Goal: Task Accomplishment & Management: Manage account settings

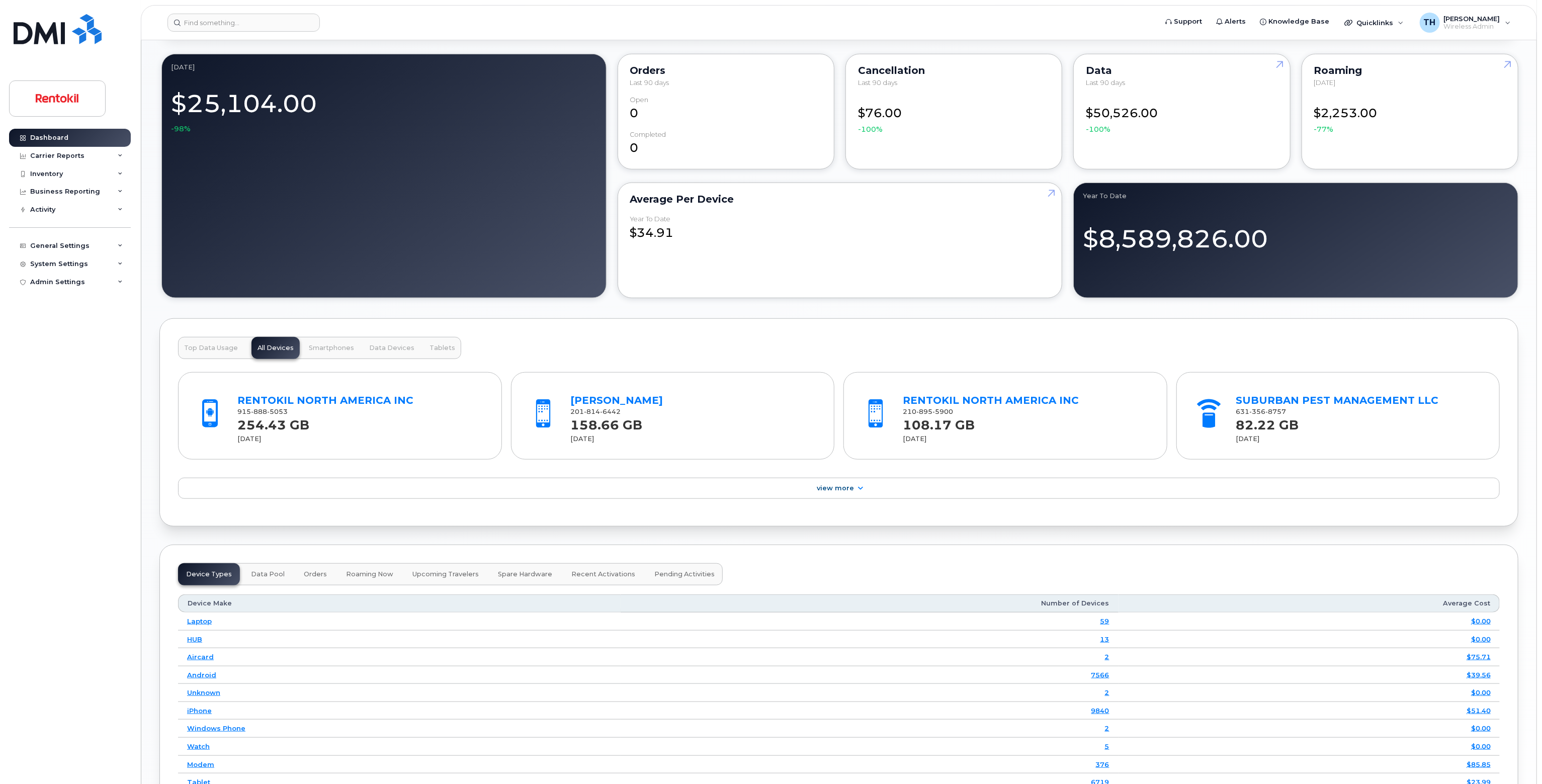
scroll to position [530, 0]
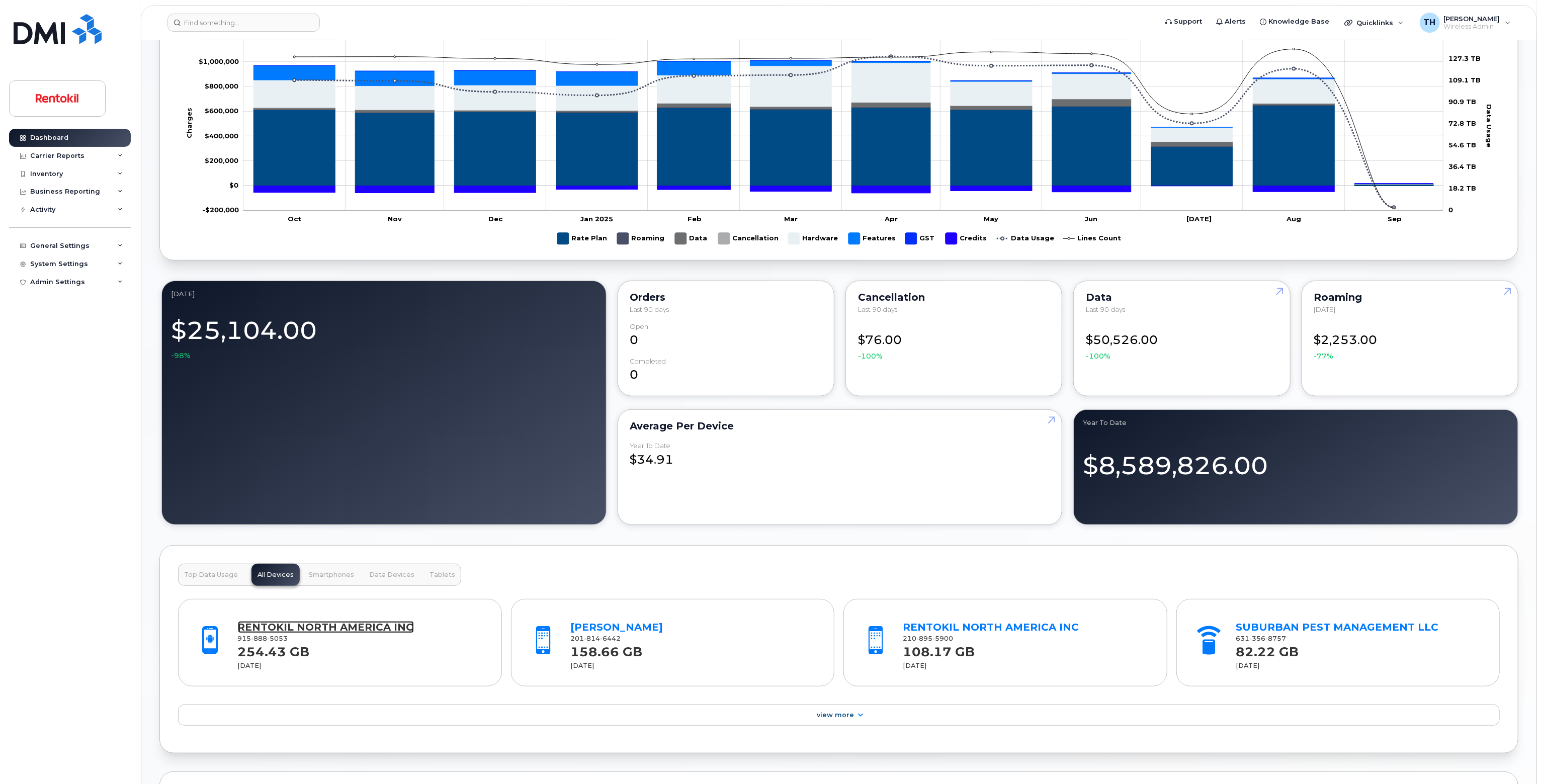
click at [400, 625] on link "RENTOKIL NORTH AMERICA INC" at bounding box center [326, 627] width 176 height 12
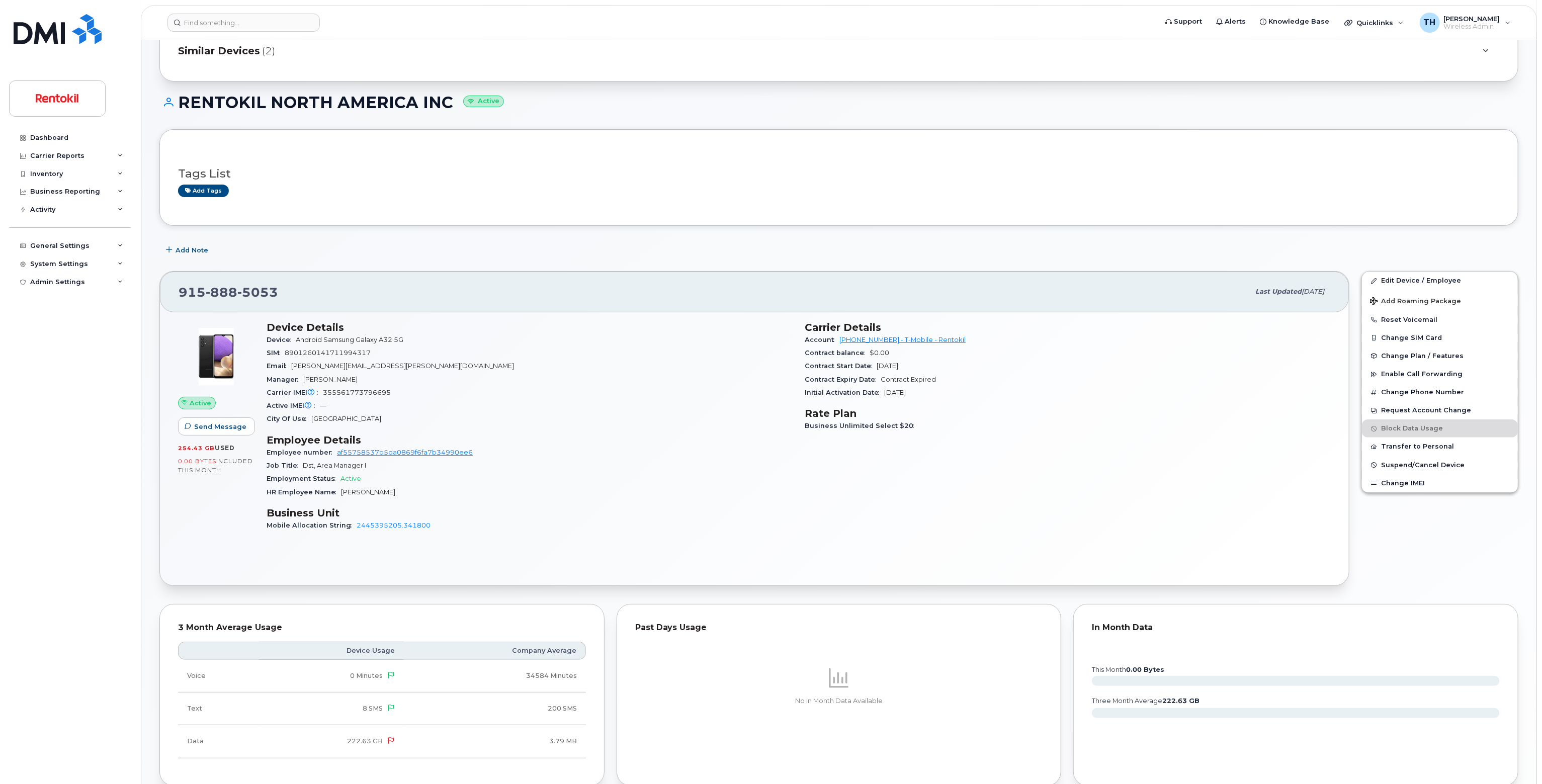
scroll to position [252, 0]
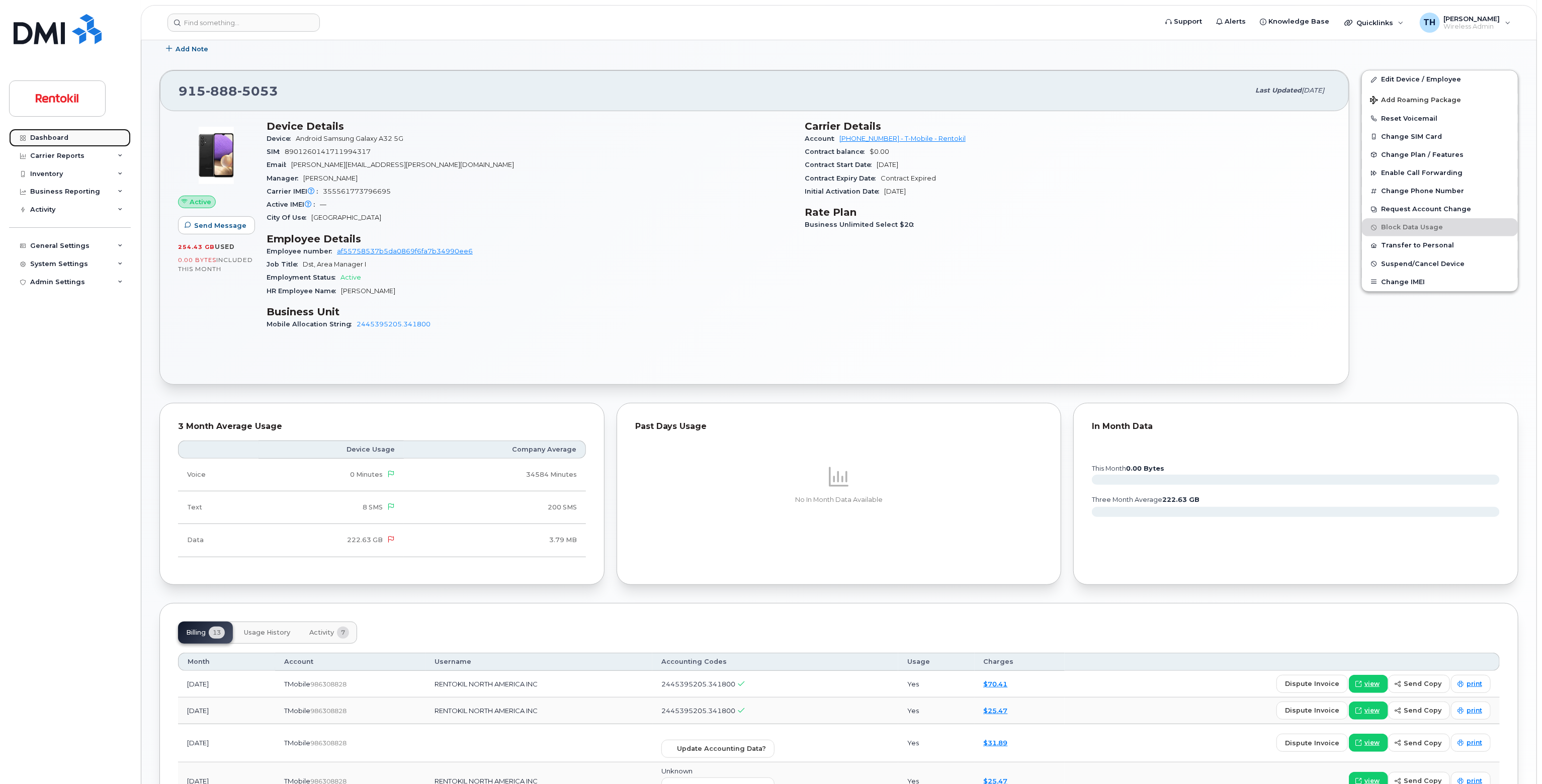
click at [73, 138] on link "Dashboard" at bounding box center [70, 137] width 122 height 18
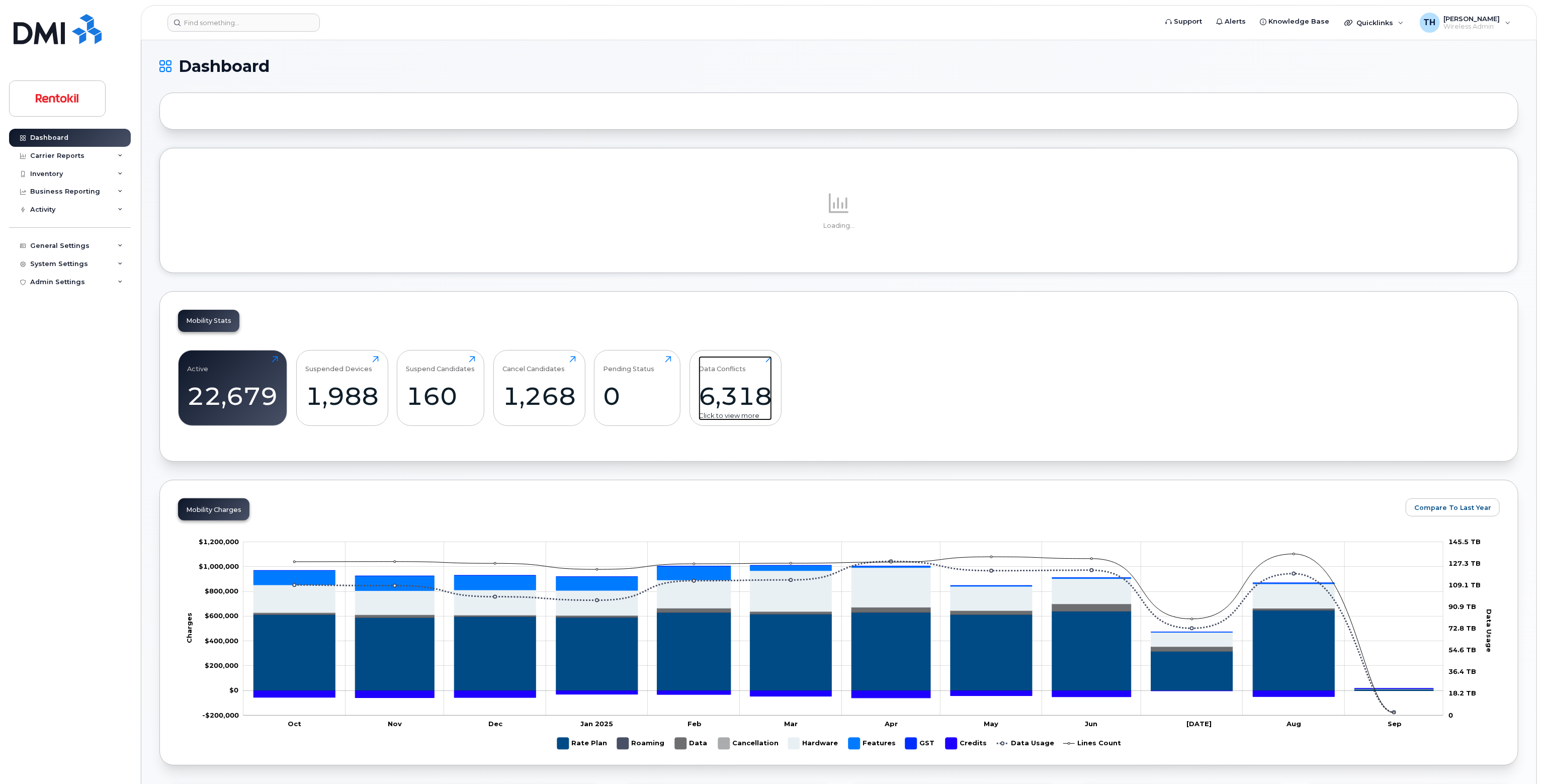
click at [755, 377] on div "Data Conflicts 6,318 Click to view more" at bounding box center [735, 388] width 73 height 65
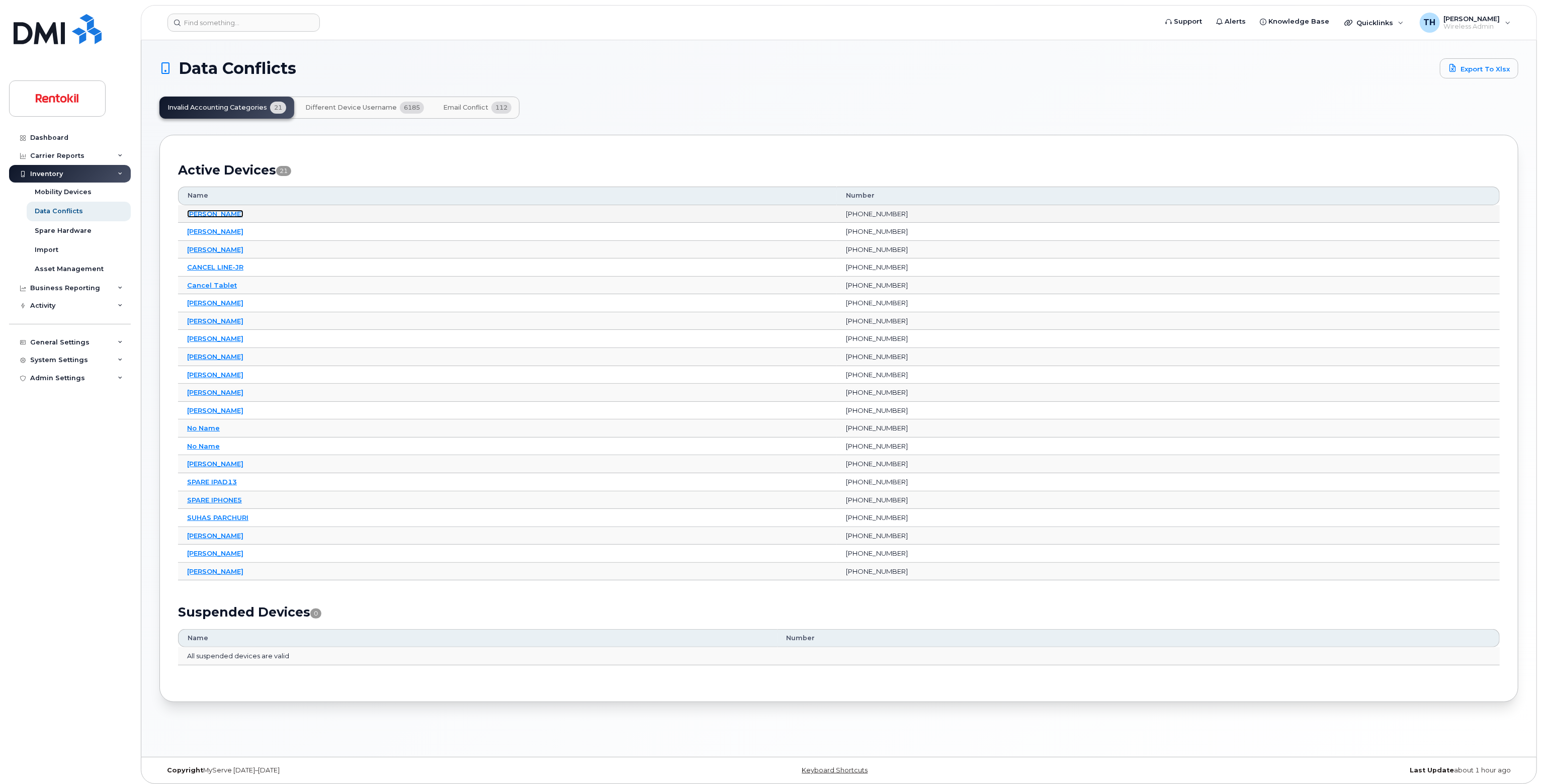
click at [227, 215] on link "ALAIN MOFFROID" at bounding box center [215, 213] width 56 height 8
click at [236, 211] on link "ALAIN MOFFROID" at bounding box center [215, 213] width 56 height 8
click at [456, 108] on span "Email Conflict" at bounding box center [465, 107] width 45 height 8
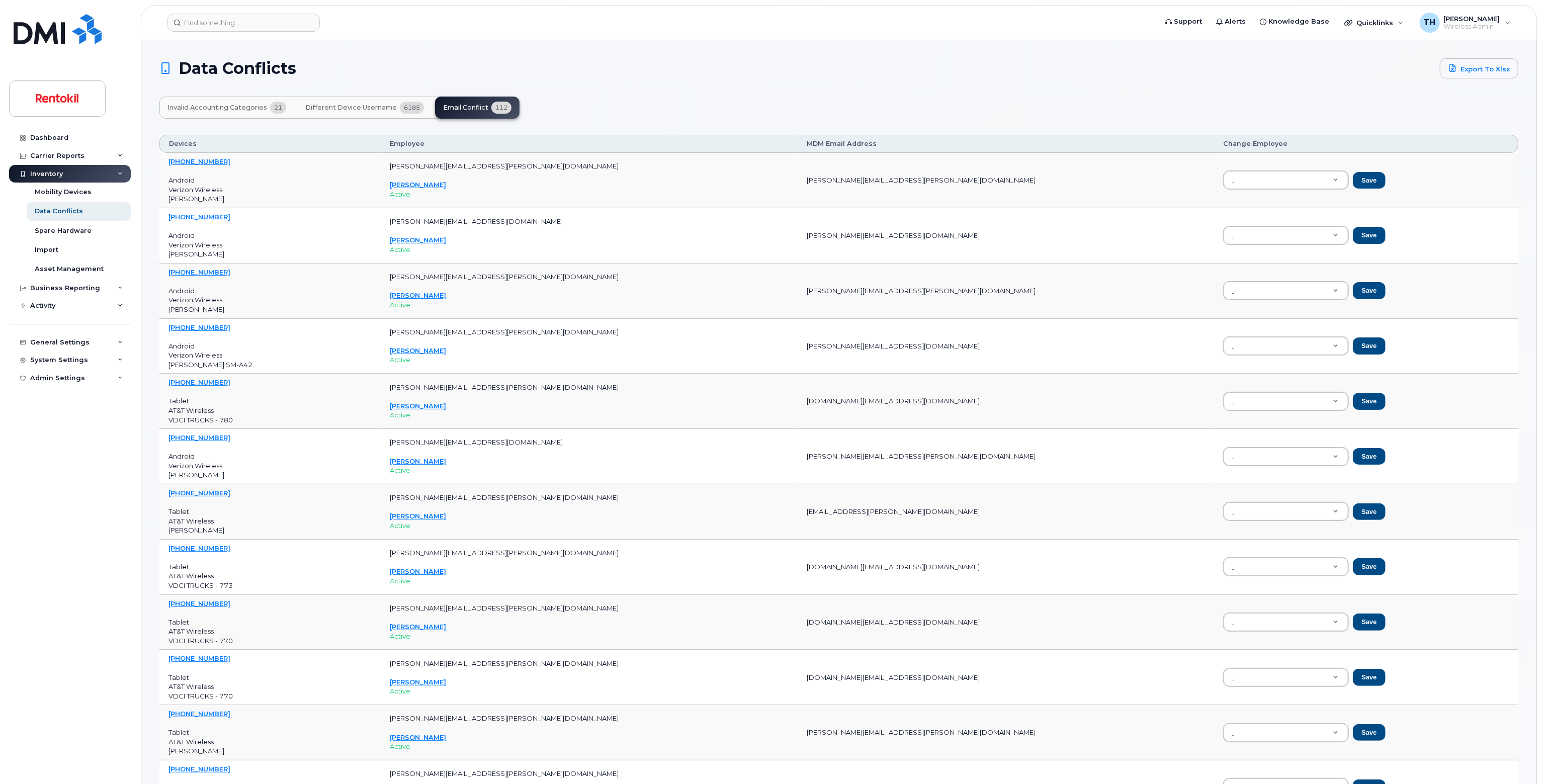
click at [1214, 138] on th "Change Employee" at bounding box center [1366, 144] width 304 height 18
drag, startPoint x: 1162, startPoint y: 177, endPoint x: 996, endPoint y: 185, distance: 166.2
click at [743, 174] on td "madeline.scallan@vdci.net Madeline Scallan Active" at bounding box center [589, 181] width 416 height 55
click at [1353, 179] on button "Save" at bounding box center [1369, 181] width 32 height 17
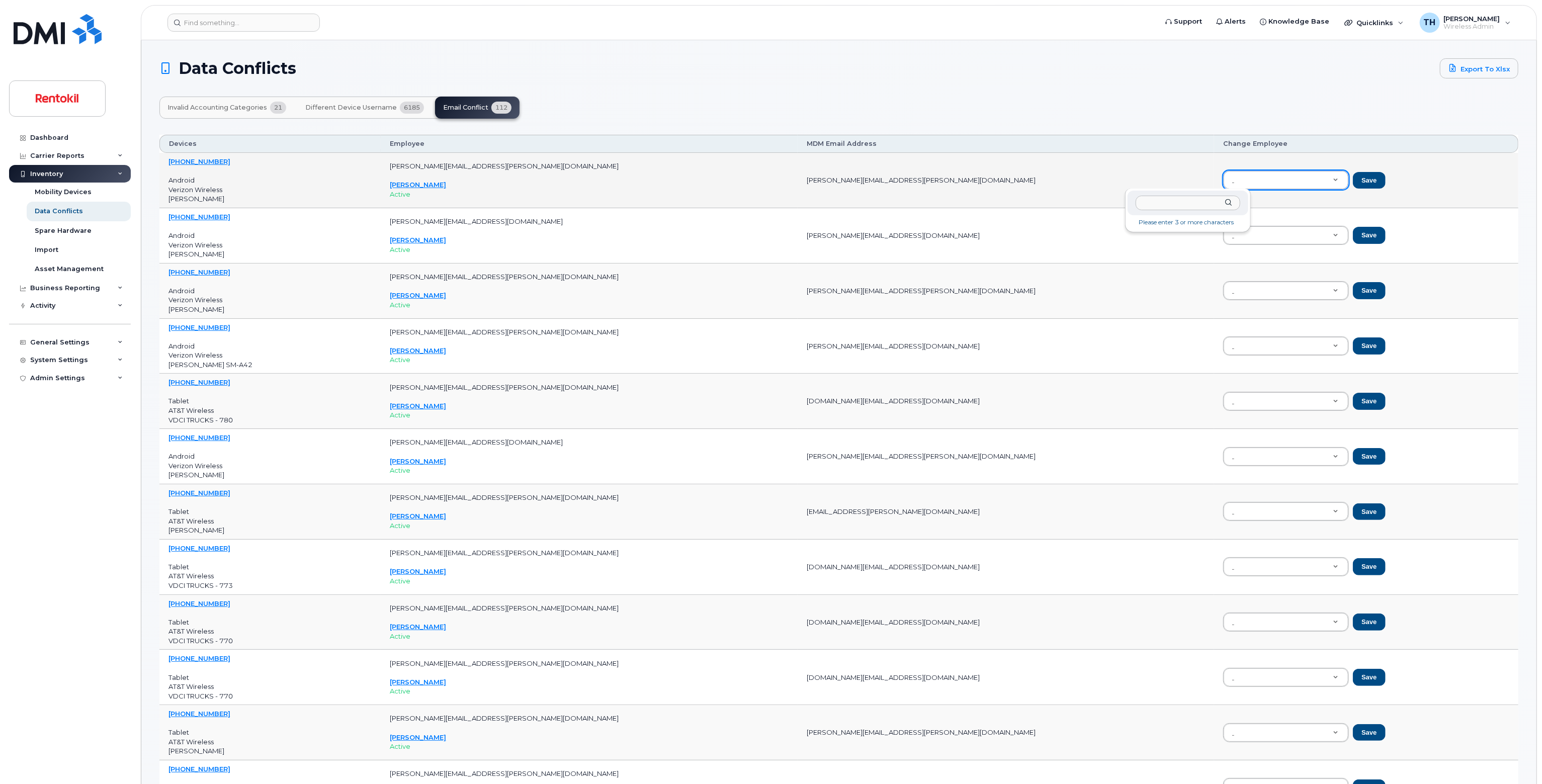
drag, startPoint x: 1234, startPoint y: 175, endPoint x: 1141, endPoint y: 166, distance: 93.4
click at [843, 180] on td "madeline.scallan@rentokil.com" at bounding box center [1006, 181] width 416 height 55
copy tr "madeline.scallan@rentokil.com"
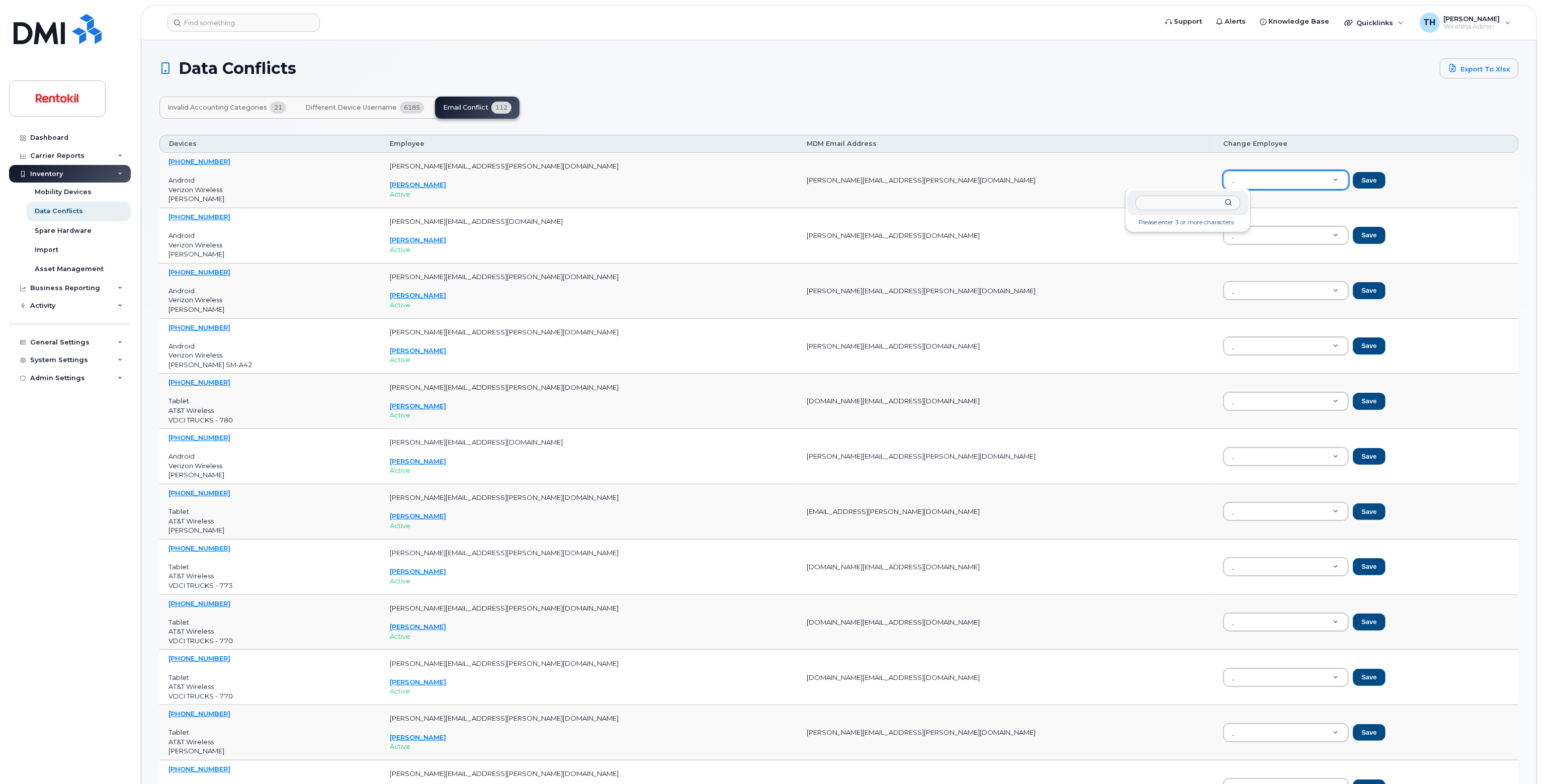
paste input "madeline.scallan@rentokil.com"
drag, startPoint x: 557, startPoint y: 166, endPoint x: 463, endPoint y: 165, distance: 94.0
click at [465, 165] on p "madeline.scallan@vdci.net" at bounding box center [588, 166] width 398 height 9
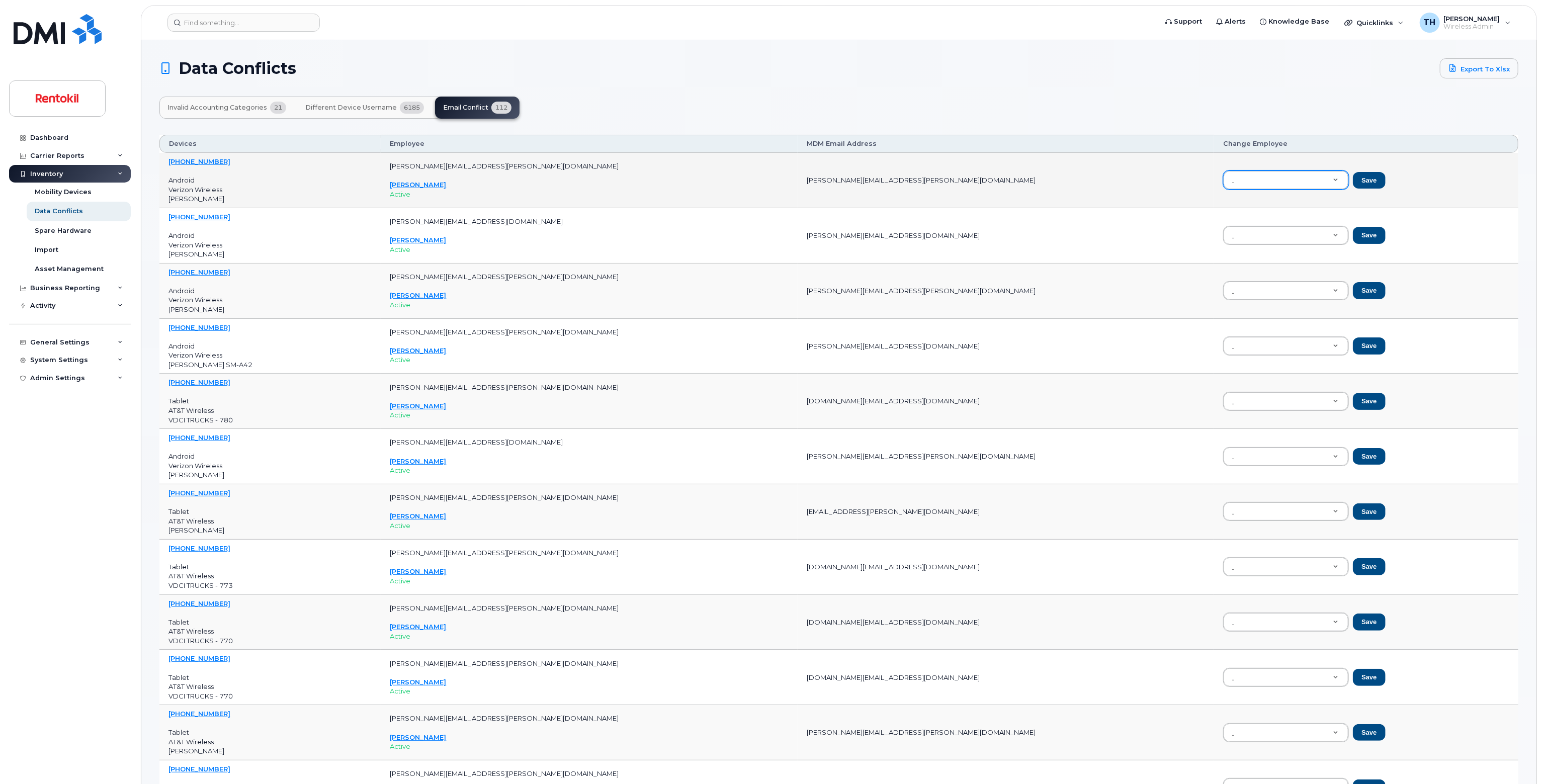
click at [465, 165] on p "madeline.scallan@vdci.net" at bounding box center [588, 166] width 398 height 9
copy p "madeline"
paste input "madeline.scallan@vdci.net"
type input "madeline.scallan@vdci.net"
paste input "madeline.scallan@vdci.net"
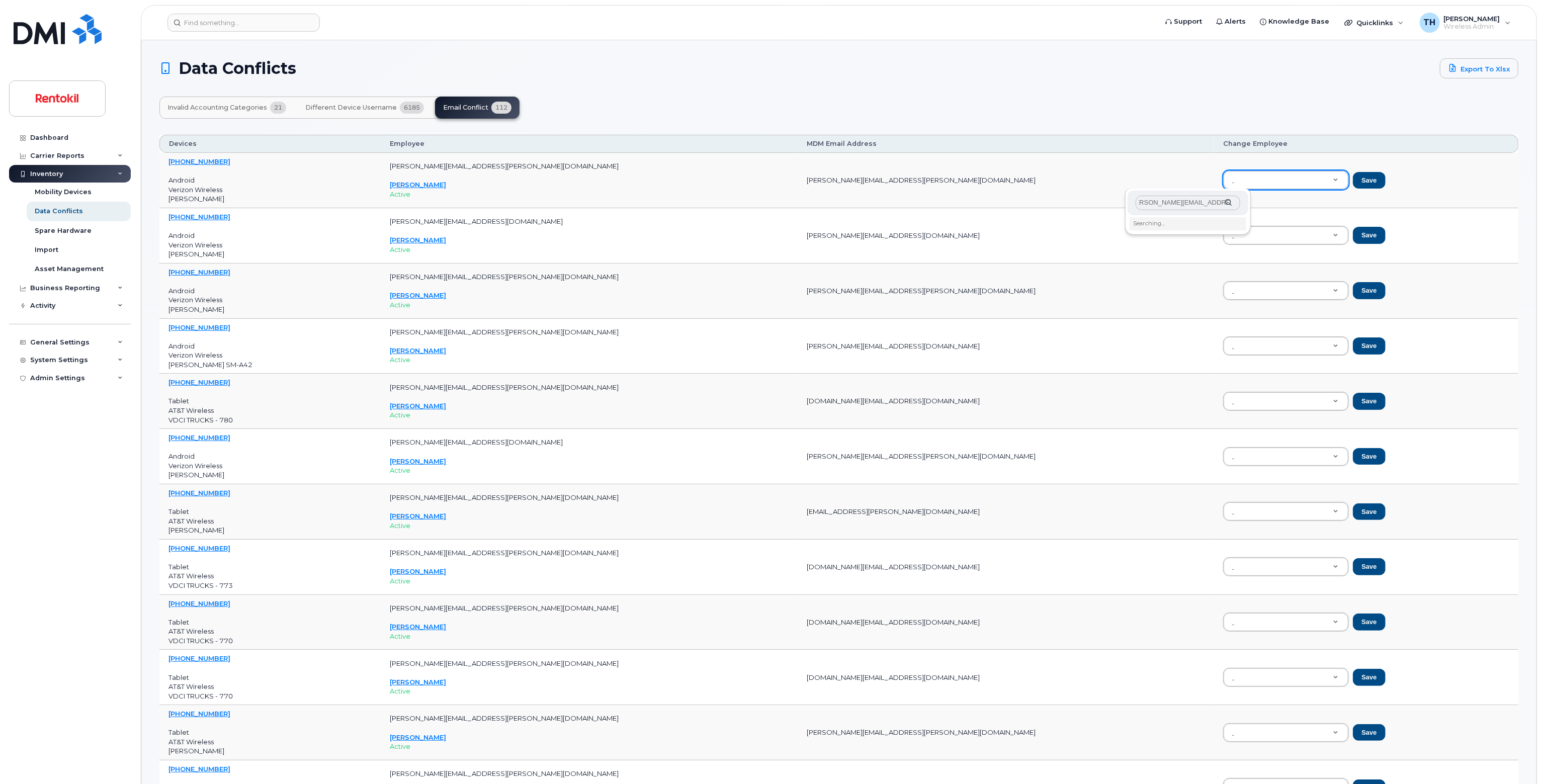
click at [1229, 205] on div "madeline.scallan@vdci.net" at bounding box center [1187, 202] width 121 height 24
drag, startPoint x: 1218, startPoint y: 206, endPoint x: 1187, endPoint y: 204, distance: 31.1
click at [1187, 204] on input "madeline.scallan@vdci.net" at bounding box center [1187, 203] width 105 height 14
click at [1205, 204] on input "madeline.scallan" at bounding box center [1187, 203] width 105 height 14
type input "madeline.scalla"
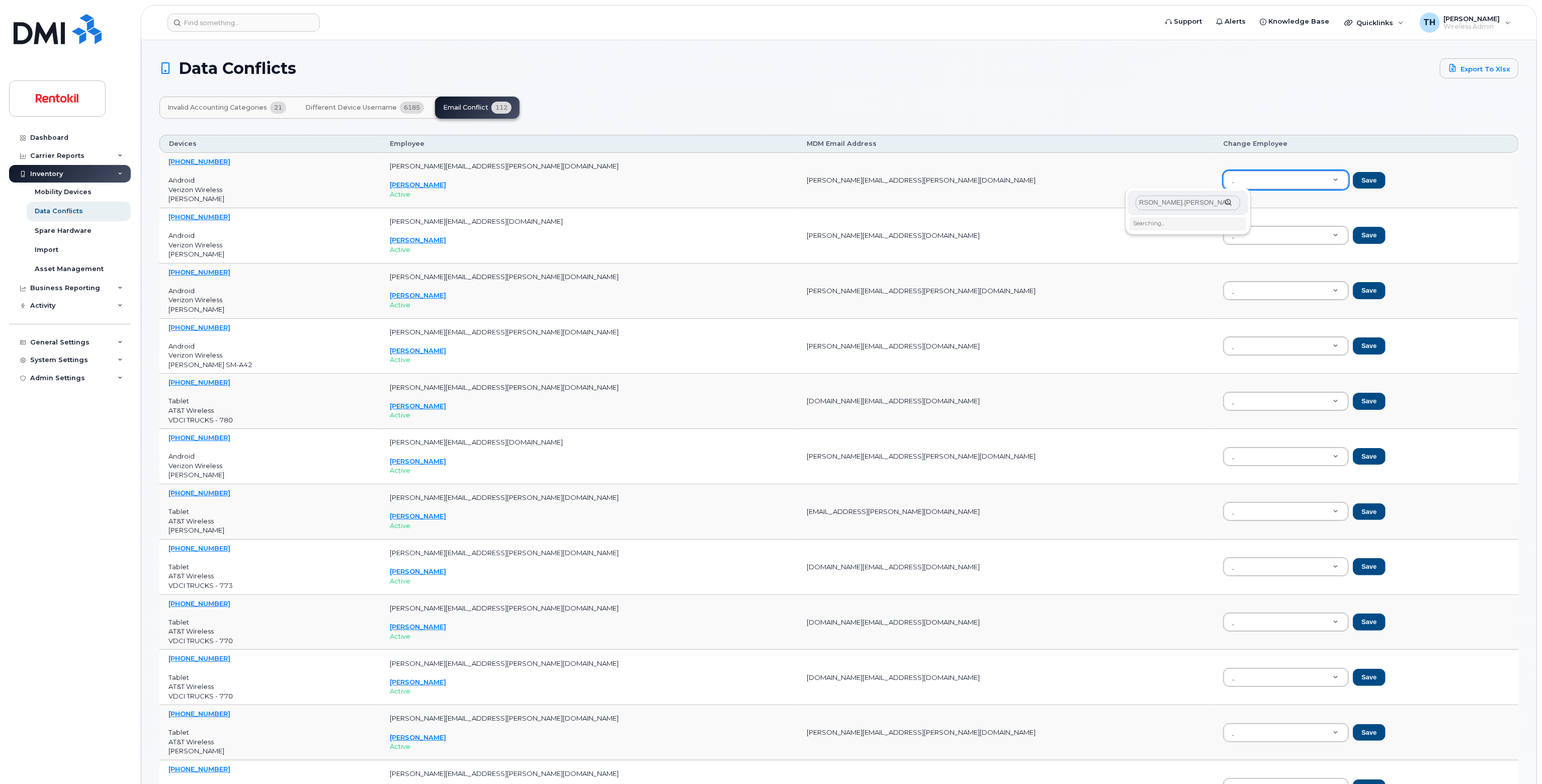
click at [1183, 208] on input "madeline.scalla" at bounding box center [1187, 203] width 105 height 14
drag, startPoint x: 1183, startPoint y: 208, endPoint x: 1072, endPoint y: 181, distance: 114.2
click at [1182, 208] on input "madeline.scalla" at bounding box center [1187, 203] width 105 height 14
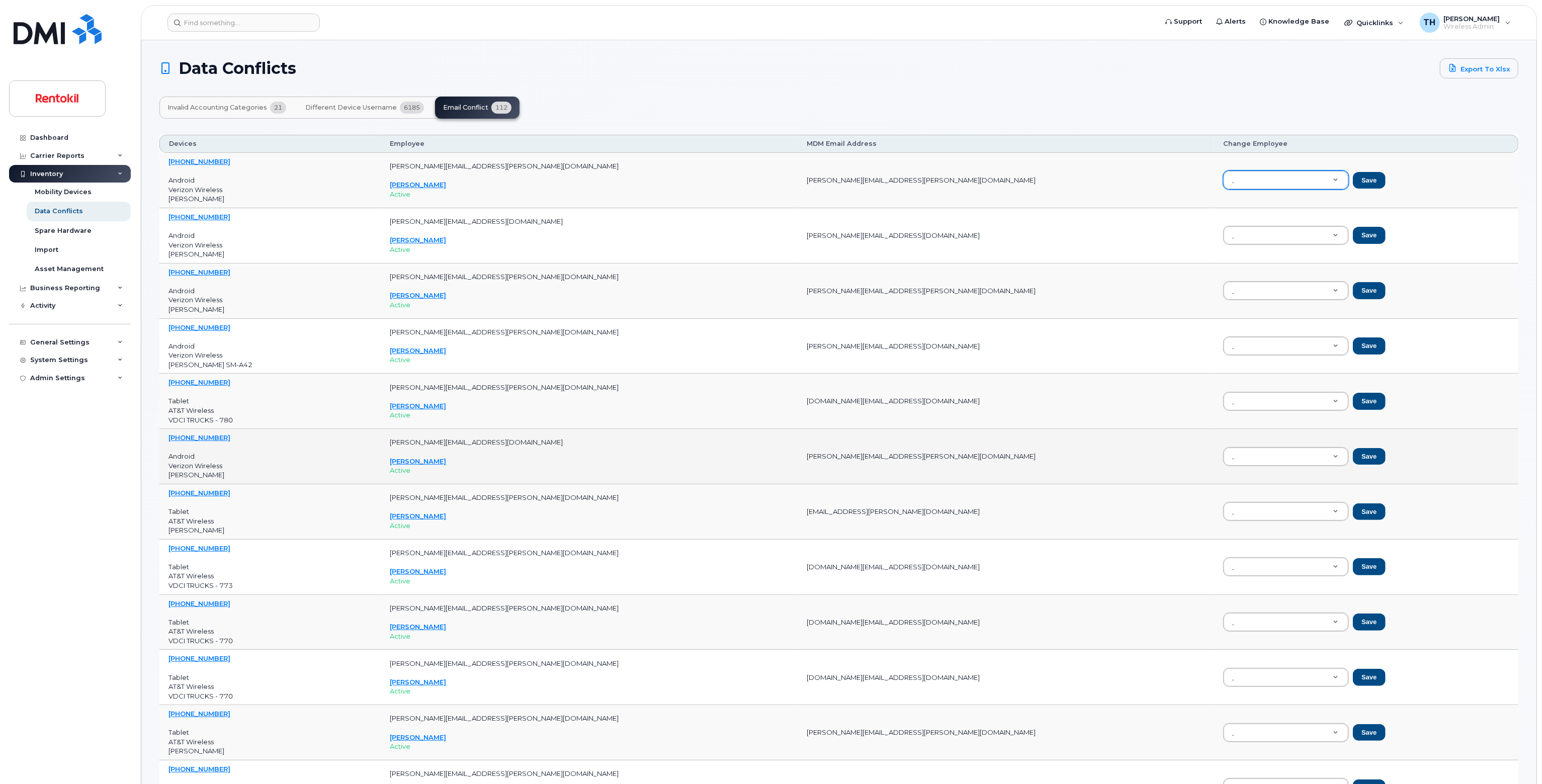
click at [857, 450] on td "john.matheson@rentokil-terminix.com" at bounding box center [1006, 457] width 416 height 55
click at [876, 451] on td "john.matheson@rentokil-terminix.com" at bounding box center [1006, 457] width 416 height 55
copy tr "john.matheson@rentokil-terminix.com"
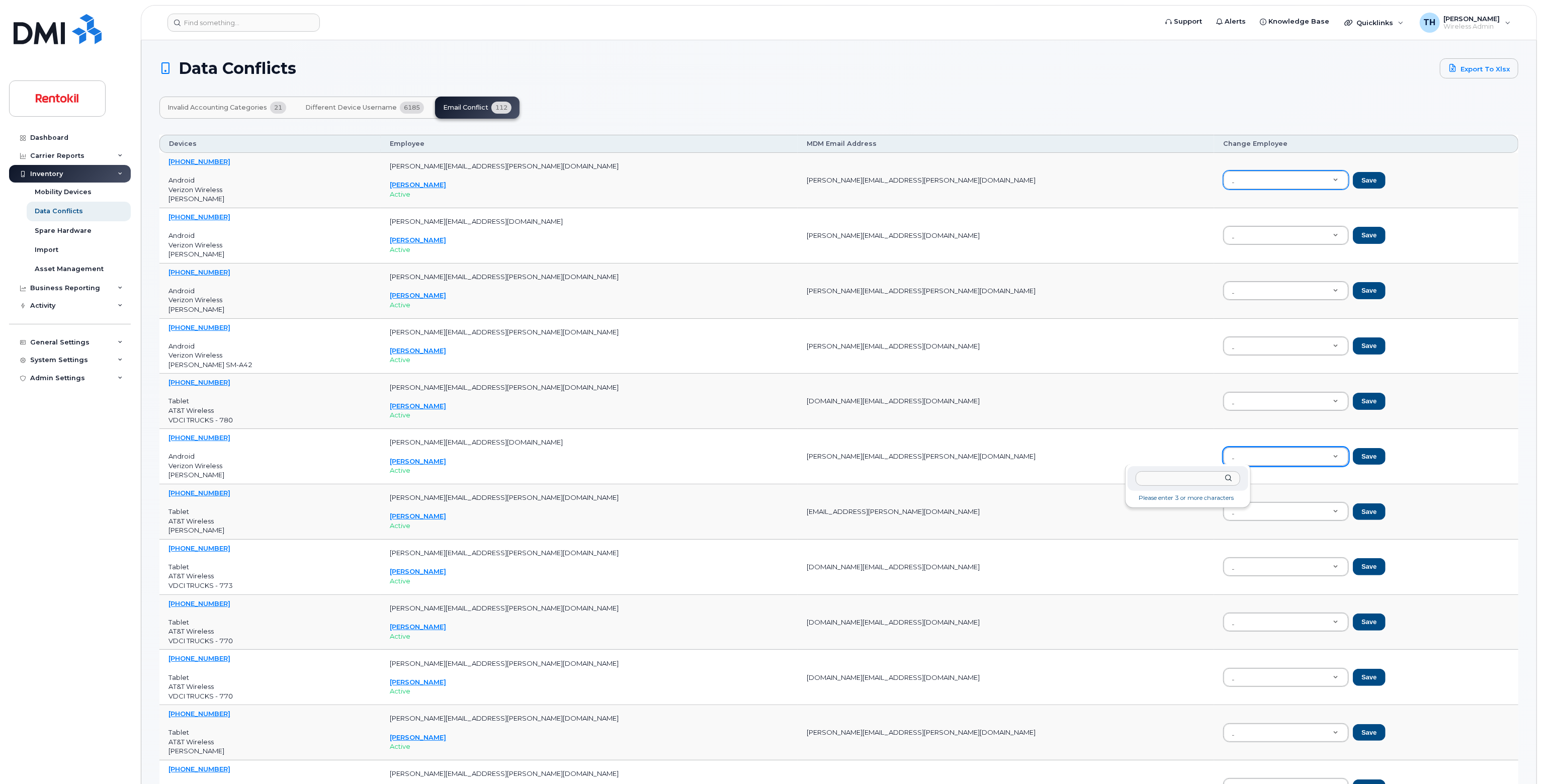
type input "john.matheson@rentokil-terminix.com"
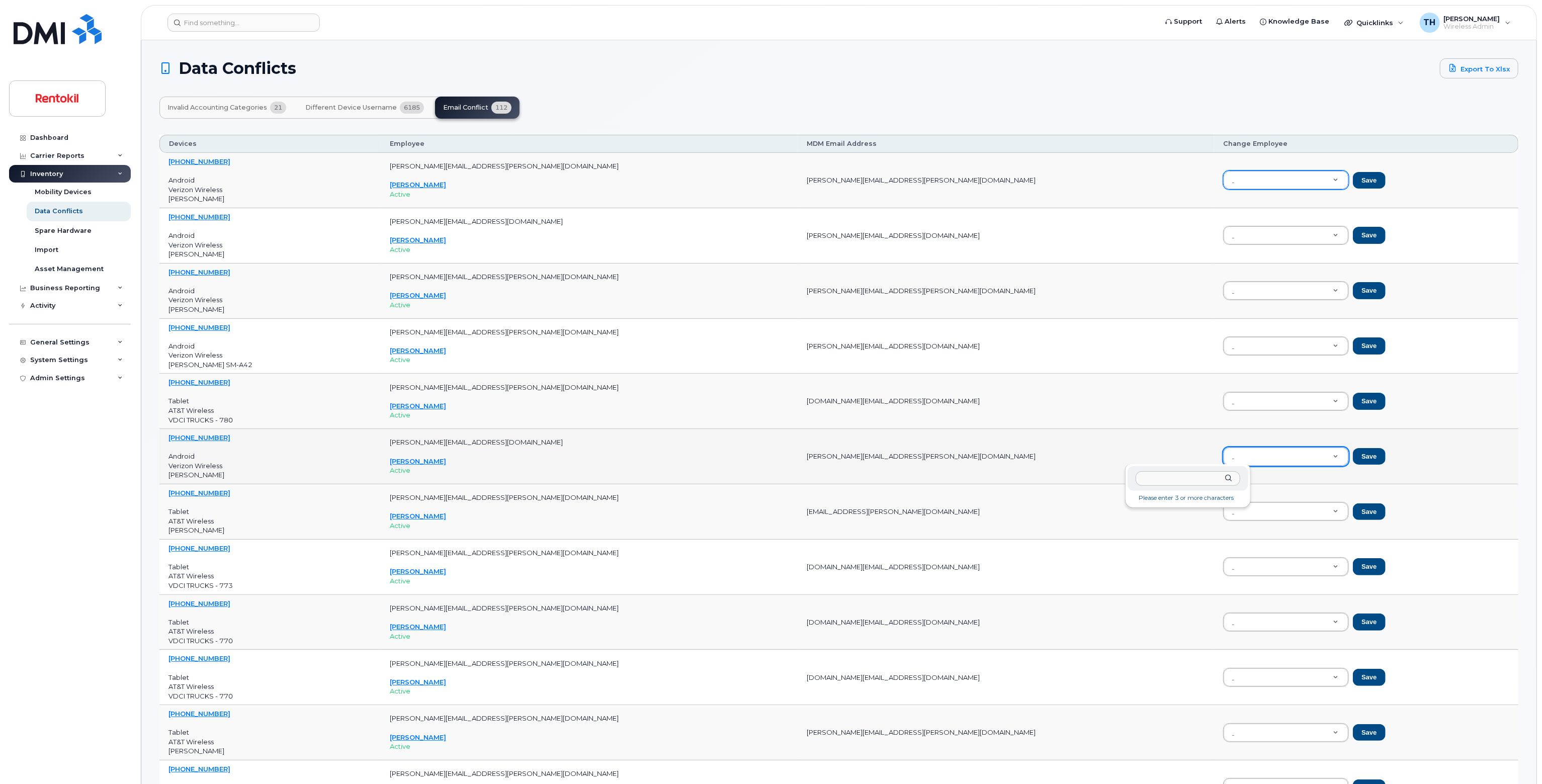
paste input "john.matheson@rentokil-terminix.com"
drag, startPoint x: 1158, startPoint y: 480, endPoint x: 1267, endPoint y: 486, distance: 109.2
drag, startPoint x: 1184, startPoint y: 482, endPoint x: 1157, endPoint y: 482, distance: 27.0
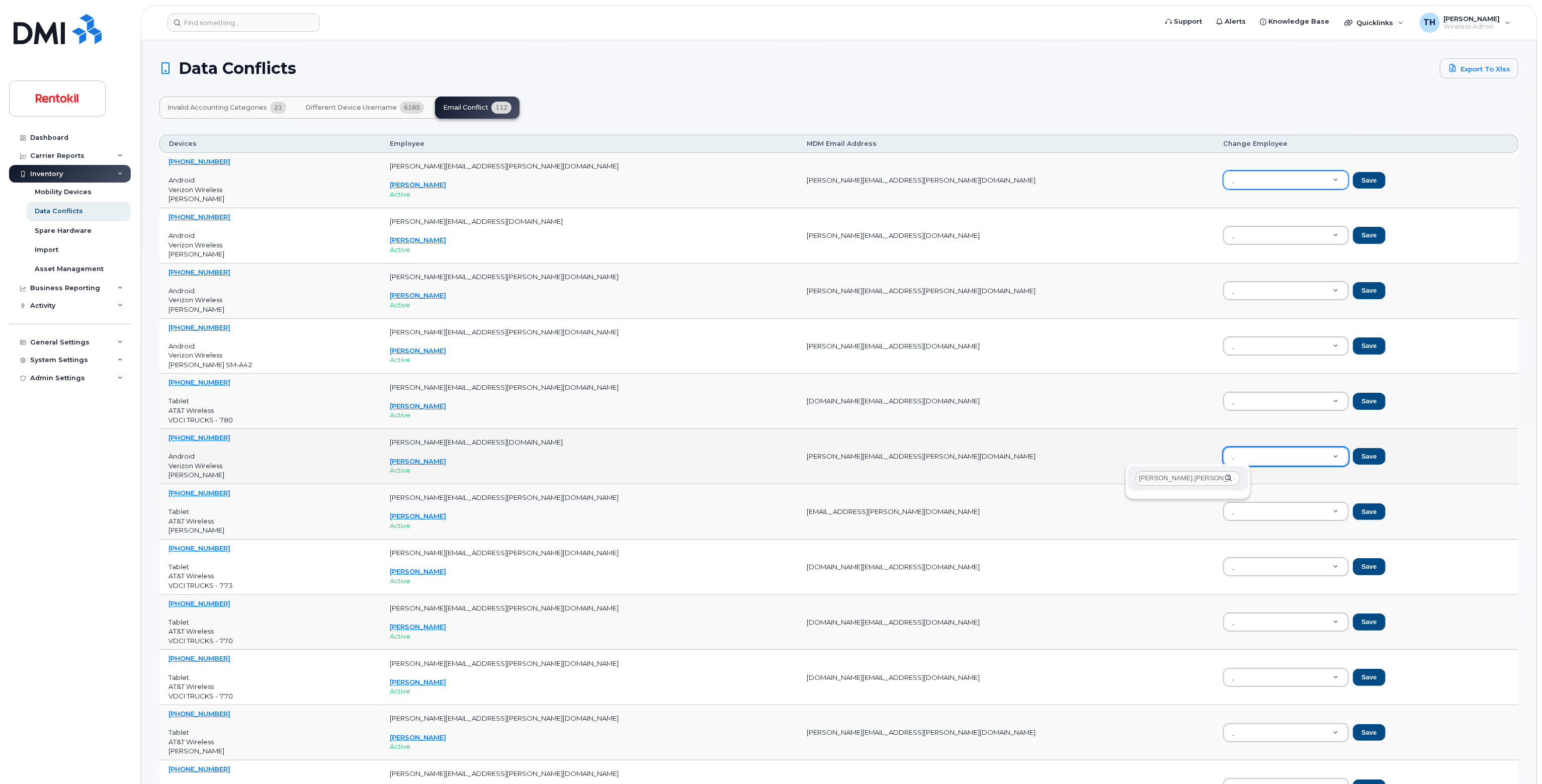
click at [1157, 482] on input "john.matheson" at bounding box center [1187, 478] width 105 height 14
type input "j"
type input "john matheson"
type input "ca6313b683ada2d4450678447daad3be"
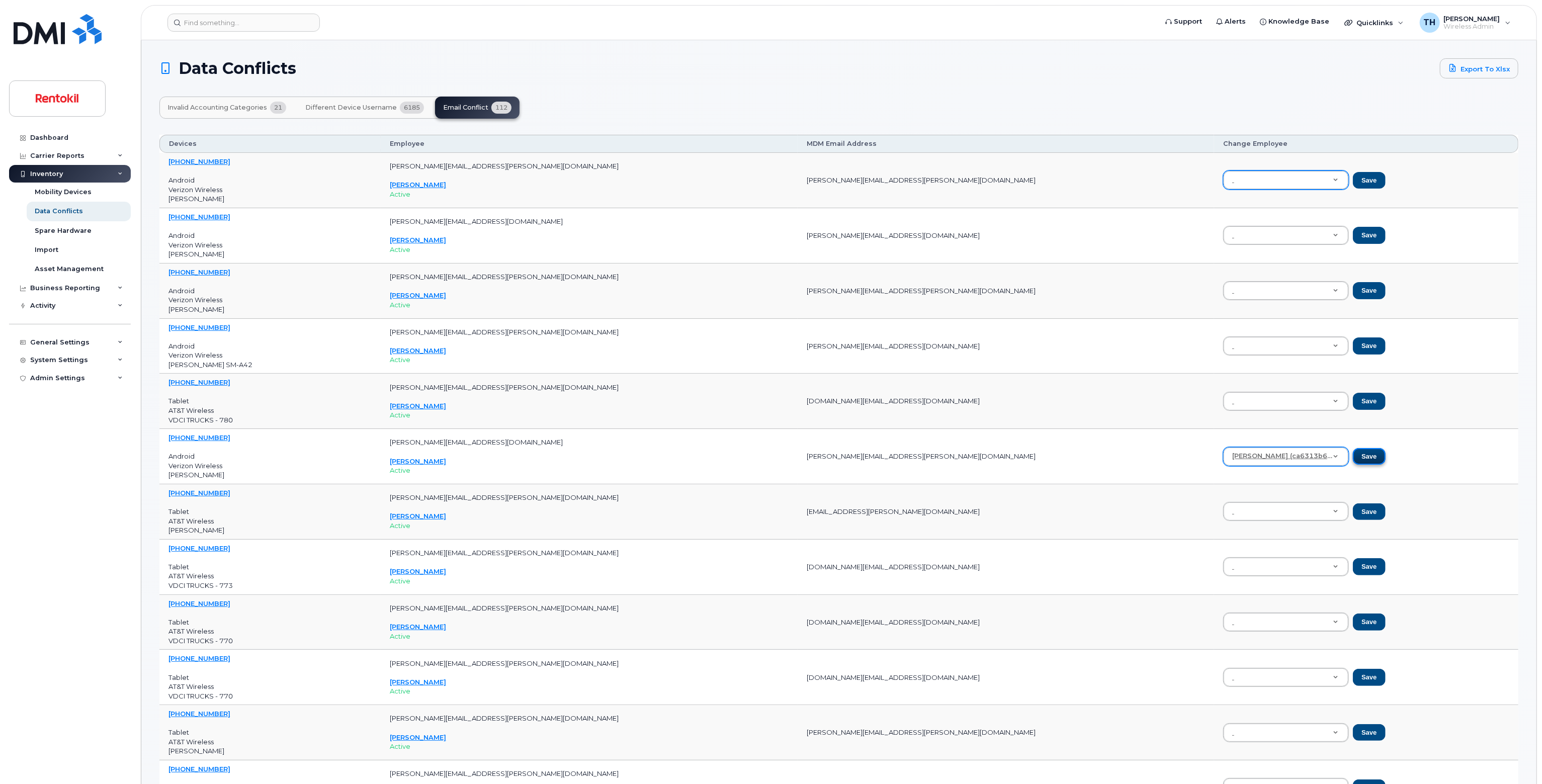
click at [1353, 455] on button "Save" at bounding box center [1369, 457] width 32 height 17
click at [859, 456] on td "bill.minahan@jcehrlich.com" at bounding box center [1006, 457] width 416 height 55
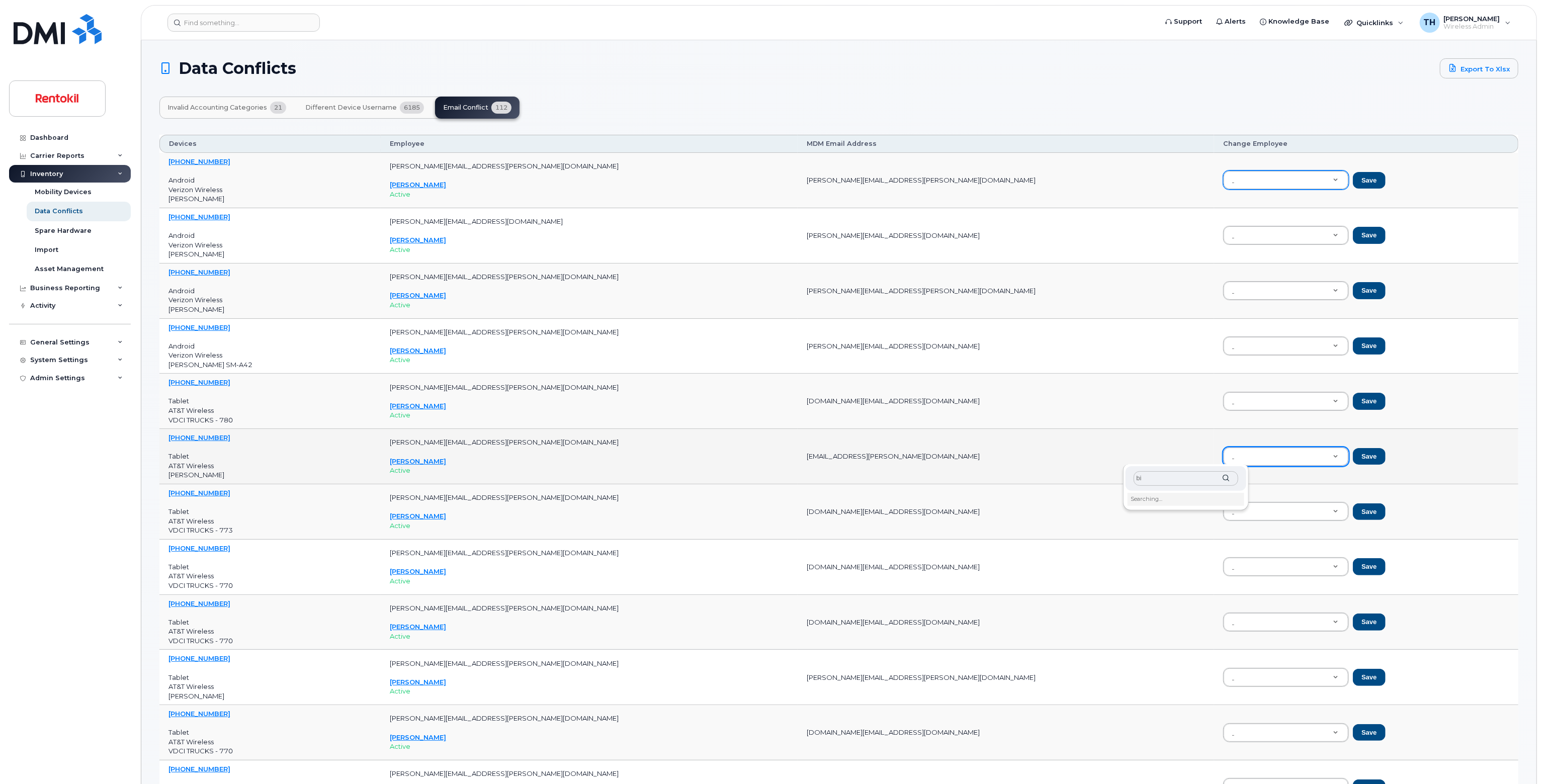
type input "b"
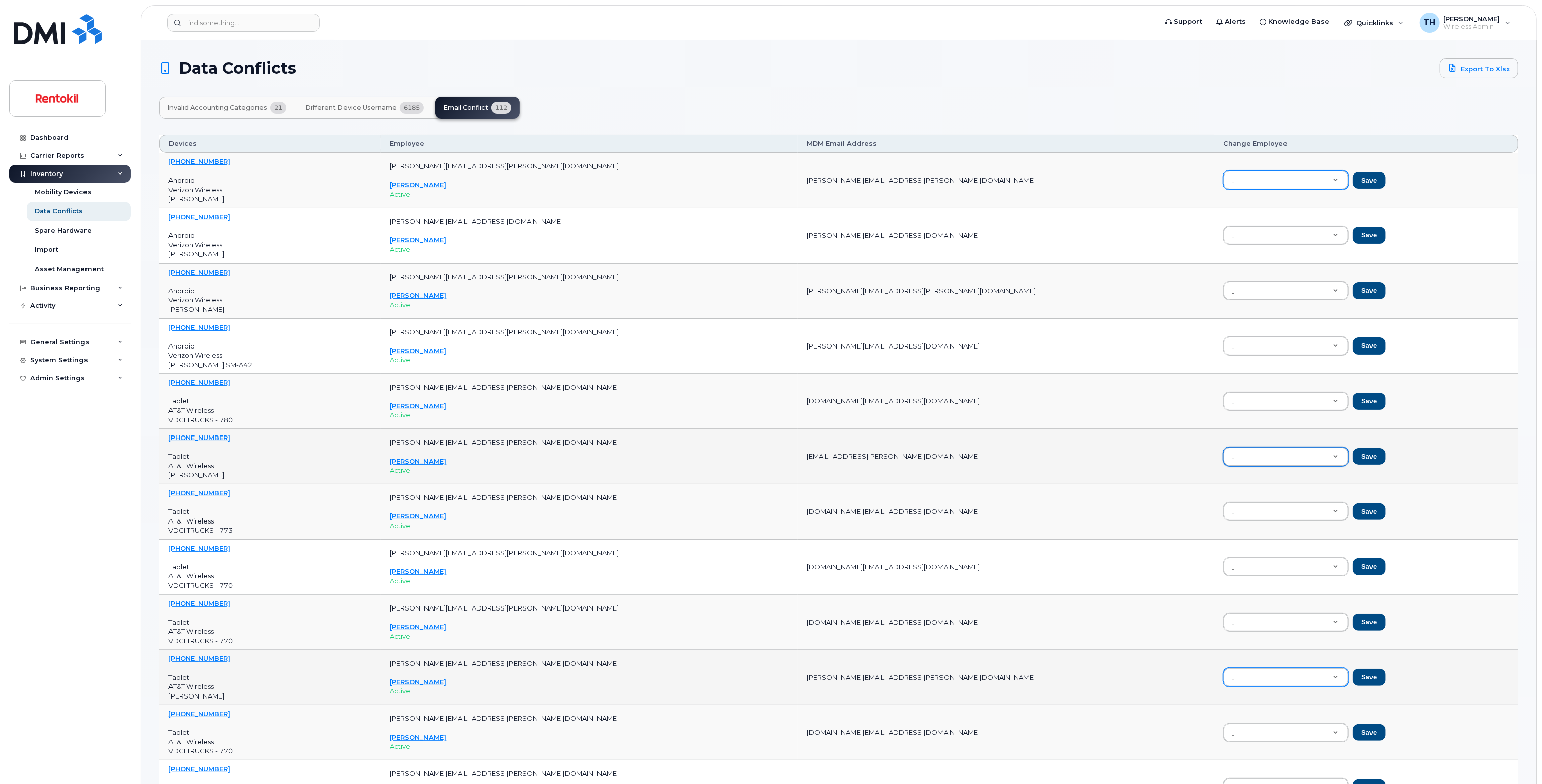
type input "n"
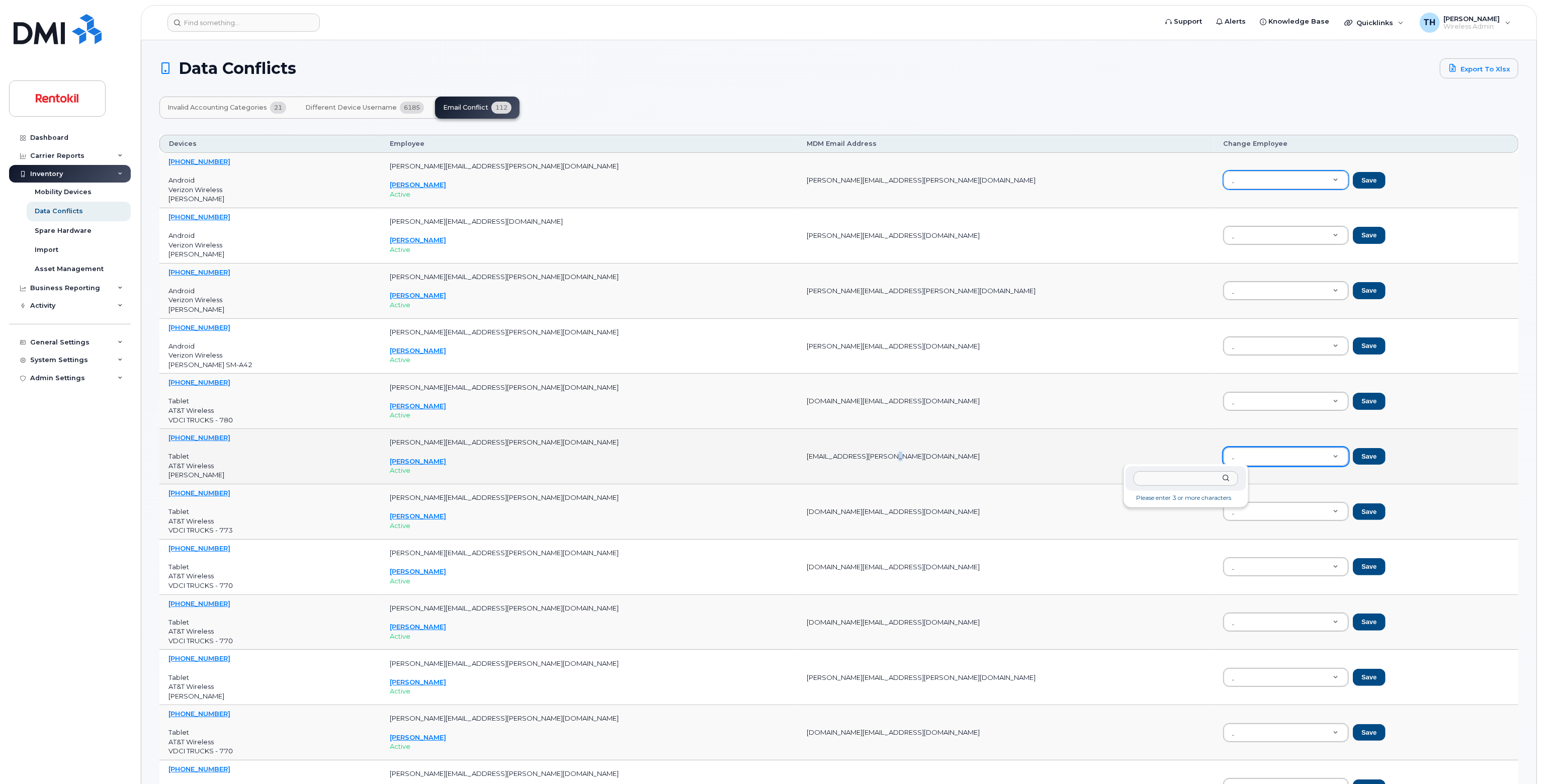
click at [875, 450] on td "bill.minahan@jcehrlich.com" at bounding box center [1006, 457] width 416 height 55
copy tr "bill.minahan@jcehrlich.com"
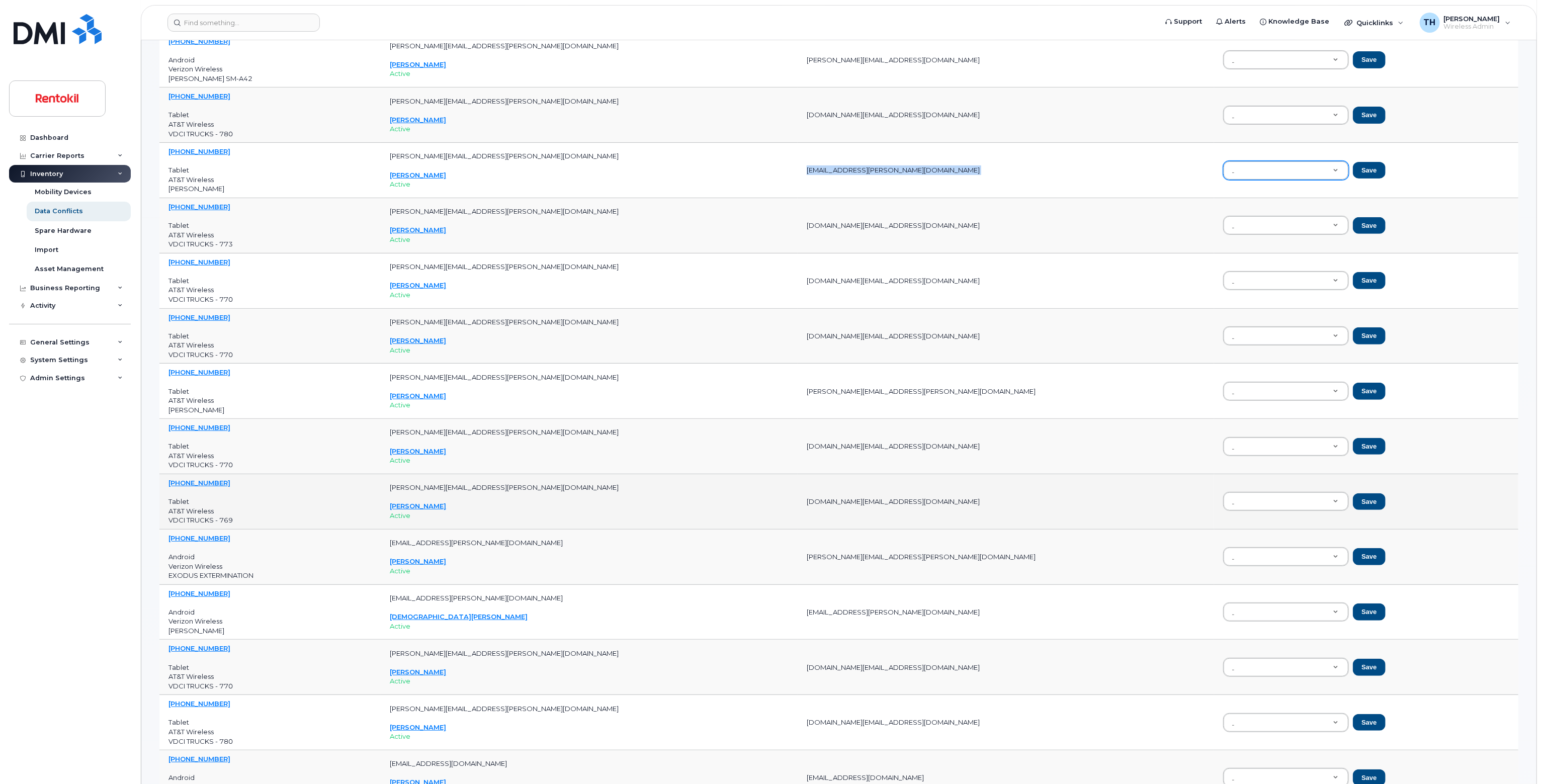
scroll to position [352, 0]
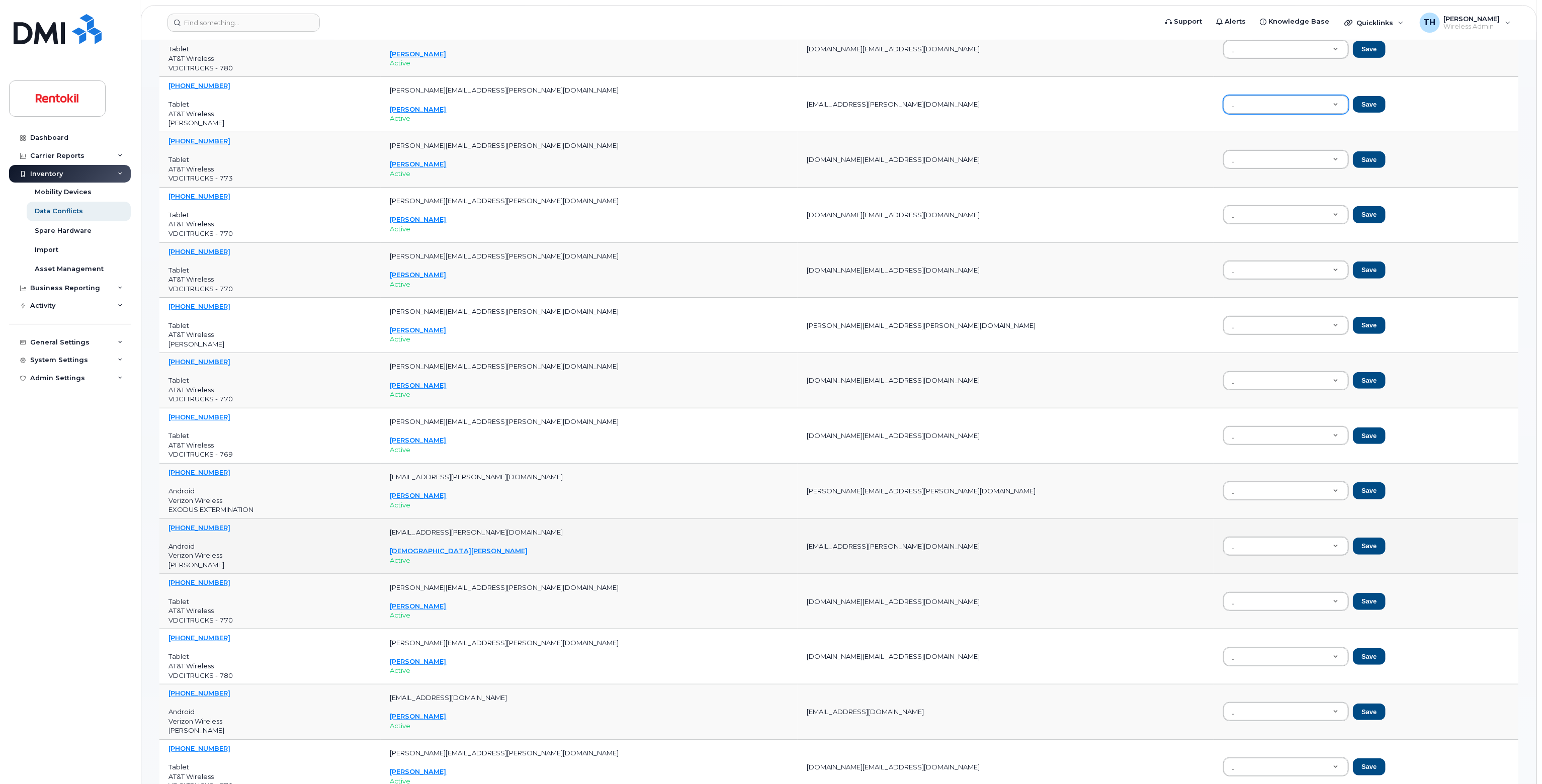
click at [851, 544] on td "christian.barbosa-jones@rentokil.com" at bounding box center [1006, 547] width 416 height 55
click at [852, 544] on td "christian.barbosa-jones@rentokil.com" at bounding box center [1006, 547] width 416 height 55
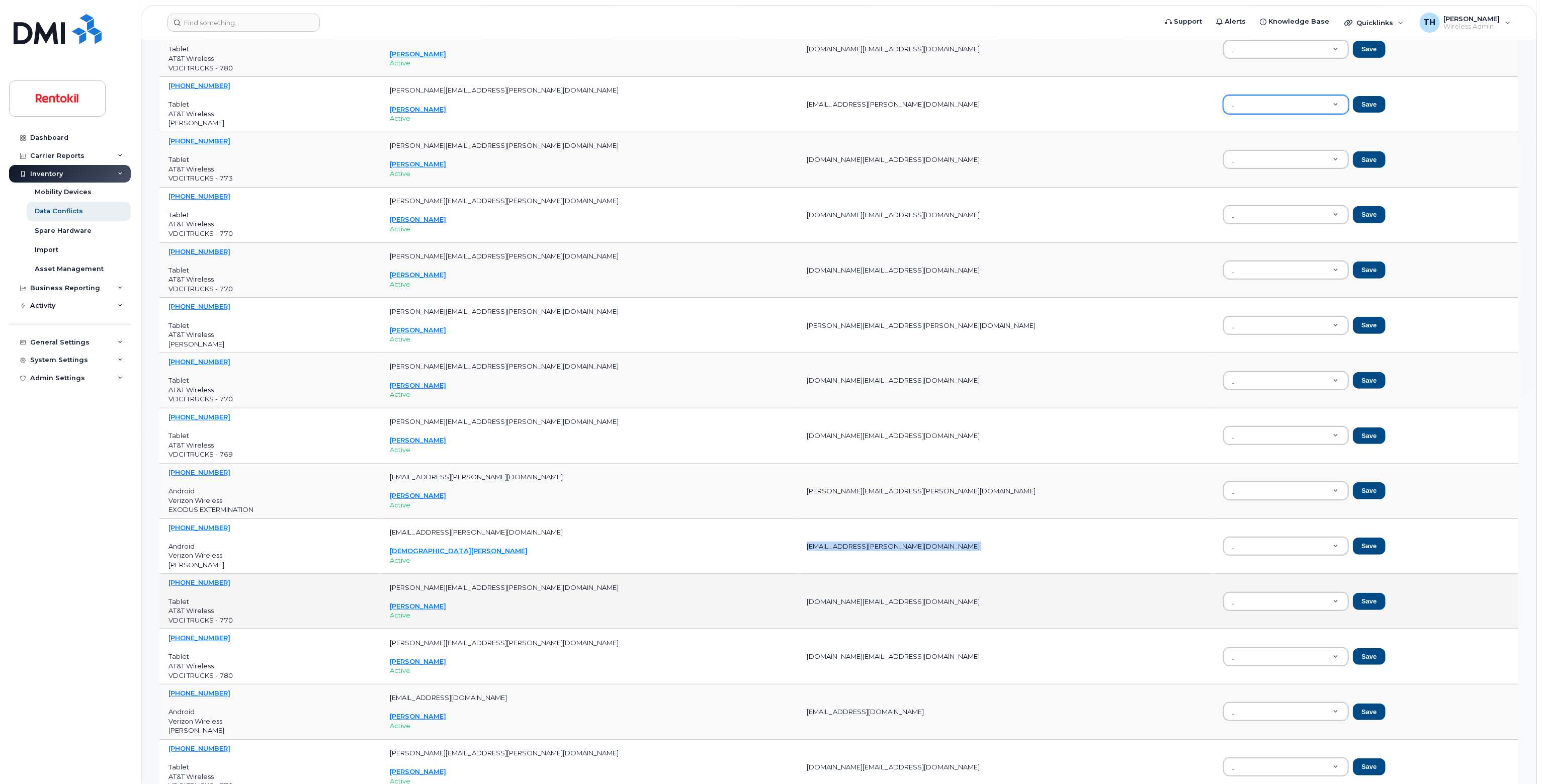
copy tr "christian.barbosa-jones@rentokil.com"
paste input "christian.barbosa-jones@rentokil.com"
type input "christian.barbosa-jones@rentokil.com"
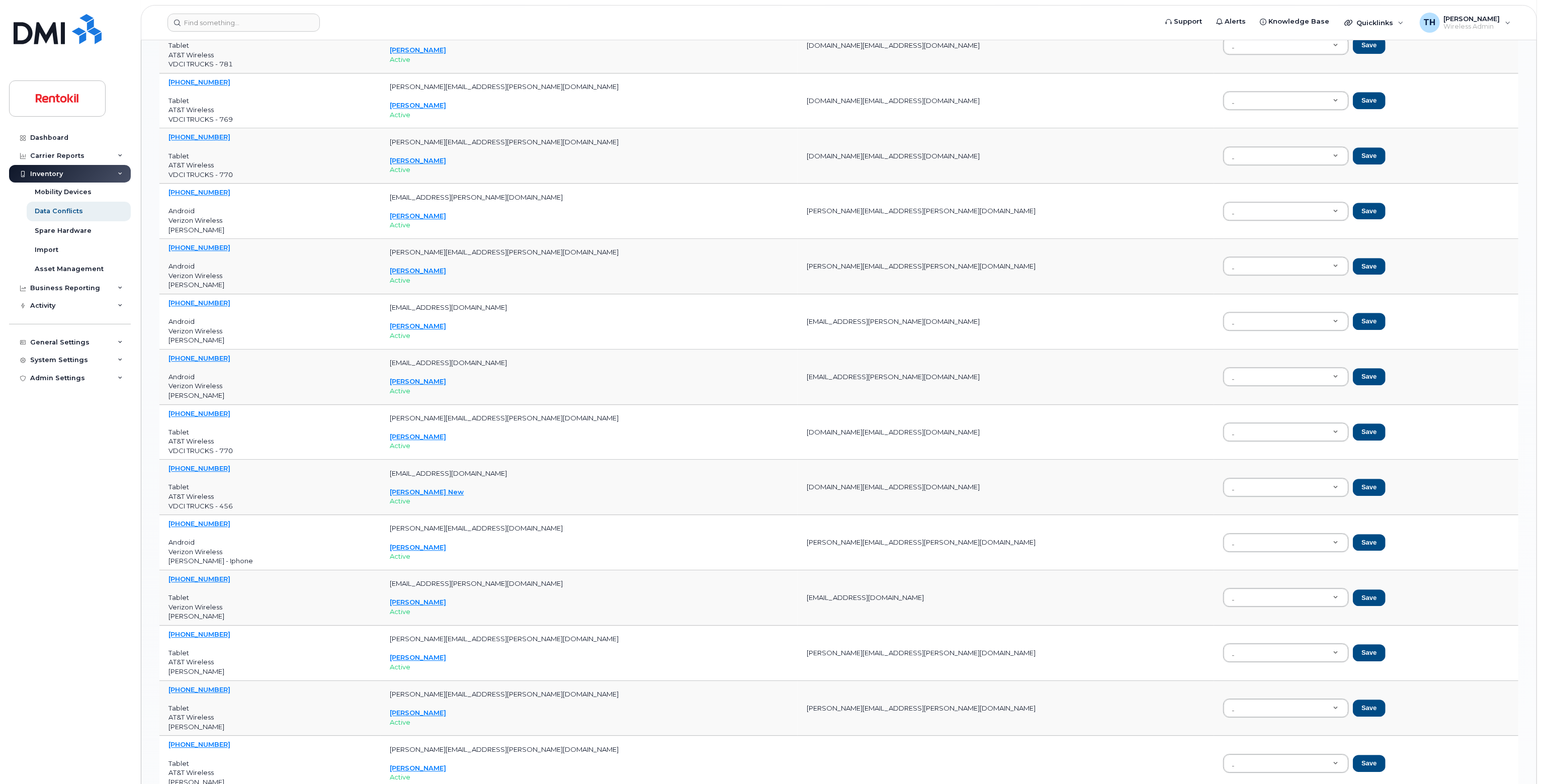
scroll to position [495, 0]
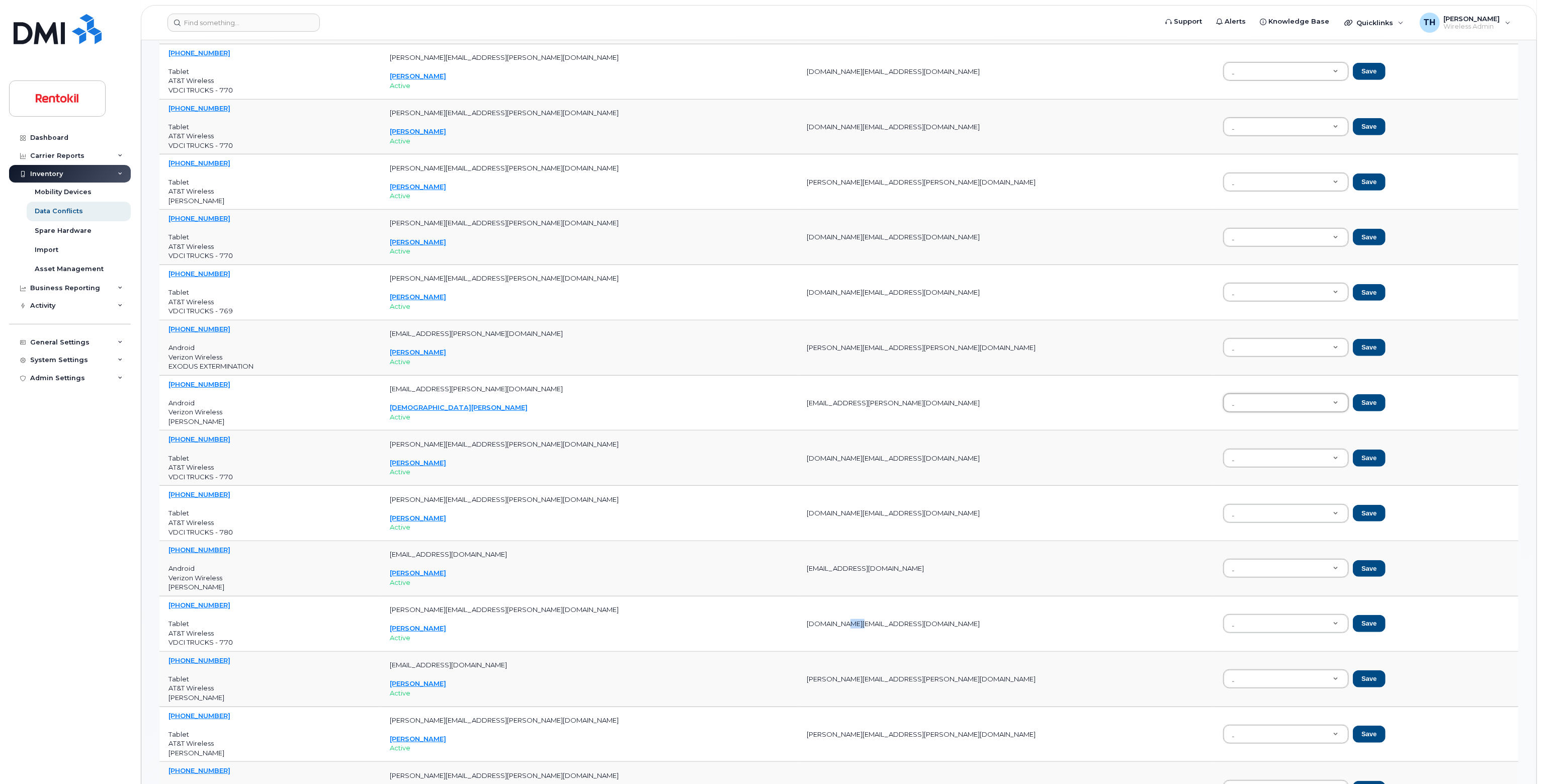
click at [853, 641] on td "VDCI.Tech@VDCI.net" at bounding box center [1006, 624] width 416 height 55
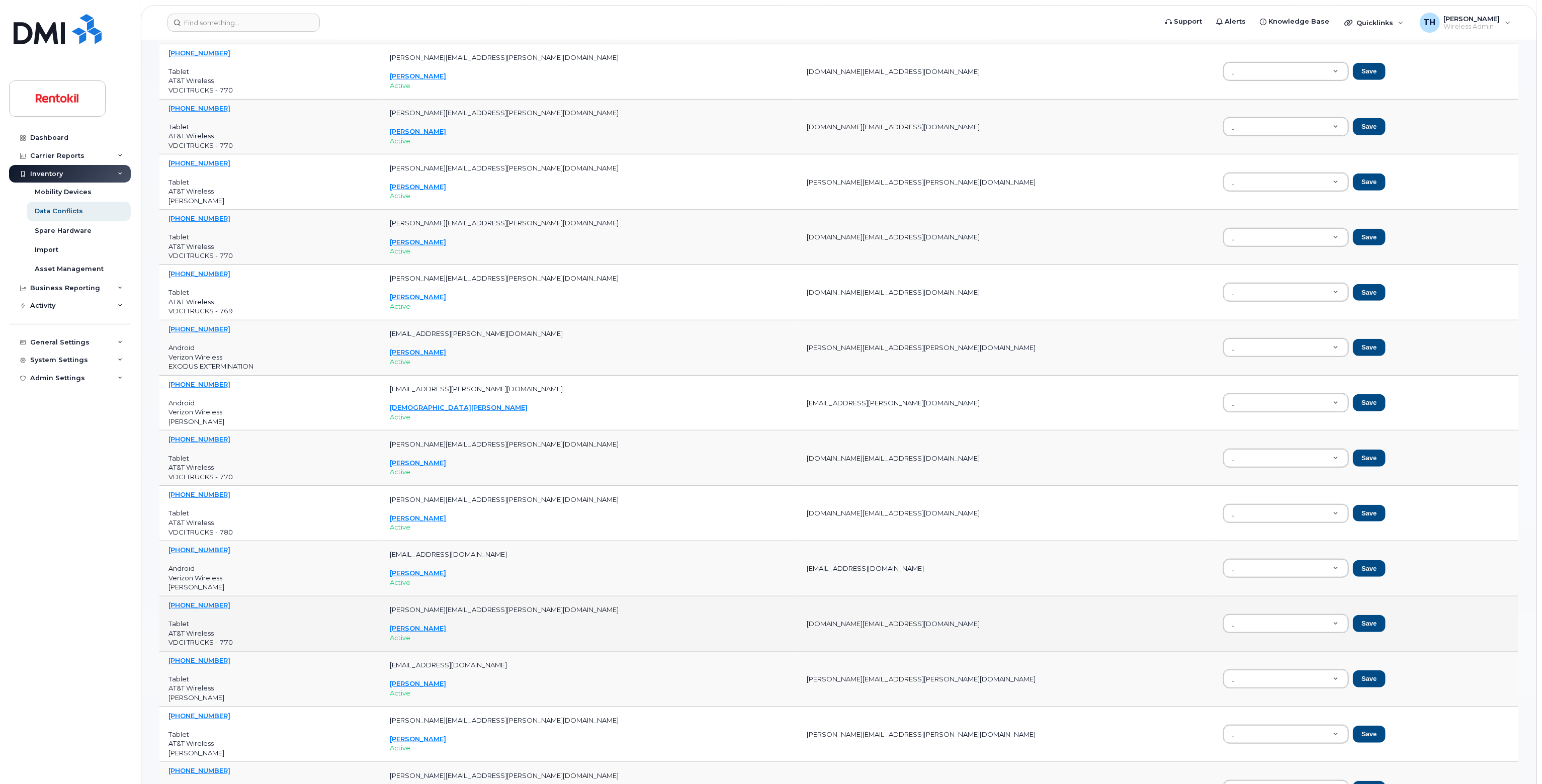
click at [897, 634] on td "VDCI.Tech@VDCI.net" at bounding box center [1006, 624] width 416 height 55
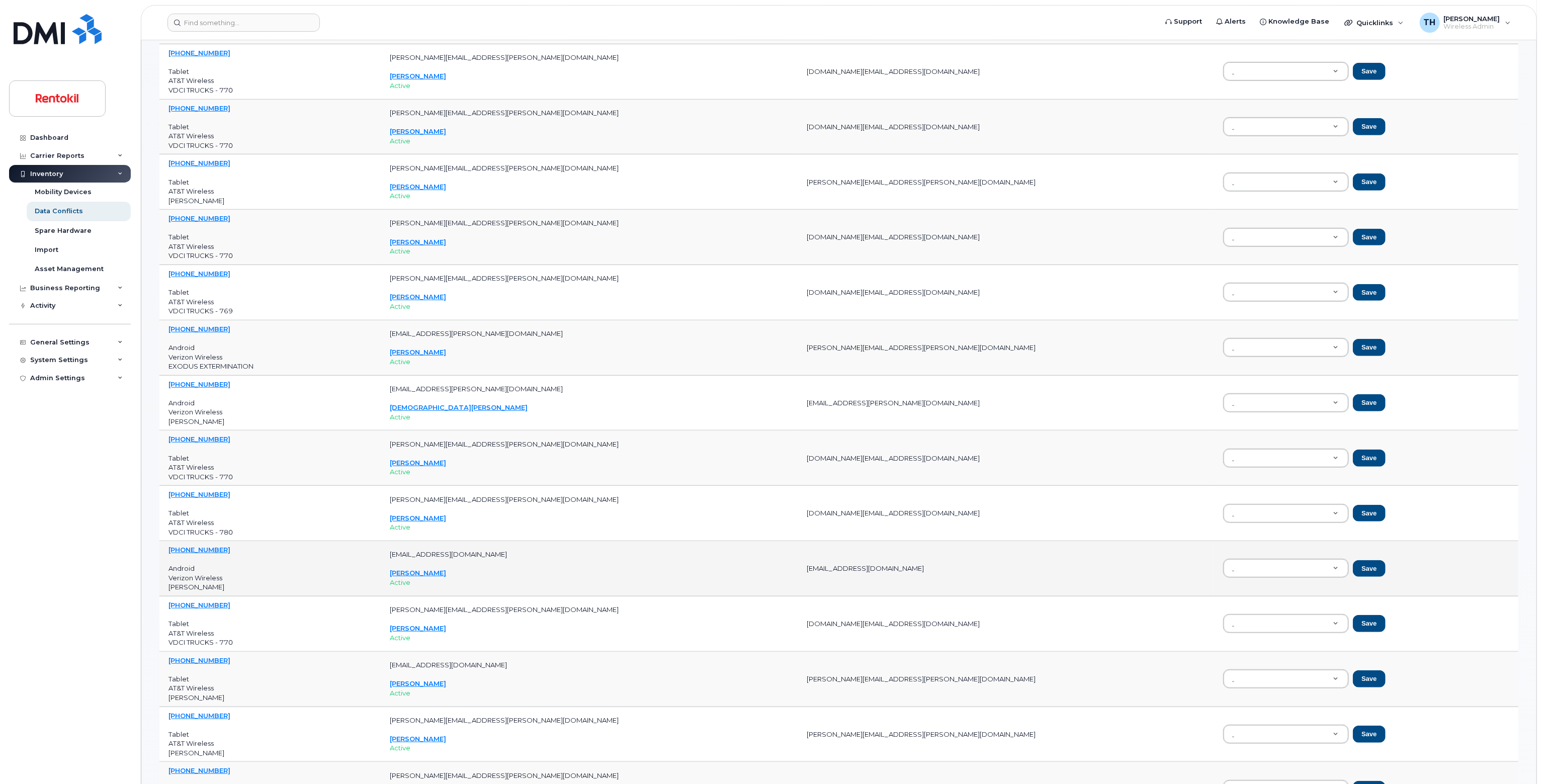
click at [841, 563] on td "andy.boeing@flapest.com" at bounding box center [1006, 569] width 416 height 55
drag, startPoint x: 841, startPoint y: 563, endPoint x: 867, endPoint y: 570, distance: 26.9
click at [846, 565] on td "andy.boeing@flapest.com" at bounding box center [1006, 569] width 416 height 55
copy tr "andy.boeing@flapest.com"
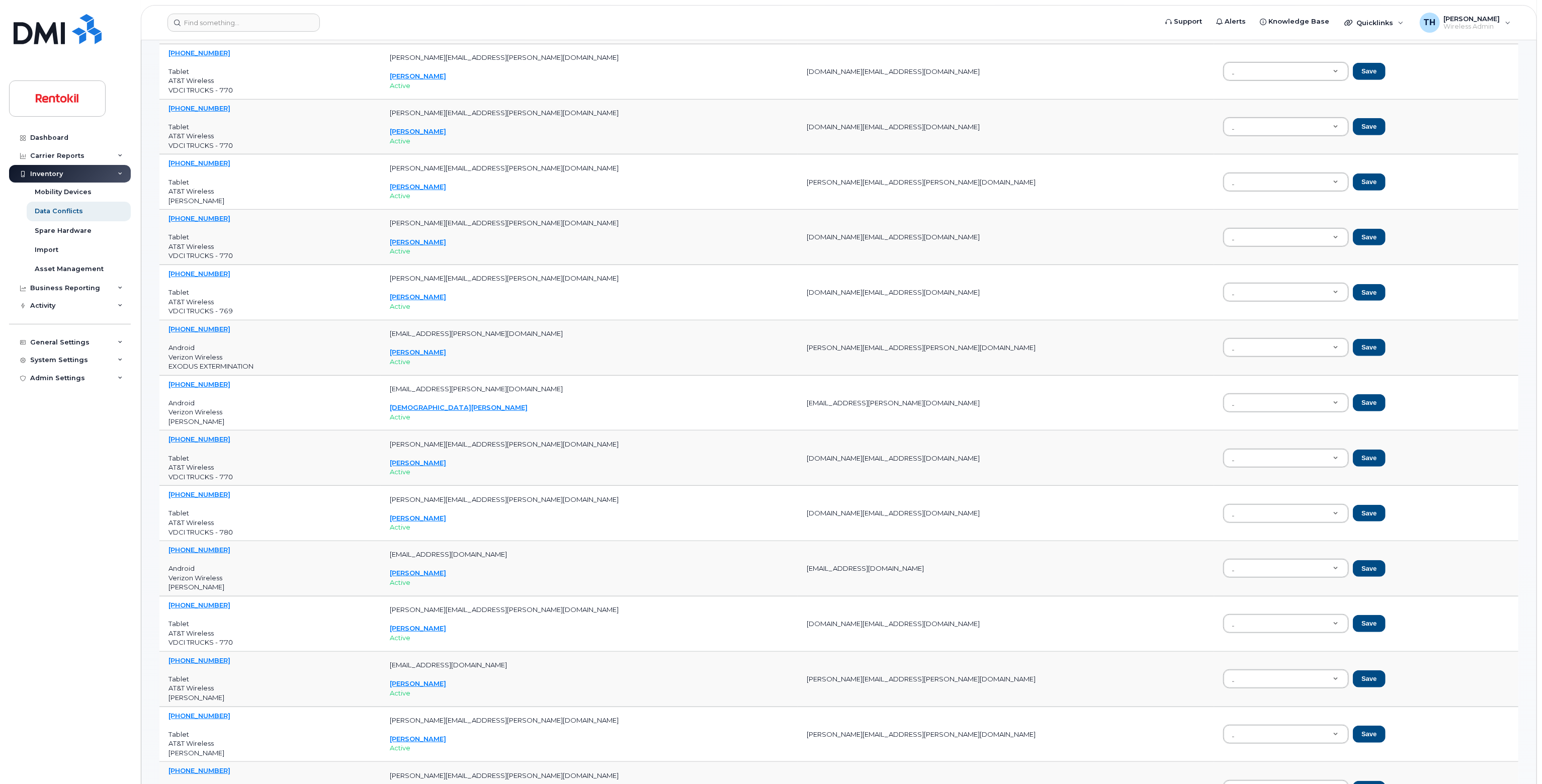
paste input "andy.boeing@flapest.com"
type input "andy.boeing@flapest.com"
drag, startPoint x: 1214, startPoint y: 589, endPoint x: 1046, endPoint y: 563, distance: 170.0
type input "a"
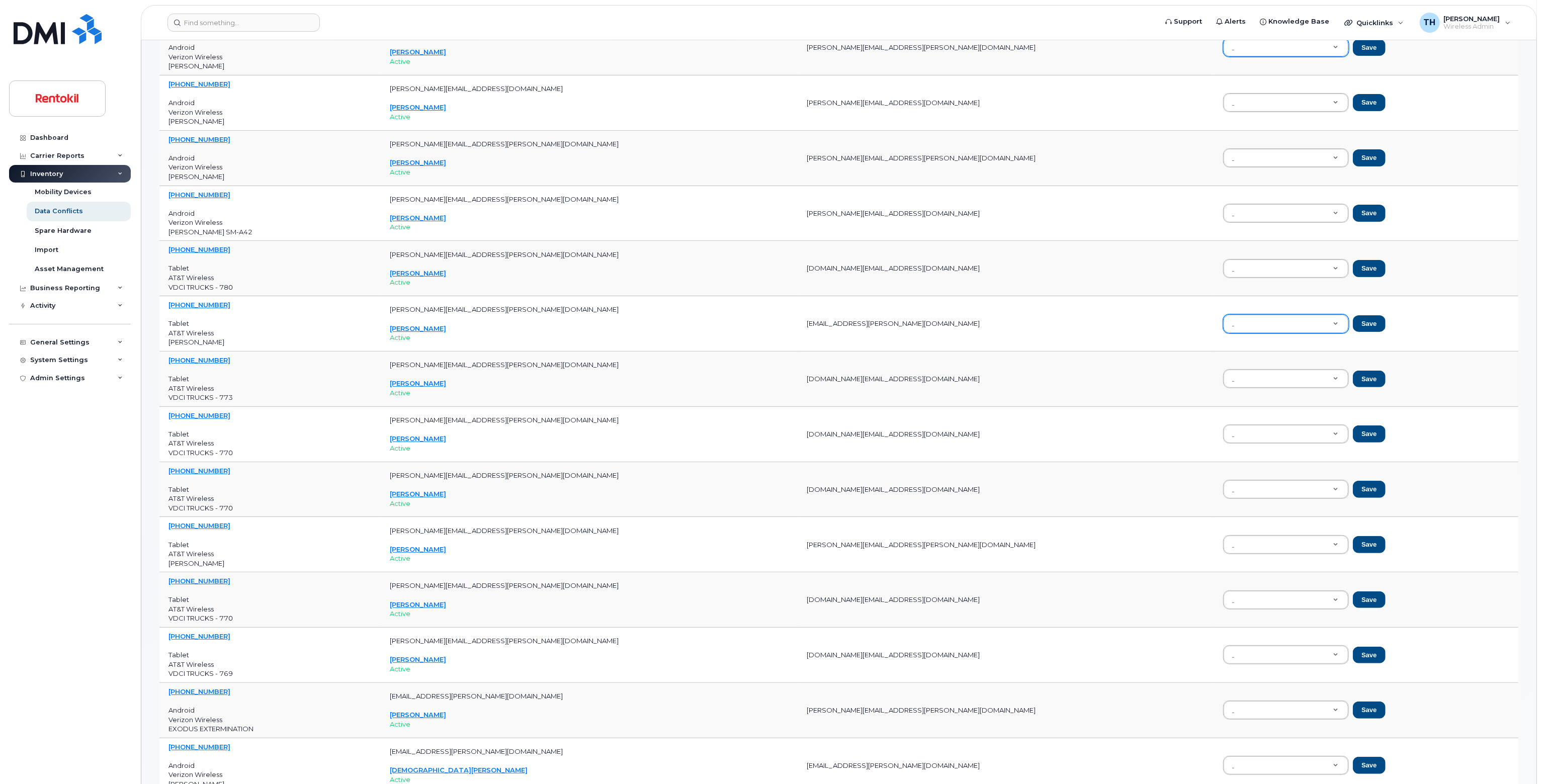
scroll to position [0, 0]
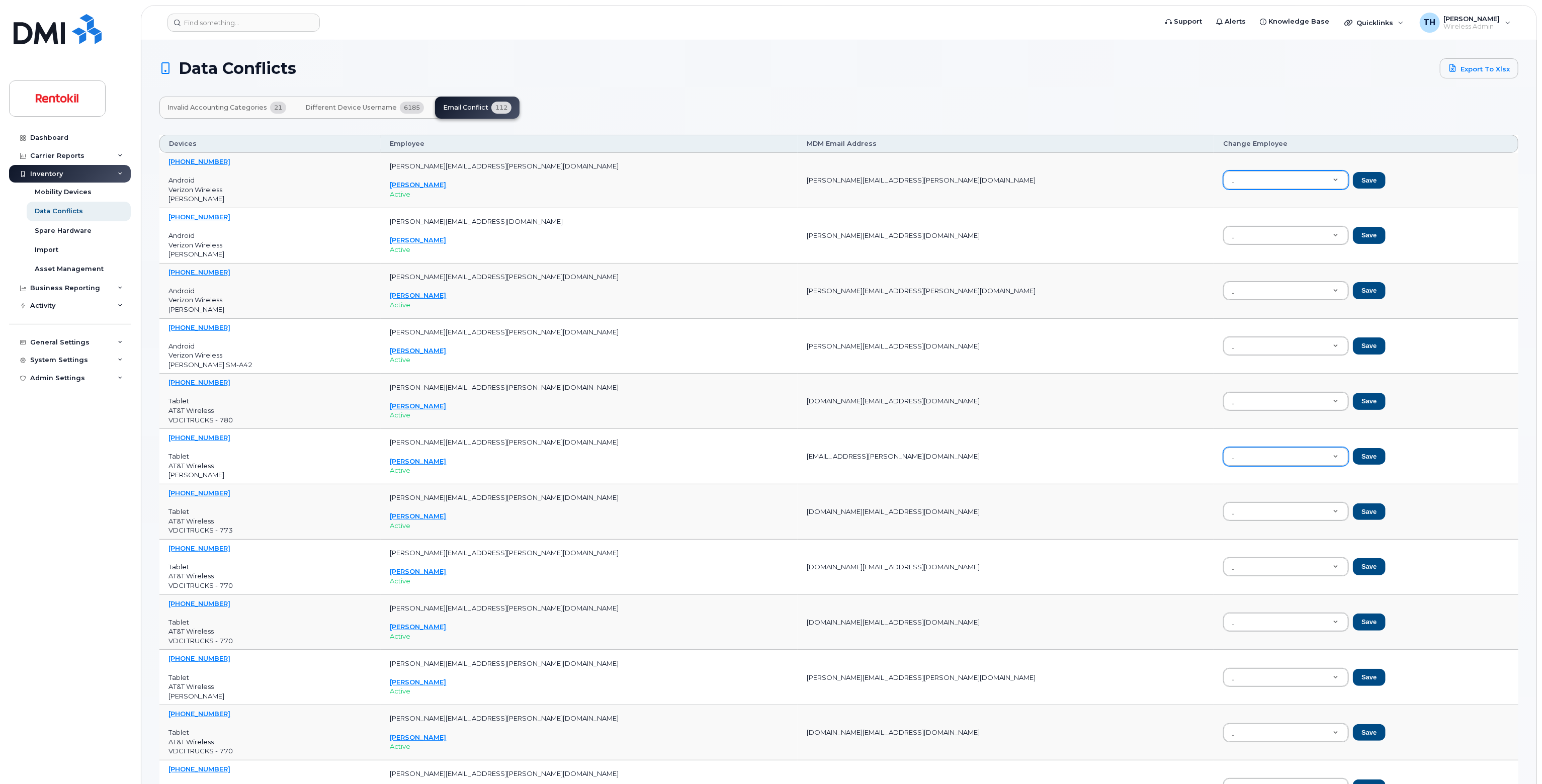
click at [364, 112] on button "Different Device Username 6185" at bounding box center [364, 108] width 135 height 22
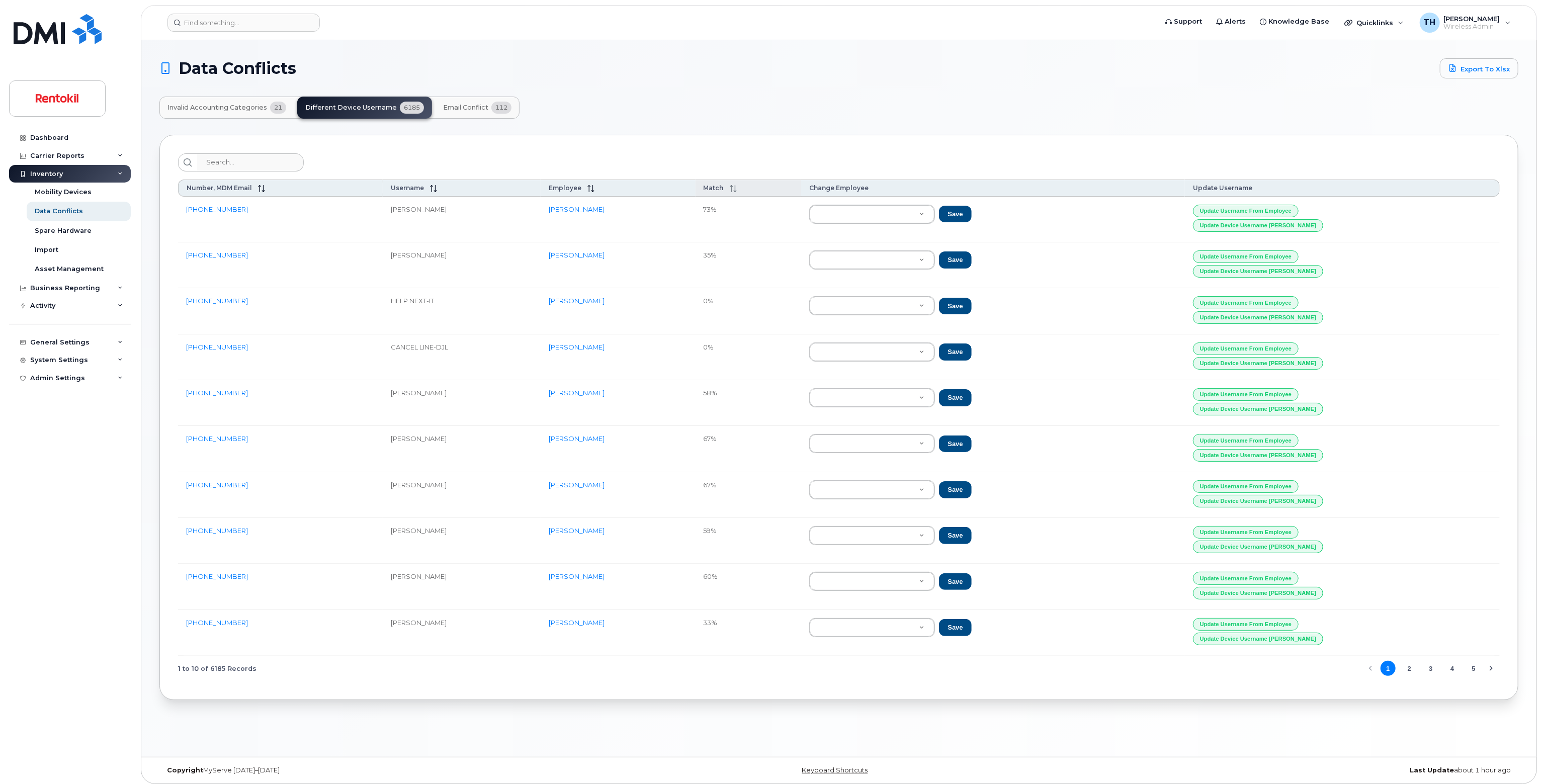
click at [737, 186] on span at bounding box center [730, 188] width 13 height 8
click at [737, 186] on span at bounding box center [730, 188] width 13 height 8
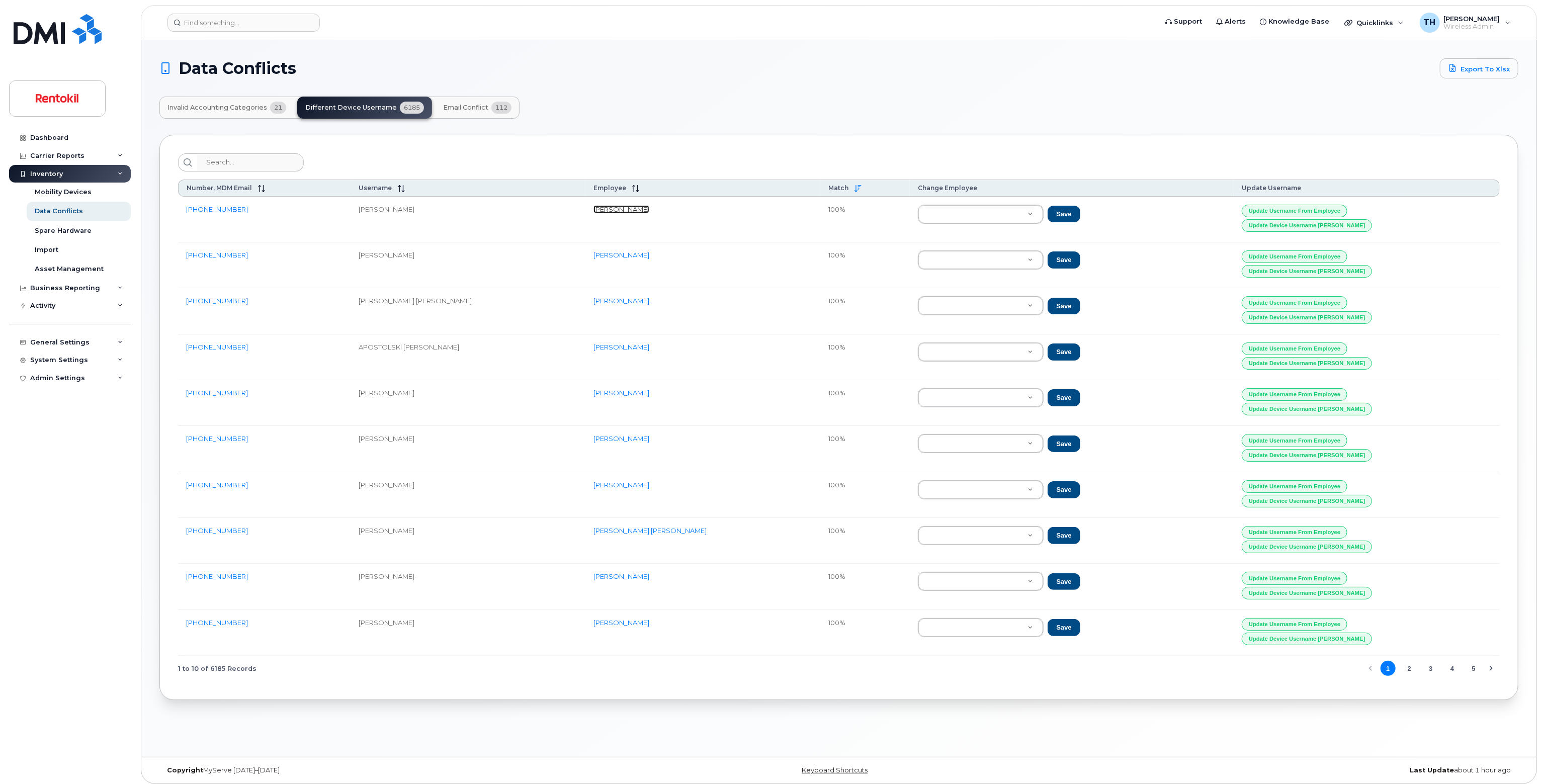
click at [649, 207] on link "[PERSON_NAME]" at bounding box center [621, 209] width 56 height 8
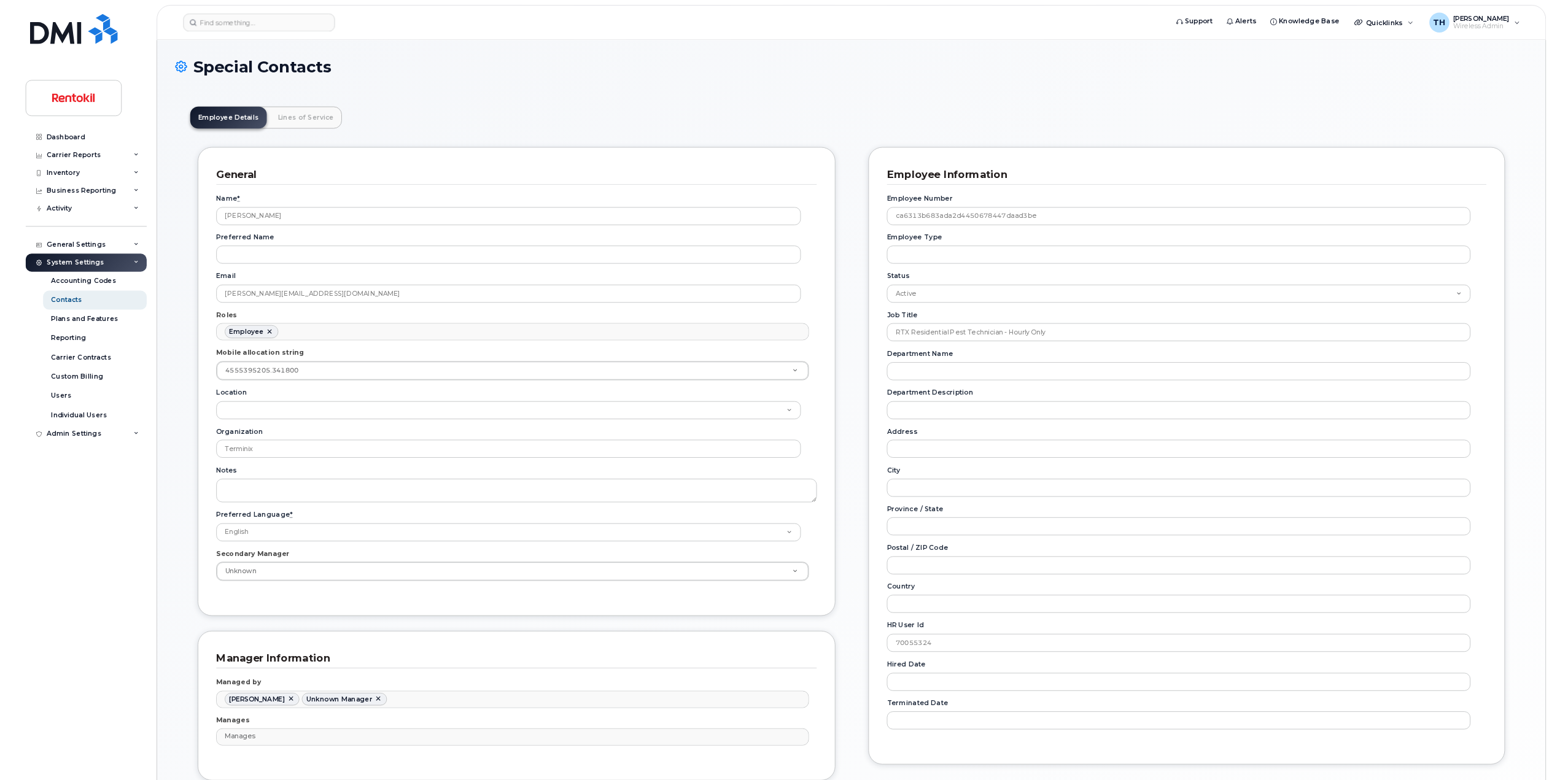
scroll to position [36, 0]
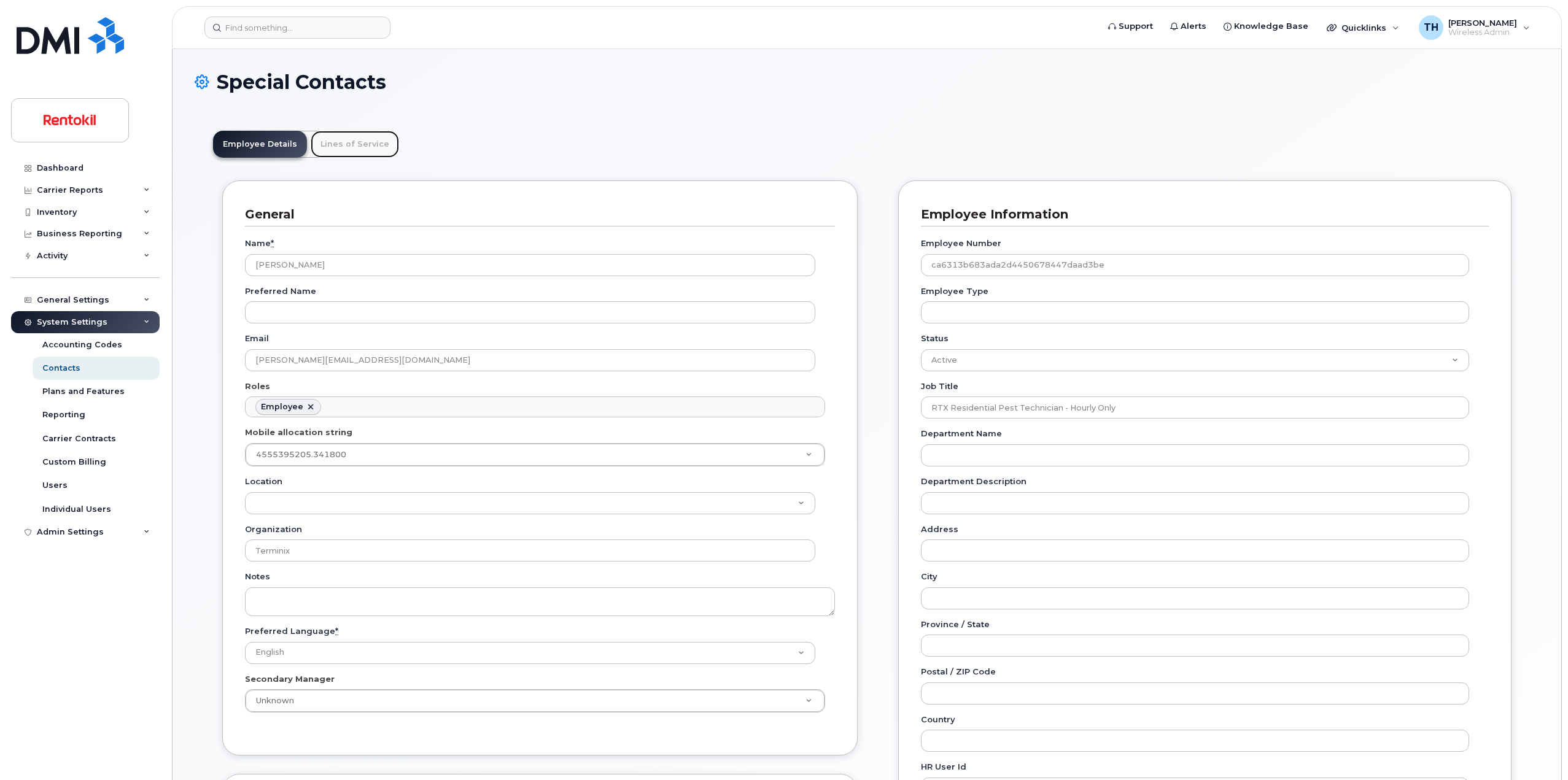
click at [384, 153] on link "Lines of Service" at bounding box center [355, 145] width 88 height 27
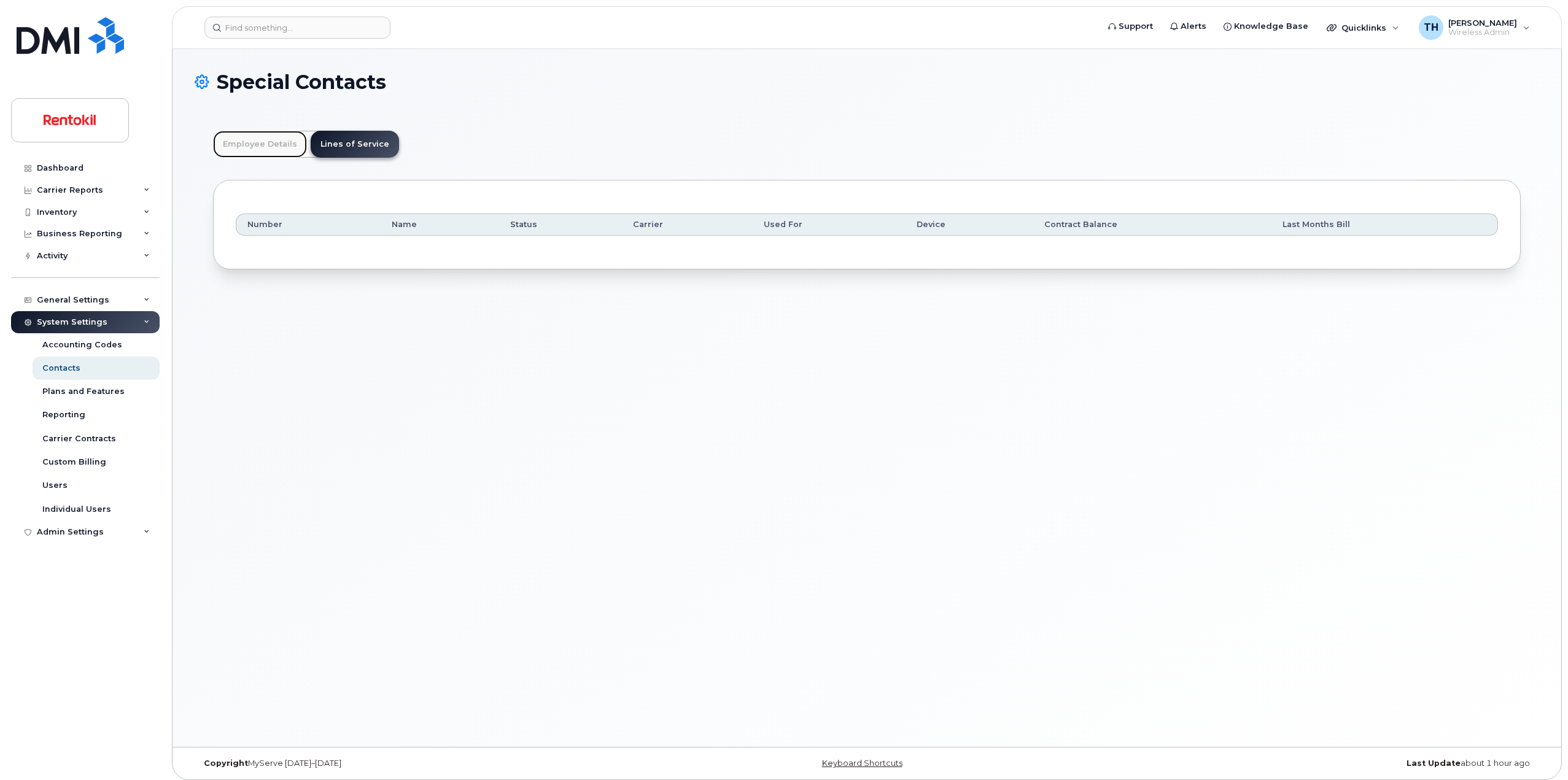
click at [235, 144] on link "Employee Details" at bounding box center [260, 145] width 94 height 27
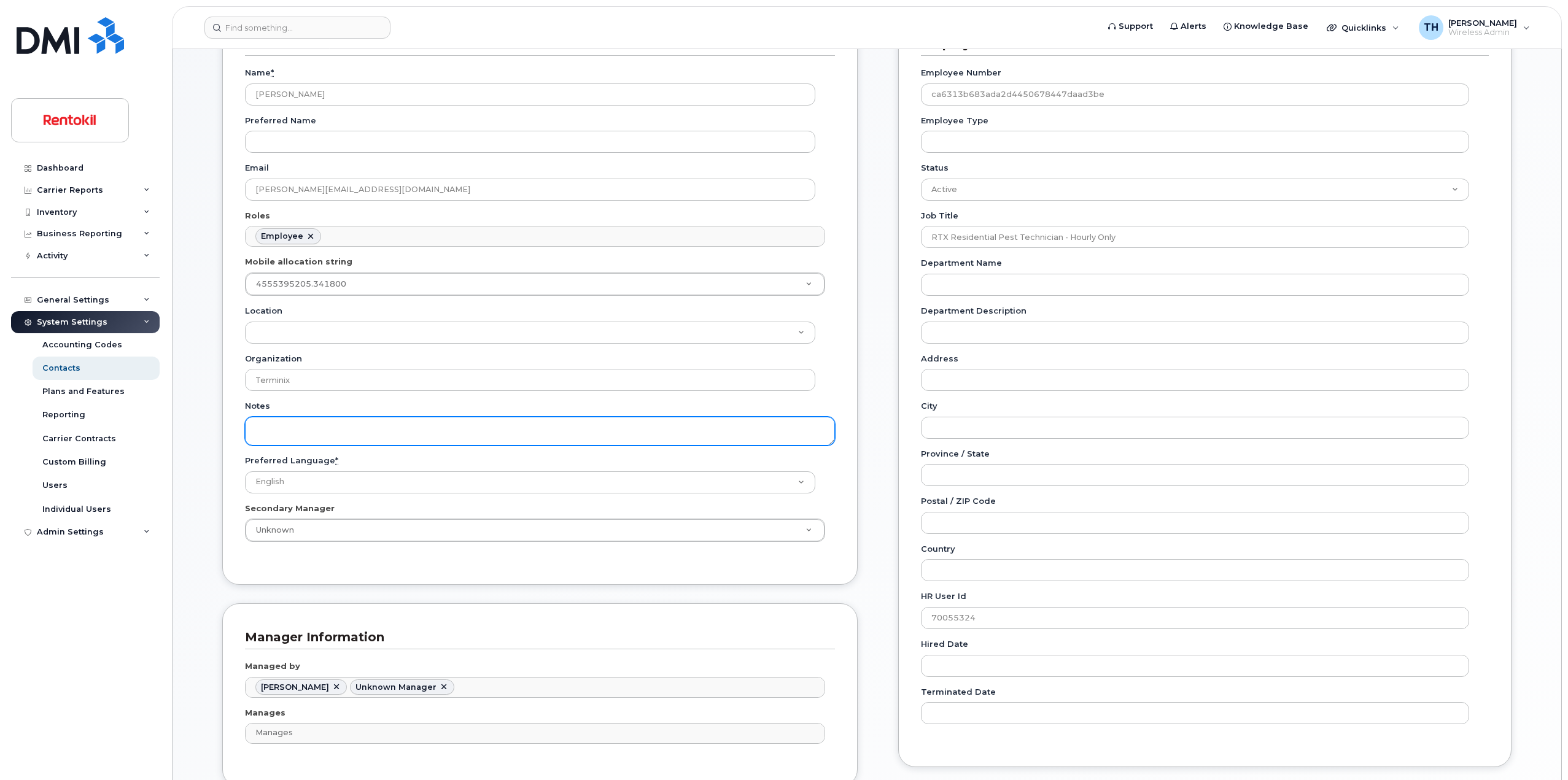
scroll to position [128, 0]
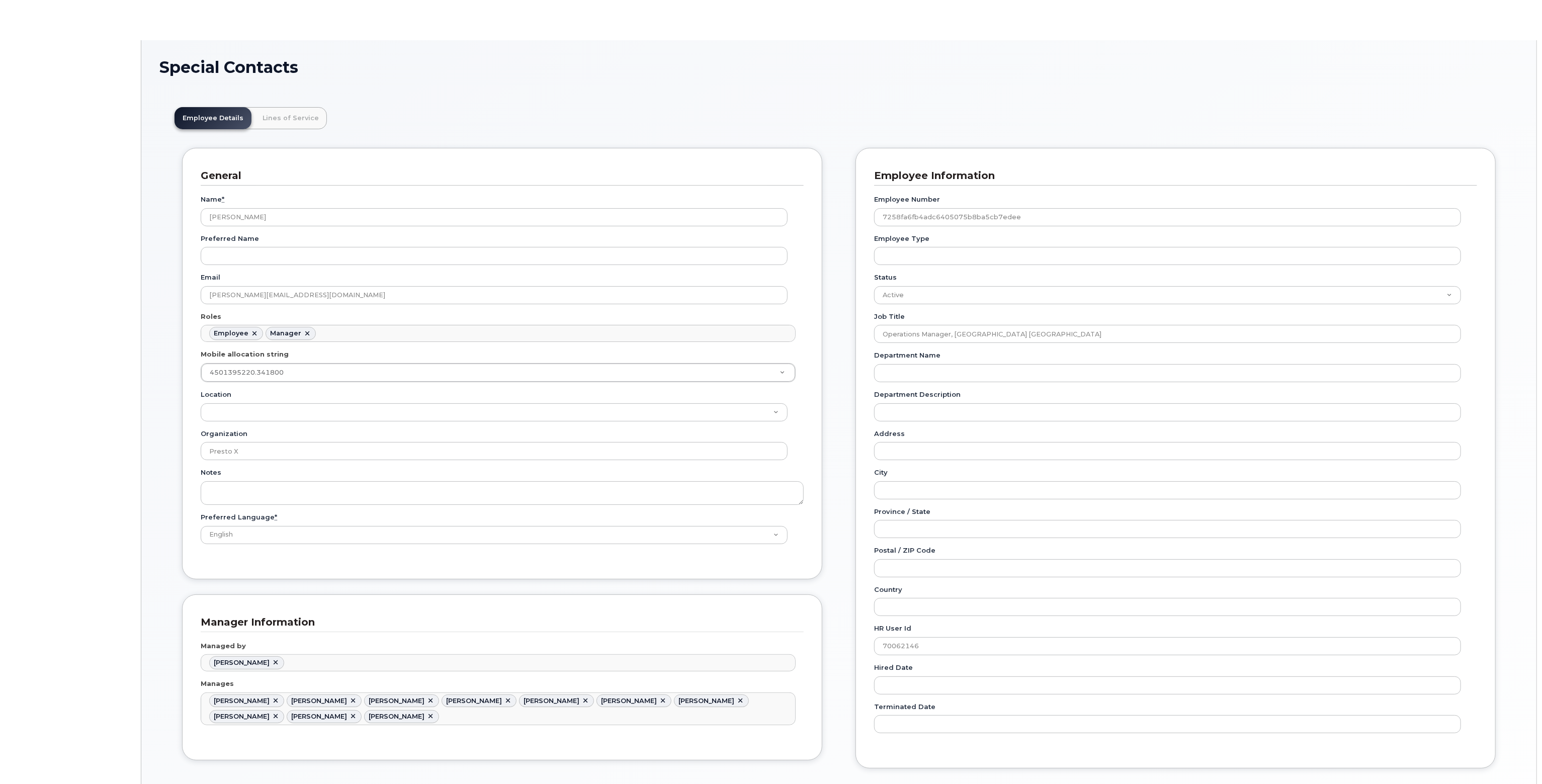
scroll to position [30, 0]
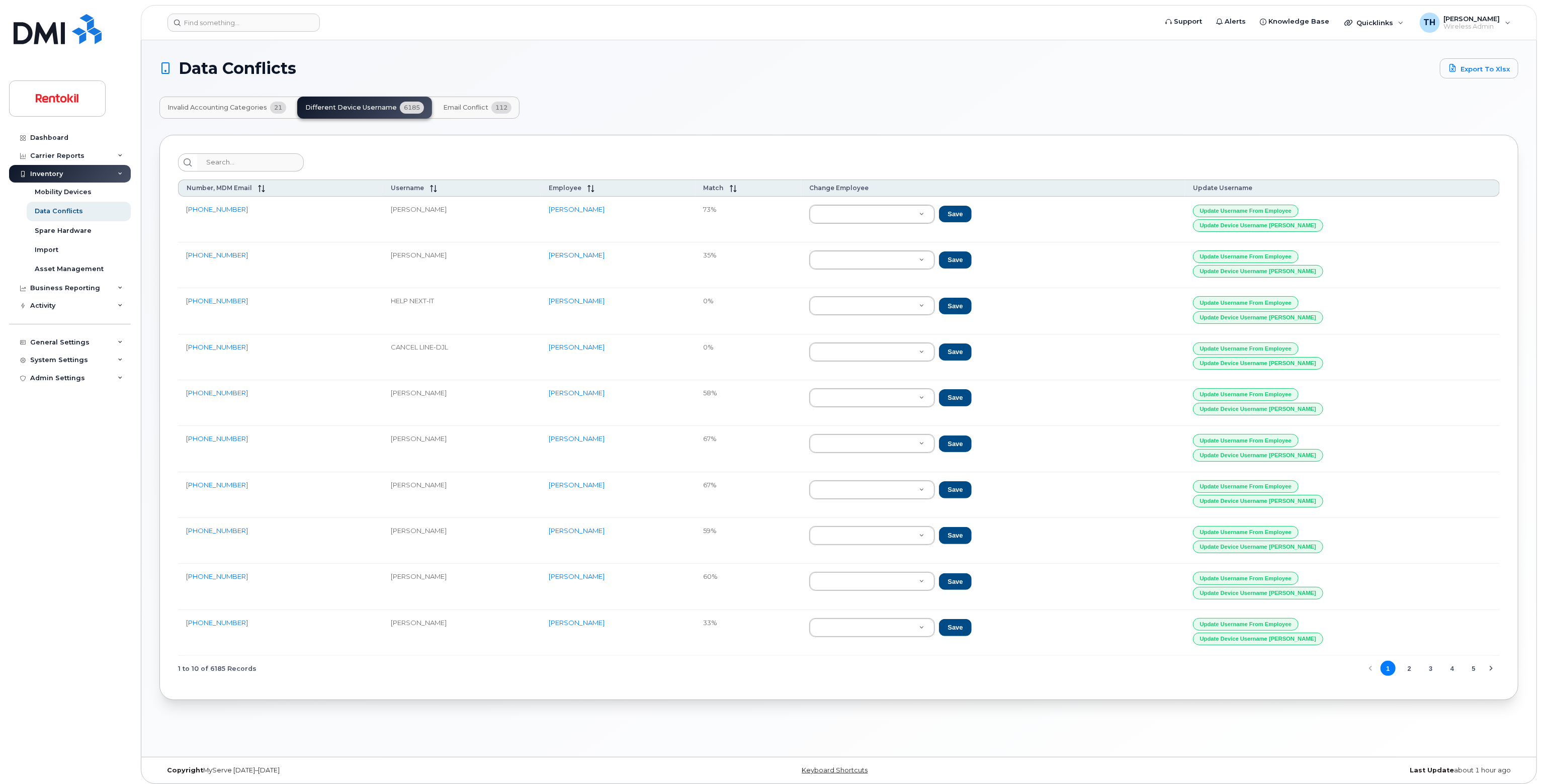
click at [917, 231] on td "Save" at bounding box center [993, 219] width 384 height 45
click at [1298, 206] on button "Update Username from Employee" at bounding box center [1245, 211] width 105 height 13
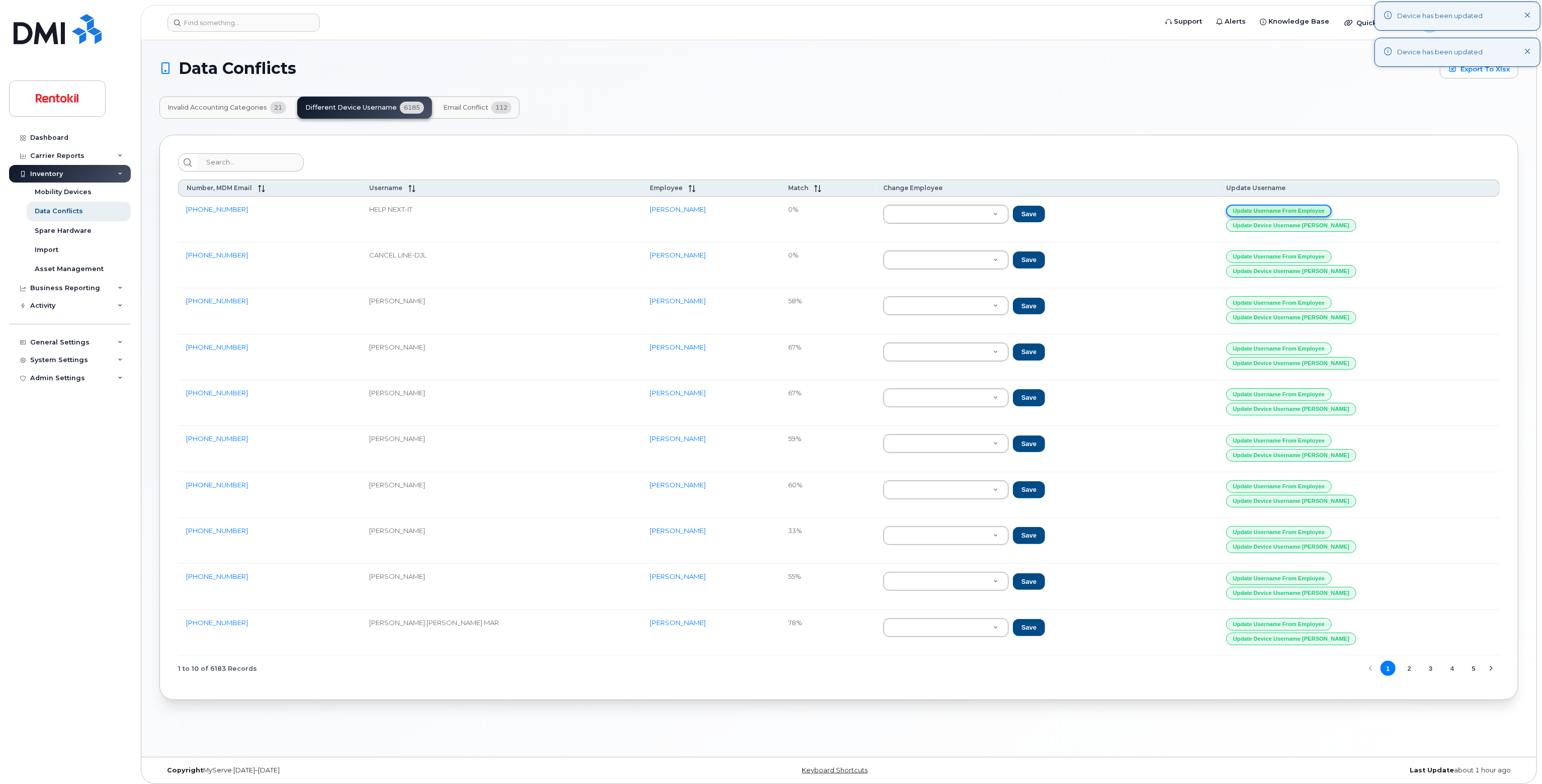
click at [1332, 206] on button "Update Username from Employee" at bounding box center [1279, 211] width 105 height 13
click at [788, 186] on span "Match" at bounding box center [798, 187] width 20 height 7
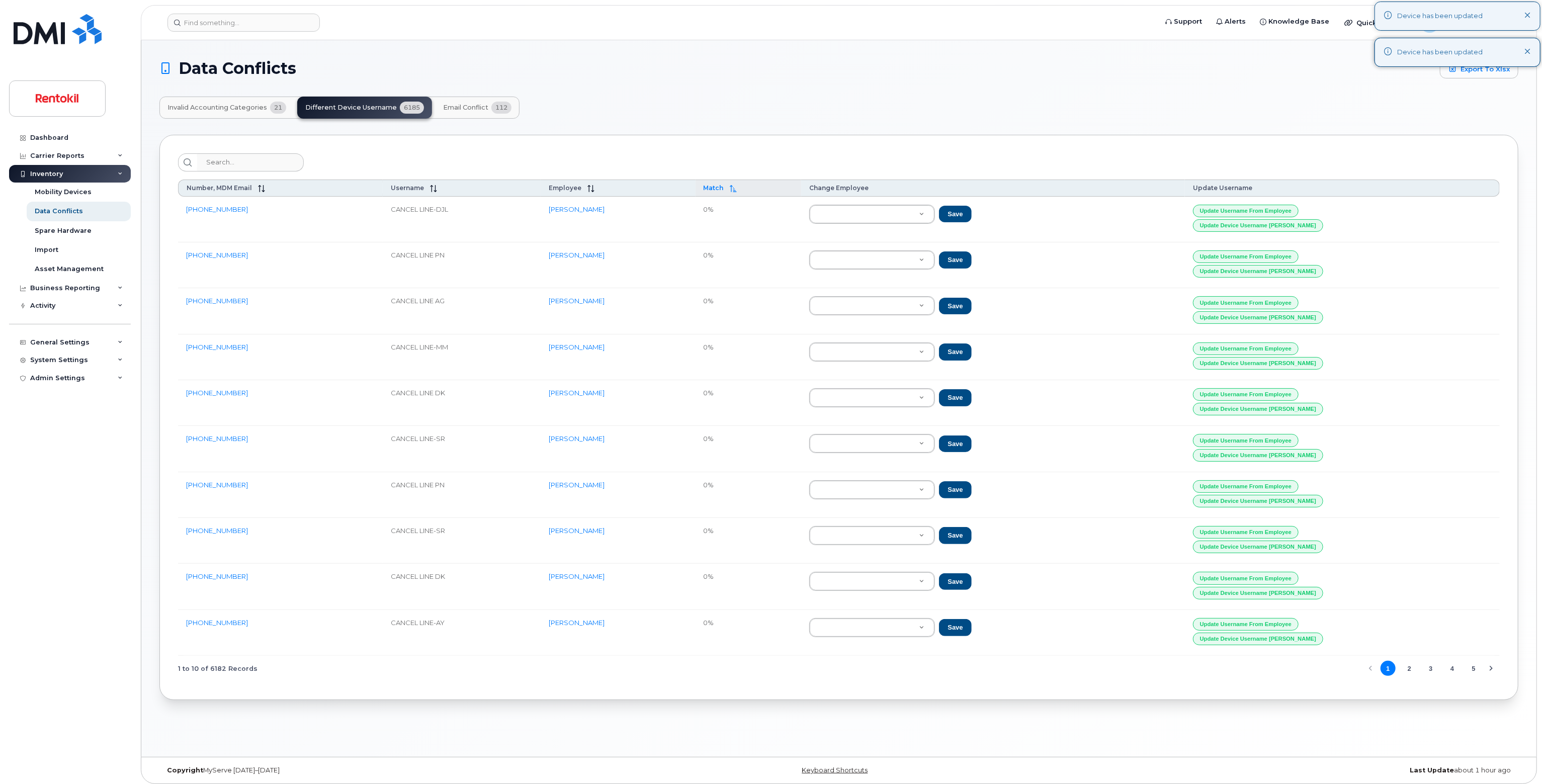
click at [774, 184] on div "Match" at bounding box center [749, 188] width 90 height 8
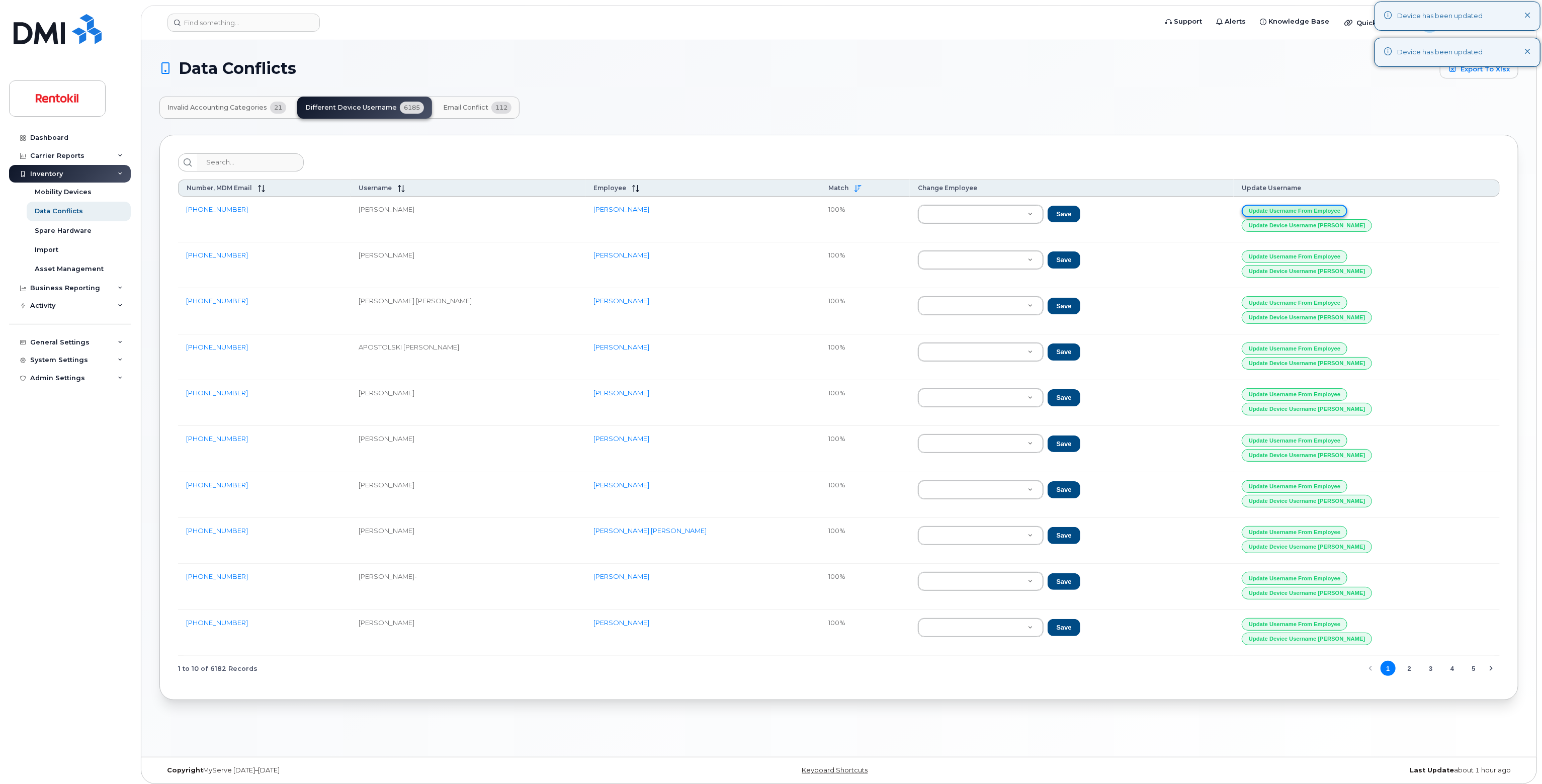
click at [1301, 206] on button "Update Username from Employee" at bounding box center [1294, 211] width 105 height 13
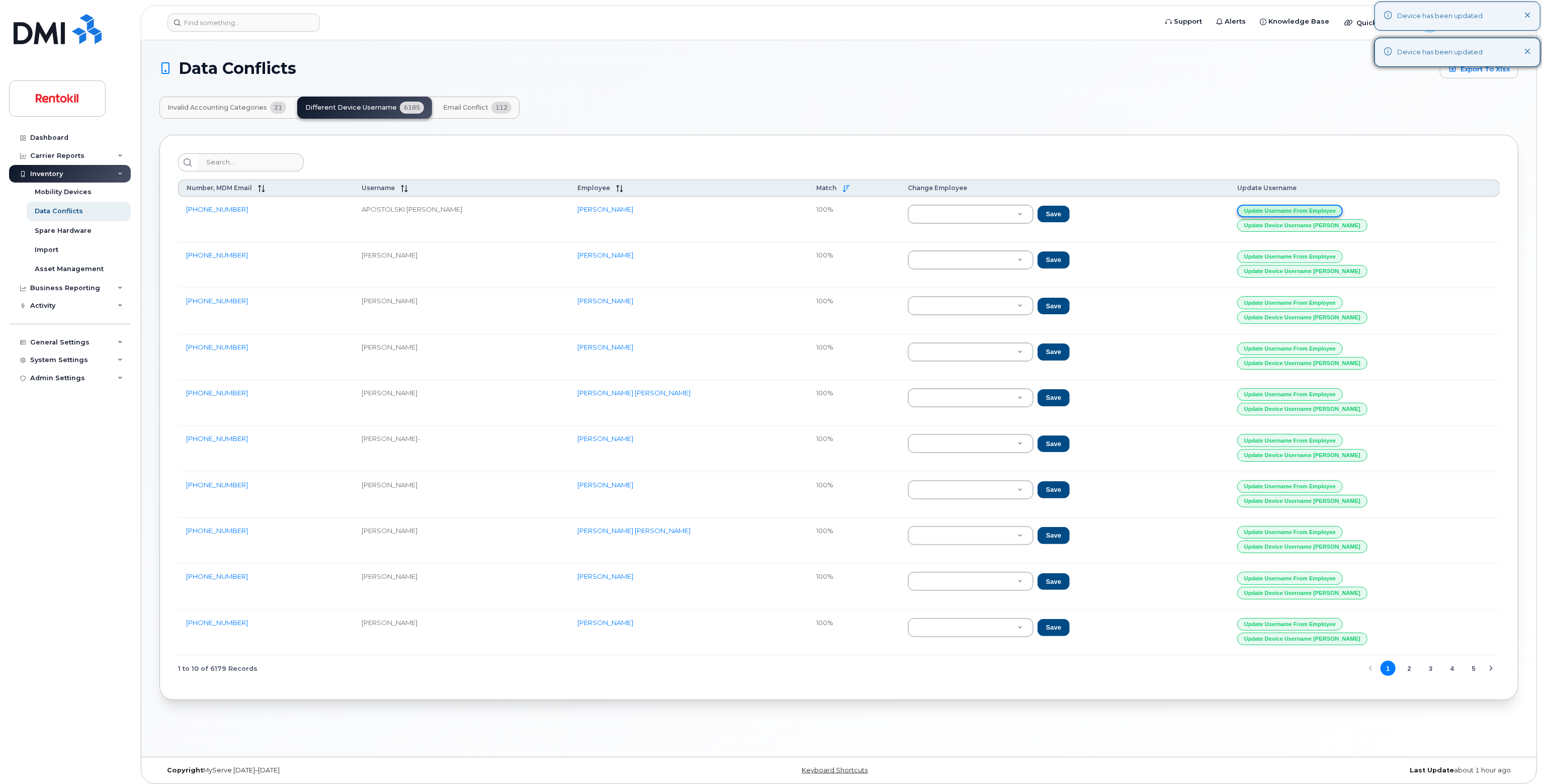
click at [1301, 206] on button "Update Username from Employee" at bounding box center [1290, 211] width 105 height 13
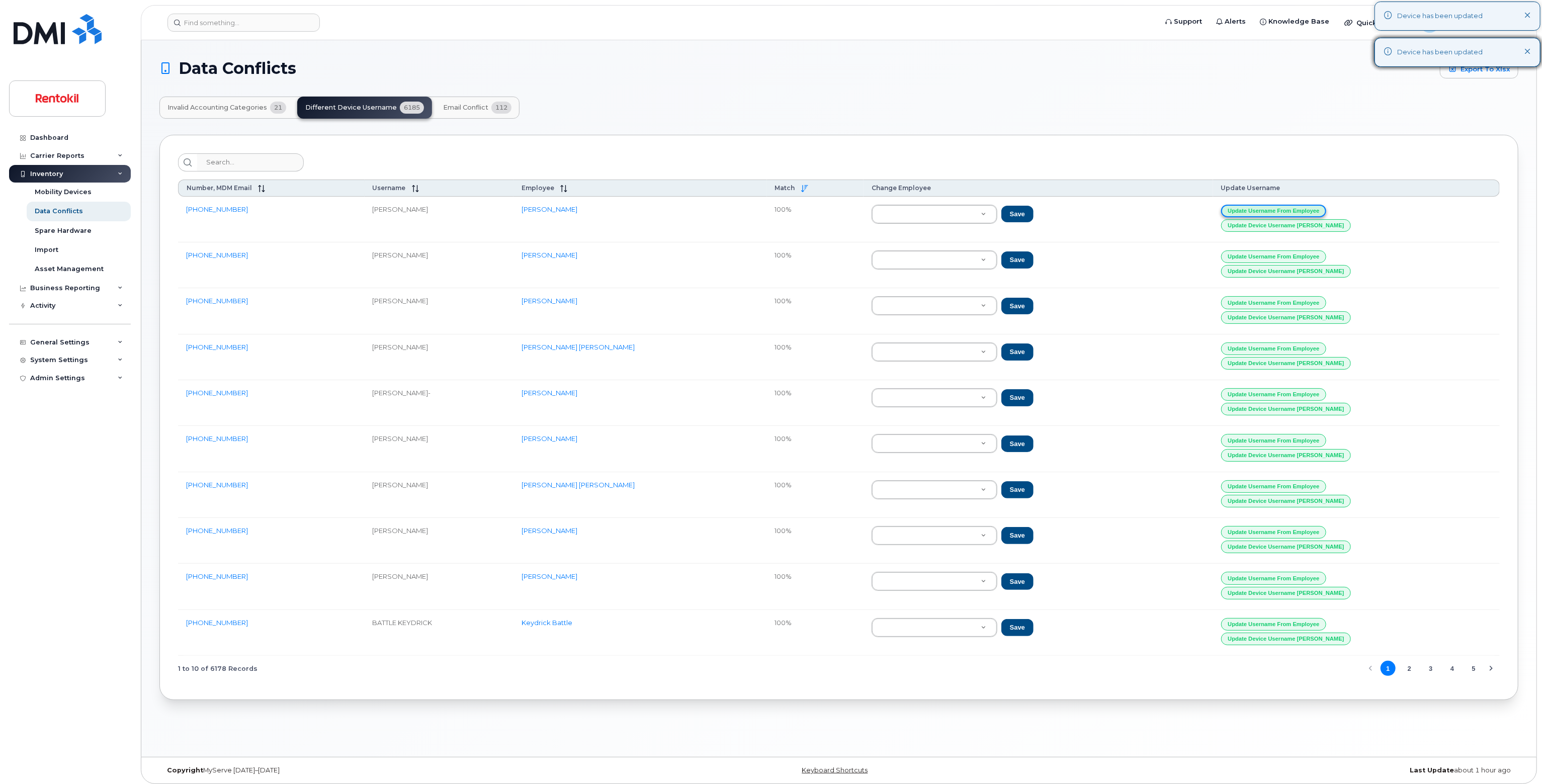
click at [1301, 206] on button "Update Username from Employee" at bounding box center [1274, 211] width 105 height 13
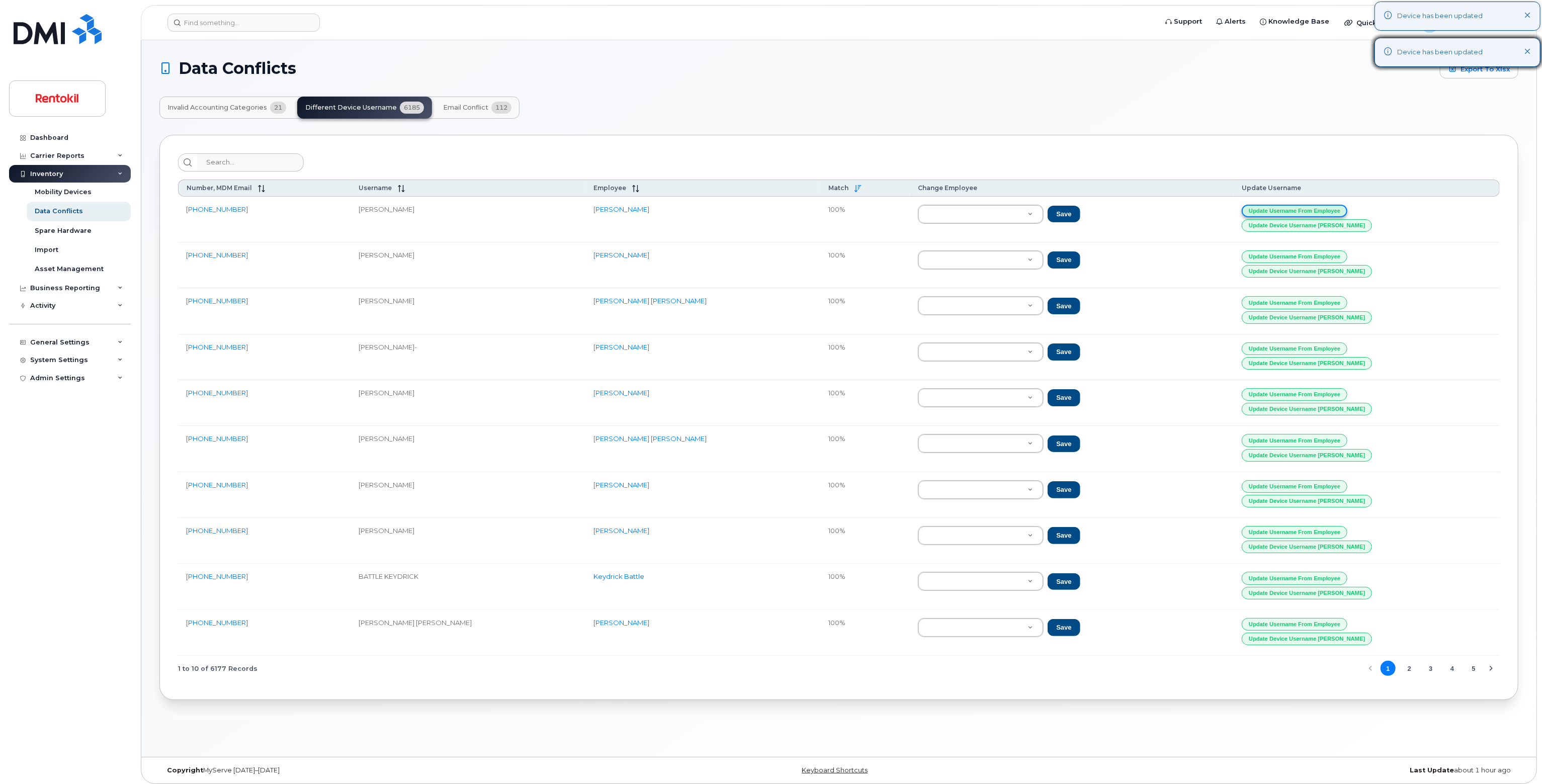
click at [1301, 206] on button "Update Username from Employee" at bounding box center [1294, 211] width 105 height 13
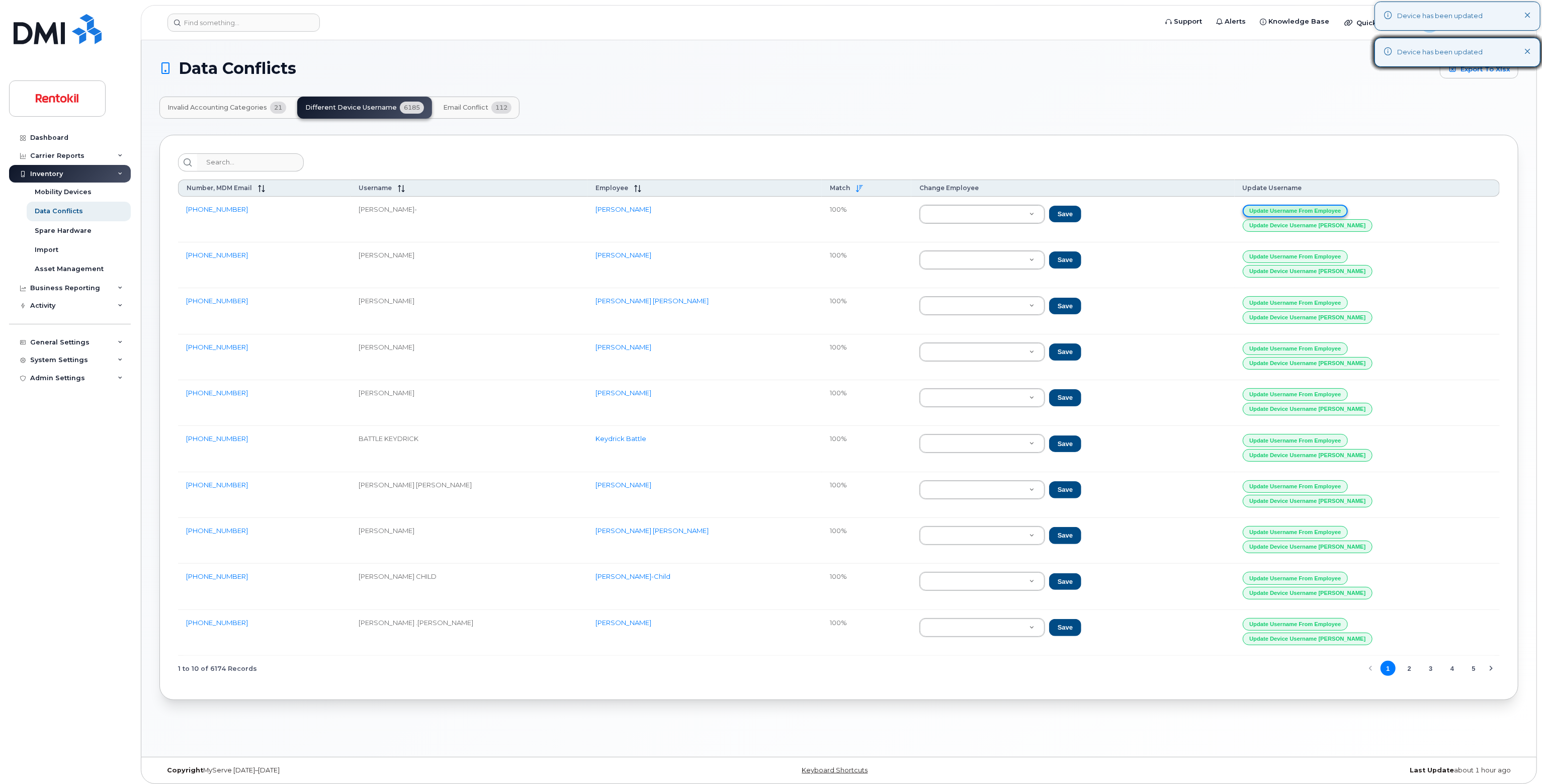
click at [1301, 206] on button "Update Username from Employee" at bounding box center [1296, 211] width 105 height 13
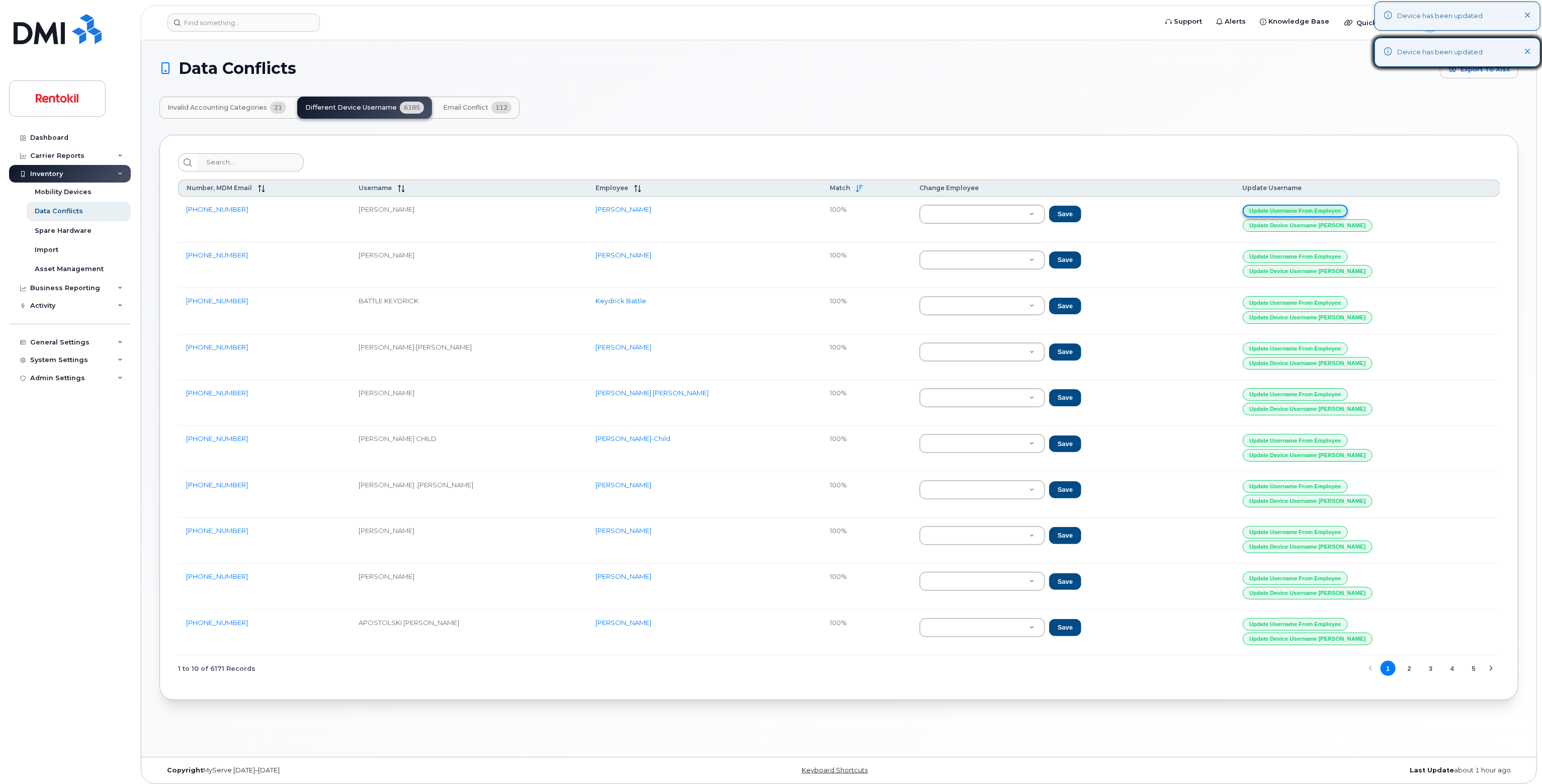
click at [1301, 206] on button "Update Username from Employee" at bounding box center [1296, 211] width 105 height 13
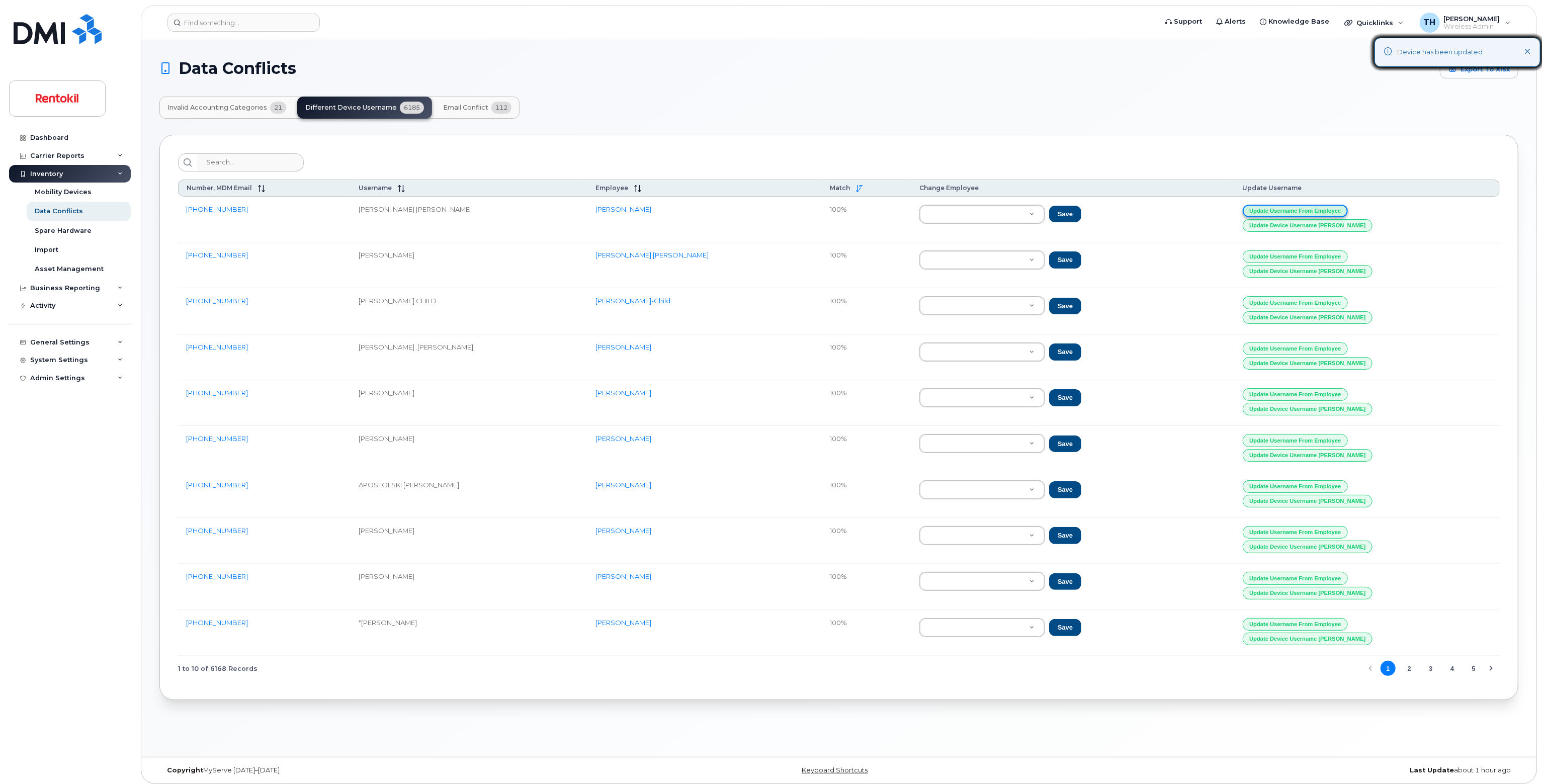
click at [1301, 206] on button "Update Username from Employee" at bounding box center [1296, 211] width 105 height 13
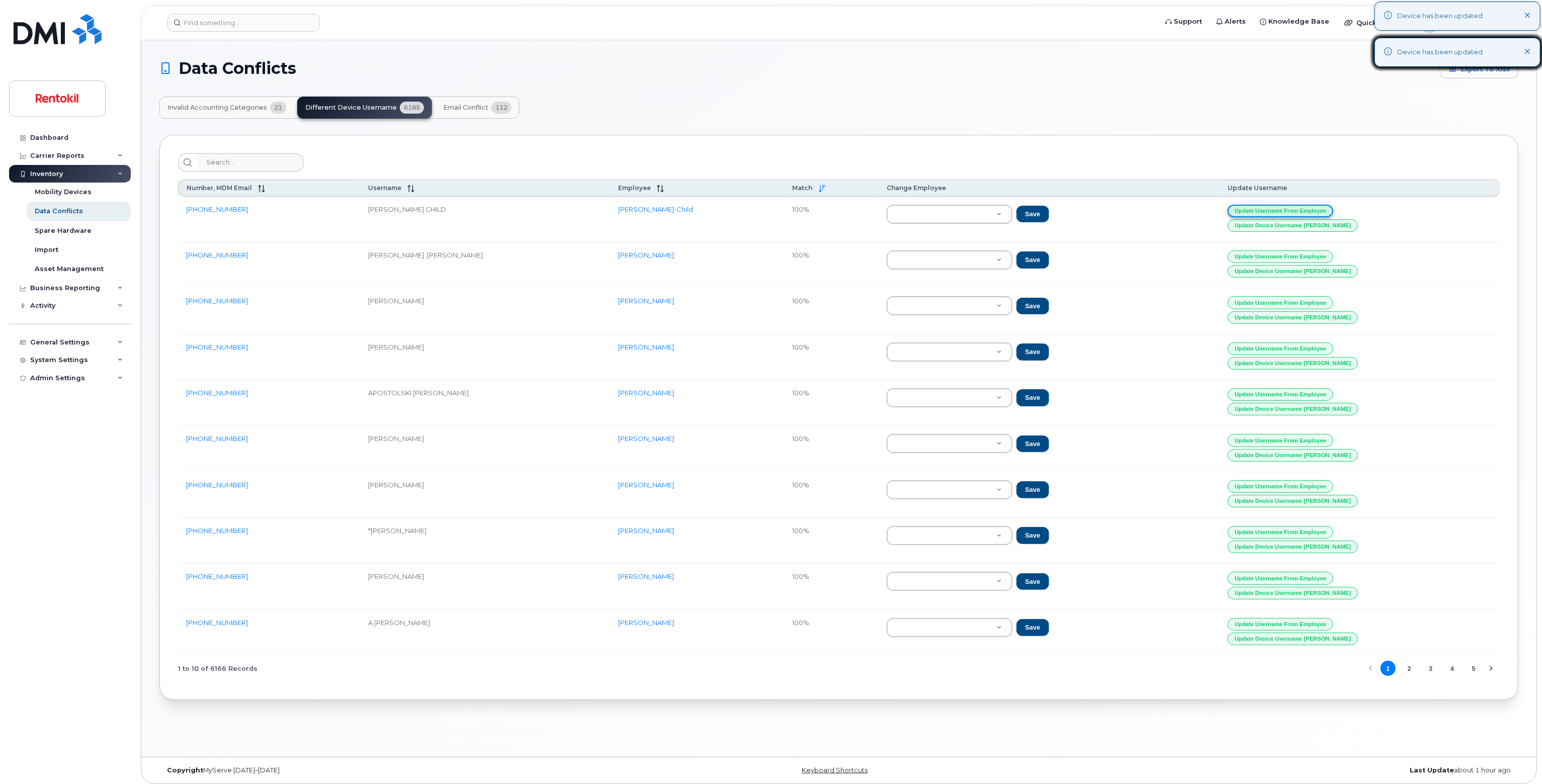
click at [1301, 206] on button "Update Username from Employee" at bounding box center [1280, 211] width 105 height 13
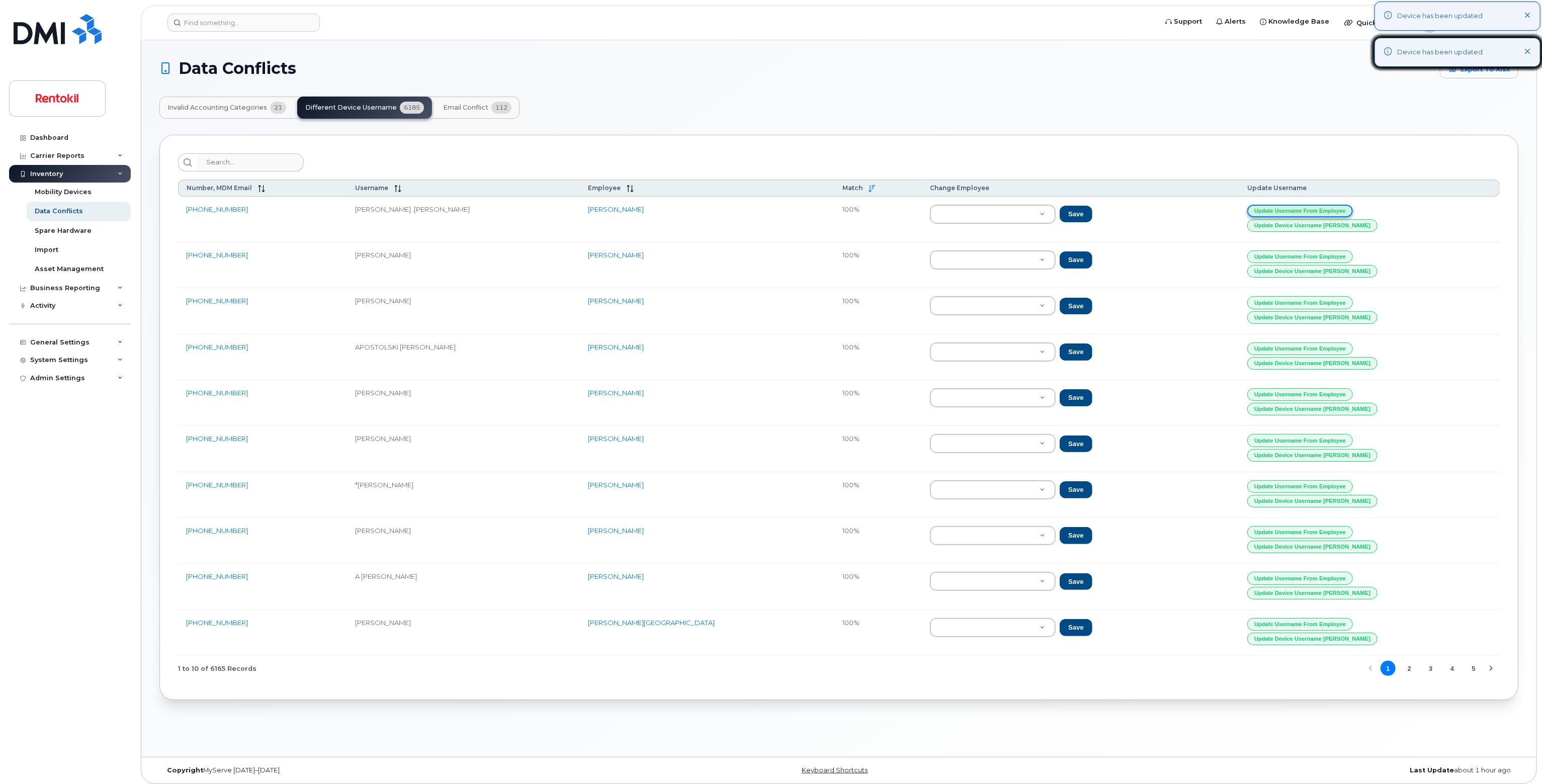
click at [1301, 206] on button "Update Username from Employee" at bounding box center [1300, 211] width 105 height 13
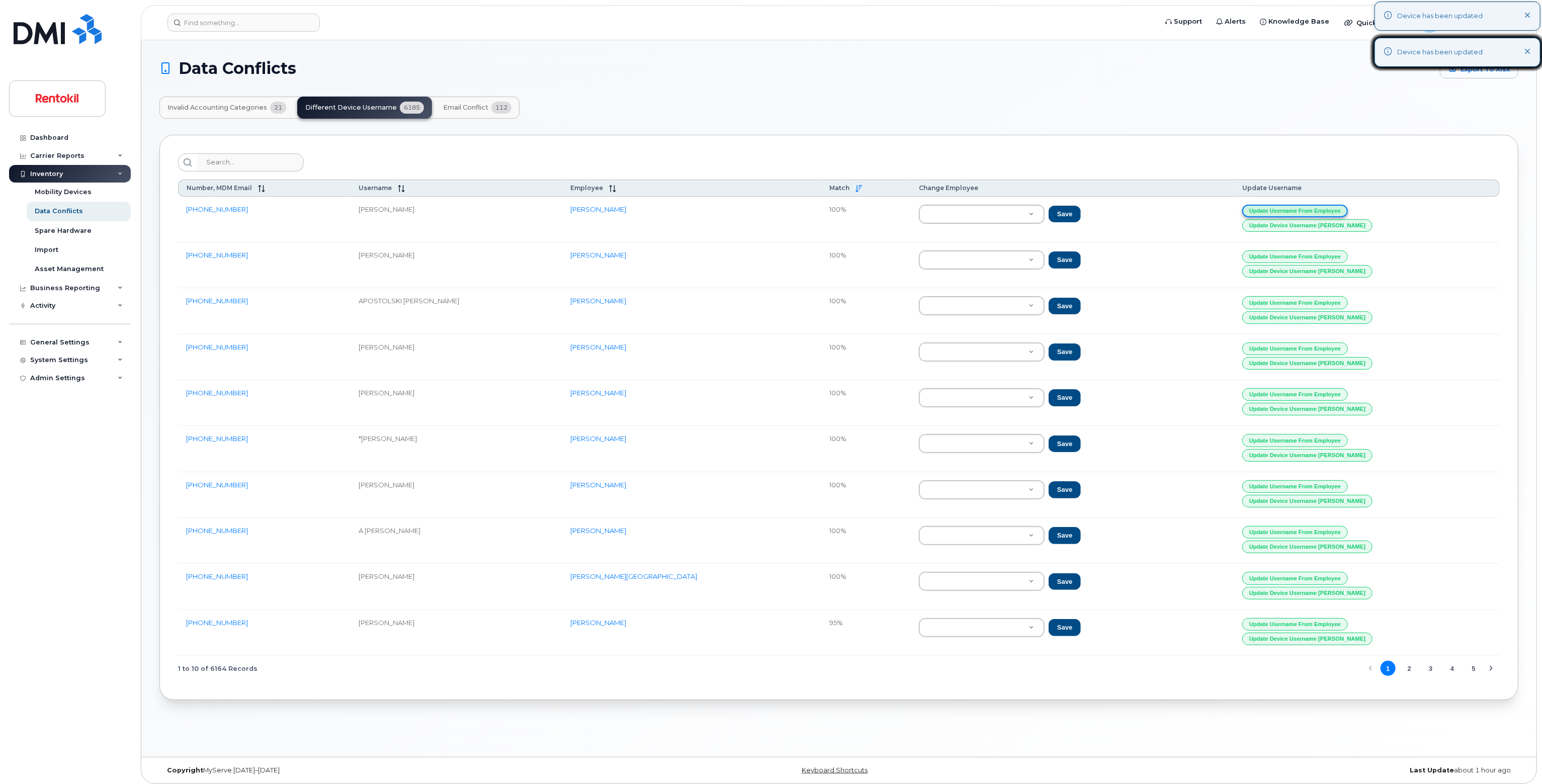
click at [1301, 206] on button "Update Username from Employee" at bounding box center [1295, 211] width 105 height 13
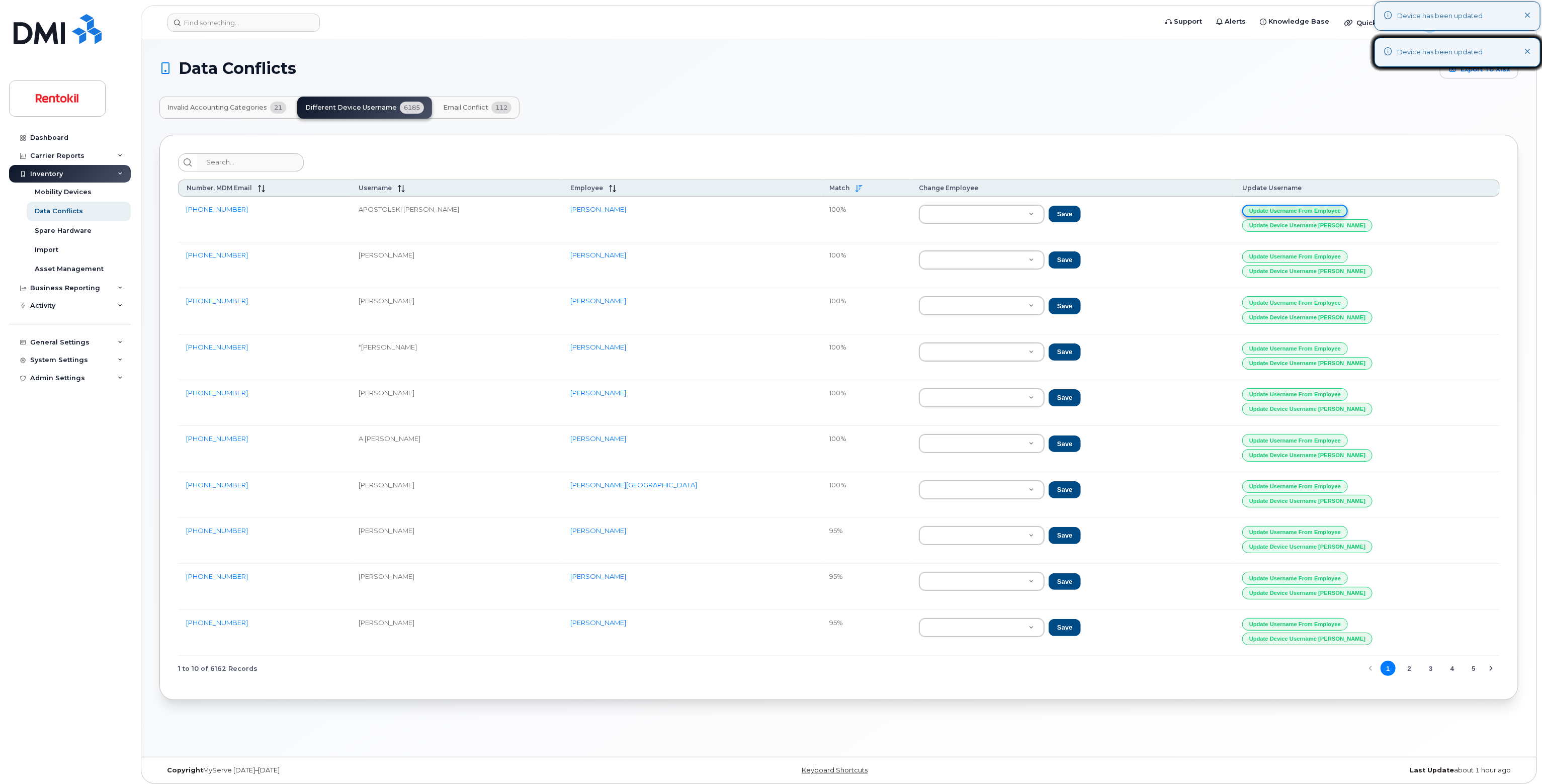
click at [1301, 206] on button "Update Username from Employee" at bounding box center [1295, 211] width 105 height 13
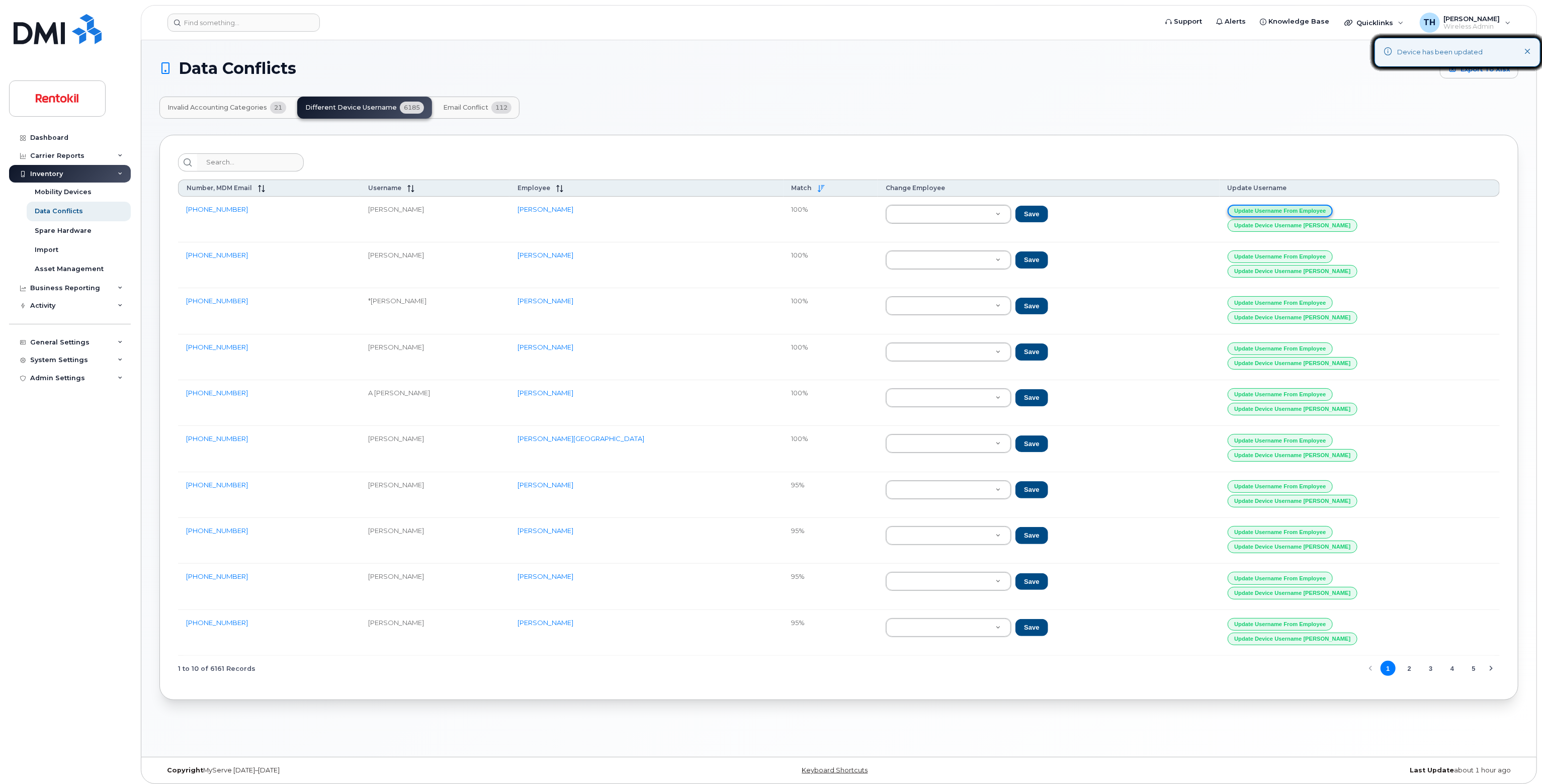
click at [1301, 206] on button "Update Username from Employee" at bounding box center [1280, 211] width 105 height 13
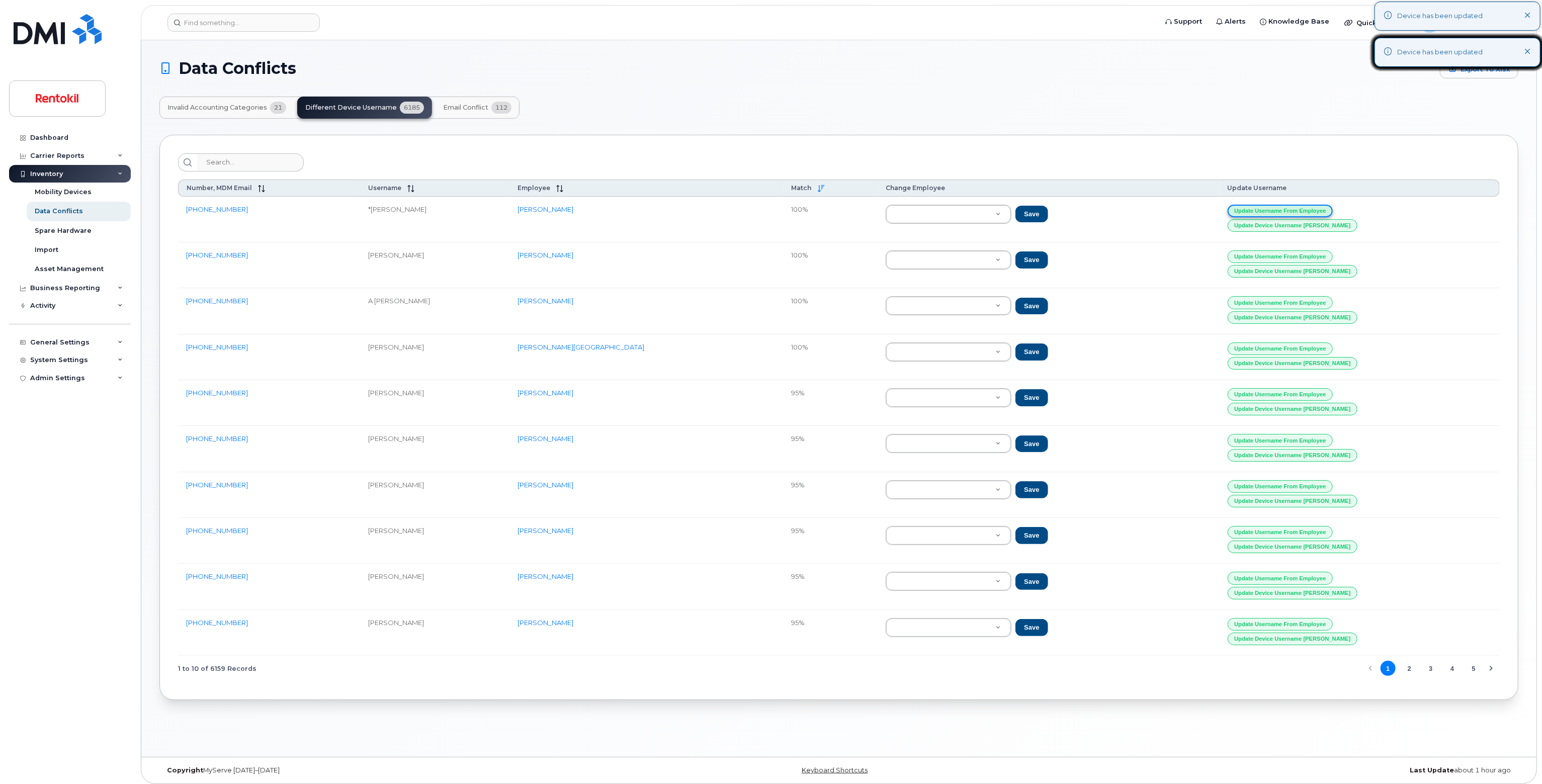
click at [1301, 206] on button "Update Username from Employee" at bounding box center [1280, 211] width 105 height 13
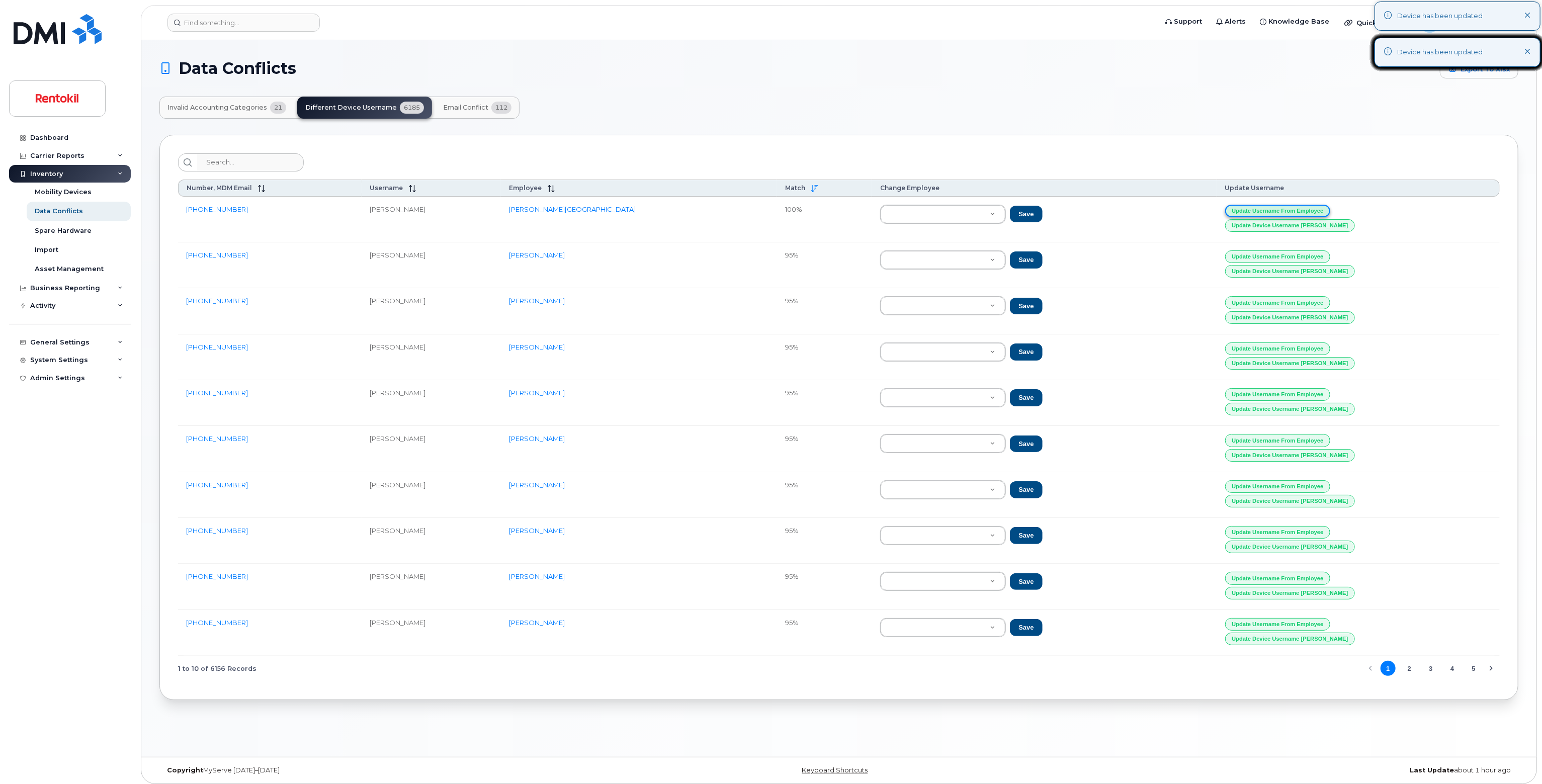
click at [1301, 206] on button "Update Username from Employee" at bounding box center [1278, 211] width 105 height 13
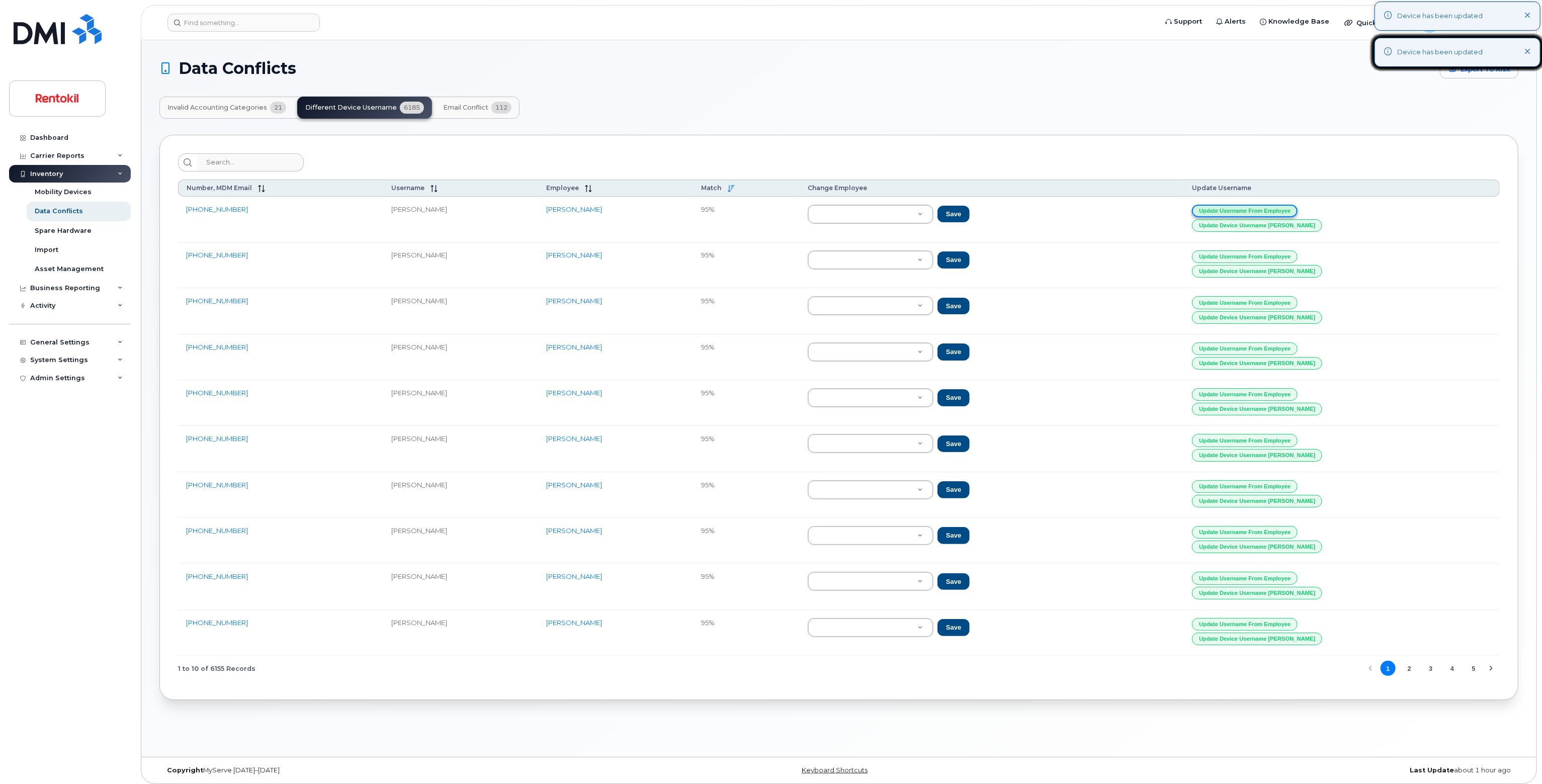
click at [1298, 206] on button "Update Username from Employee" at bounding box center [1245, 211] width 105 height 13
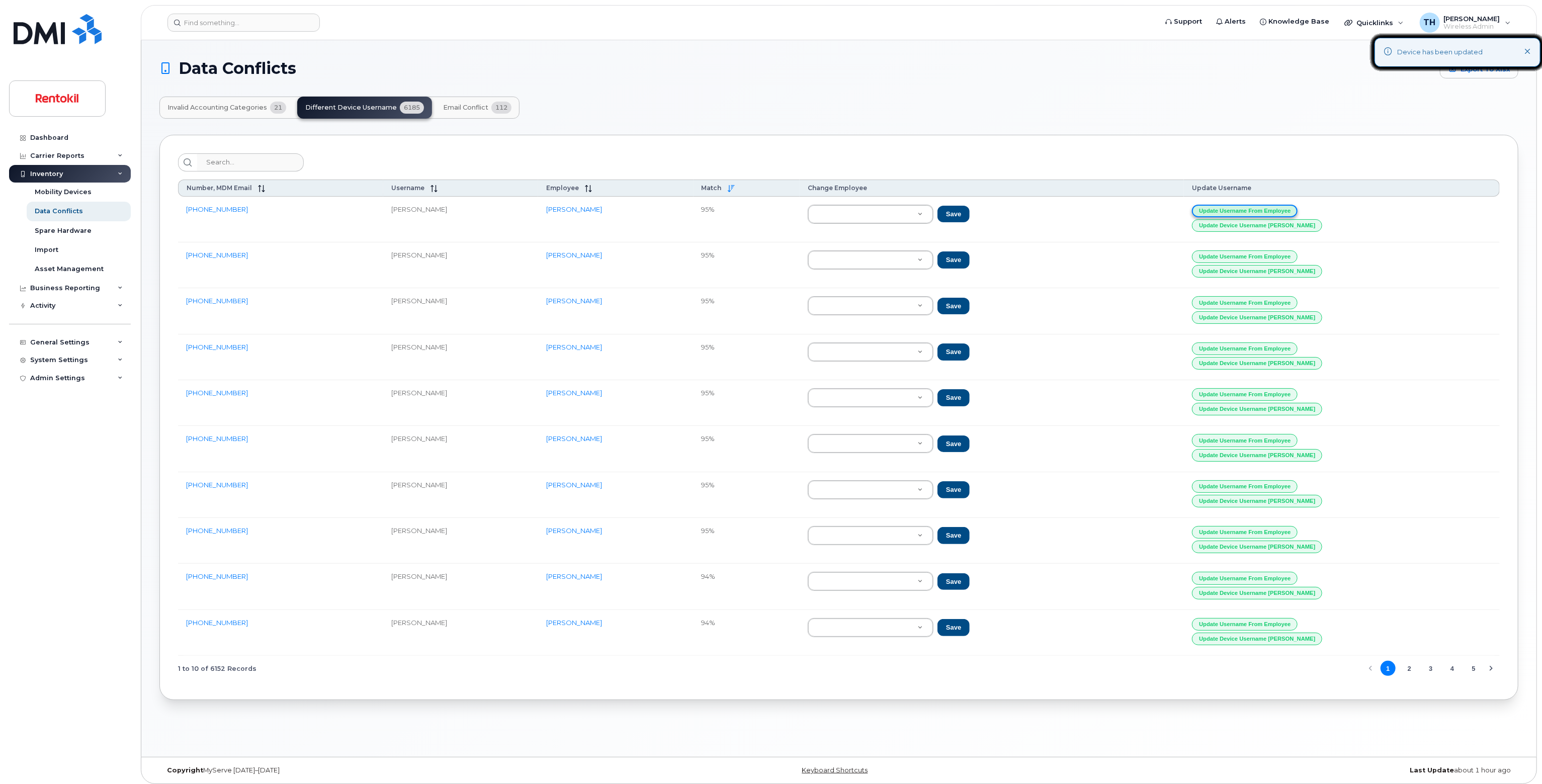
click at [1298, 206] on button "Update Username from Employee" at bounding box center [1245, 211] width 105 height 13
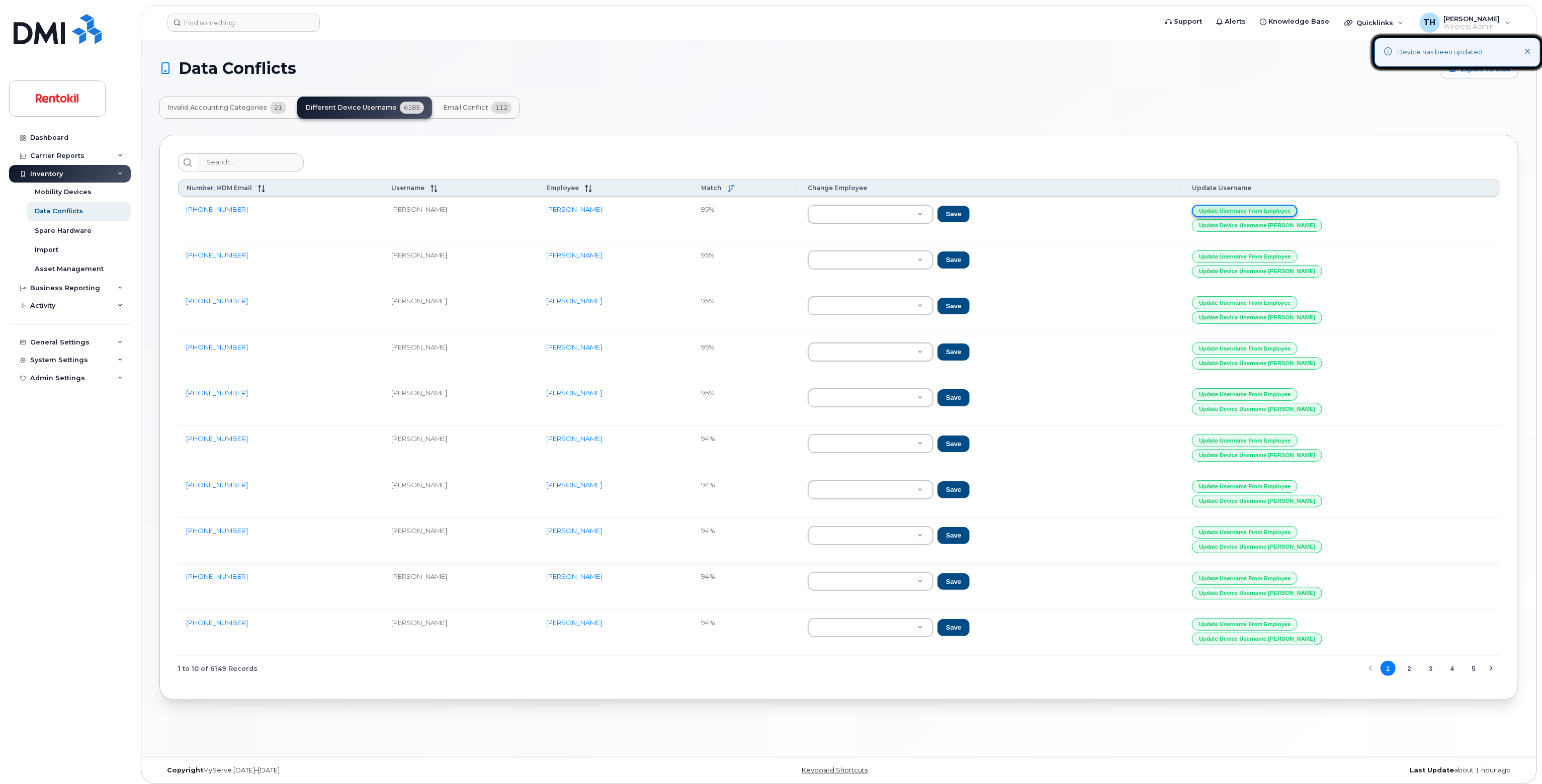
click at [1298, 206] on button "Update Username from Employee" at bounding box center [1245, 211] width 105 height 13
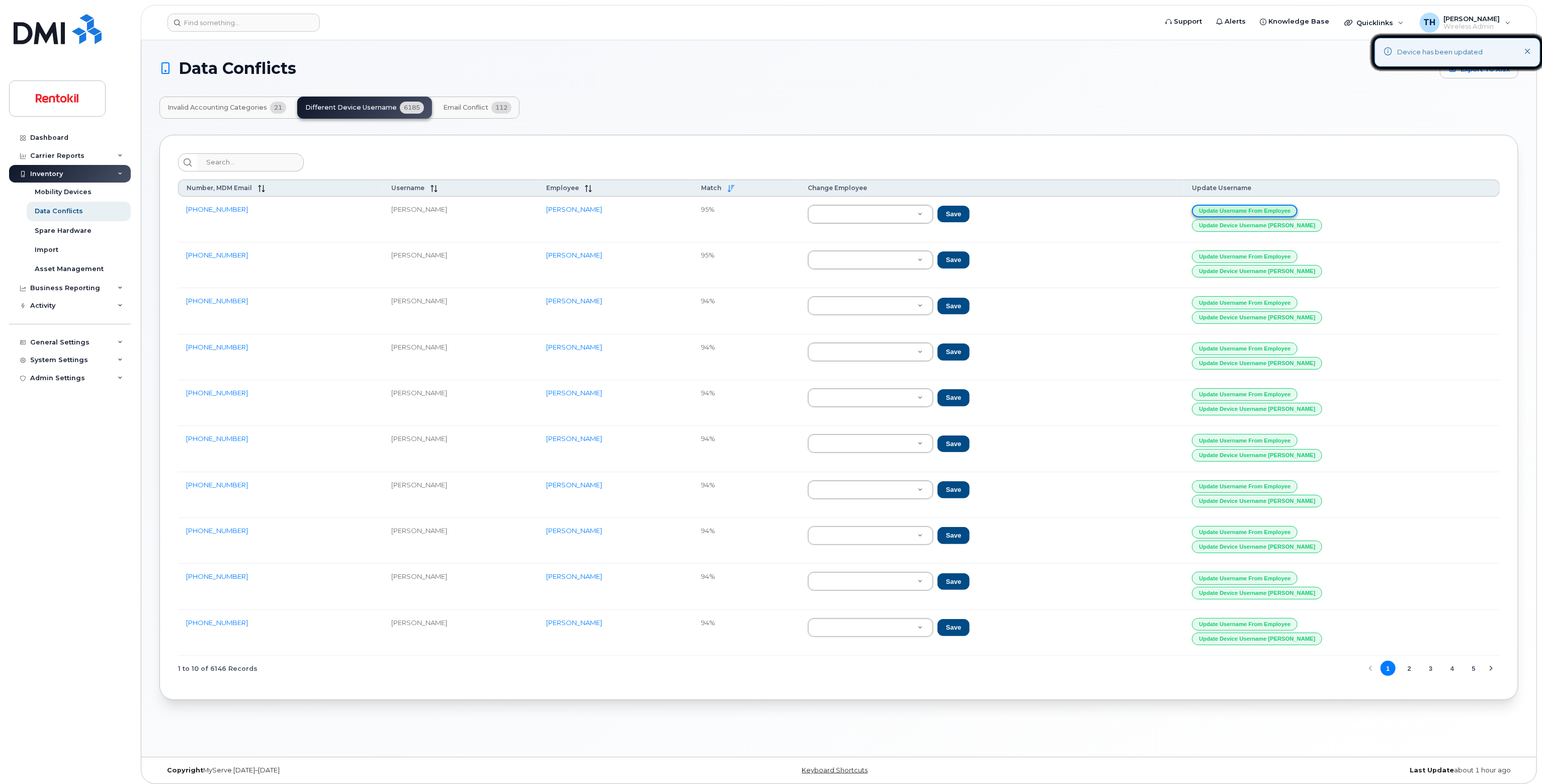
click at [1298, 206] on button "Update Username from Employee" at bounding box center [1245, 211] width 105 height 13
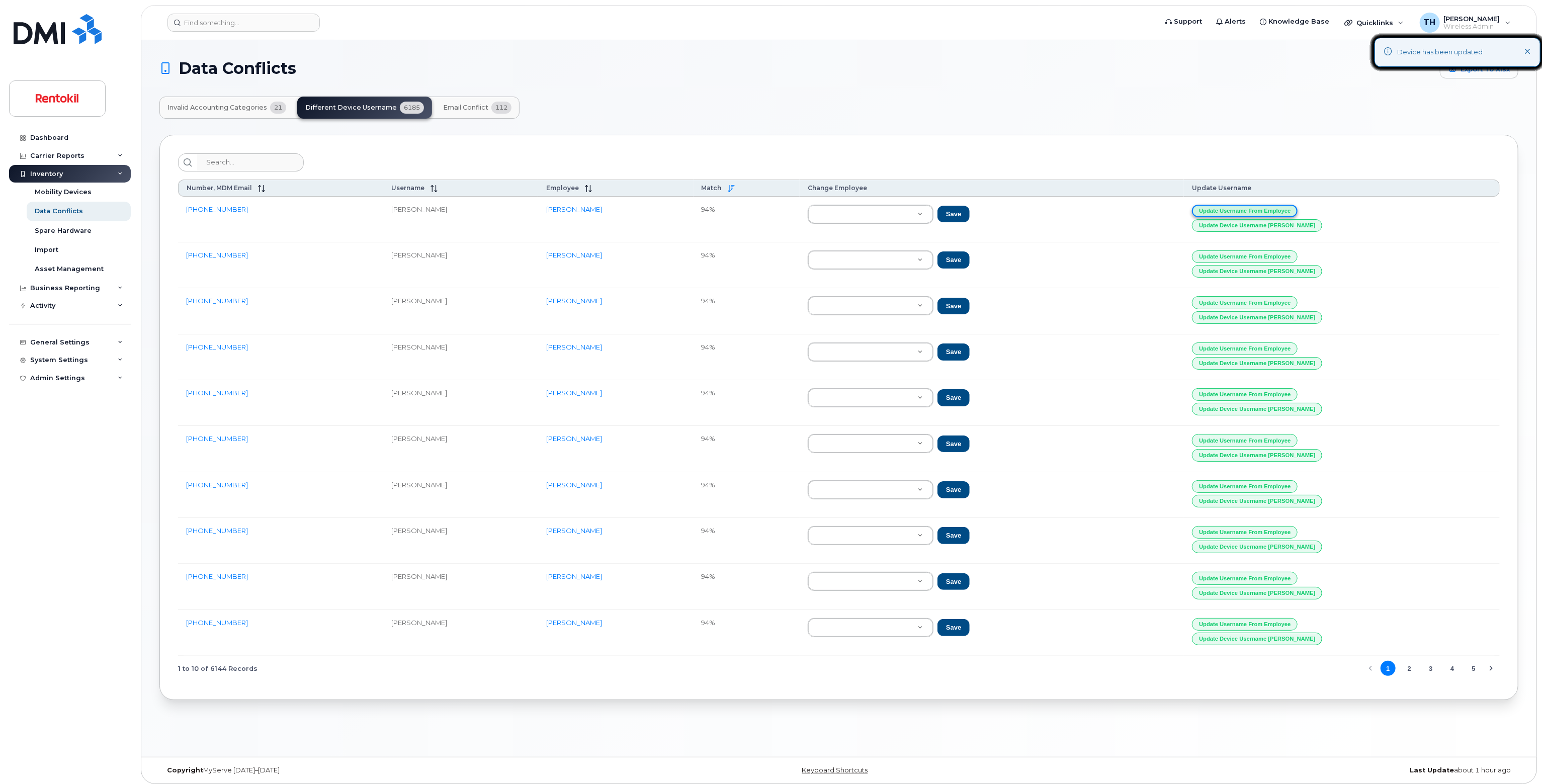
click at [1298, 206] on button "Update Username from Employee" at bounding box center [1245, 211] width 105 height 13
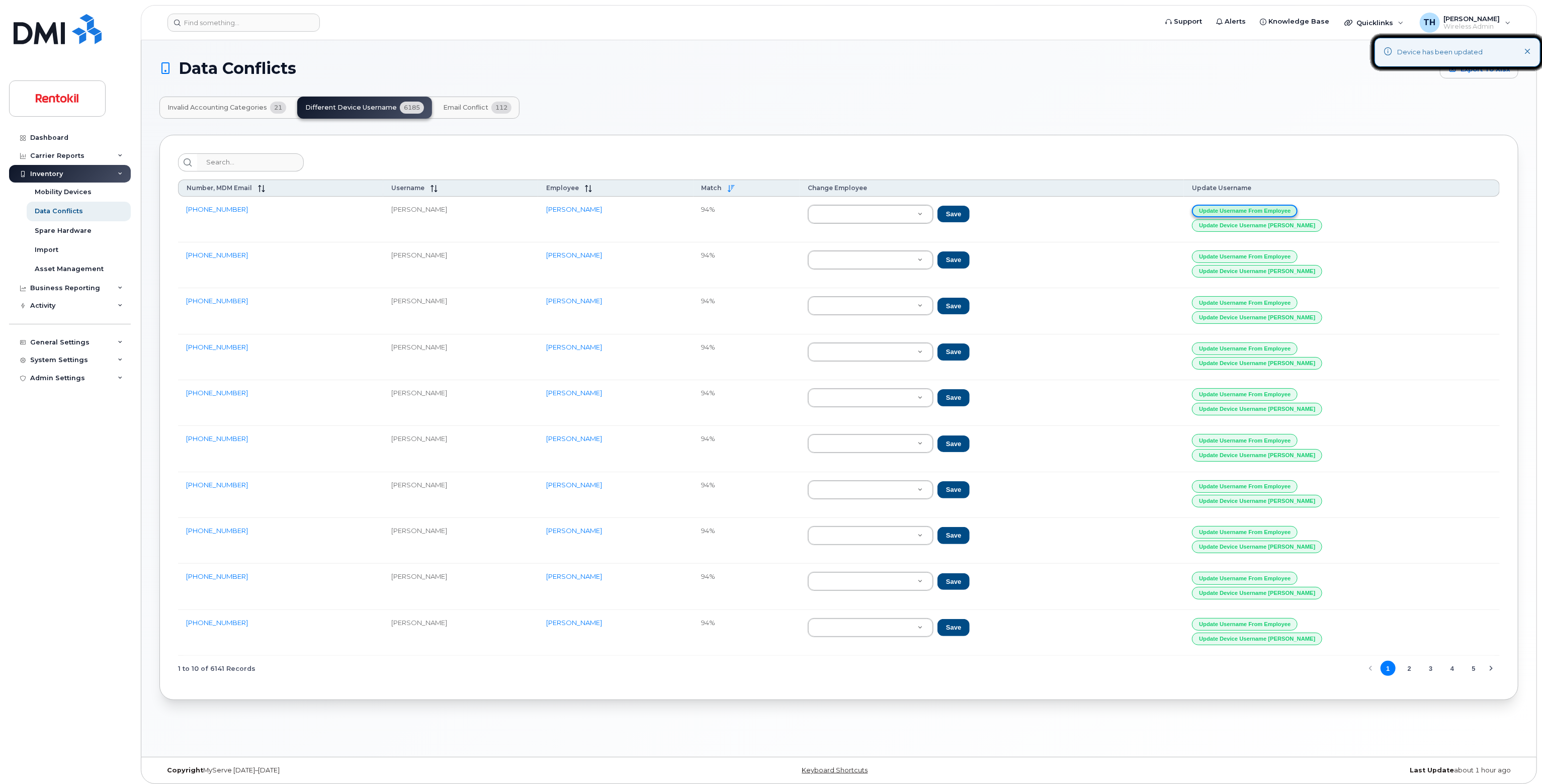
click at [1298, 206] on button "Update Username from Employee" at bounding box center [1245, 211] width 105 height 13
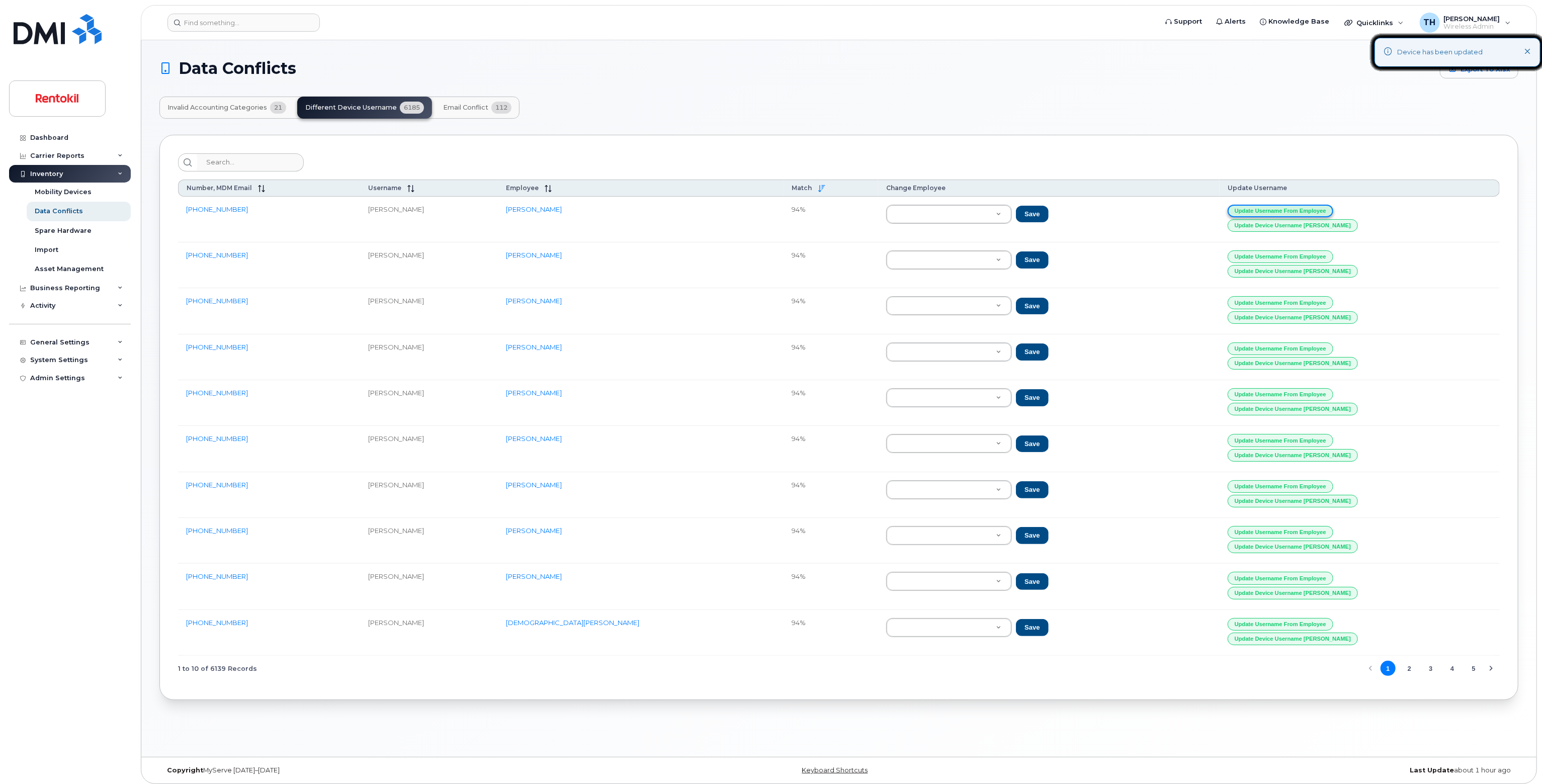
click at [1301, 206] on button "Update Username from Employee" at bounding box center [1280, 211] width 105 height 13
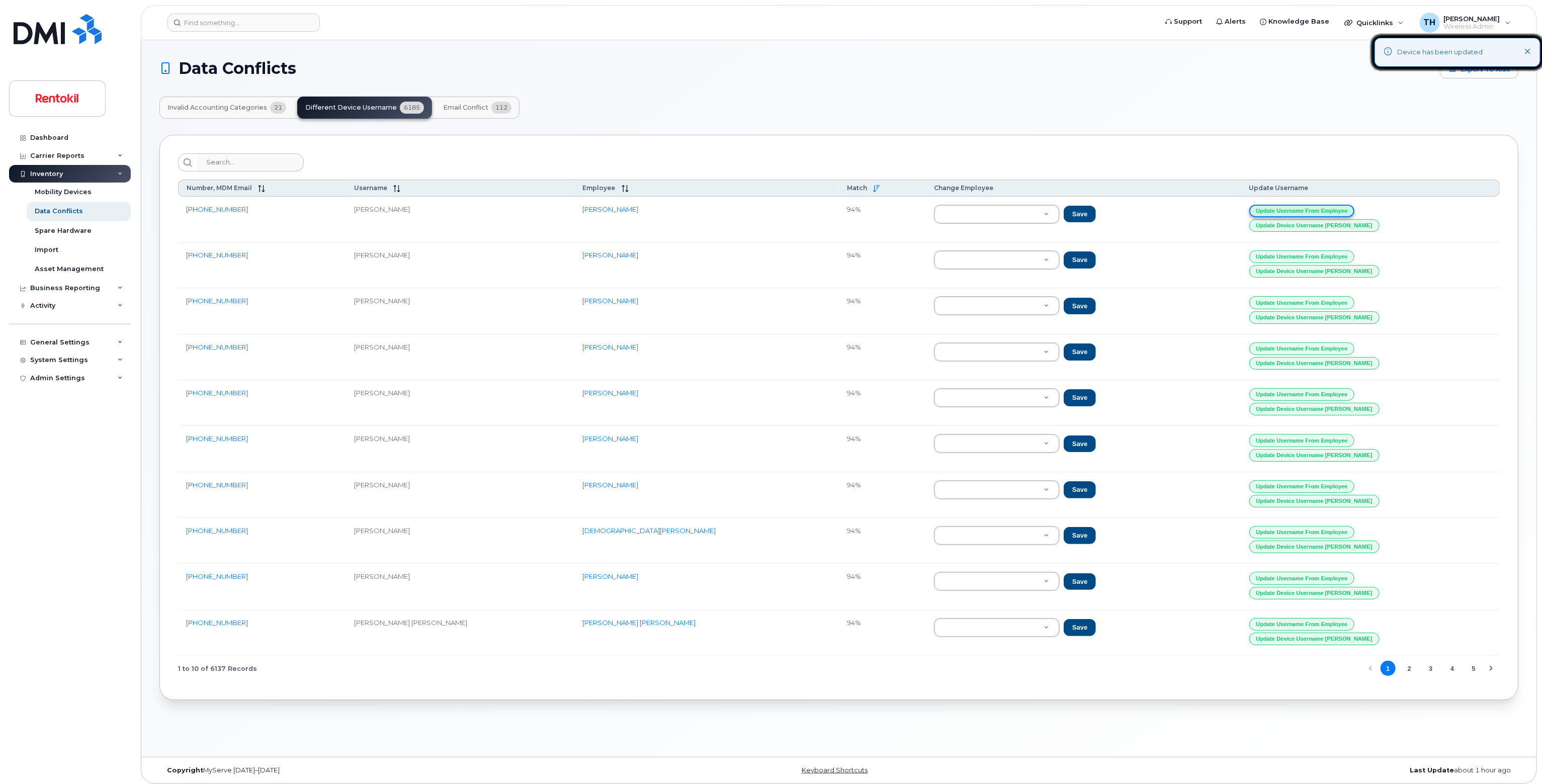
click at [1301, 206] on button "Update Username from Employee" at bounding box center [1302, 211] width 105 height 13
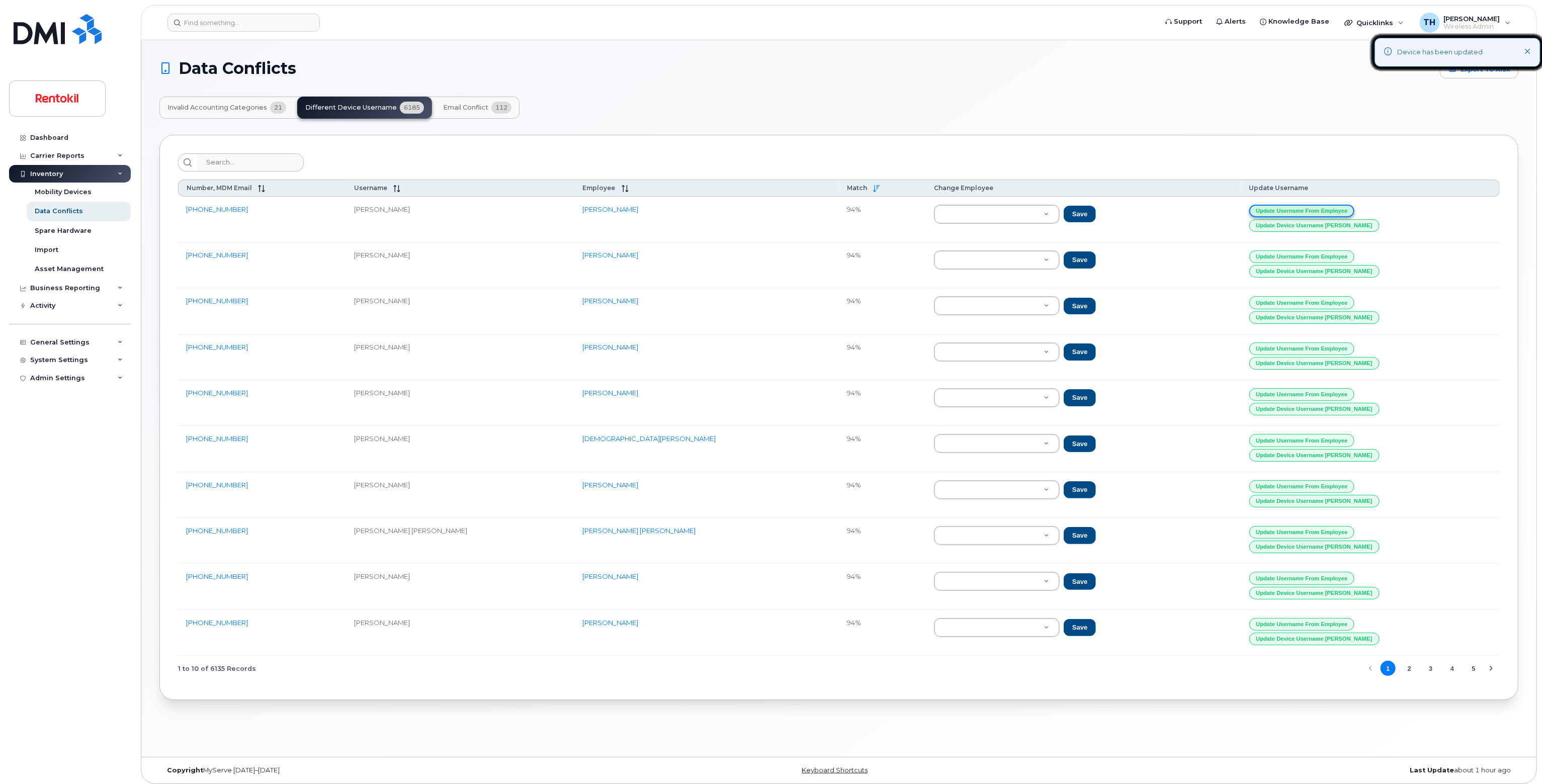
click at [1301, 206] on button "Update Username from Employee" at bounding box center [1302, 211] width 105 height 13
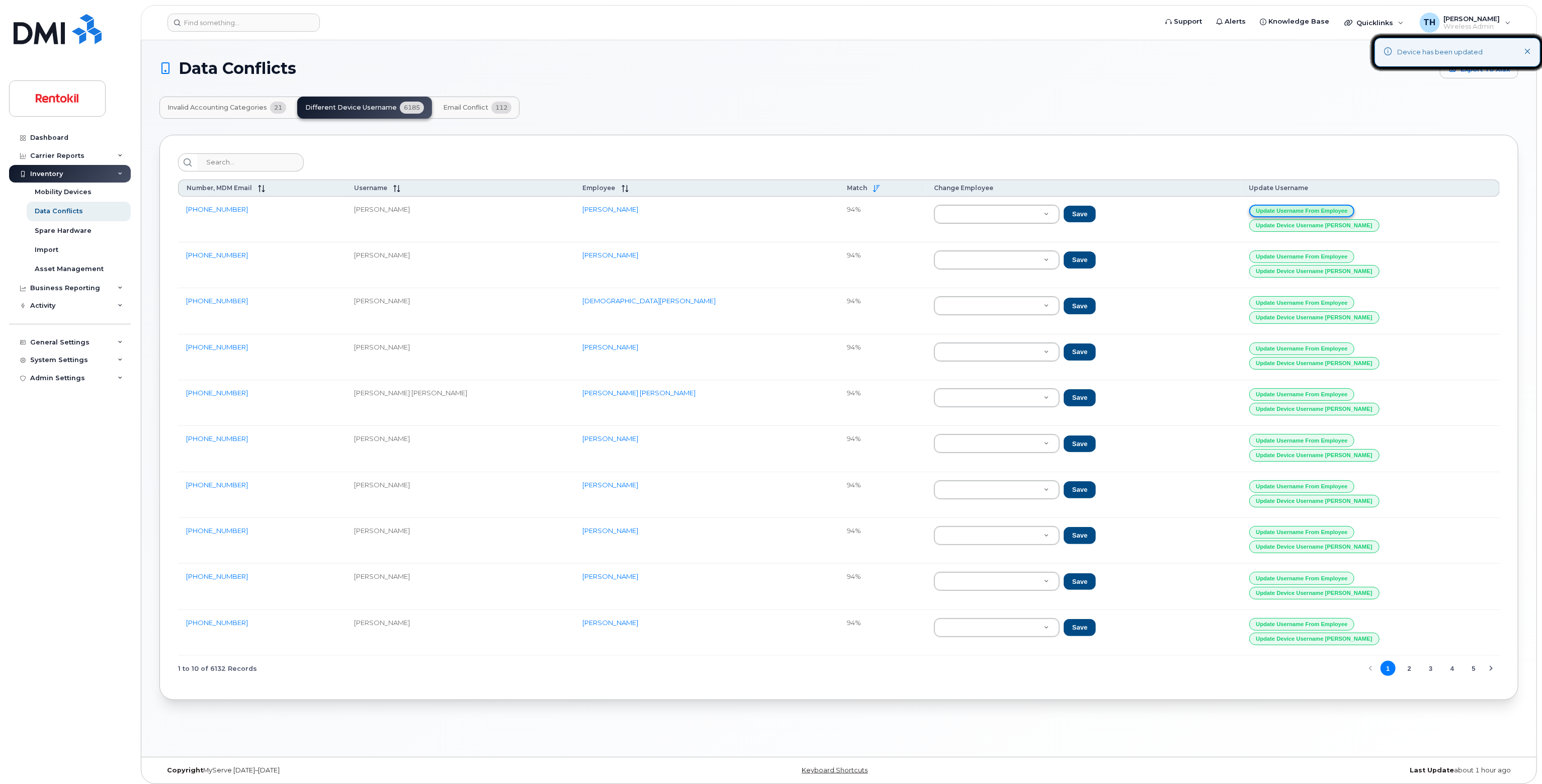
click at [1301, 206] on button "Update Username from Employee" at bounding box center [1302, 211] width 105 height 13
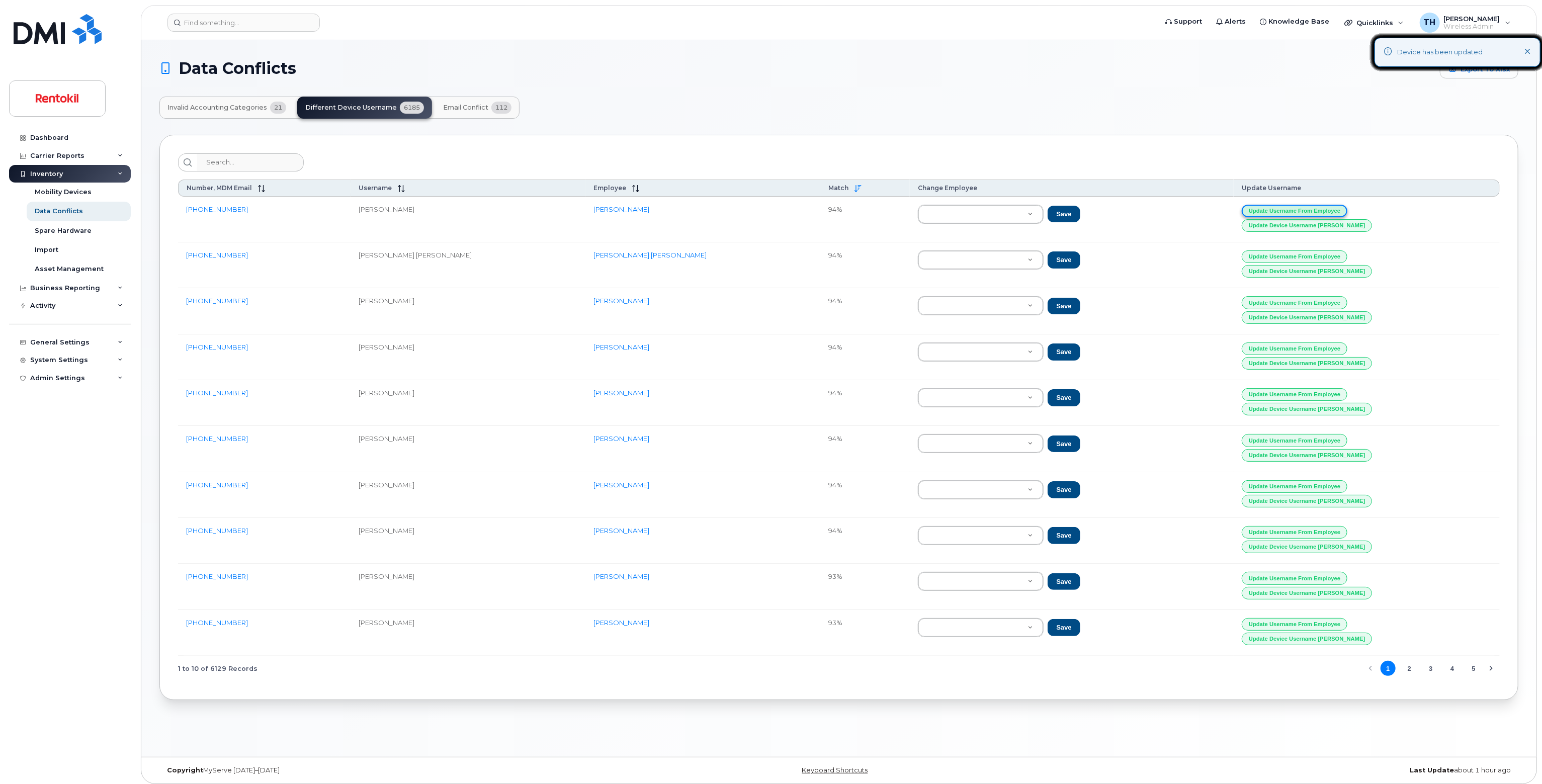
click at [1301, 206] on button "Update Username from Employee" at bounding box center [1294, 211] width 105 height 13
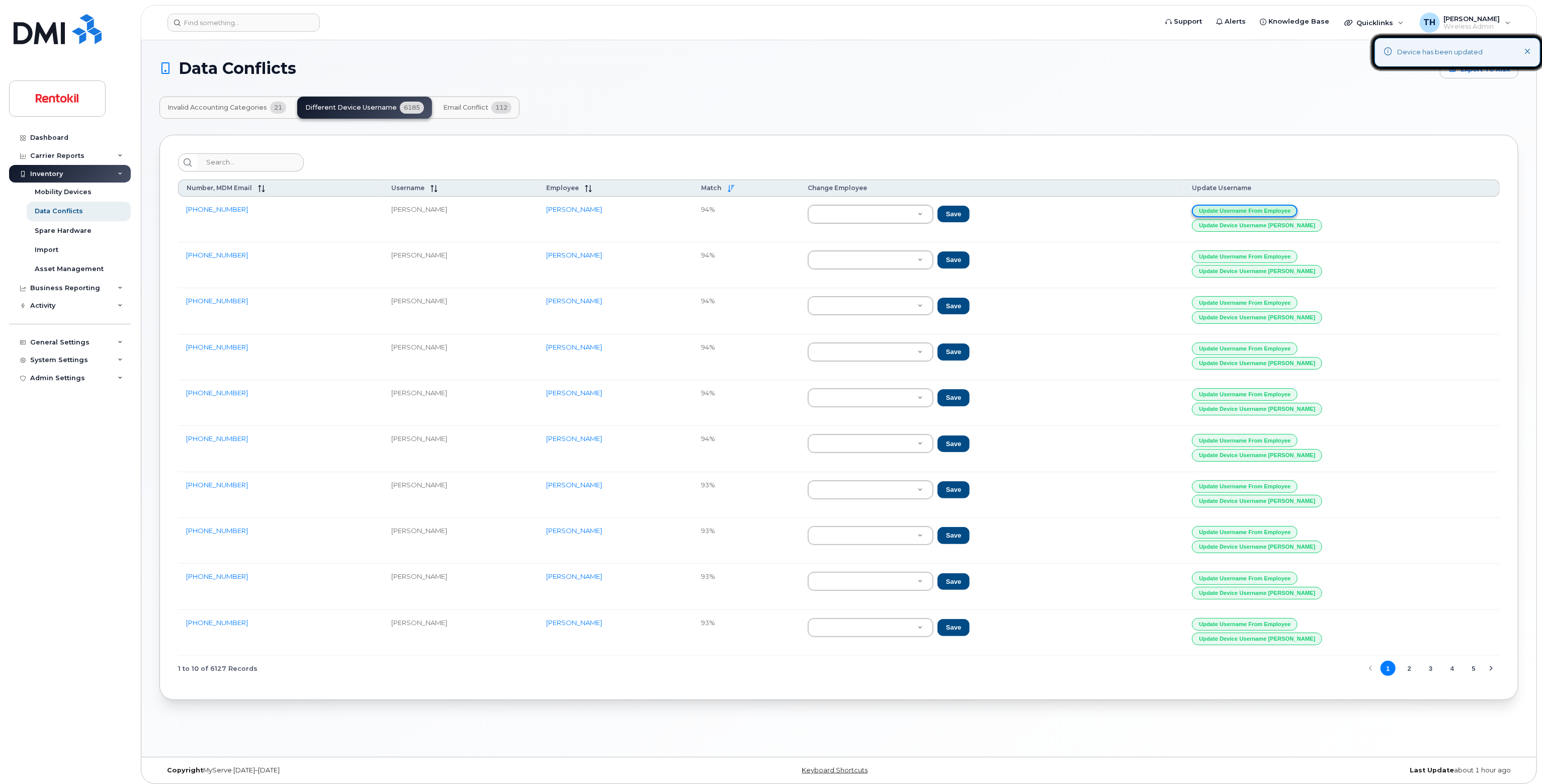
click at [1298, 206] on button "Update Username from Employee" at bounding box center [1245, 211] width 105 height 13
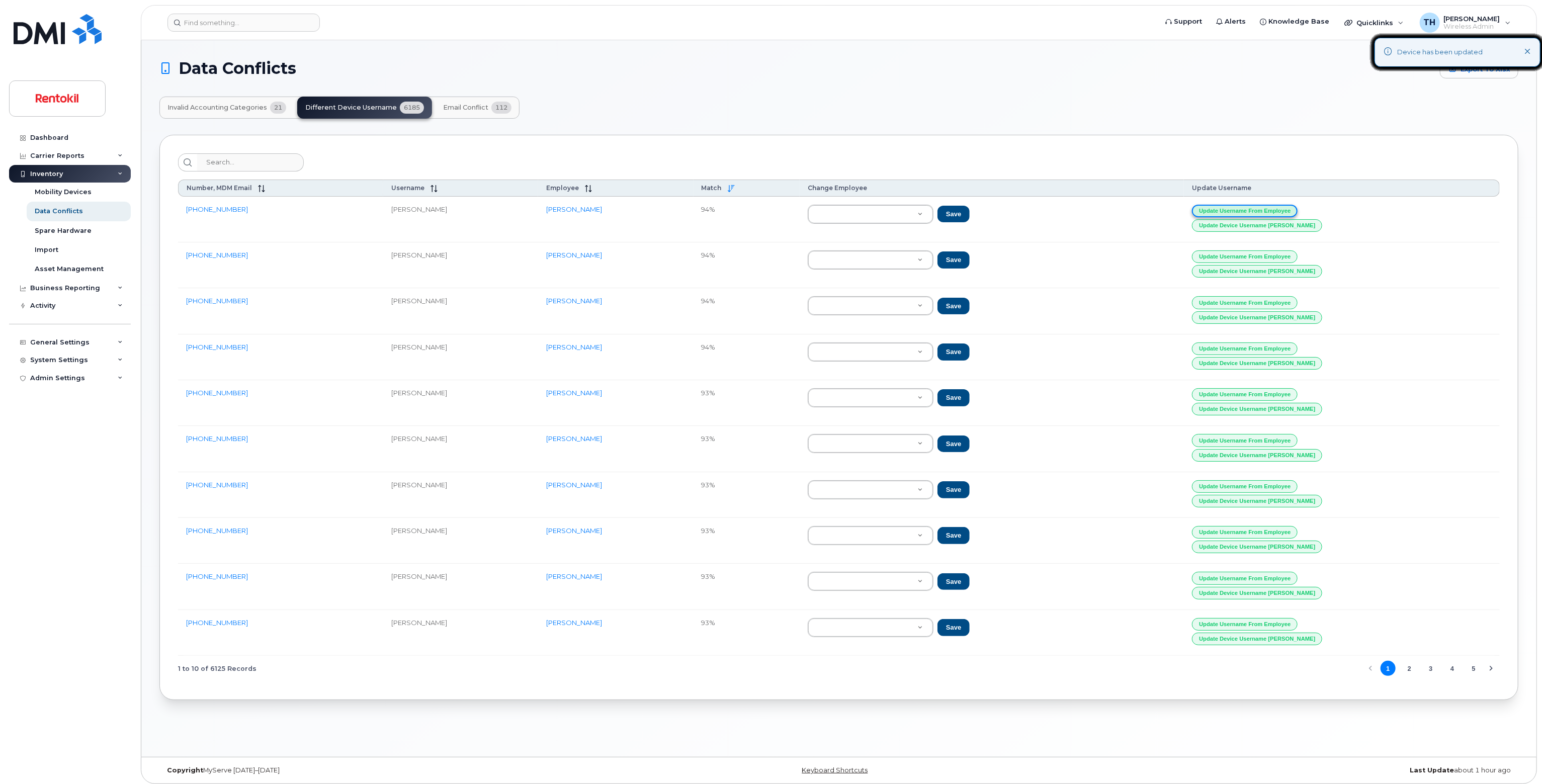
click at [1298, 206] on button "Update Username from Employee" at bounding box center [1245, 211] width 105 height 13
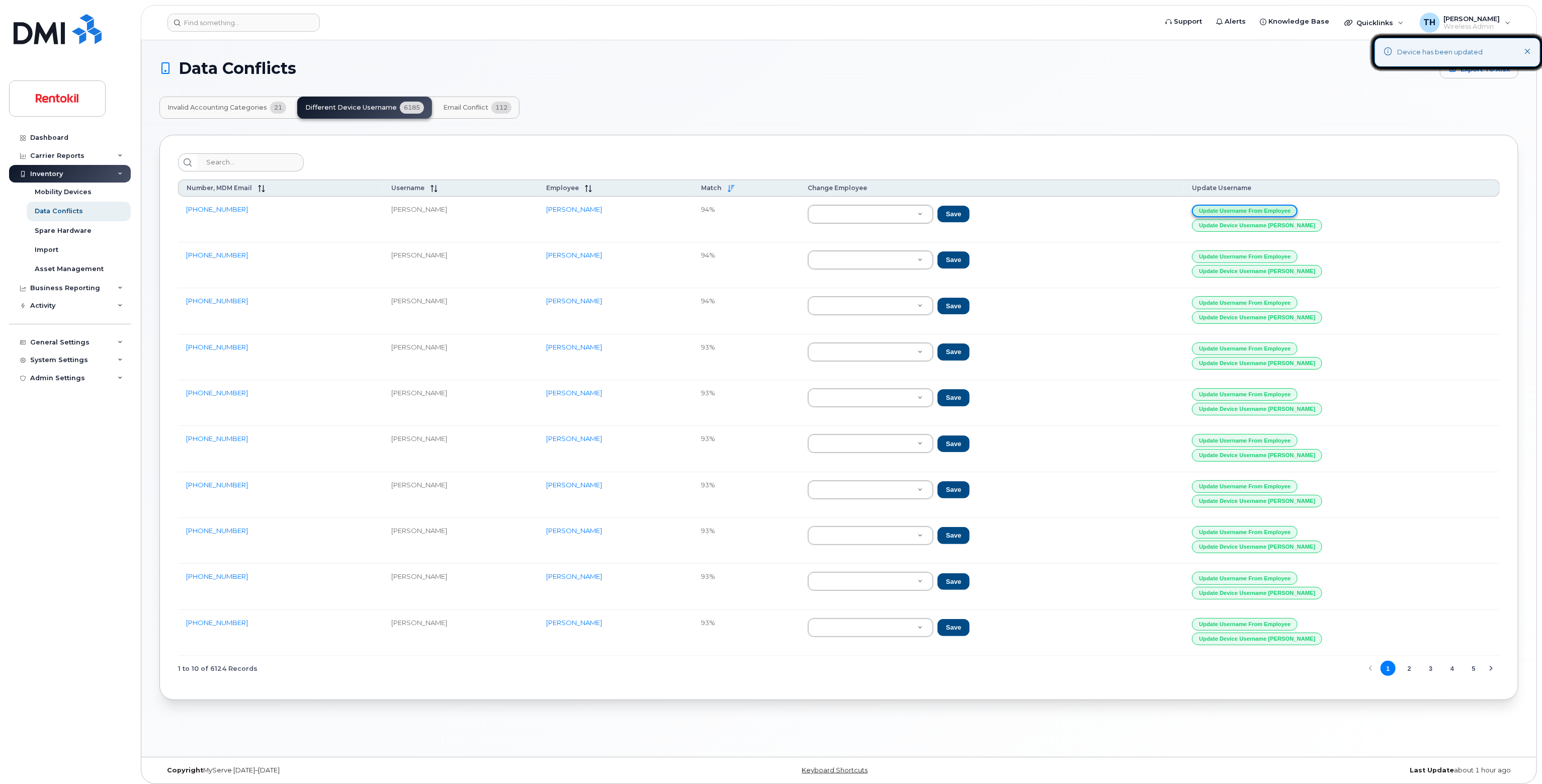
click at [1298, 206] on button "Update Username from Employee" at bounding box center [1245, 211] width 105 height 13
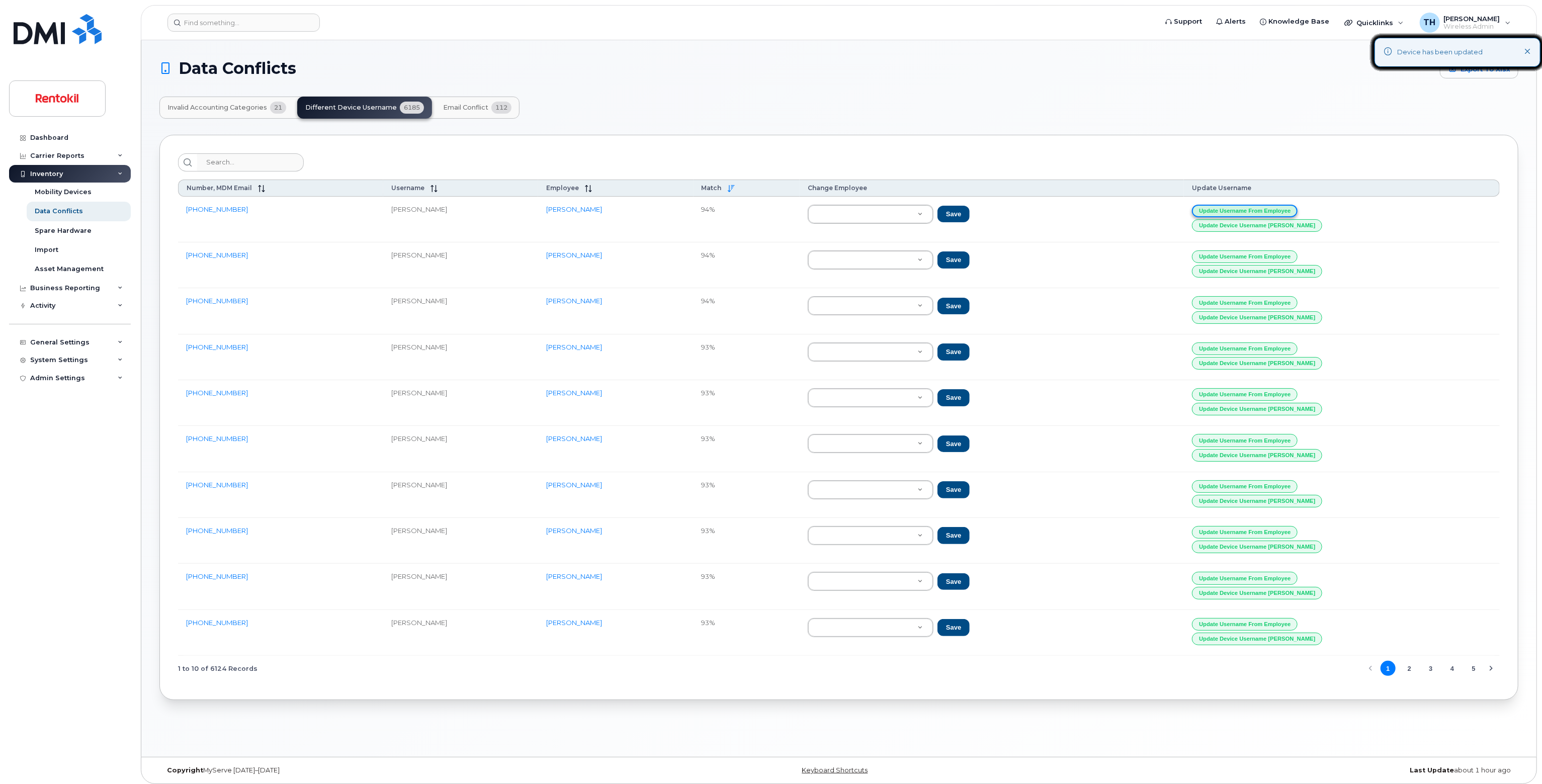
click at [1298, 206] on button "Update Username from Employee" at bounding box center [1245, 211] width 105 height 13
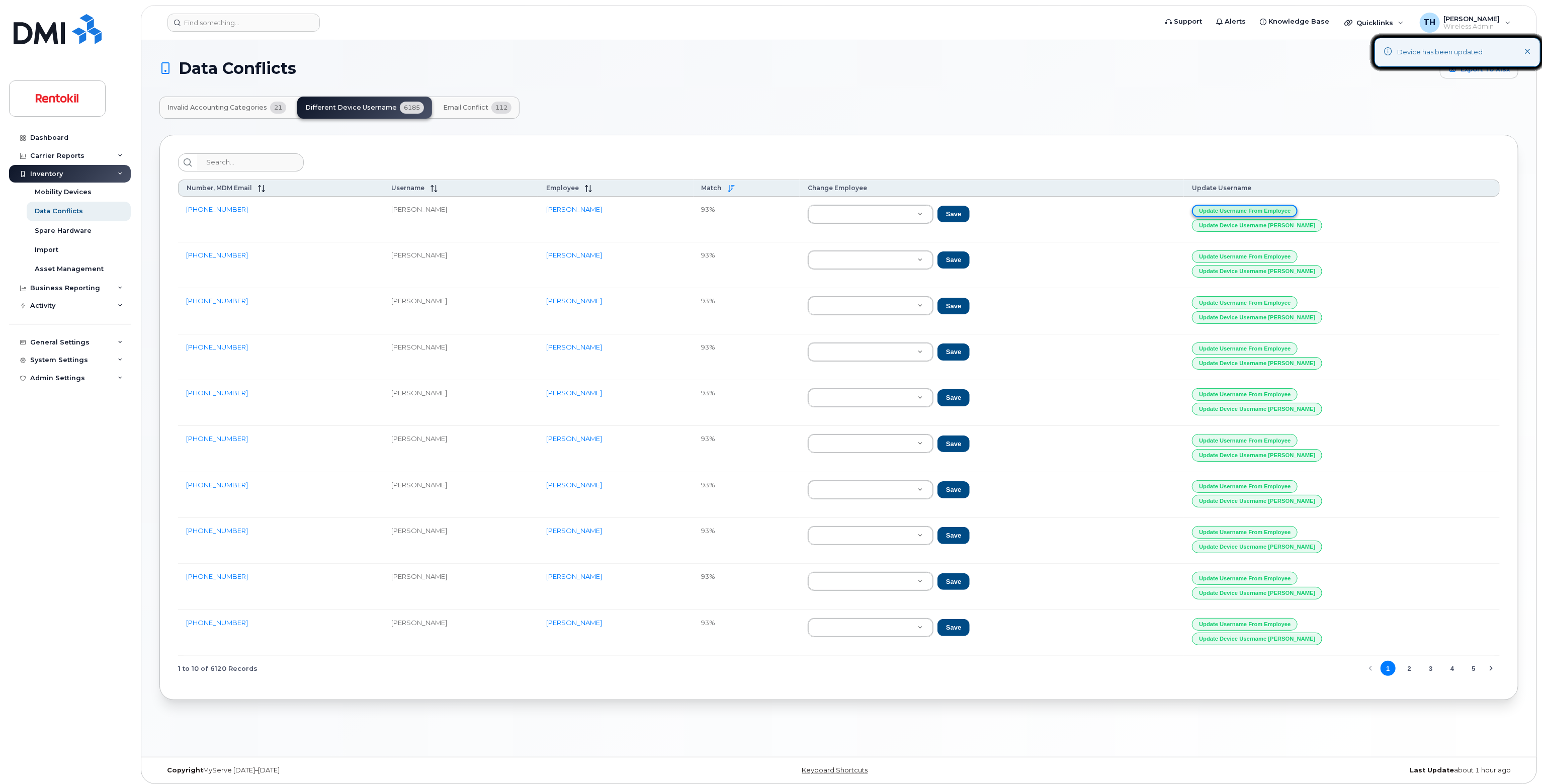
click at [1298, 206] on button "Update Username from Employee" at bounding box center [1245, 211] width 105 height 13
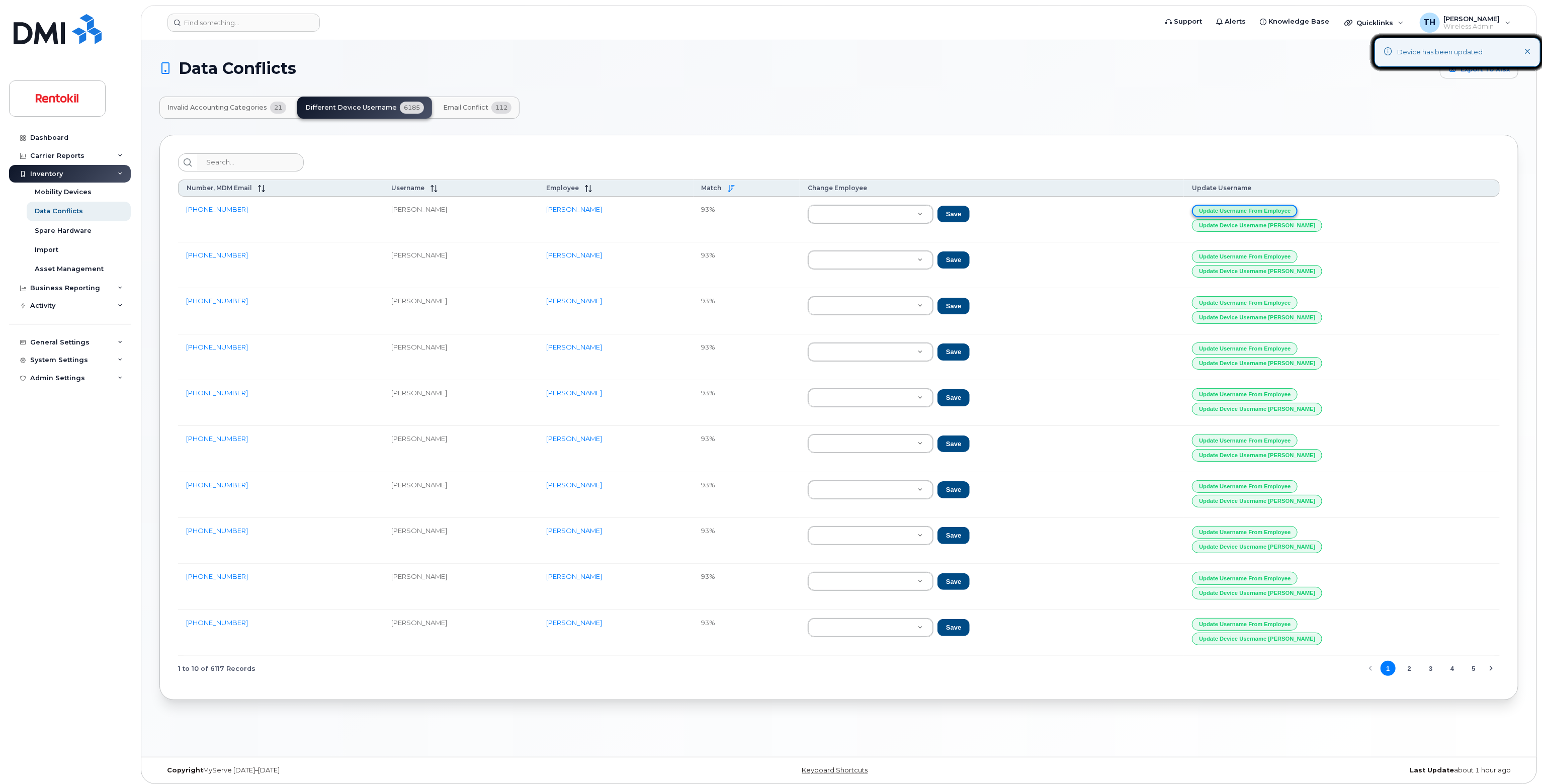
click at [1298, 206] on button "Update Username from Employee" at bounding box center [1245, 211] width 105 height 13
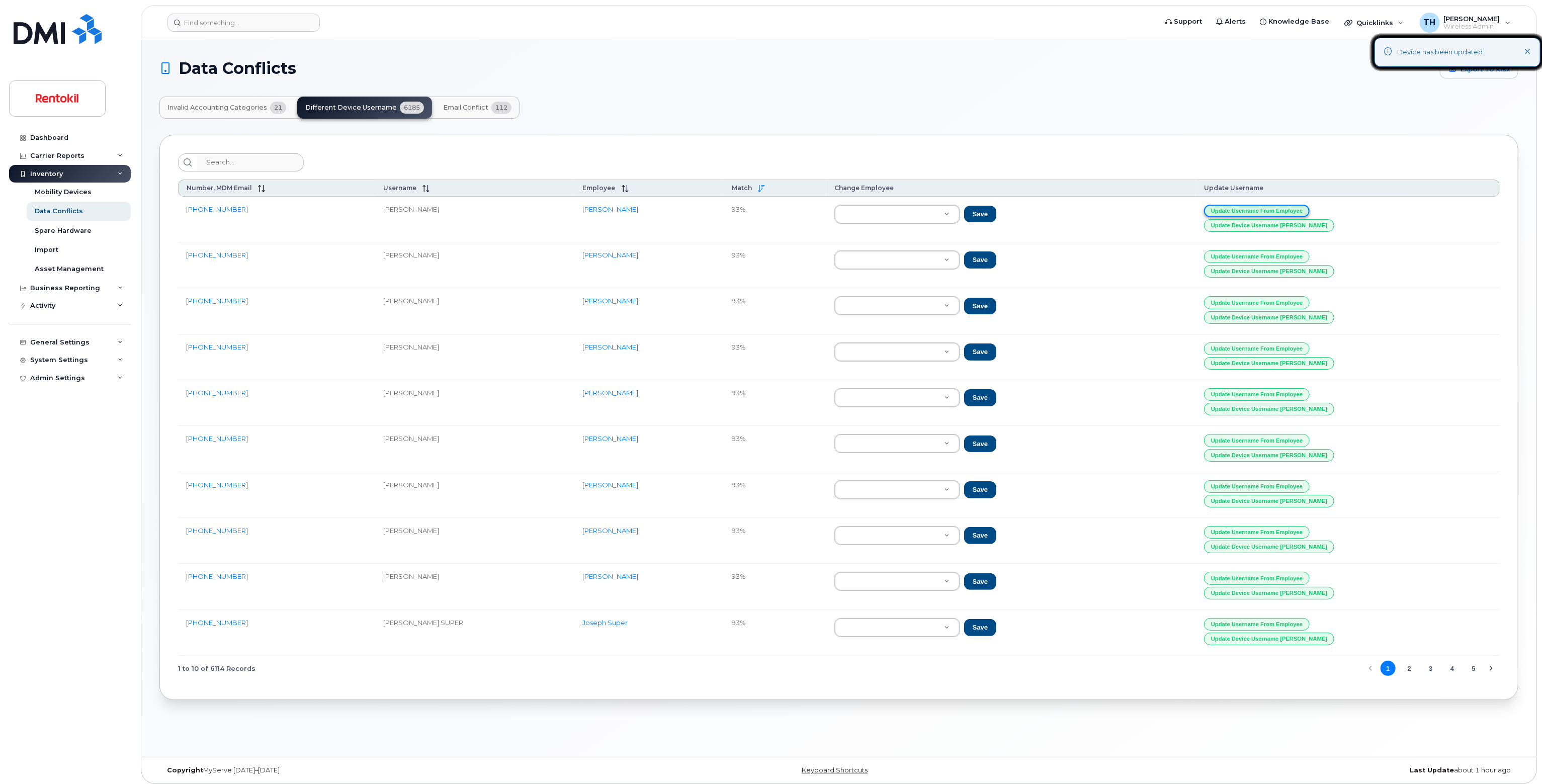
click at [1301, 206] on button "Update Username from Employee" at bounding box center [1257, 211] width 105 height 13
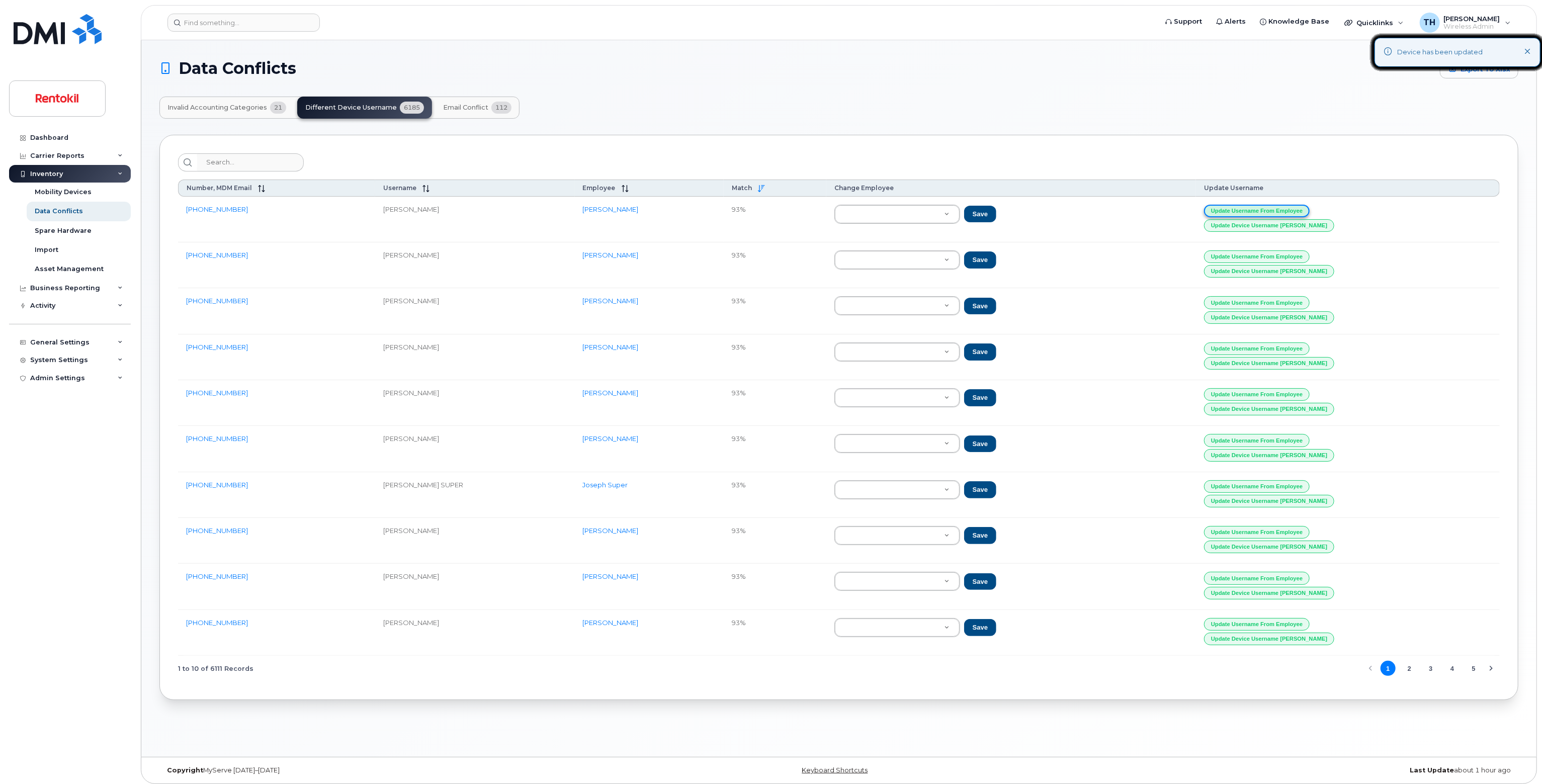
click at [1301, 206] on button "Update Username from Employee" at bounding box center [1257, 211] width 105 height 13
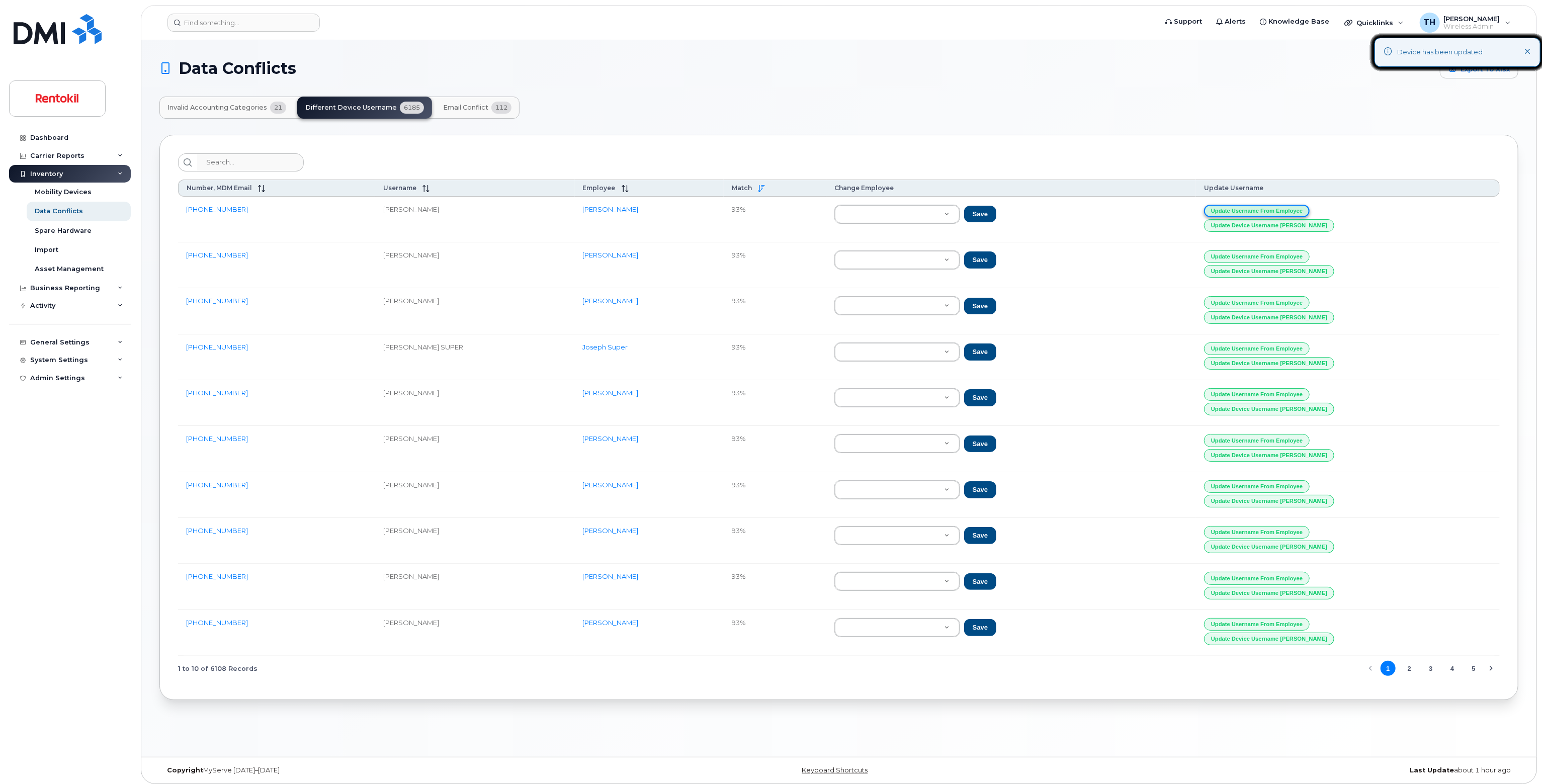
click at [1301, 206] on button "Update Username from Employee" at bounding box center [1257, 211] width 105 height 13
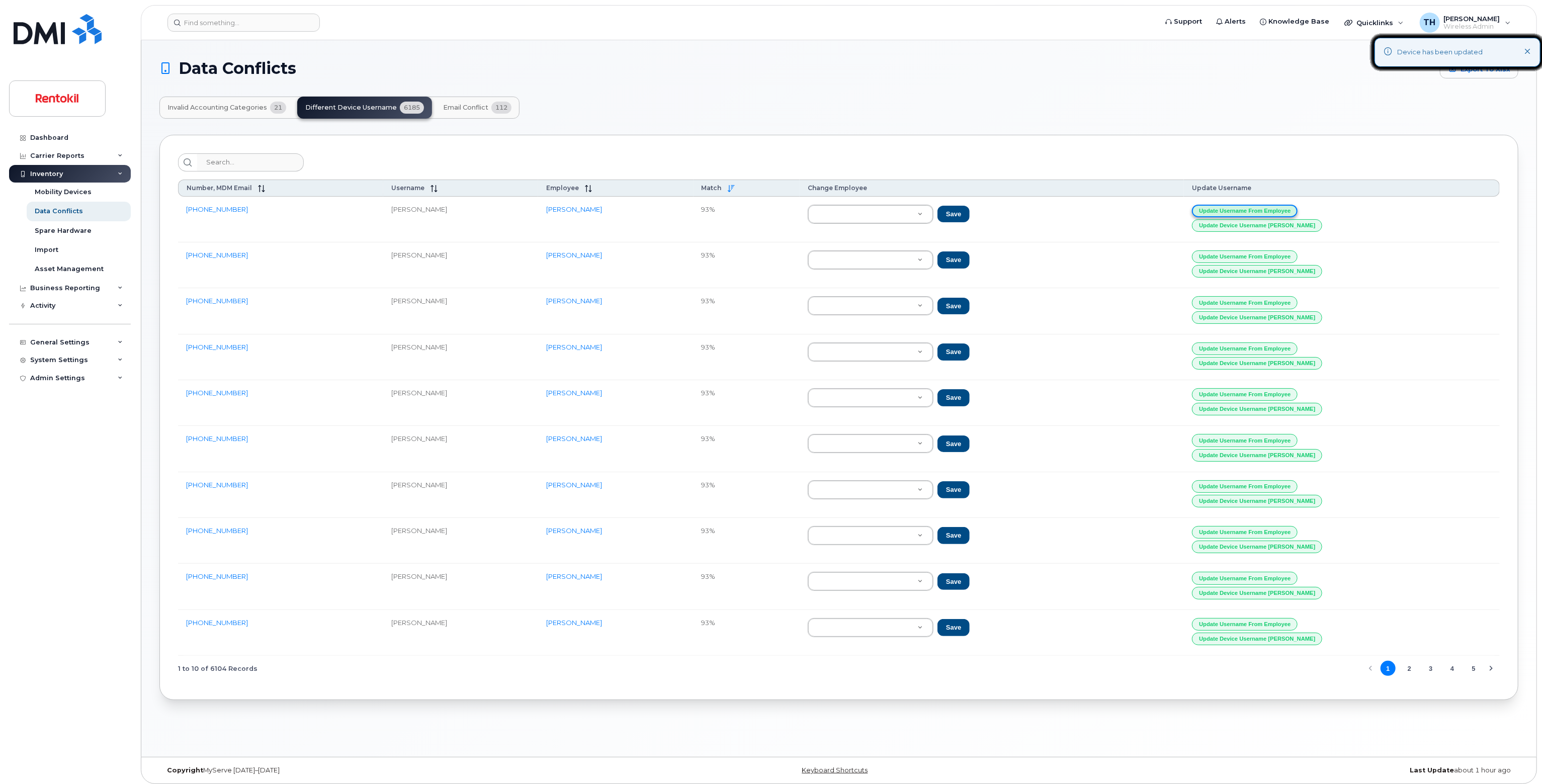
click at [1298, 206] on button "Update Username from Employee" at bounding box center [1245, 211] width 105 height 13
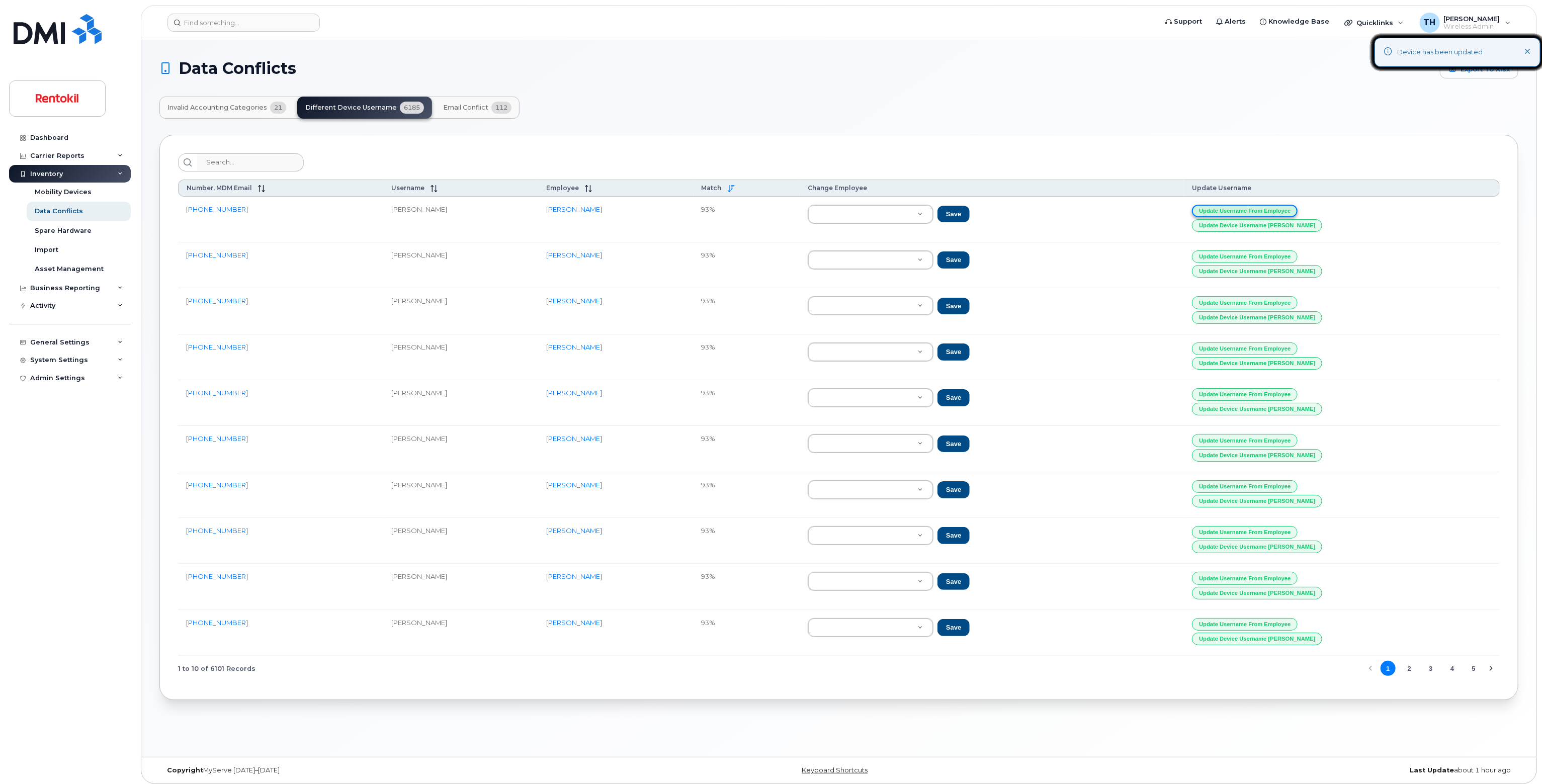
click at [1298, 206] on button "Update Username from Employee" at bounding box center [1245, 211] width 105 height 13
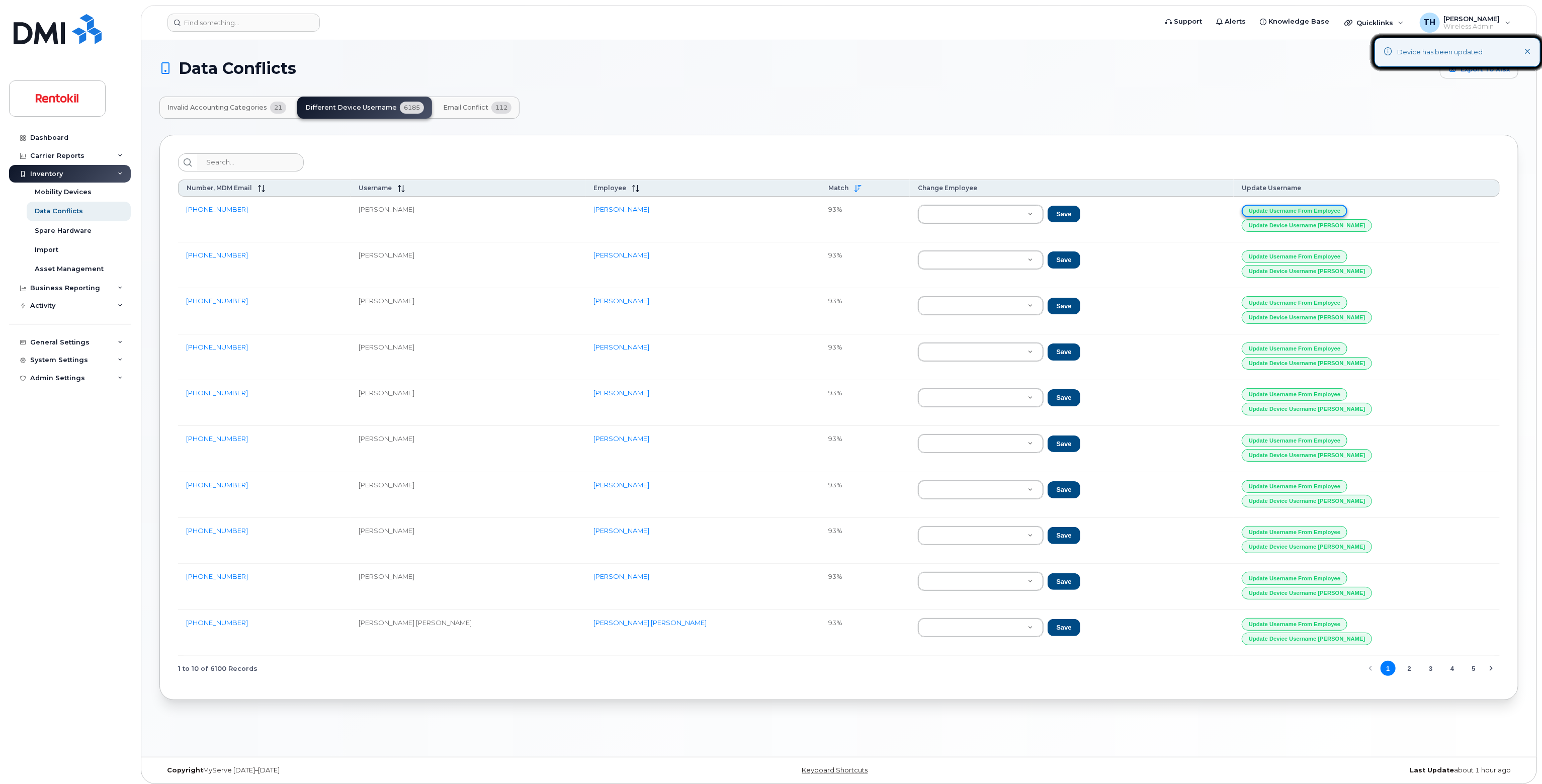
click at [1301, 206] on button "Update Username from Employee" at bounding box center [1294, 211] width 105 height 13
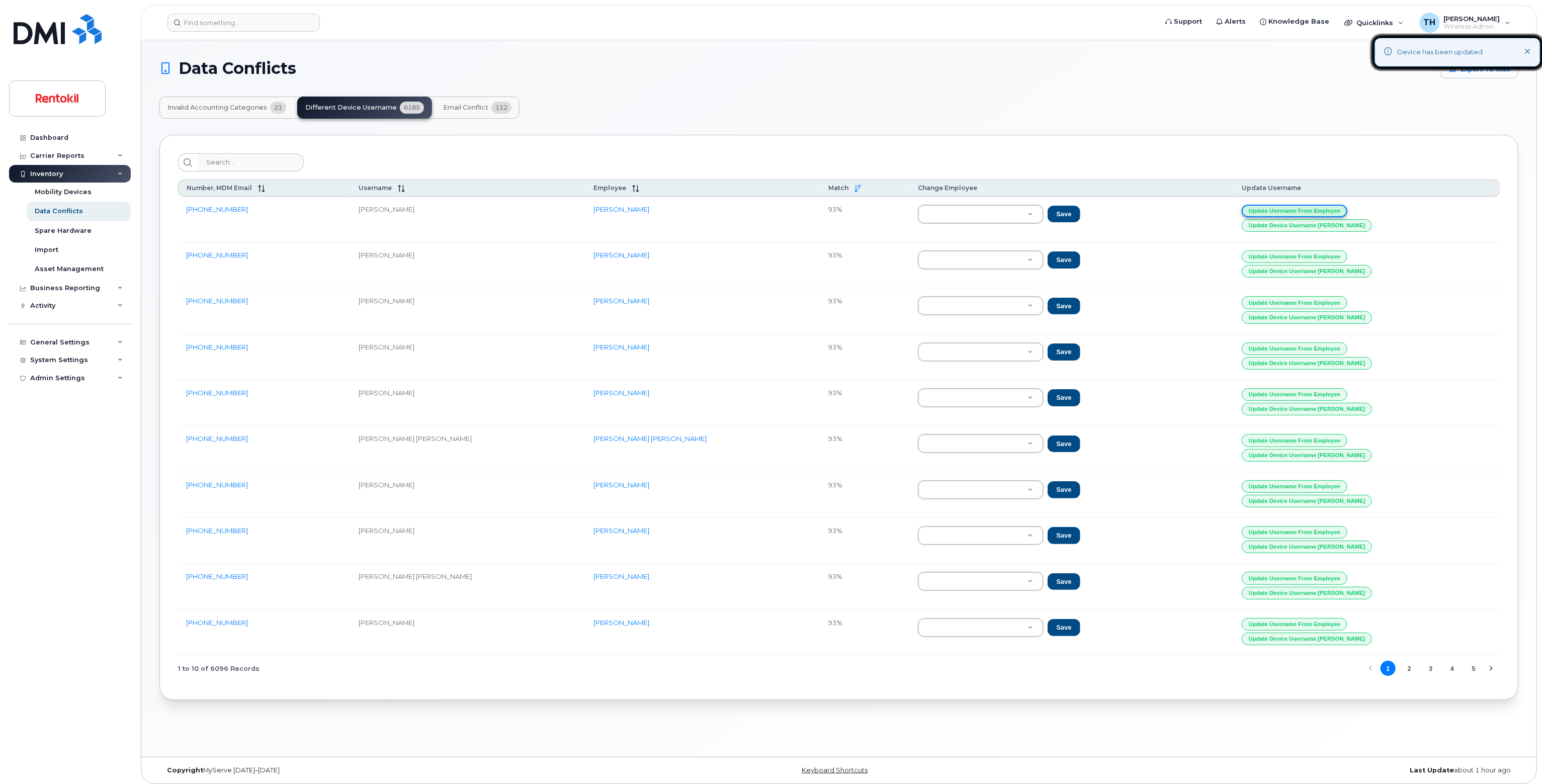
click at [1301, 206] on button "Update Username from Employee" at bounding box center [1294, 211] width 105 height 13
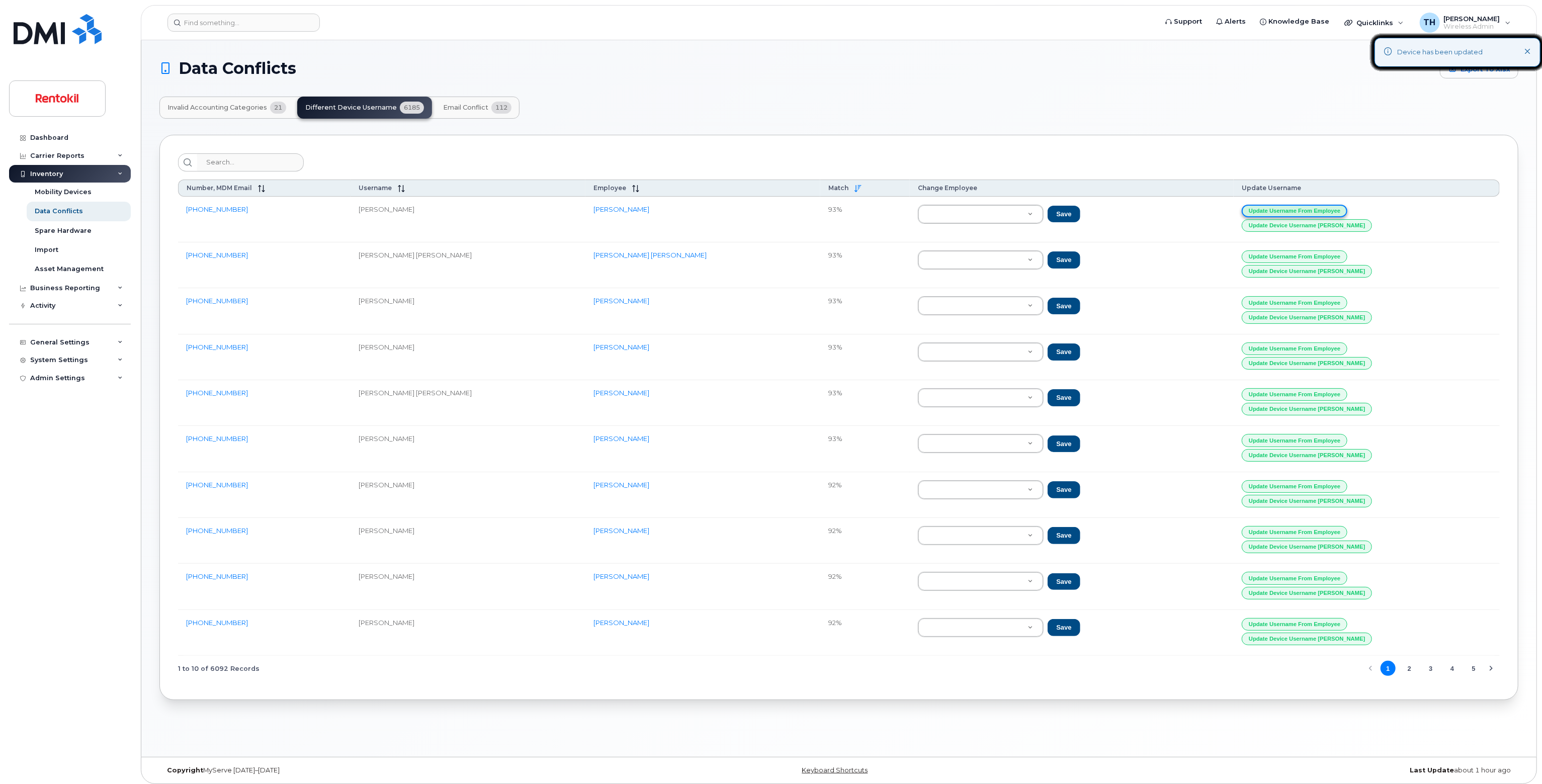
click at [1301, 206] on button "Update Username from Employee" at bounding box center [1294, 211] width 105 height 13
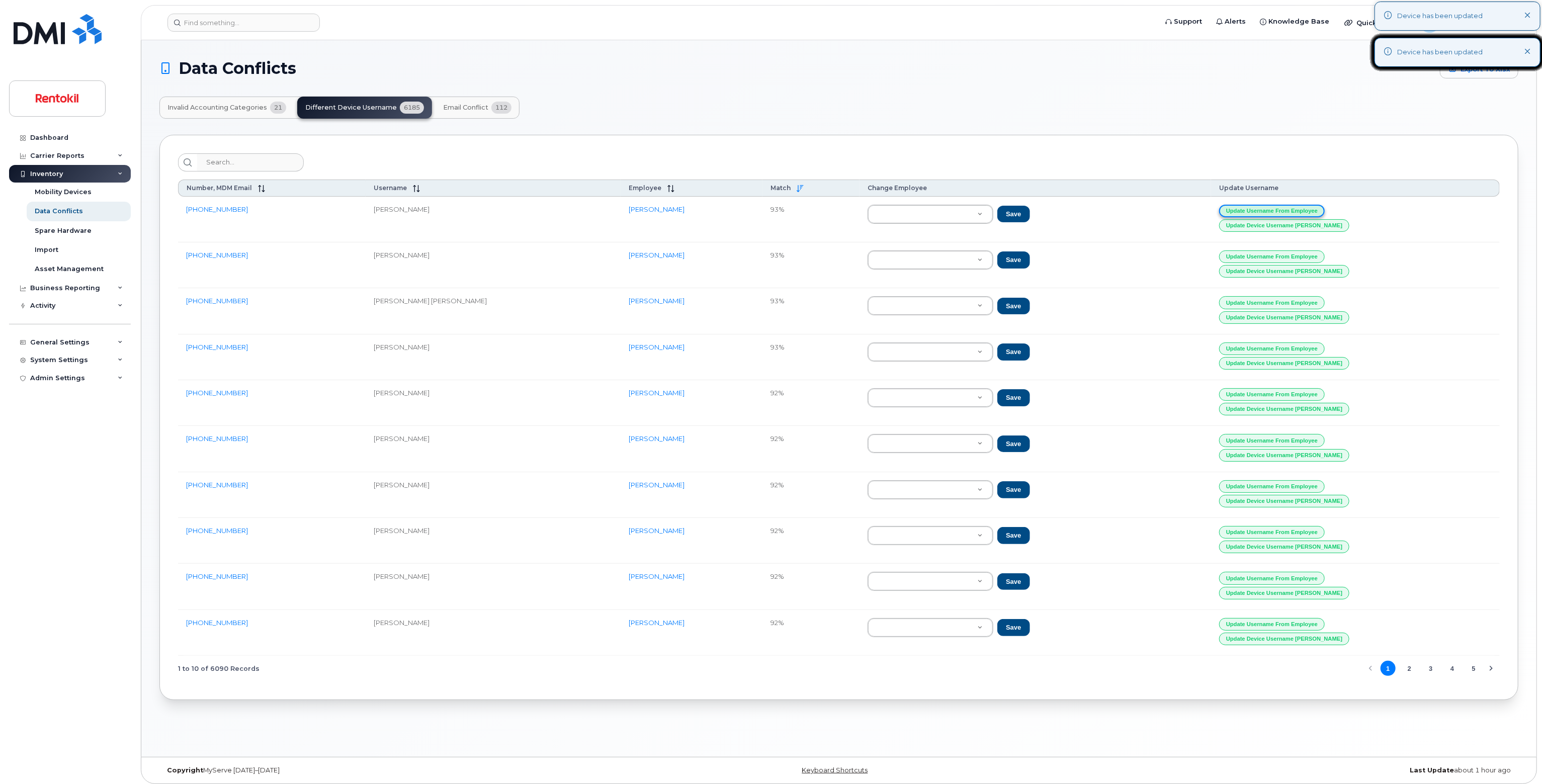
click at [1301, 206] on button "Update Username from Employee" at bounding box center [1272, 211] width 105 height 13
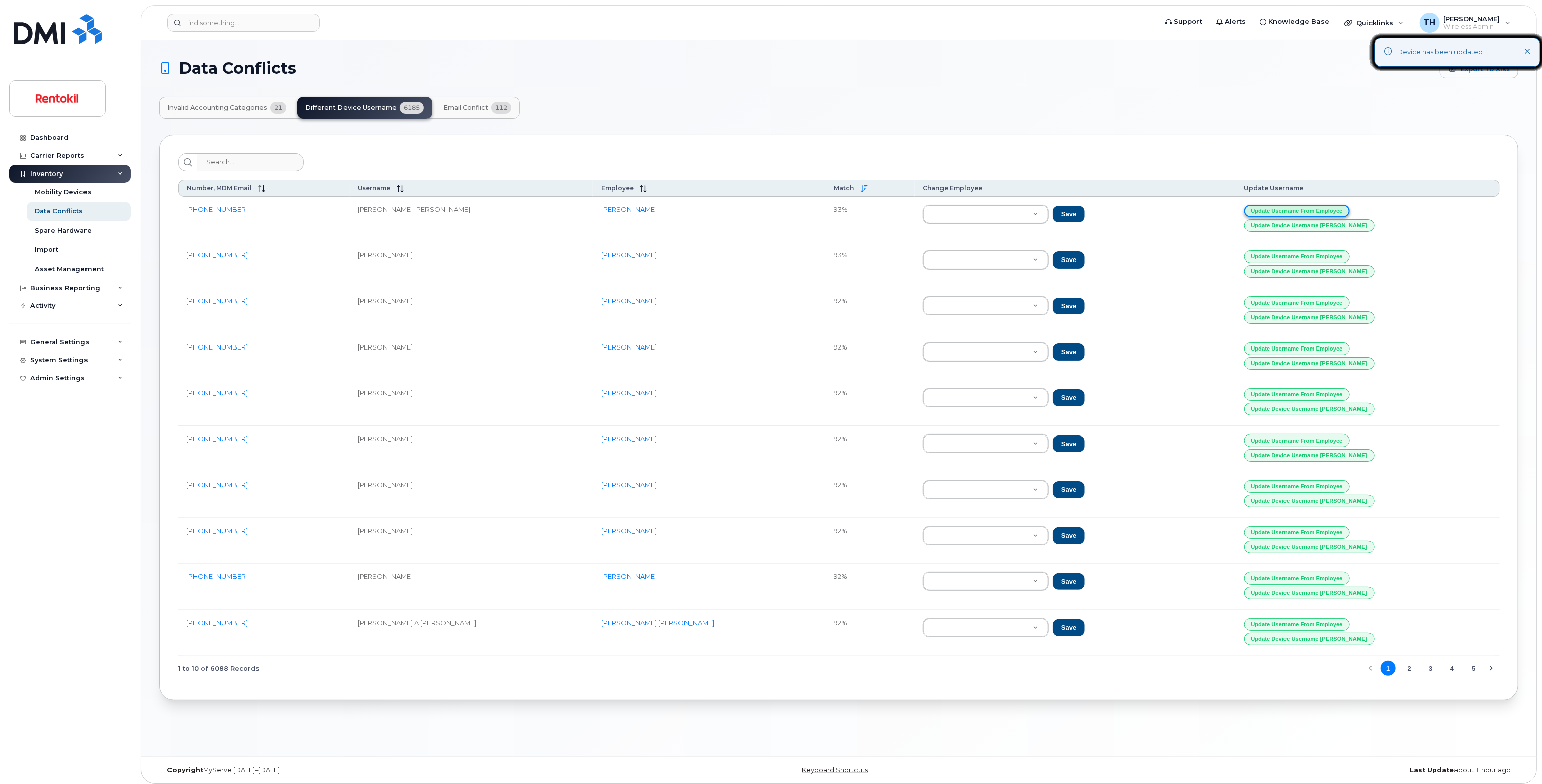
click at [1301, 206] on button "Update Username from Employee" at bounding box center [1297, 211] width 105 height 13
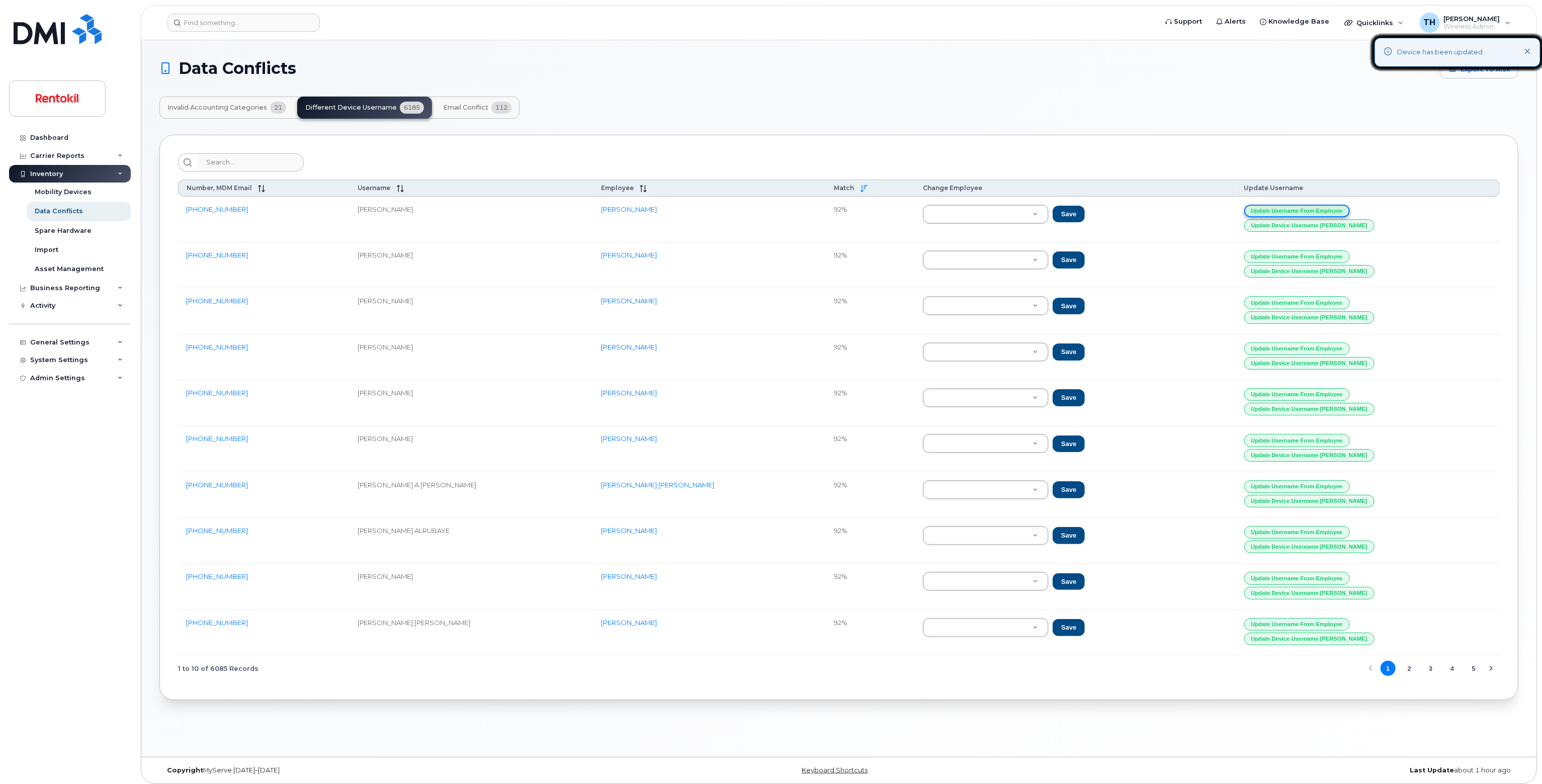
click at [1301, 206] on button "Update Username from Employee" at bounding box center [1297, 211] width 105 height 13
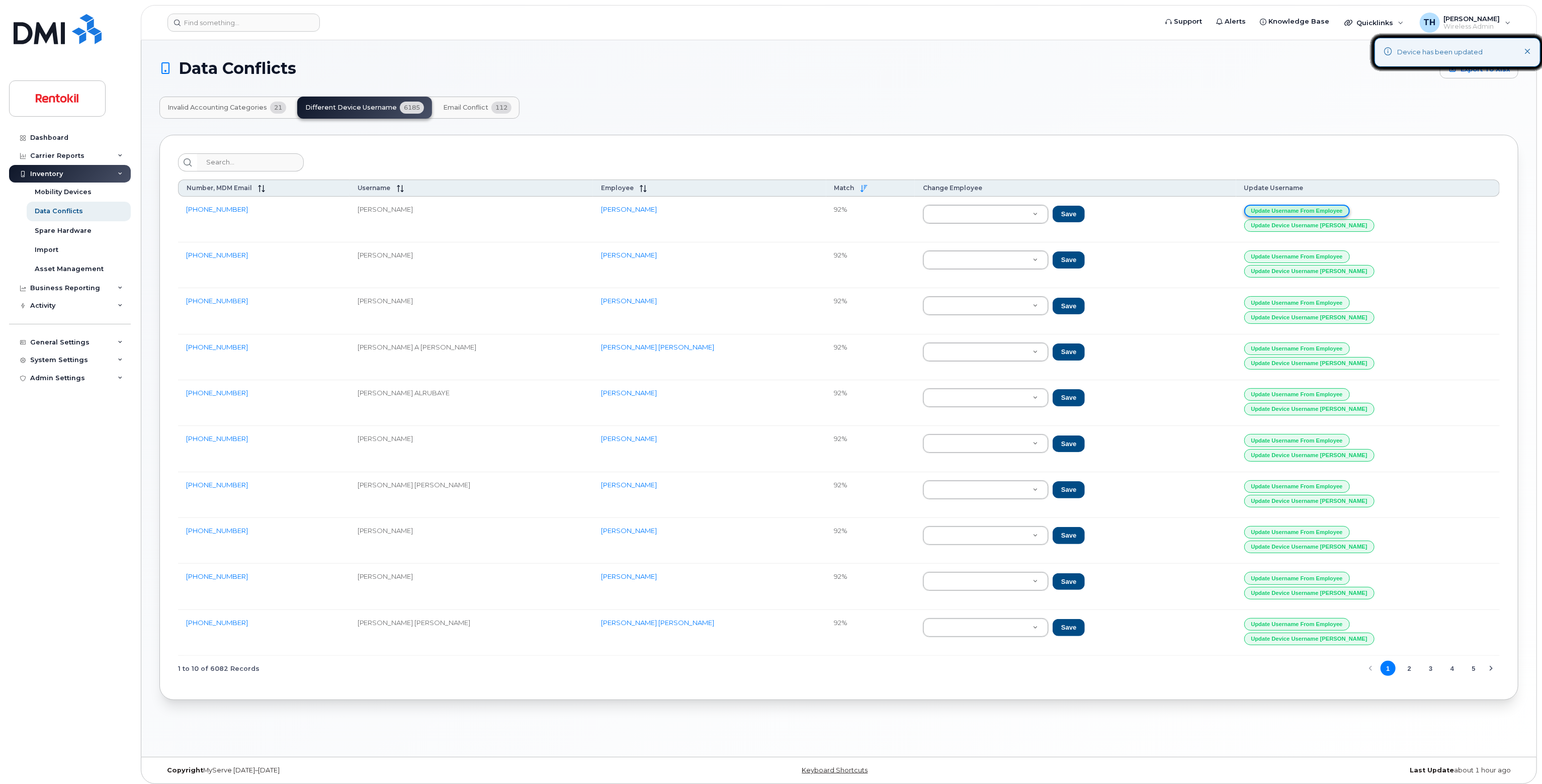
click at [1301, 206] on button "Update Username from Employee" at bounding box center [1297, 211] width 105 height 13
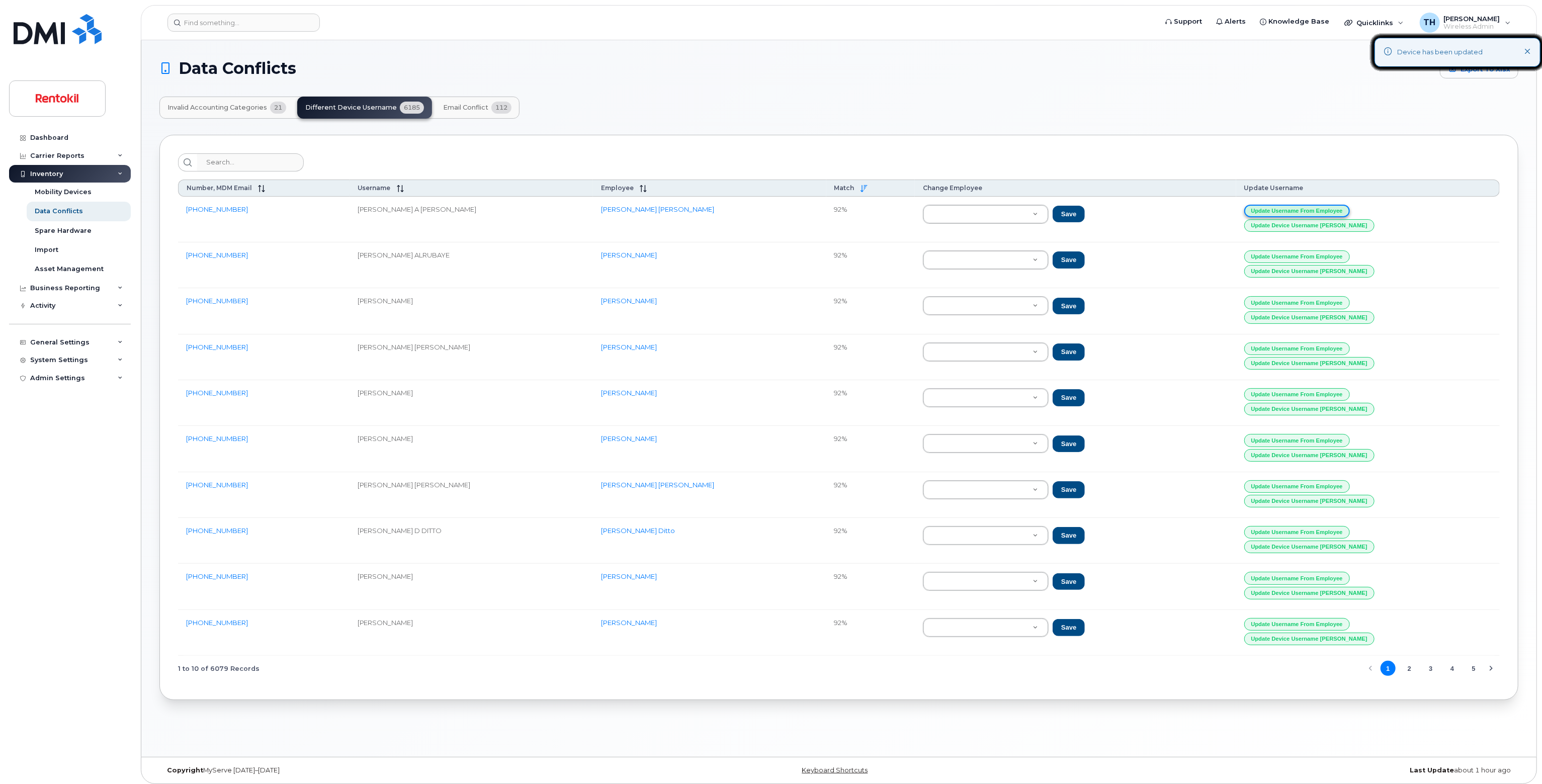
click at [1301, 206] on button "Update Username from Employee" at bounding box center [1297, 211] width 105 height 13
click at [1301, 206] on button "Update Username from Employee" at bounding box center [1294, 211] width 105 height 13
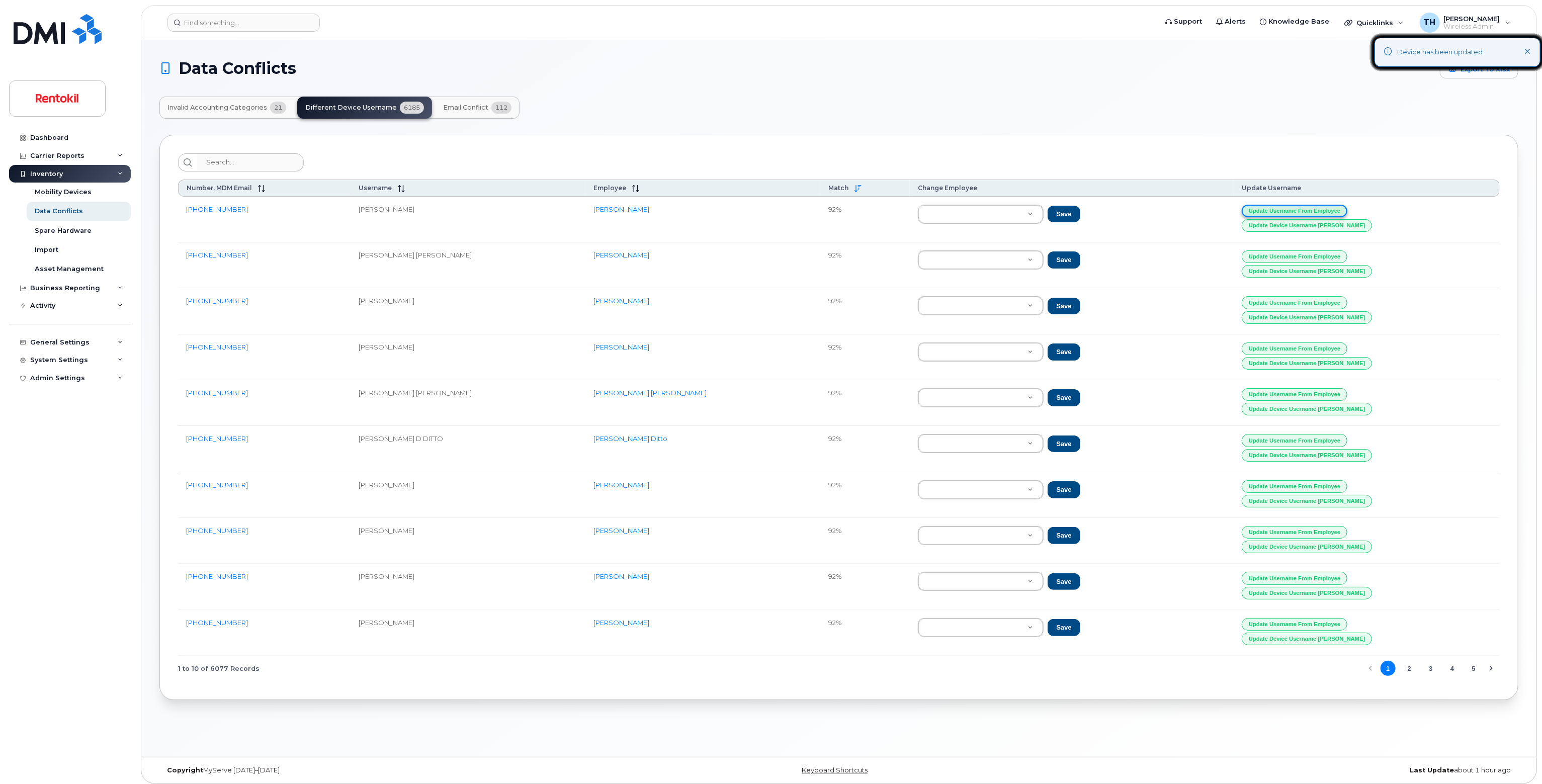
click at [1301, 206] on button "Update Username from Employee" at bounding box center [1294, 211] width 105 height 13
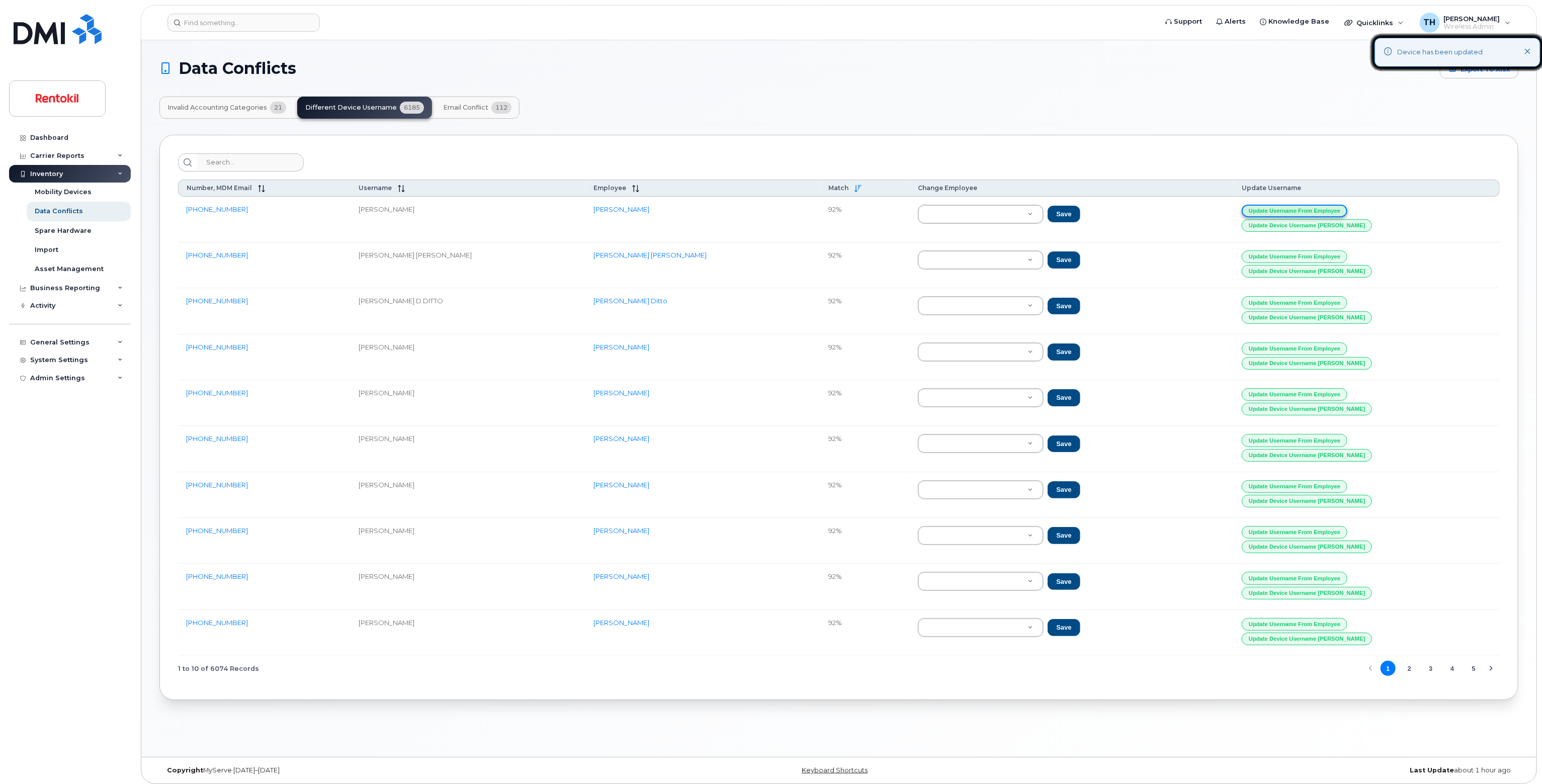
click at [1301, 206] on button "Update Username from Employee" at bounding box center [1294, 211] width 105 height 13
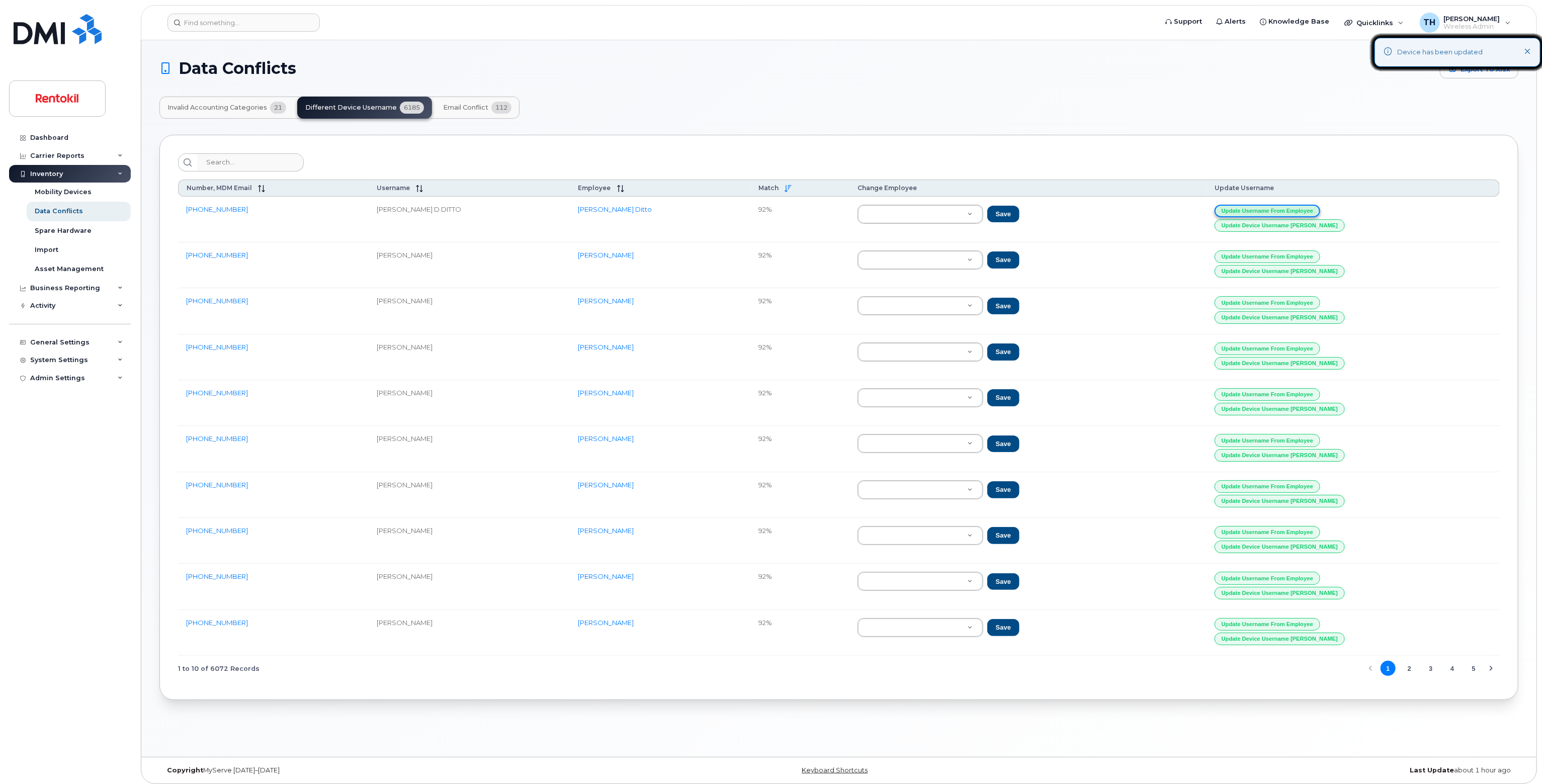
click at [1301, 206] on button "Update Username from Employee" at bounding box center [1267, 211] width 105 height 13
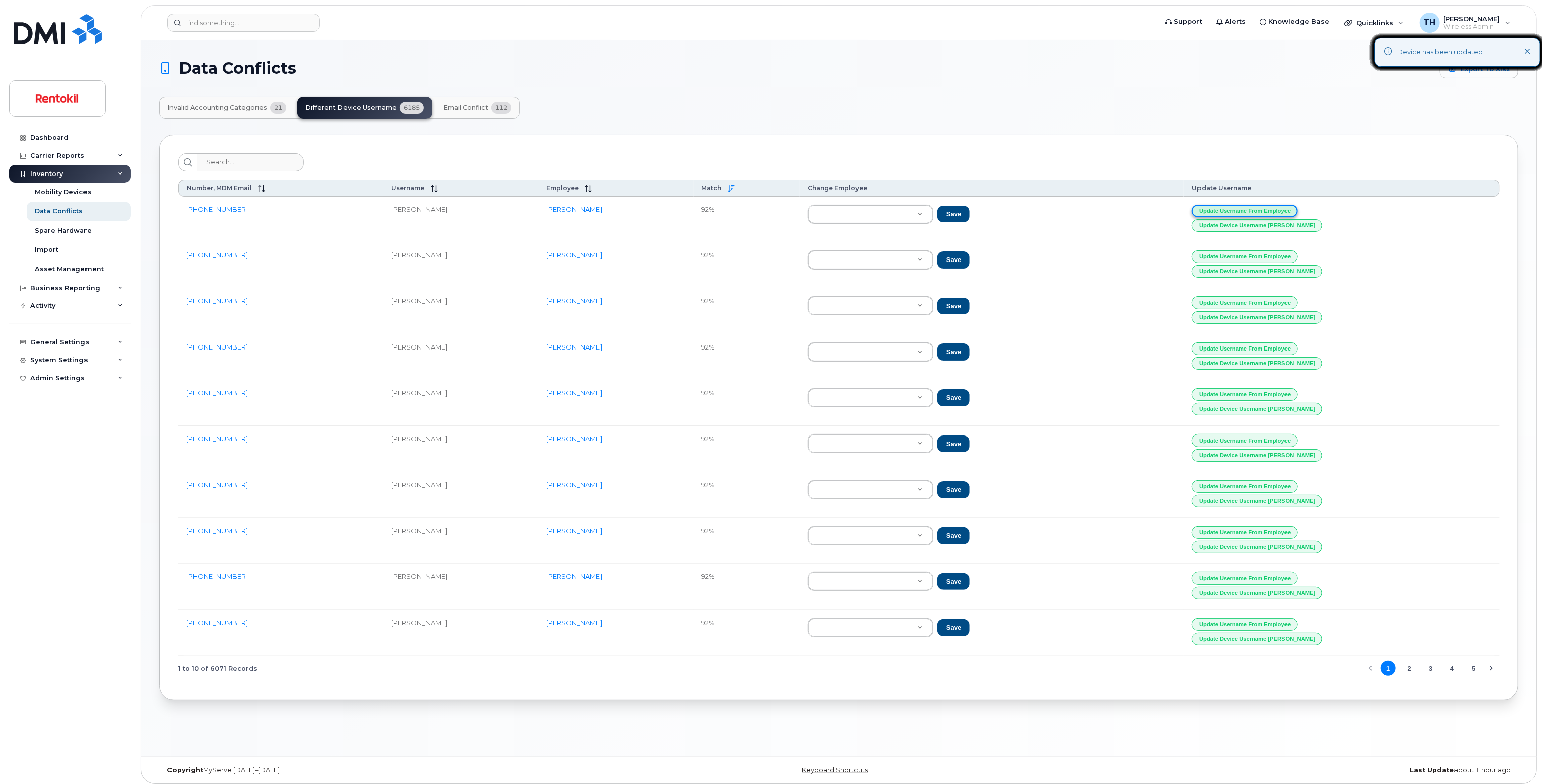
click at [1298, 206] on button "Update Username from Employee" at bounding box center [1245, 211] width 105 height 13
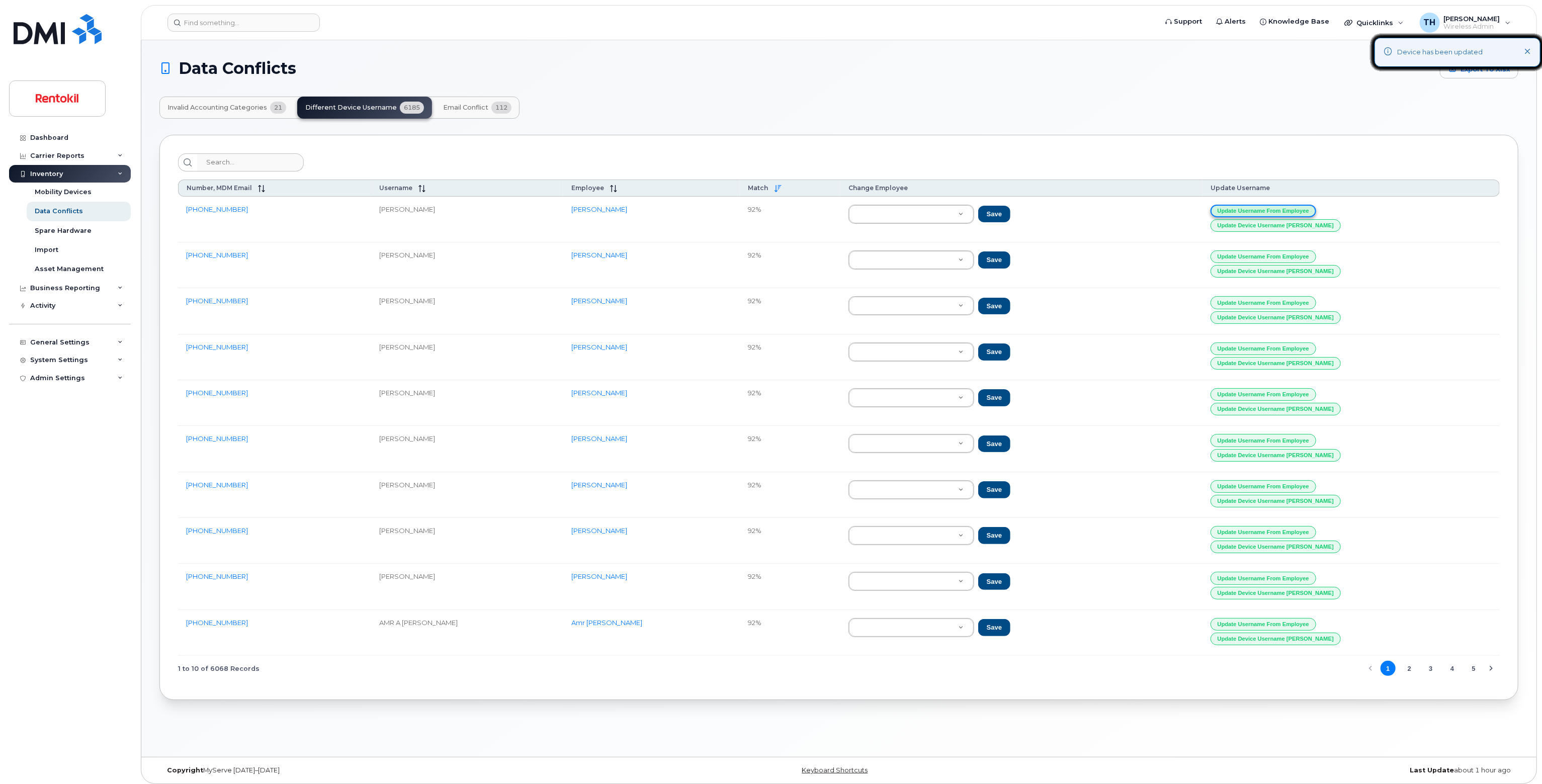
click at [1301, 206] on button "Update Username from Employee" at bounding box center [1263, 211] width 105 height 13
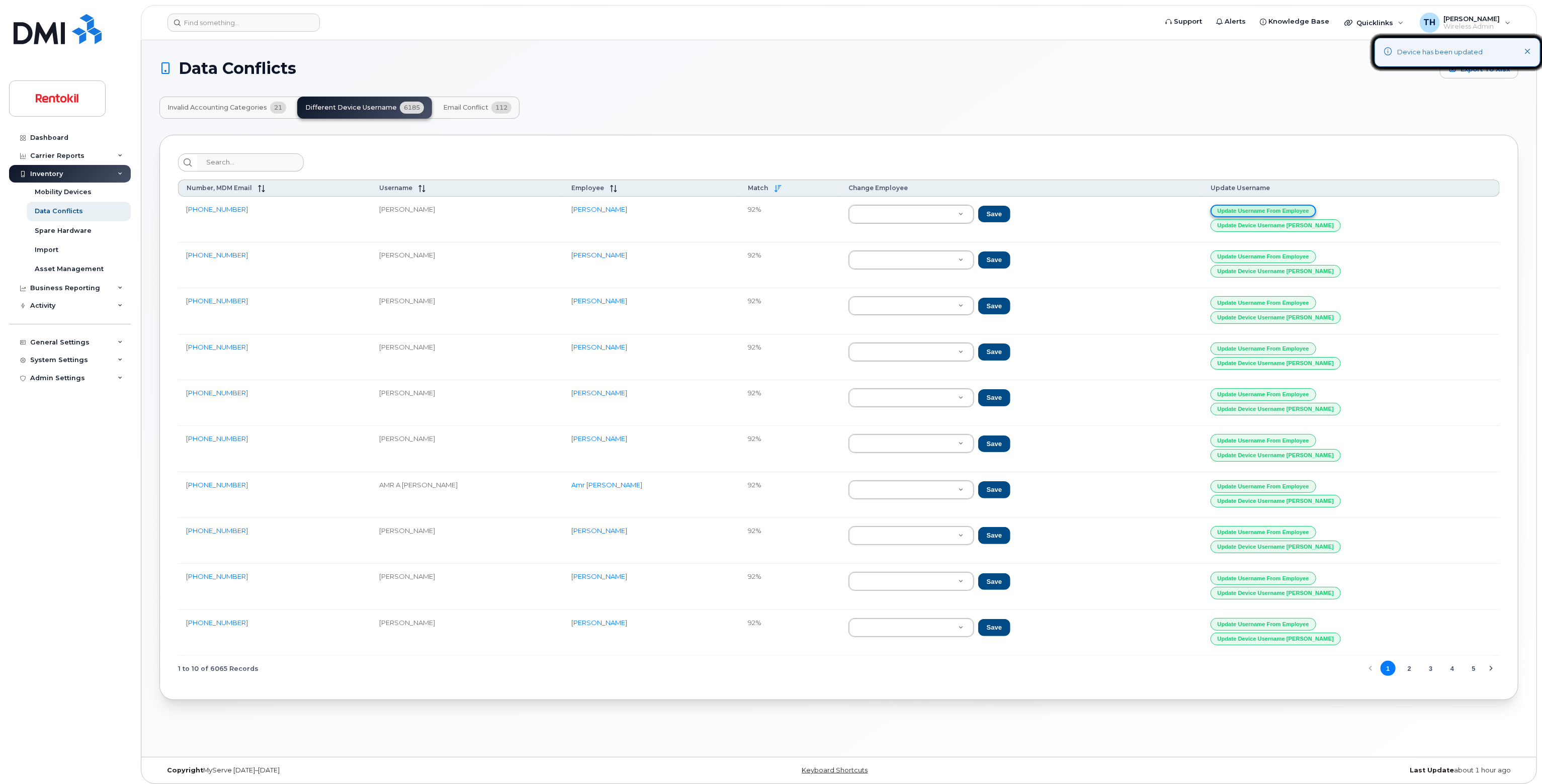
click at [1301, 206] on button "Update Username from Employee" at bounding box center [1263, 211] width 105 height 13
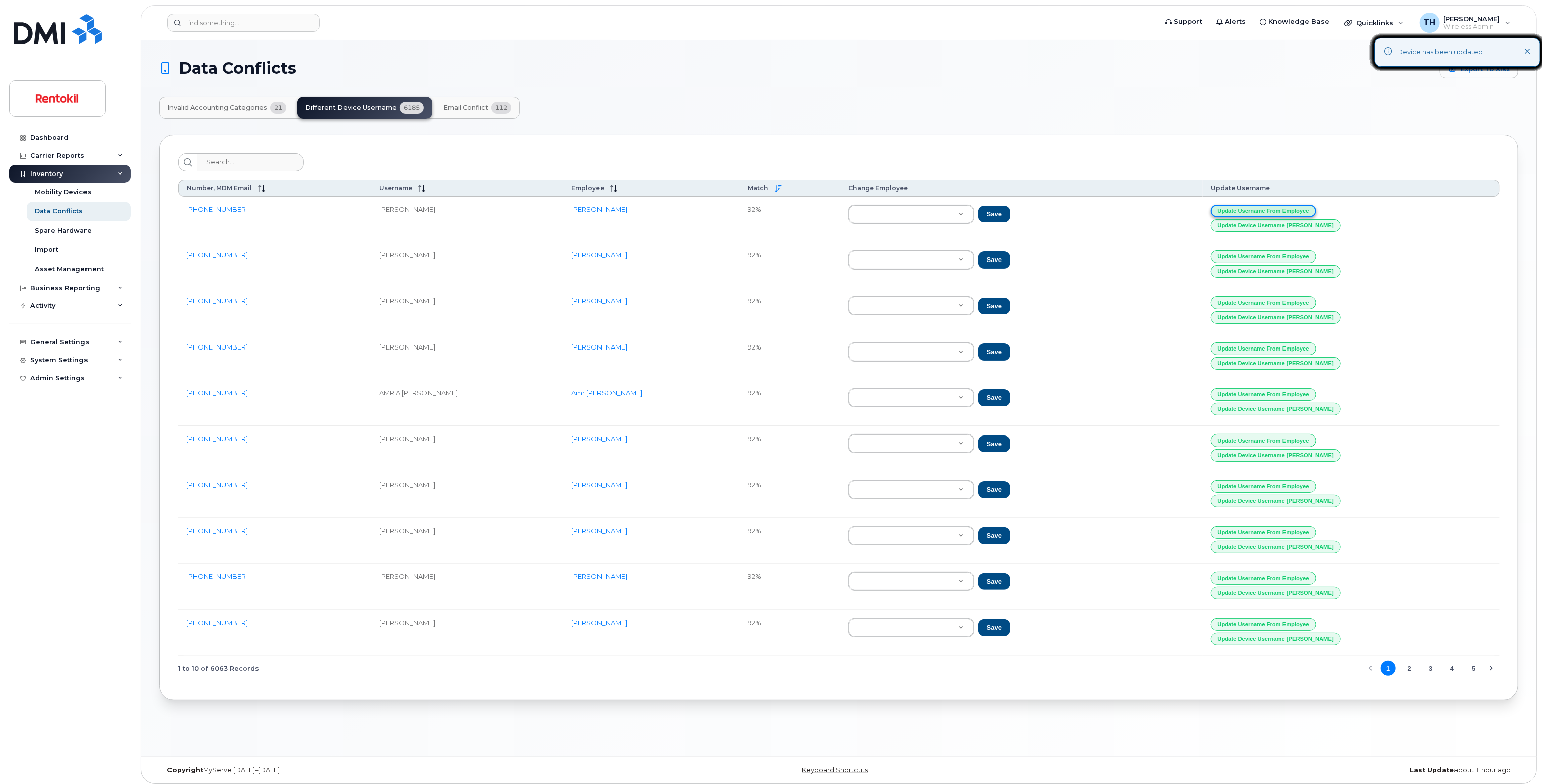
click at [1301, 206] on button "Update Username from Employee" at bounding box center [1263, 211] width 105 height 13
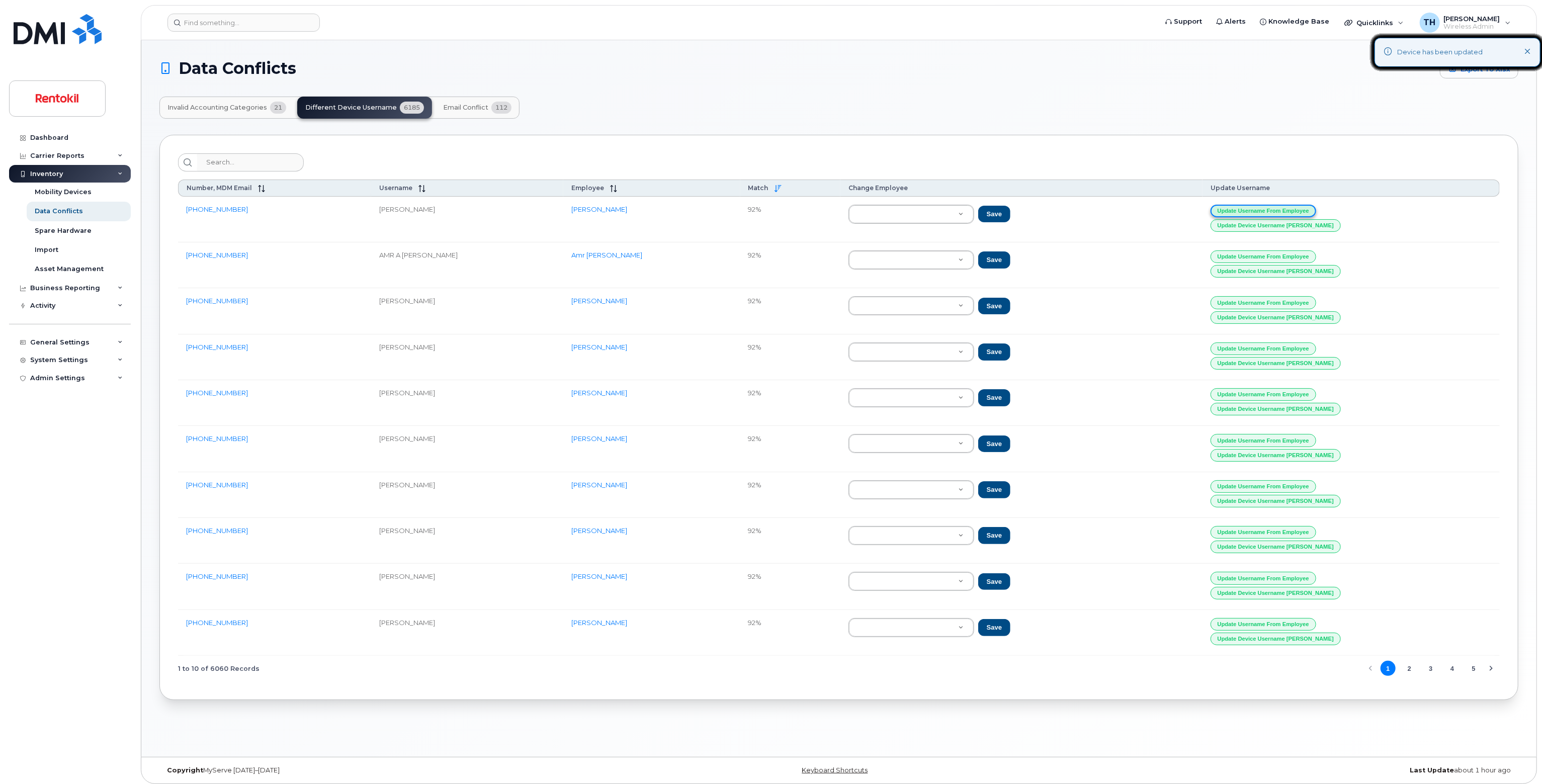
click at [1301, 206] on button "Update Username from Employee" at bounding box center [1263, 211] width 105 height 13
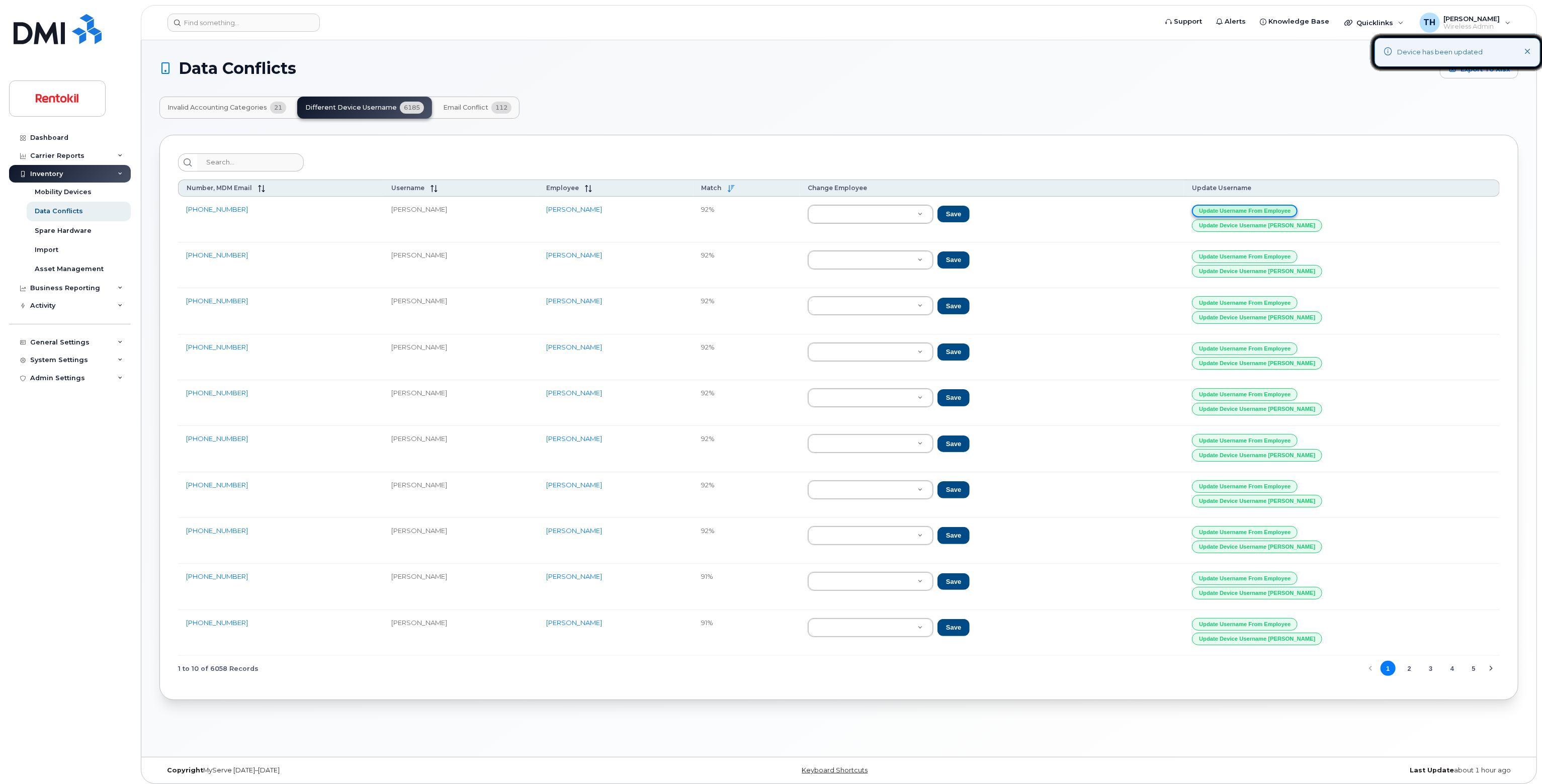
click at [1298, 206] on button "Update Username from Employee" at bounding box center [1245, 211] width 105 height 13
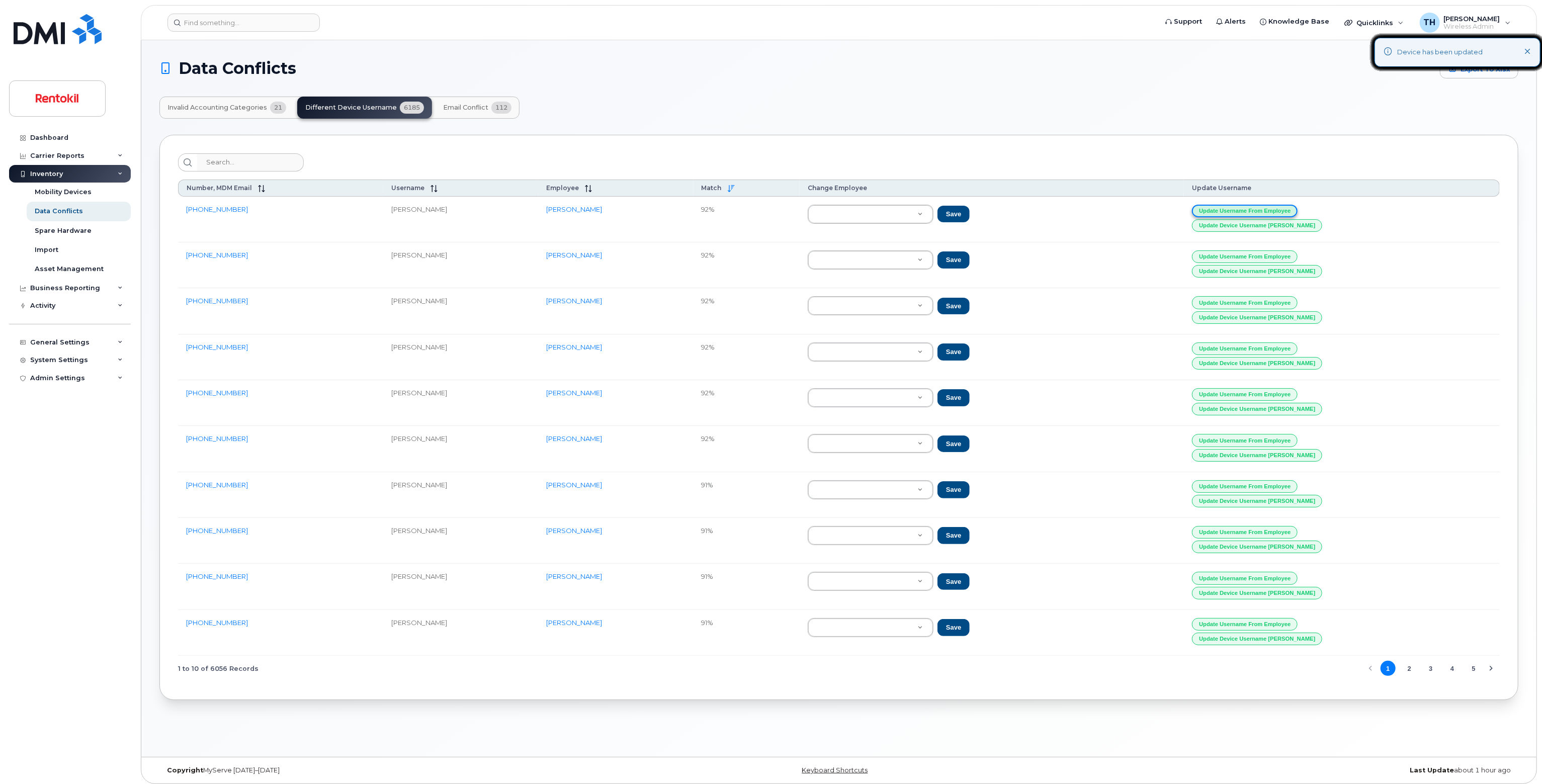
click at [1298, 206] on button "Update Username from Employee" at bounding box center [1245, 211] width 105 height 13
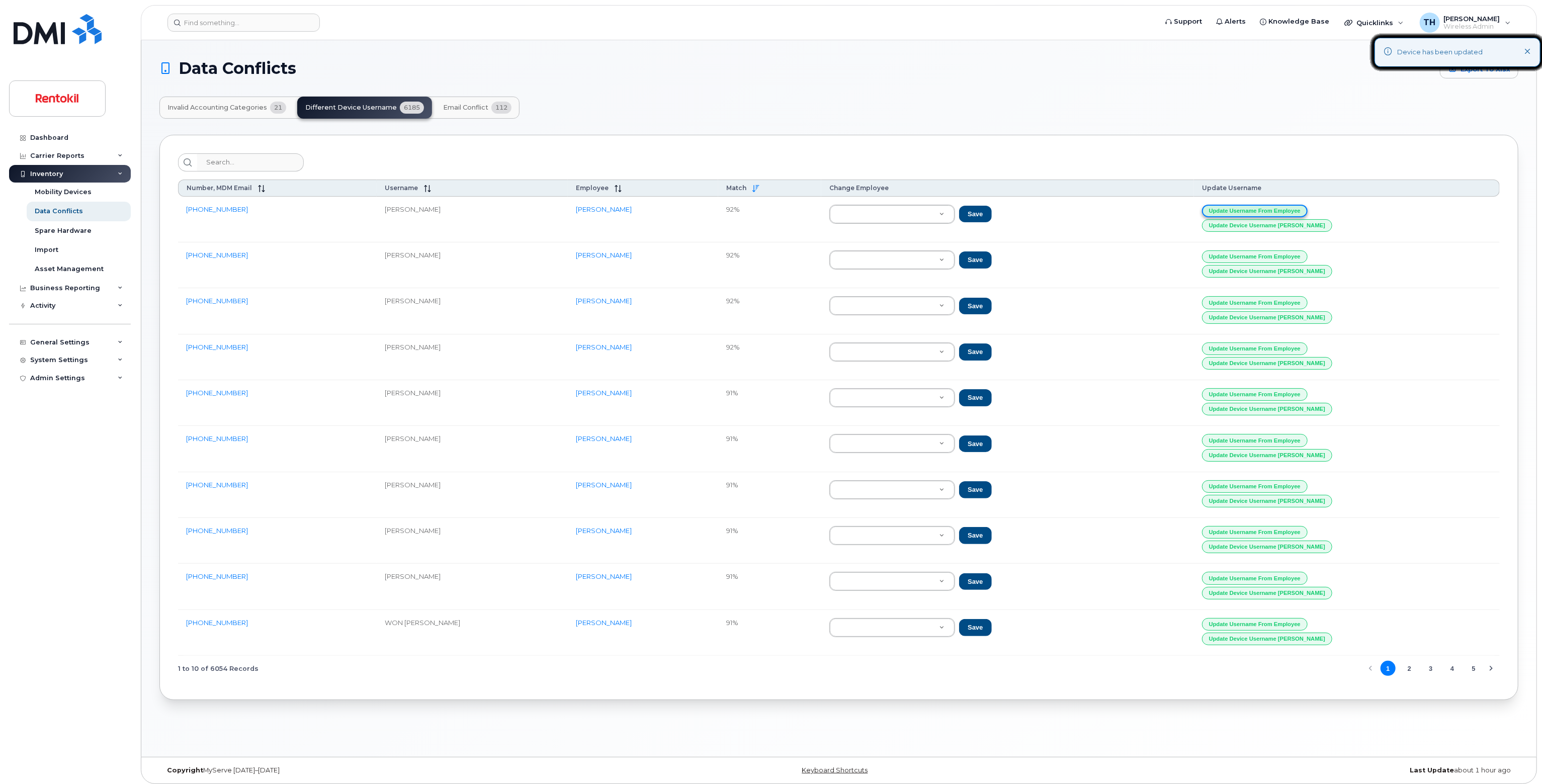
click at [1301, 206] on button "Update Username from Employee" at bounding box center [1255, 211] width 105 height 13
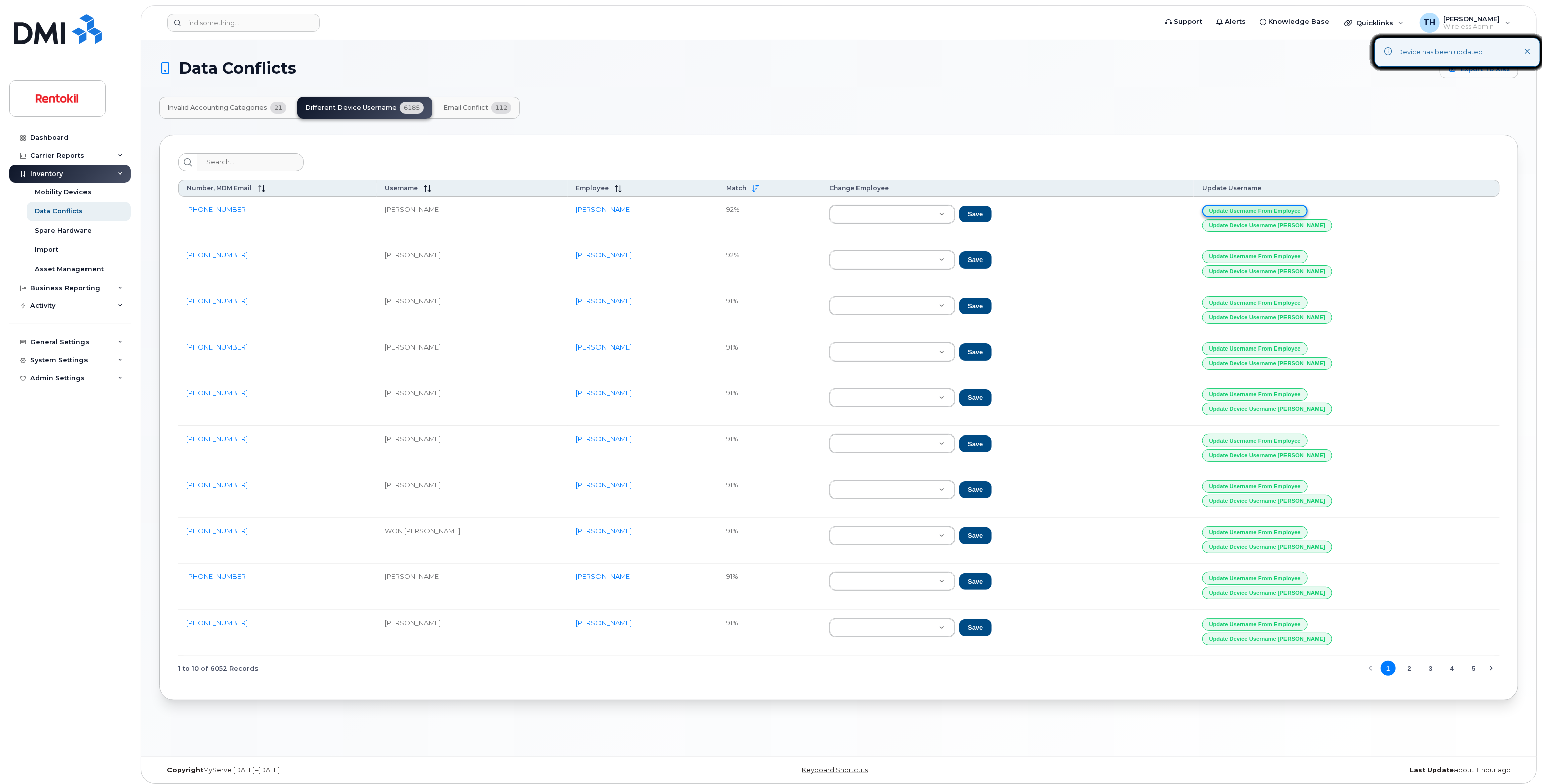
click at [1301, 206] on button "Update Username from Employee" at bounding box center [1255, 211] width 105 height 13
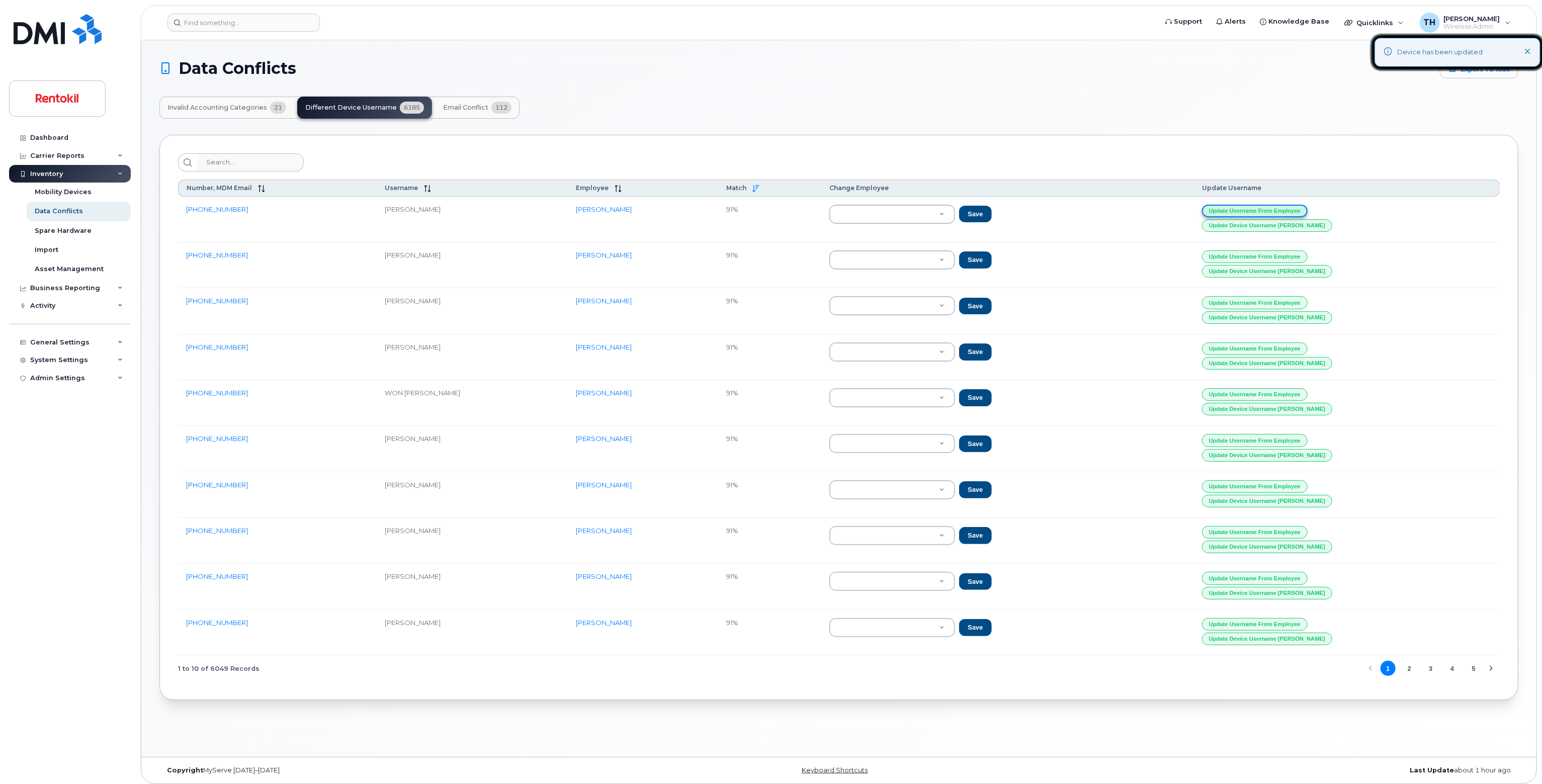
click at [1301, 206] on button "Update Username from Employee" at bounding box center [1255, 211] width 105 height 13
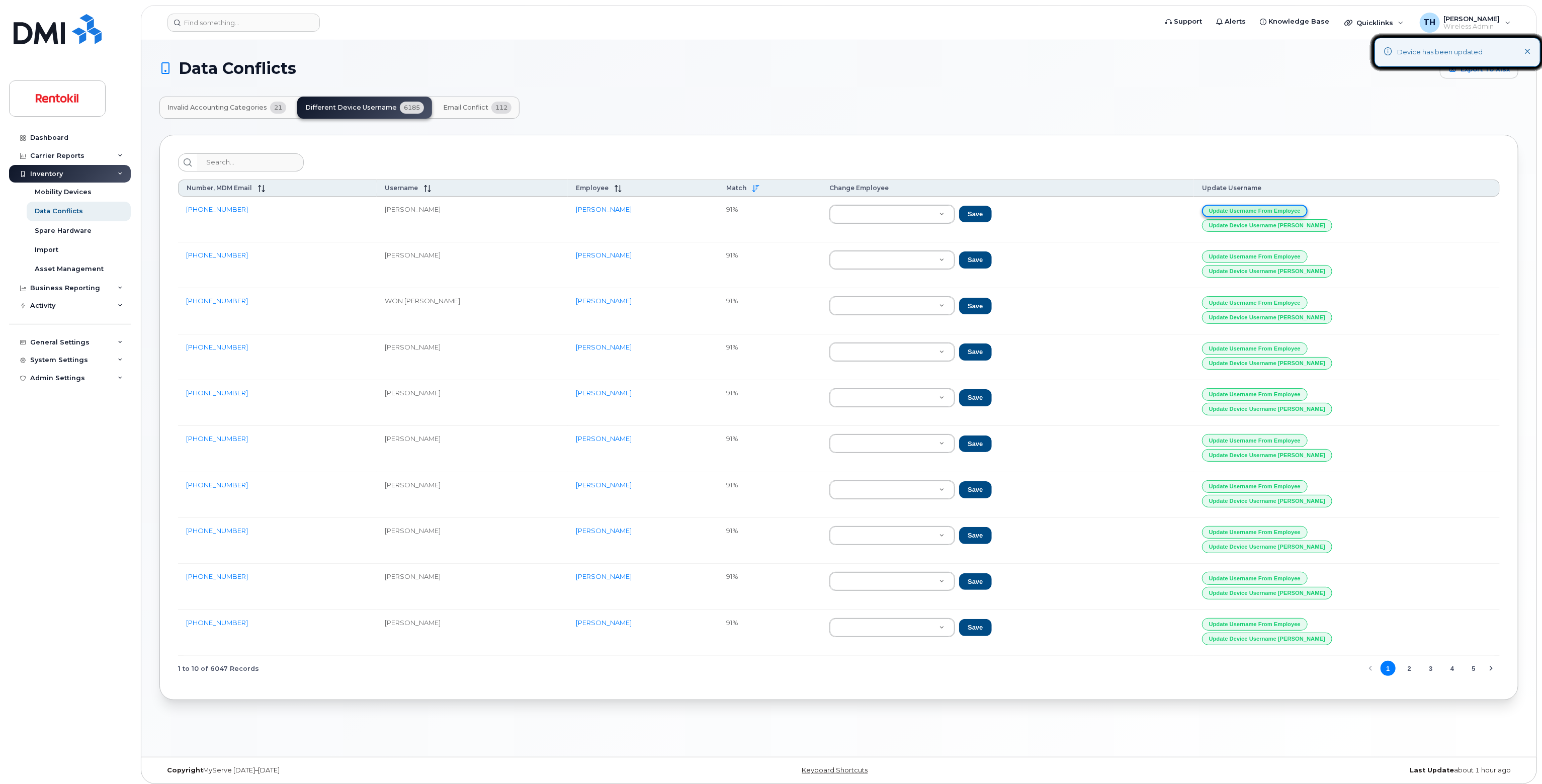
click at [1301, 206] on button "Update Username from Employee" at bounding box center [1255, 211] width 105 height 13
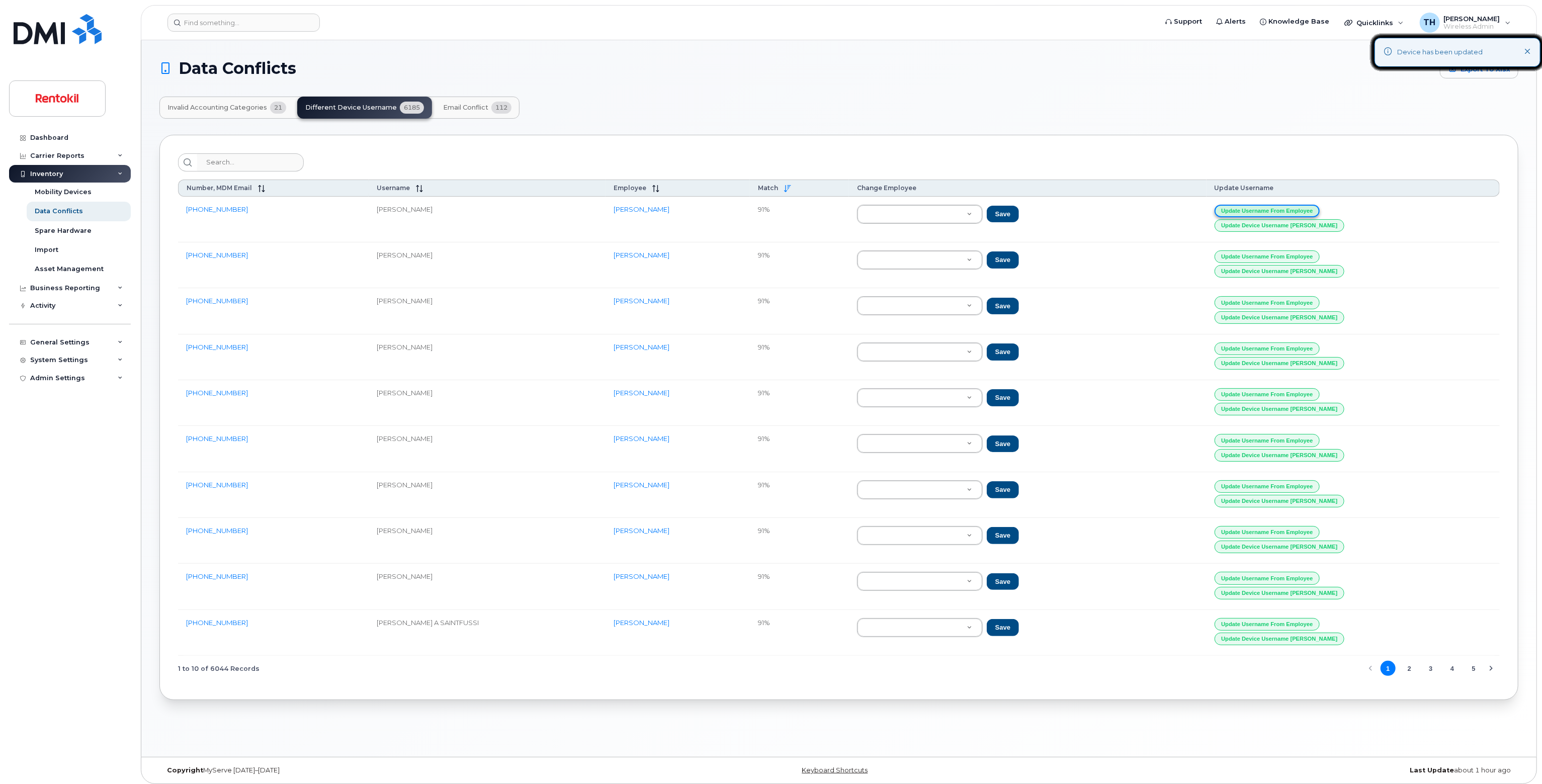
click at [1301, 206] on button "Update Username from Employee" at bounding box center [1267, 211] width 105 height 13
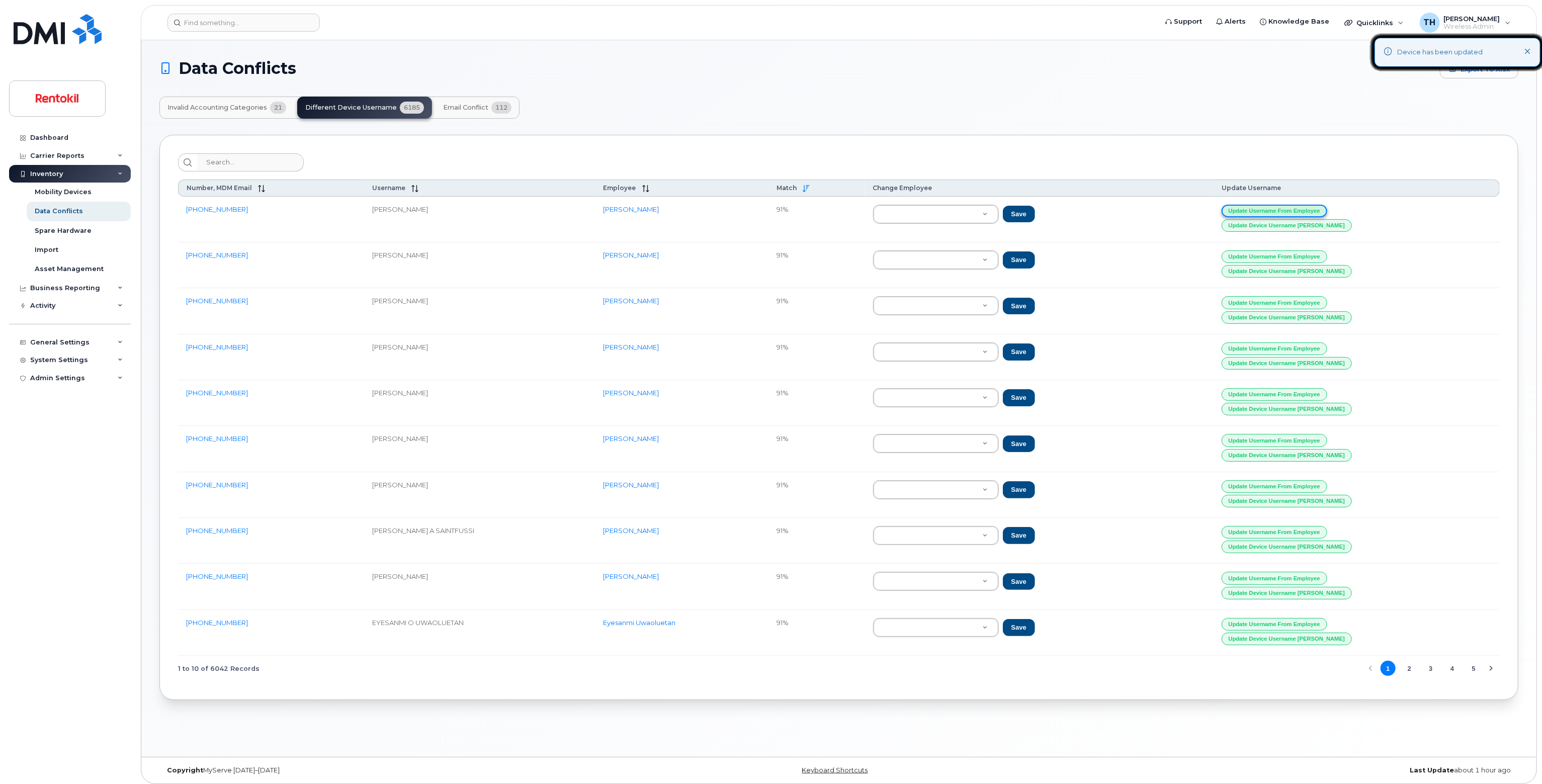
click at [1301, 206] on button "Update Username from Employee" at bounding box center [1274, 211] width 105 height 13
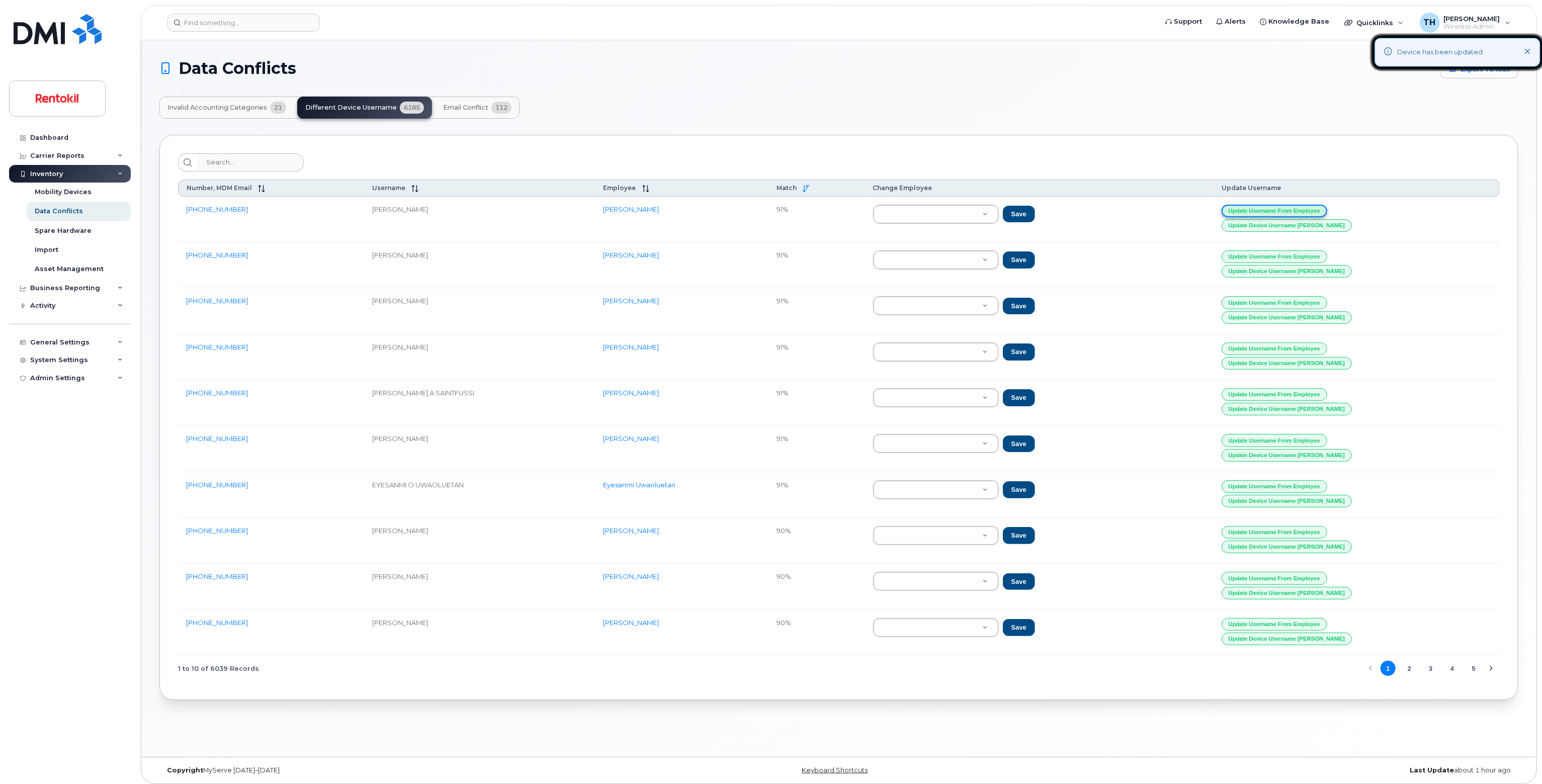
click at [1301, 206] on button "Update Username from Employee" at bounding box center [1274, 211] width 105 height 13
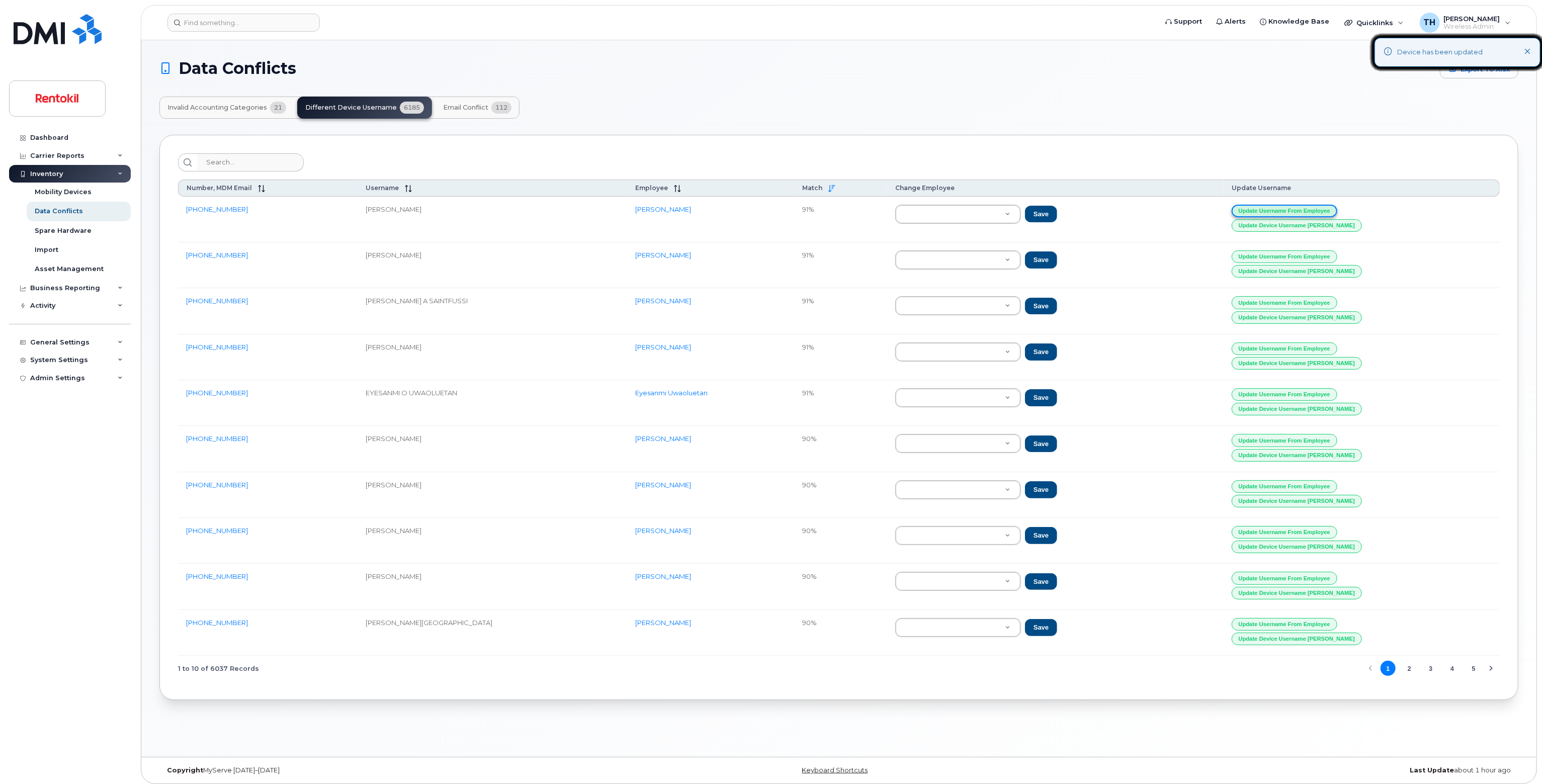
click at [1301, 206] on button "Update Username from Employee" at bounding box center [1284, 211] width 105 height 13
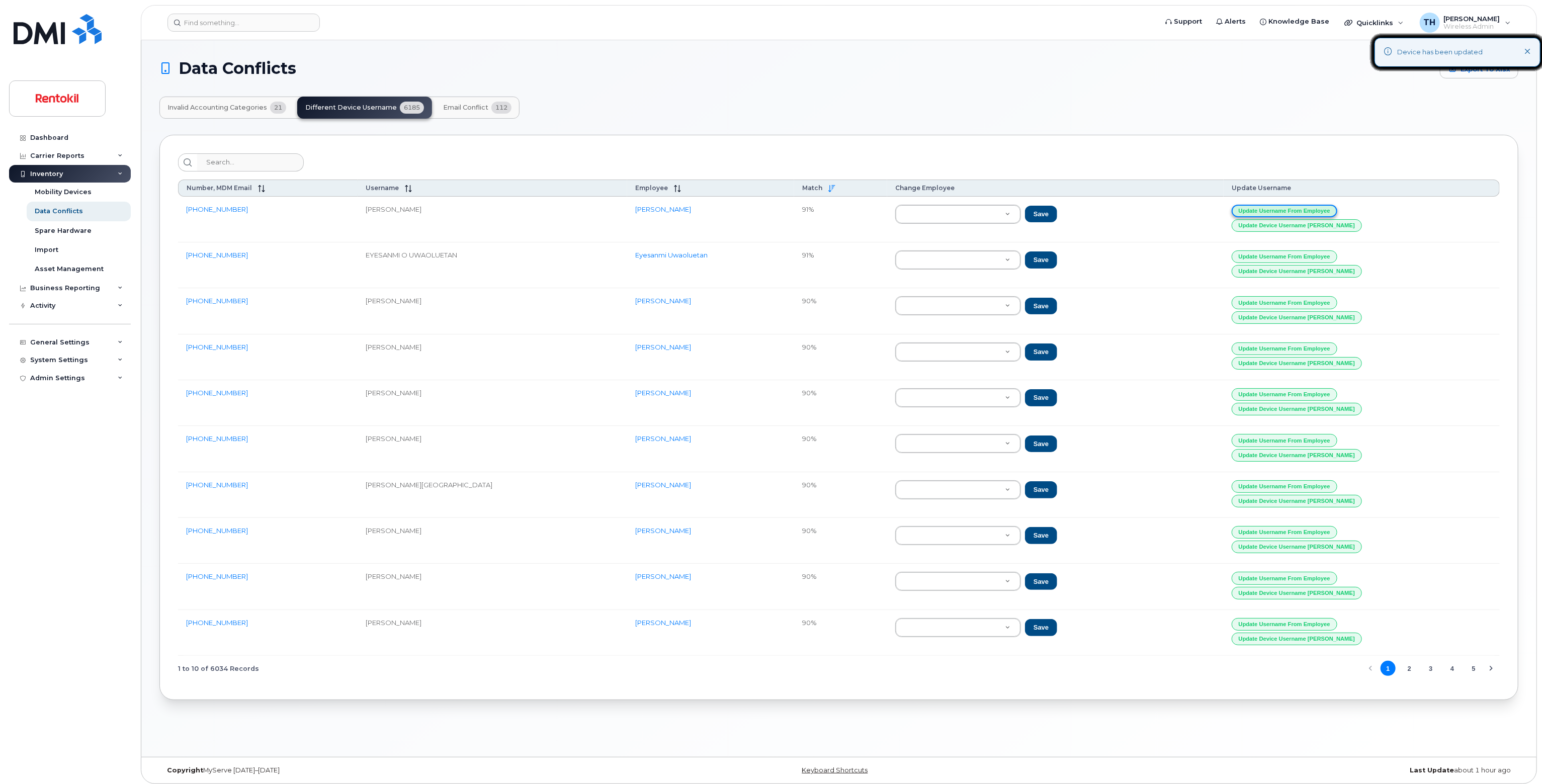
click at [1301, 206] on button "Update Username from Employee" at bounding box center [1284, 211] width 105 height 13
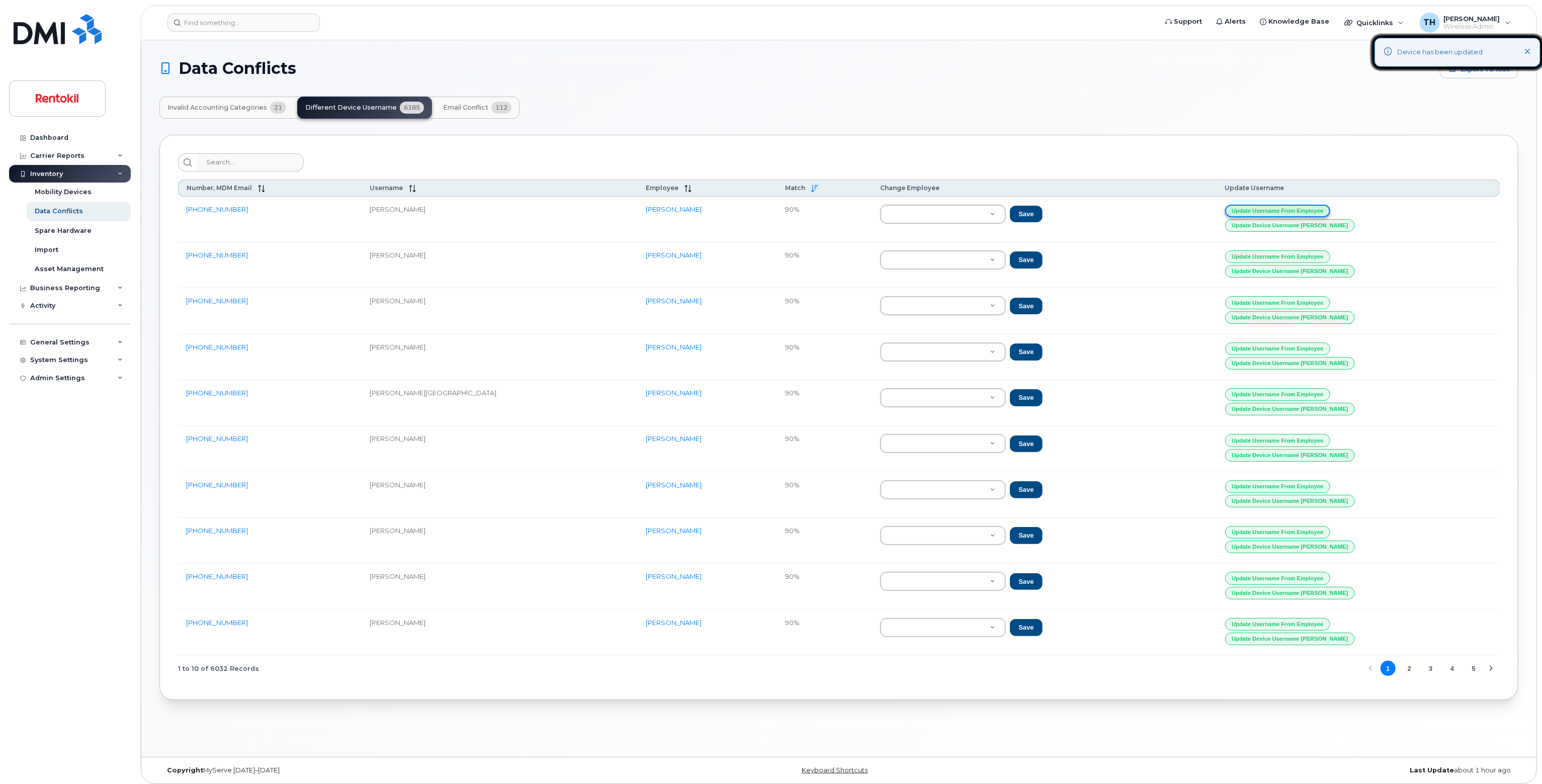
click at [1301, 206] on button "Update Username from Employee" at bounding box center [1278, 211] width 105 height 13
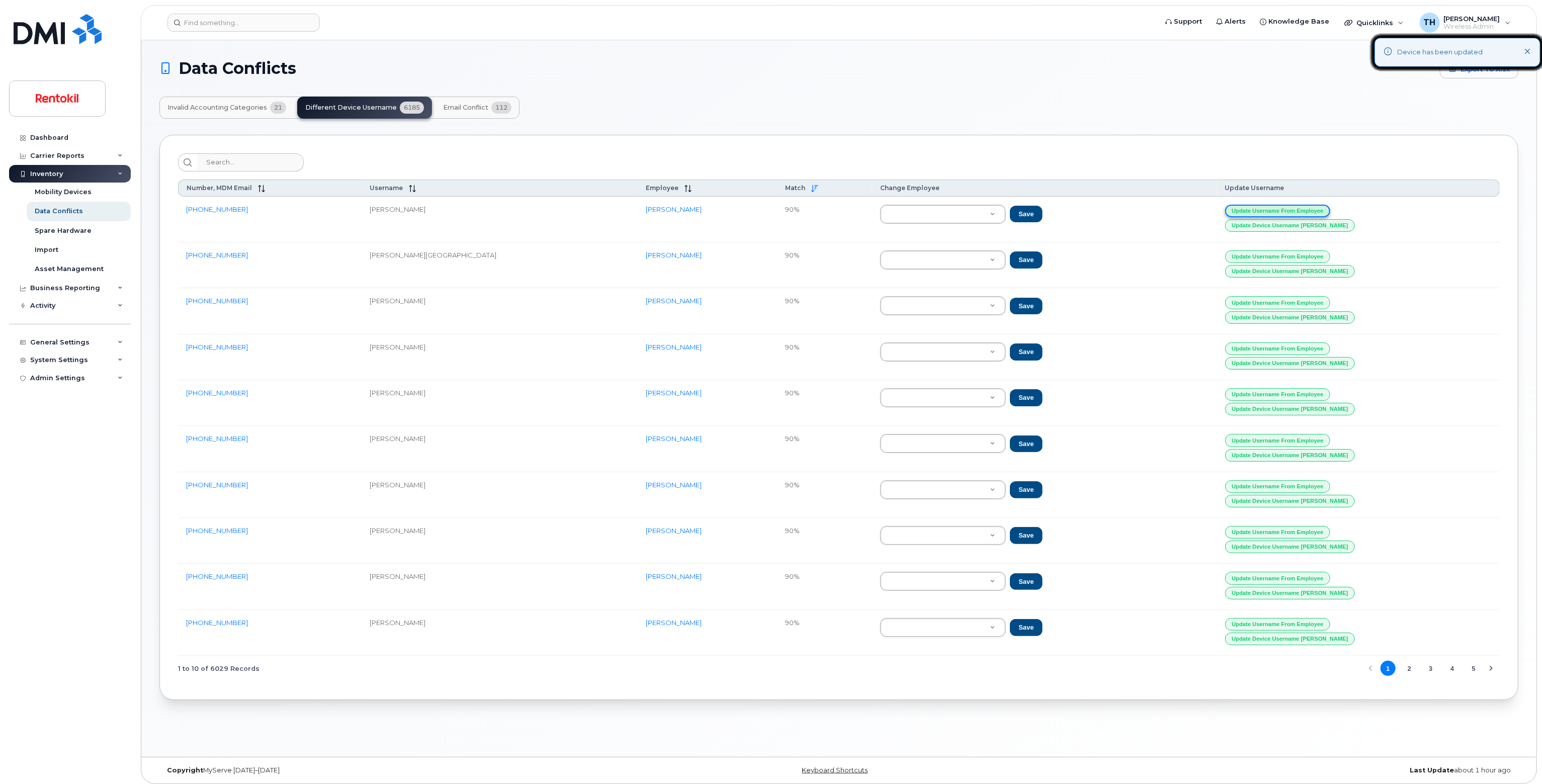
click at [1301, 206] on button "Update Username from Employee" at bounding box center [1278, 211] width 105 height 13
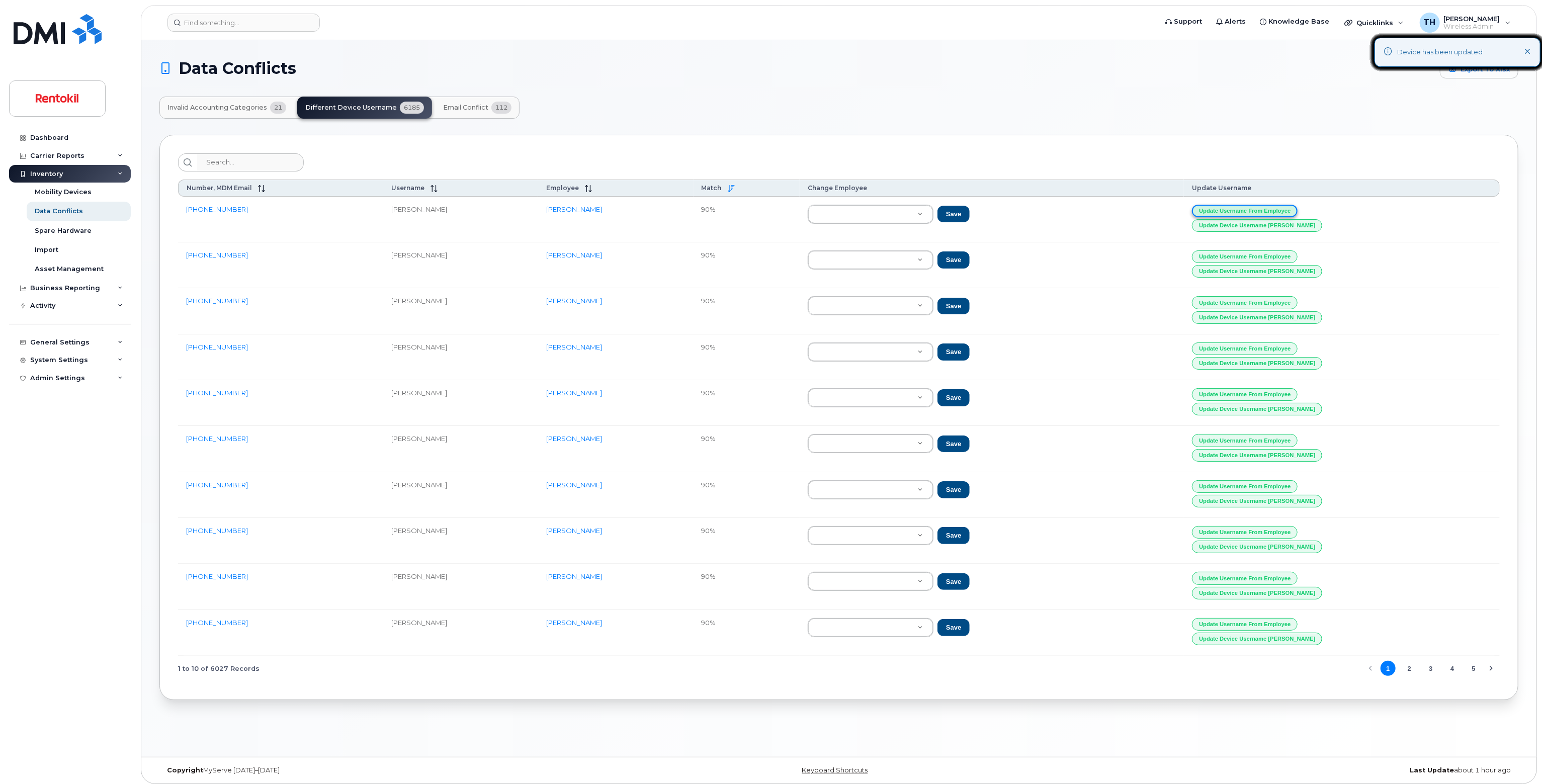
click at [1298, 206] on button "Update Username from Employee" at bounding box center [1245, 211] width 105 height 13
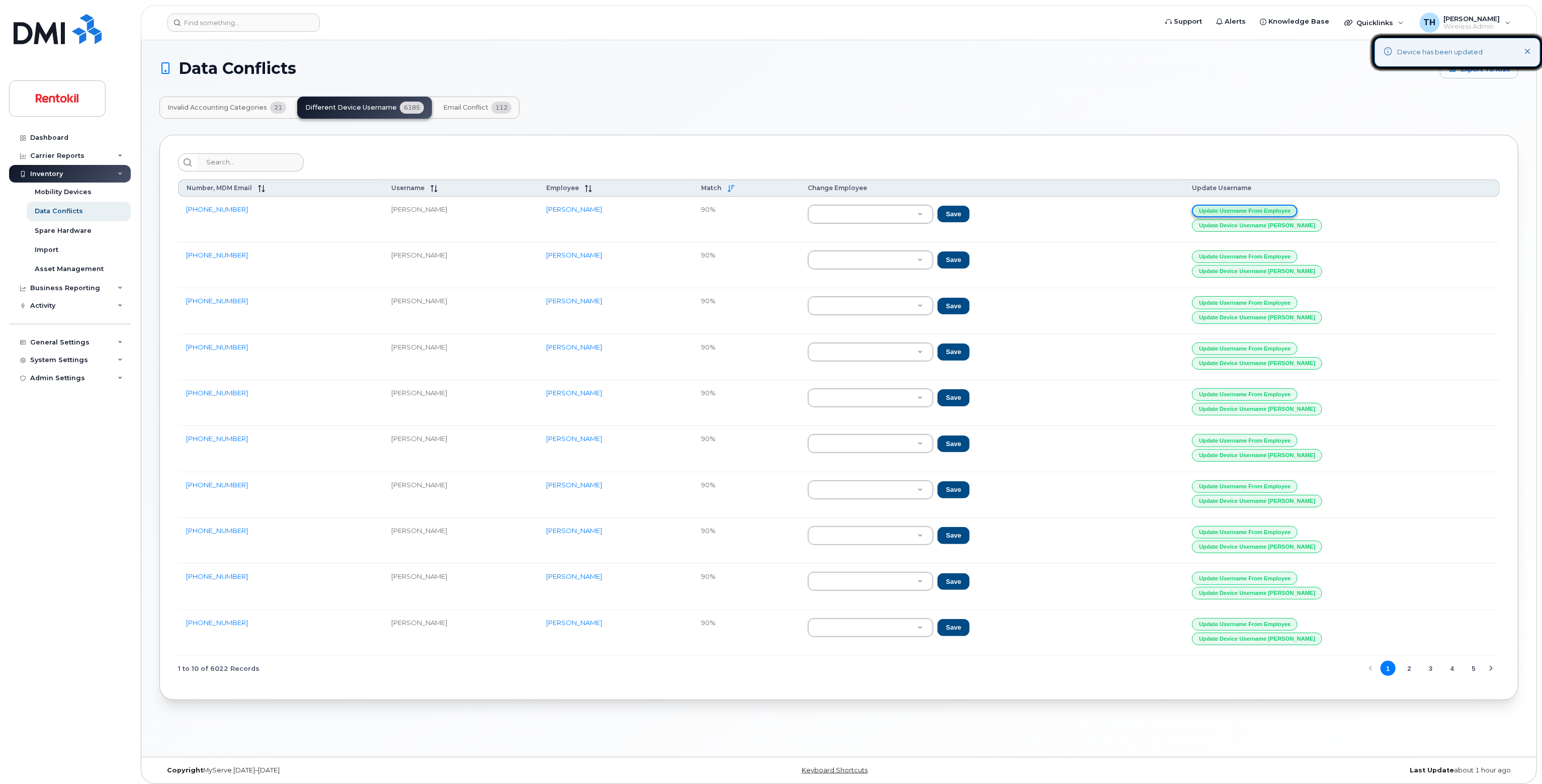
click at [1298, 206] on button "Update Username from Employee" at bounding box center [1245, 211] width 105 height 13
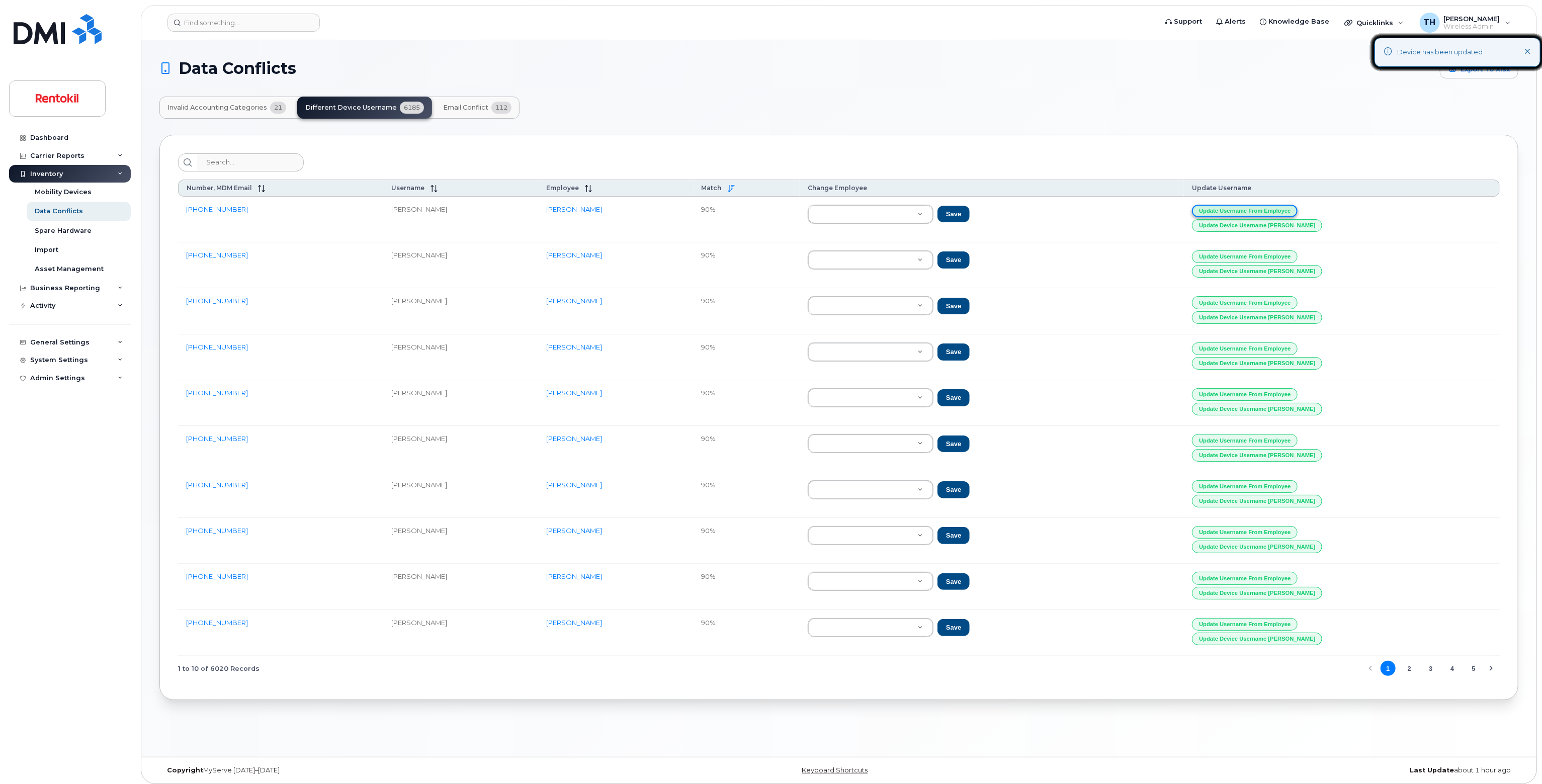
click at [1298, 206] on button "Update Username from Employee" at bounding box center [1245, 211] width 105 height 13
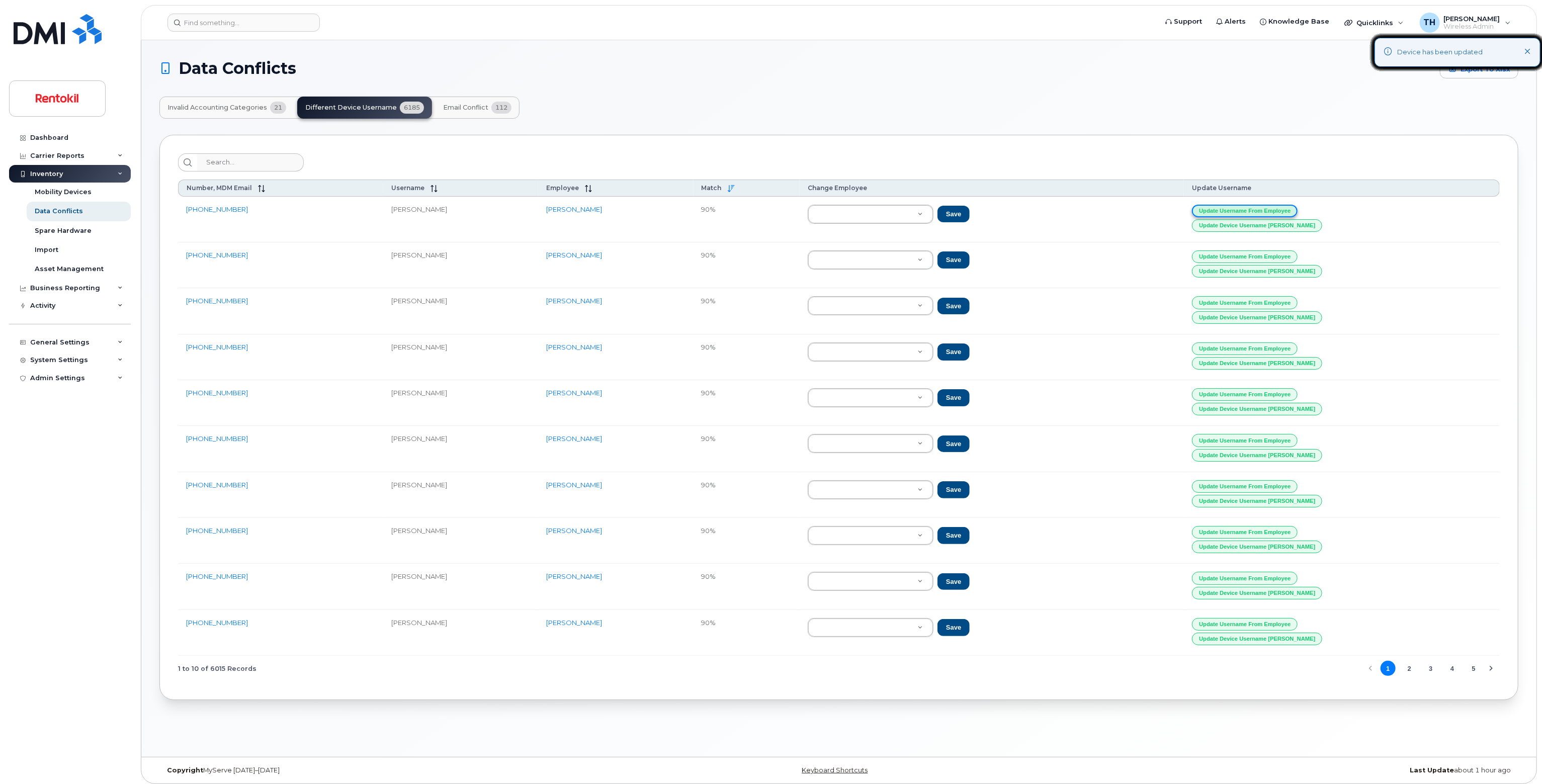
click at [1298, 206] on button "Update Username from Employee" at bounding box center [1245, 211] width 105 height 13
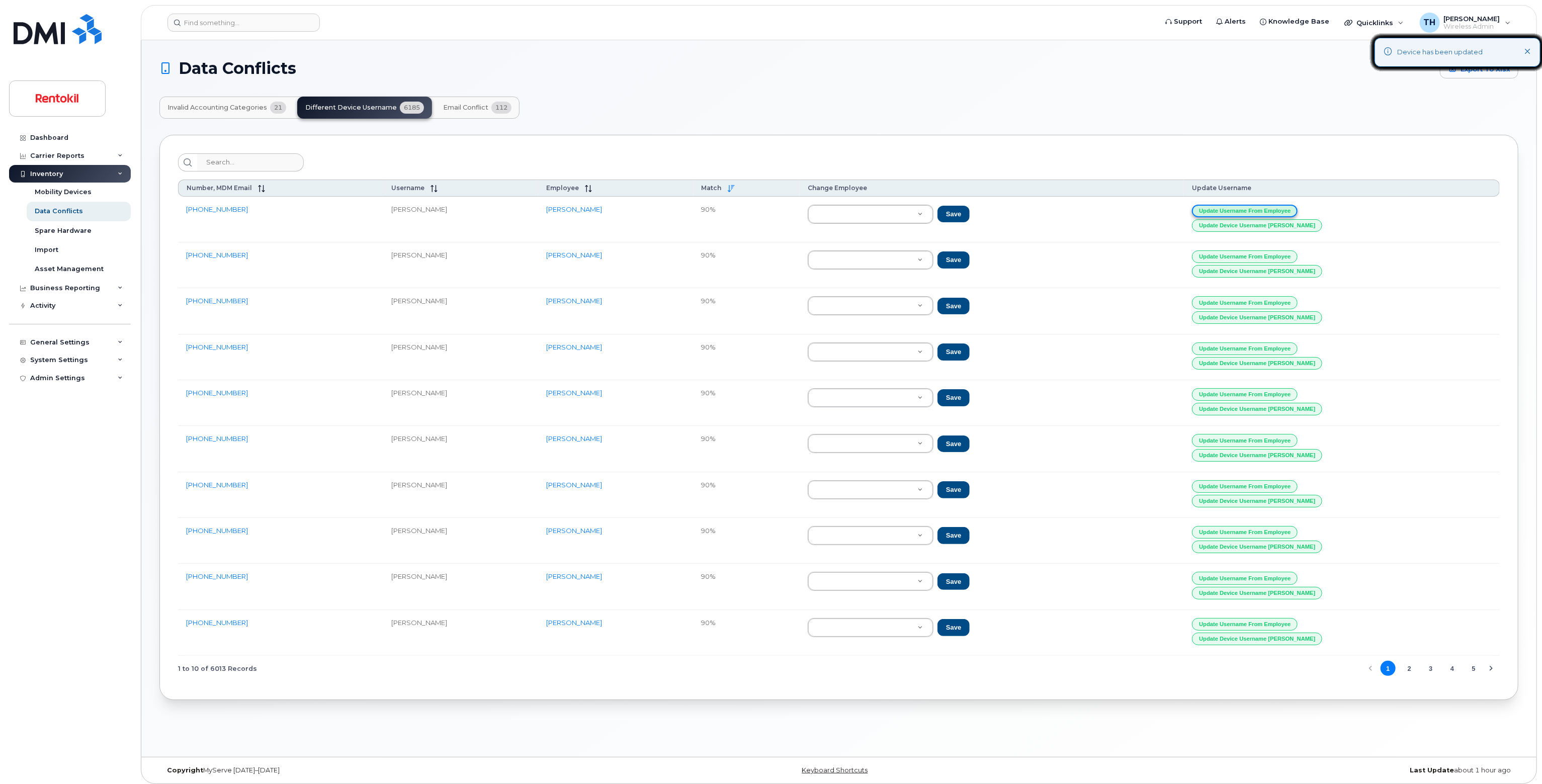
click at [1298, 206] on button "Update Username from Employee" at bounding box center [1245, 211] width 105 height 13
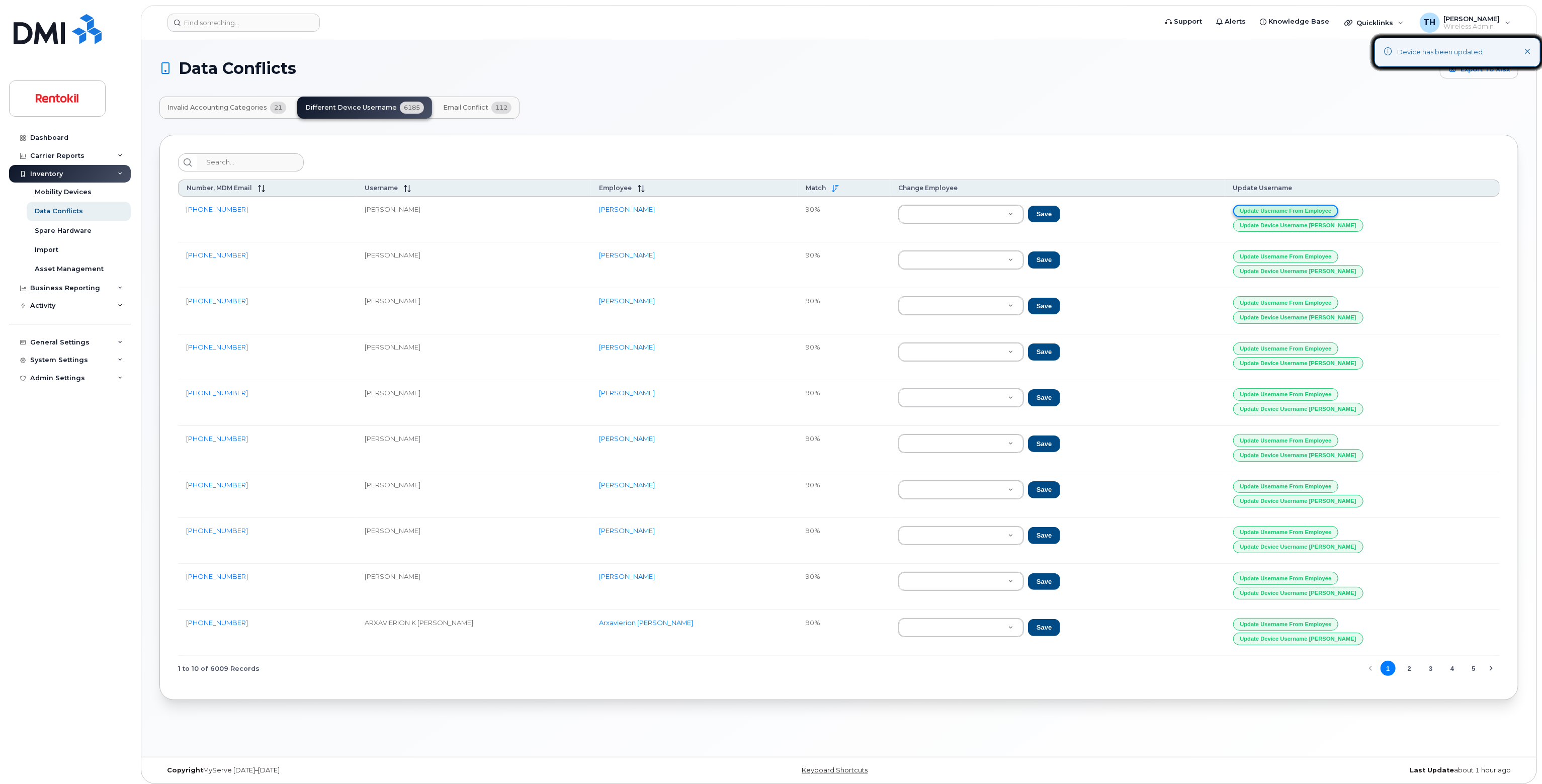
click at [1301, 206] on button "Update Username from Employee" at bounding box center [1286, 211] width 105 height 13
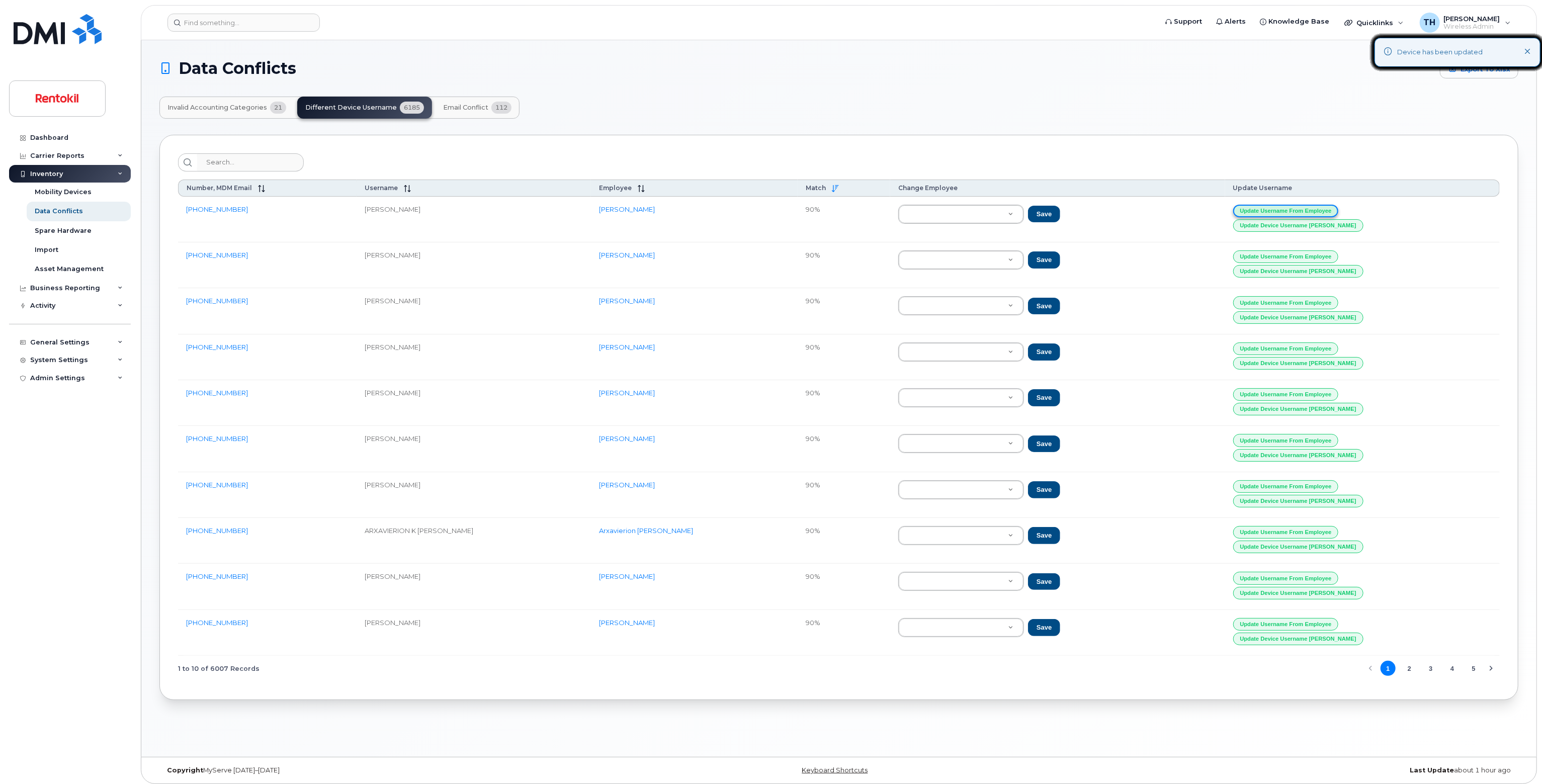
click at [1301, 206] on button "Update Username from Employee" at bounding box center [1286, 211] width 105 height 13
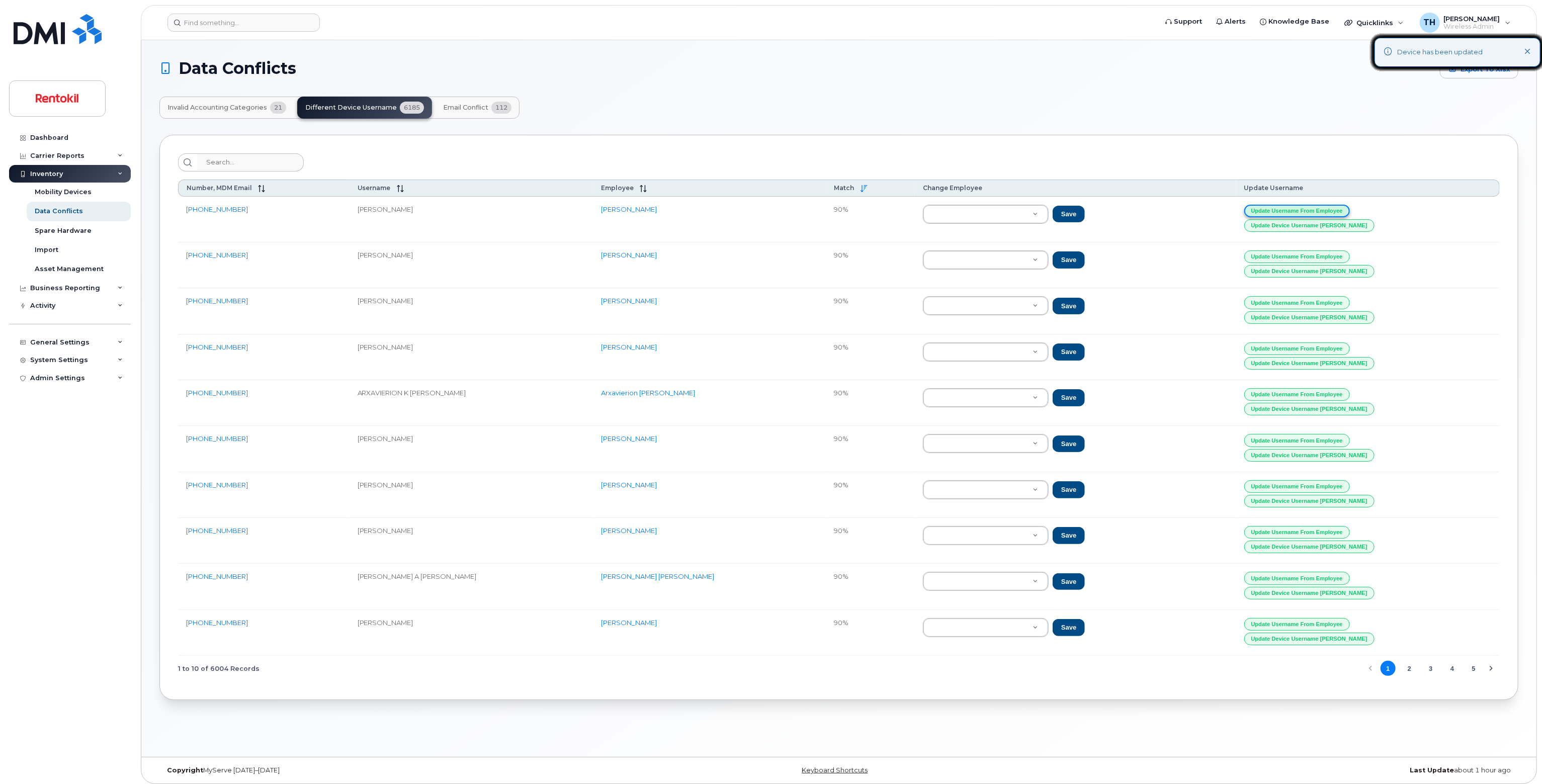
click at [1301, 206] on button "Update Username from Employee" at bounding box center [1297, 211] width 105 height 13
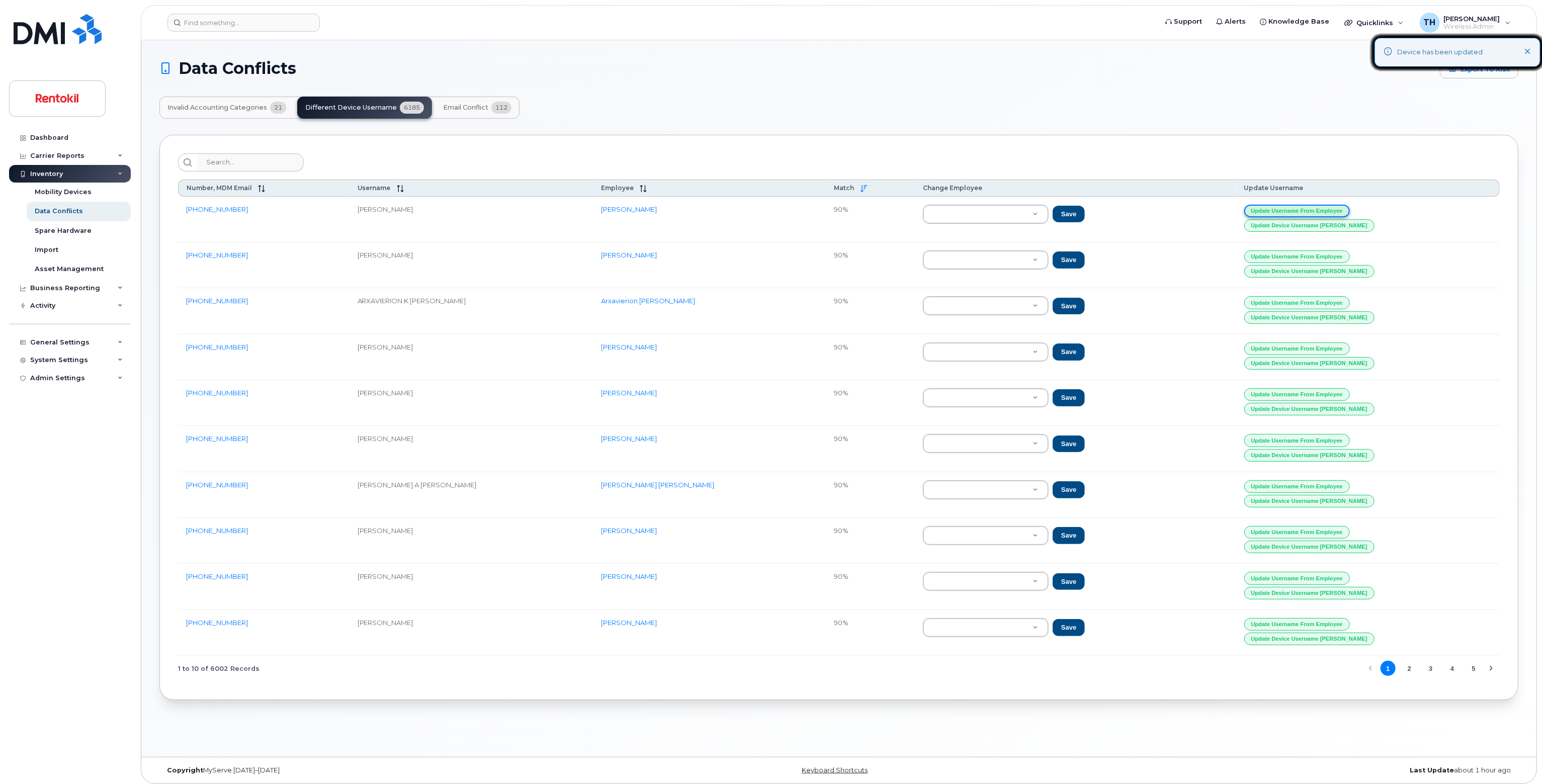
click at [1301, 206] on button "Update Username from Employee" at bounding box center [1297, 211] width 105 height 13
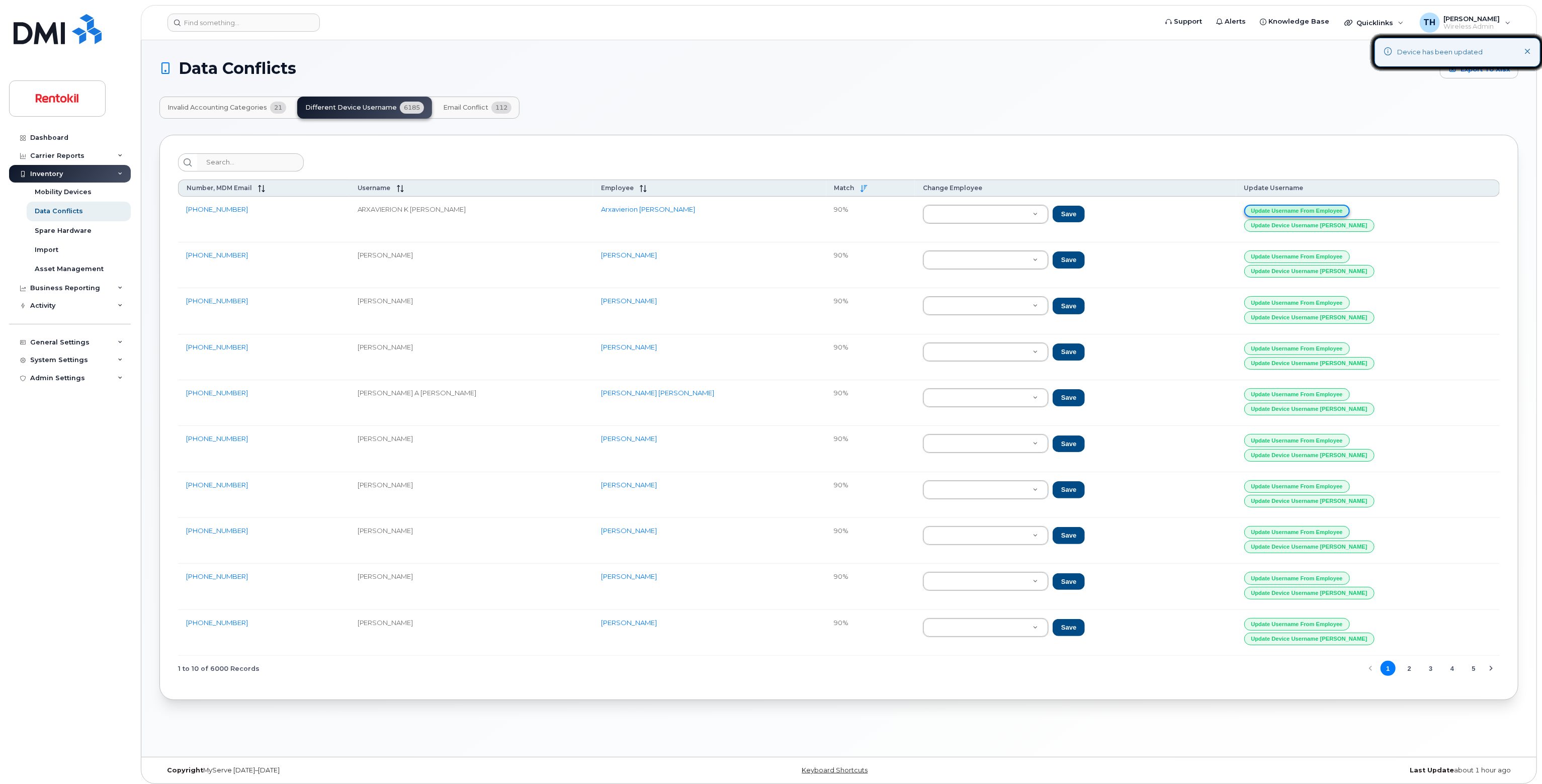
click at [1301, 206] on button "Update Username from Employee" at bounding box center [1297, 211] width 105 height 13
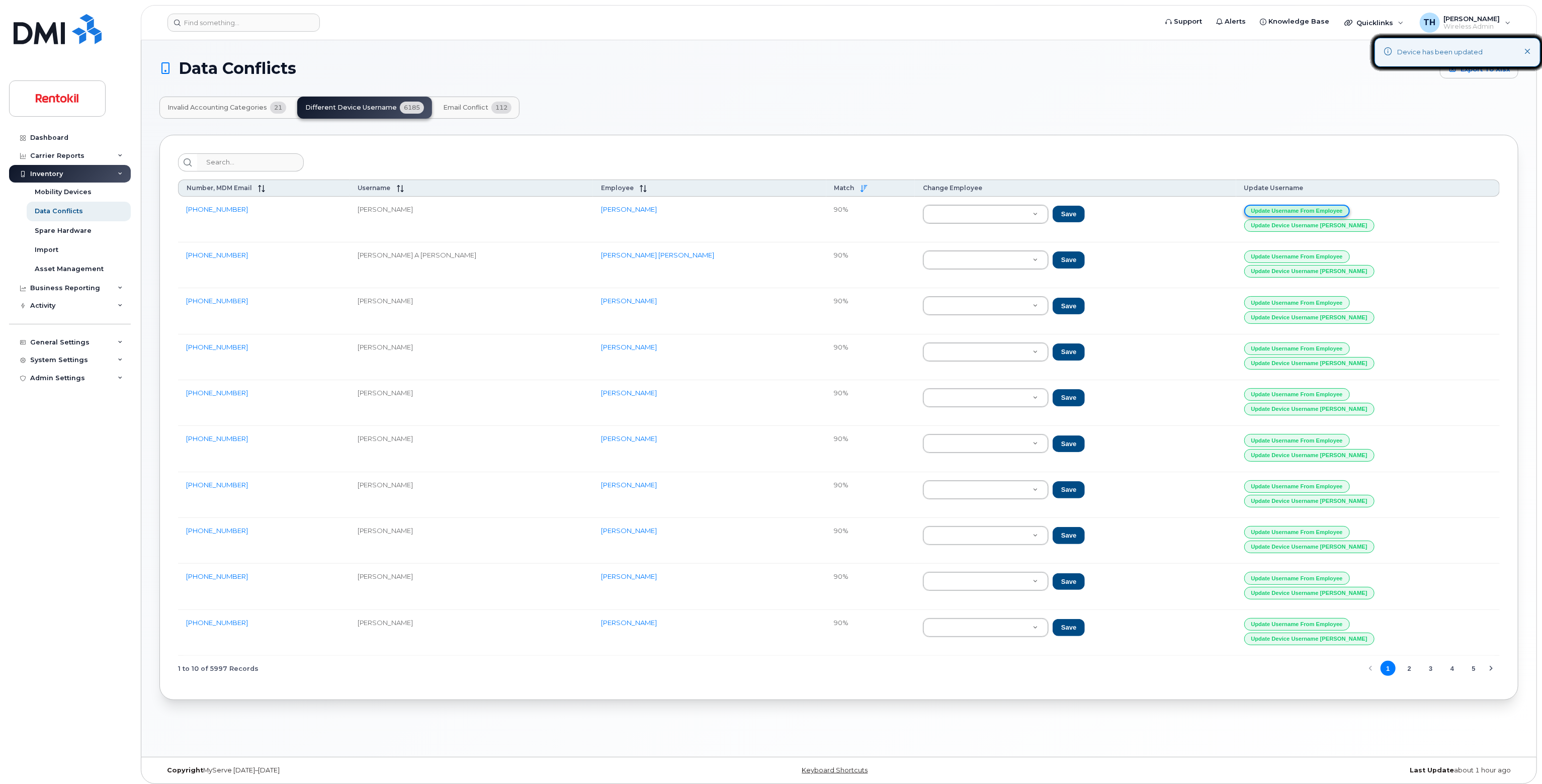
click at [1301, 206] on button "Update Username from Employee" at bounding box center [1297, 211] width 105 height 13
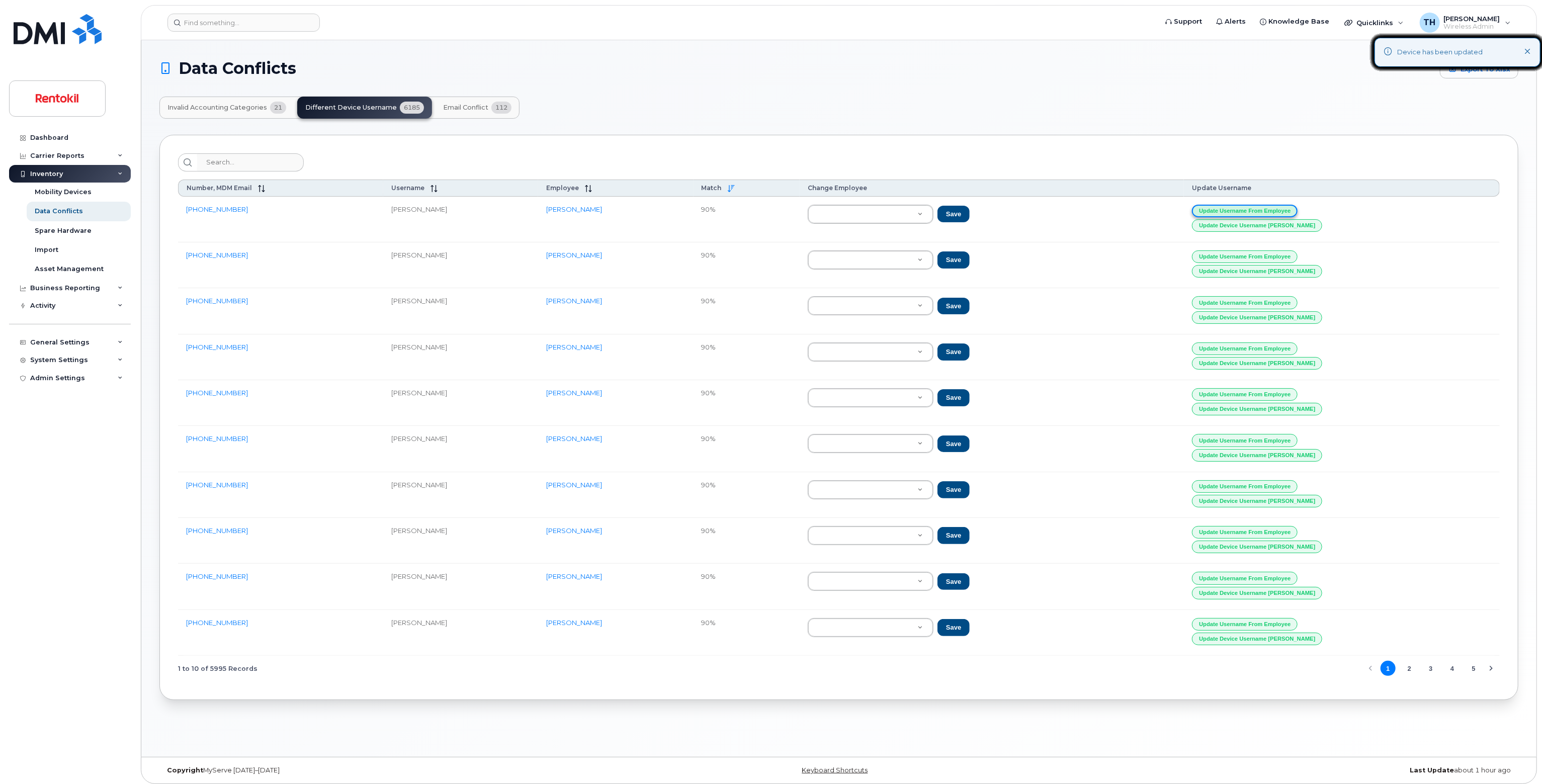
click at [1298, 206] on button "Update Username from Employee" at bounding box center [1245, 211] width 105 height 13
